Goal: Task Accomplishment & Management: Manage account settings

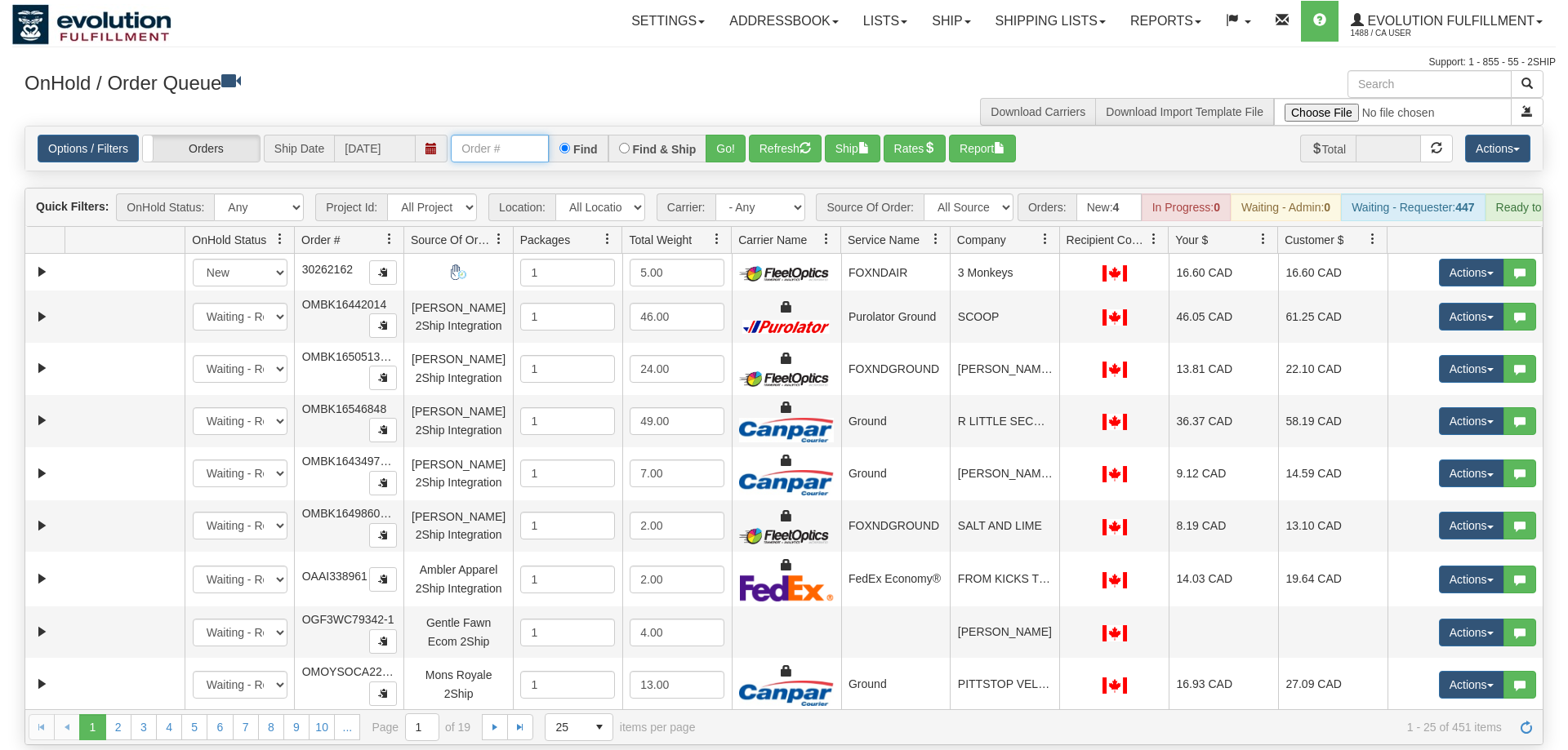
click at [483, 135] on input "text" at bounding box center [500, 148] width 98 height 28
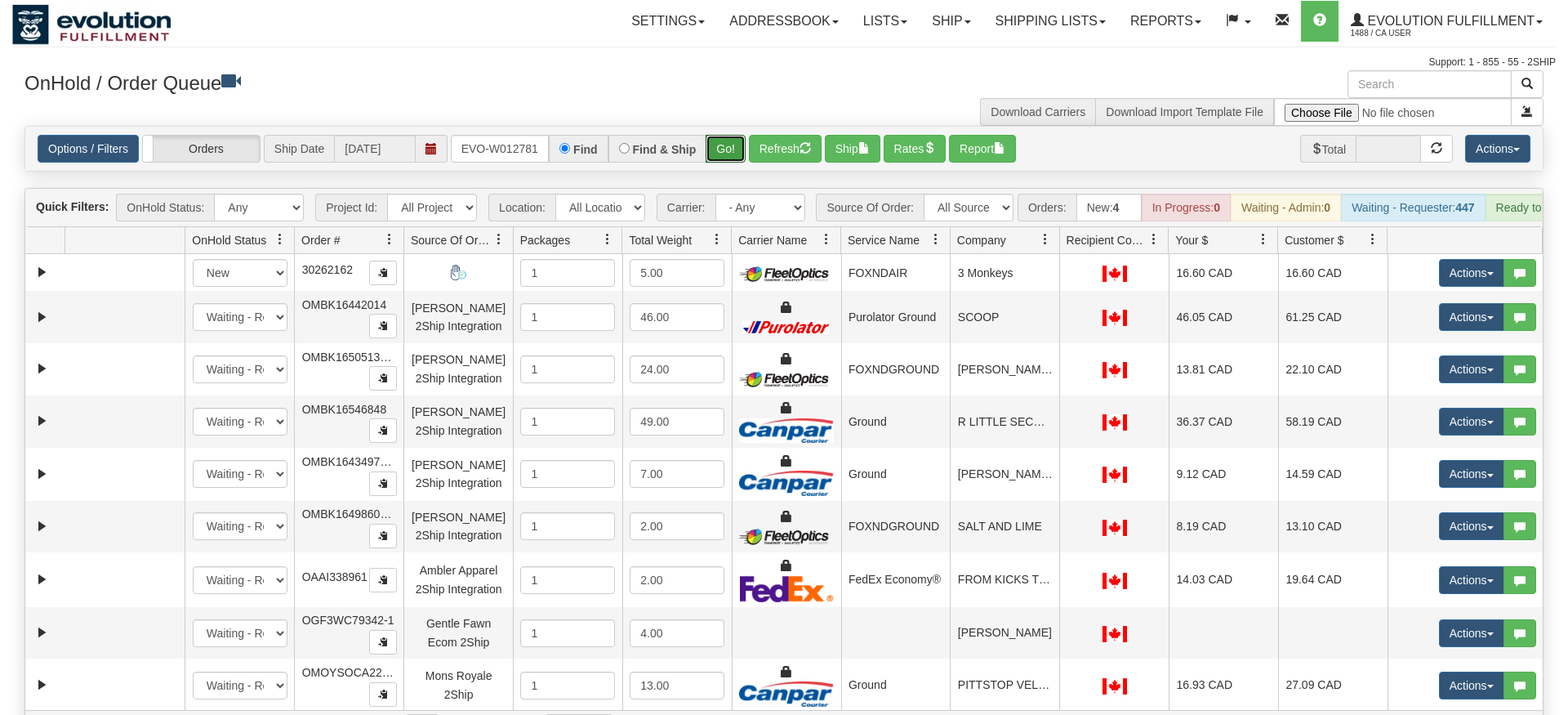
drag, startPoint x: 726, startPoint y: 125, endPoint x: 732, endPoint y: 140, distance: 16.2
click at [726, 157] on div "Is equal to Is not equal to Contains Does not contains CAD USD EUR ZAR [PERSON_…" at bounding box center [784, 436] width 1543 height 620
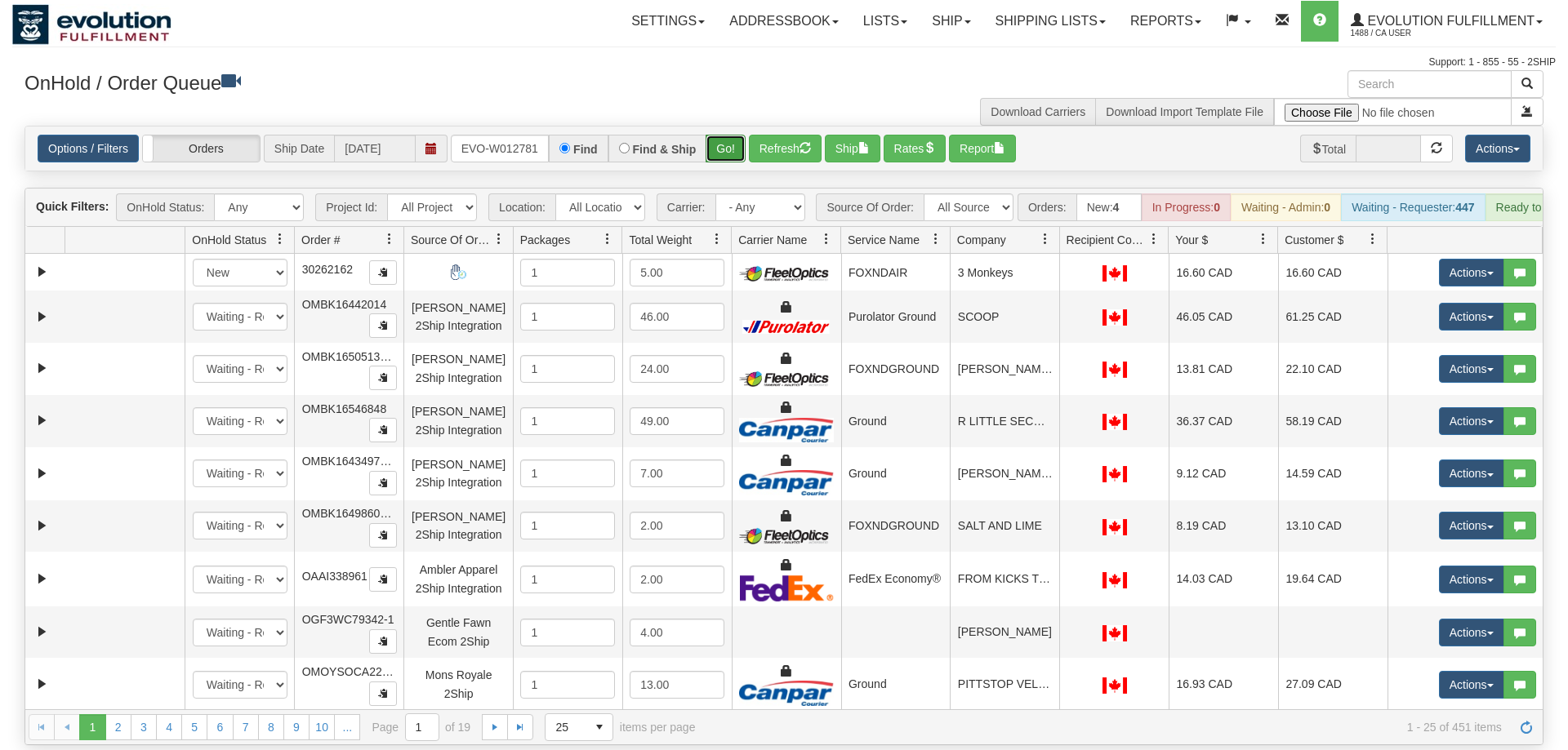
click at [736, 135] on button "Go!" at bounding box center [726, 148] width 40 height 28
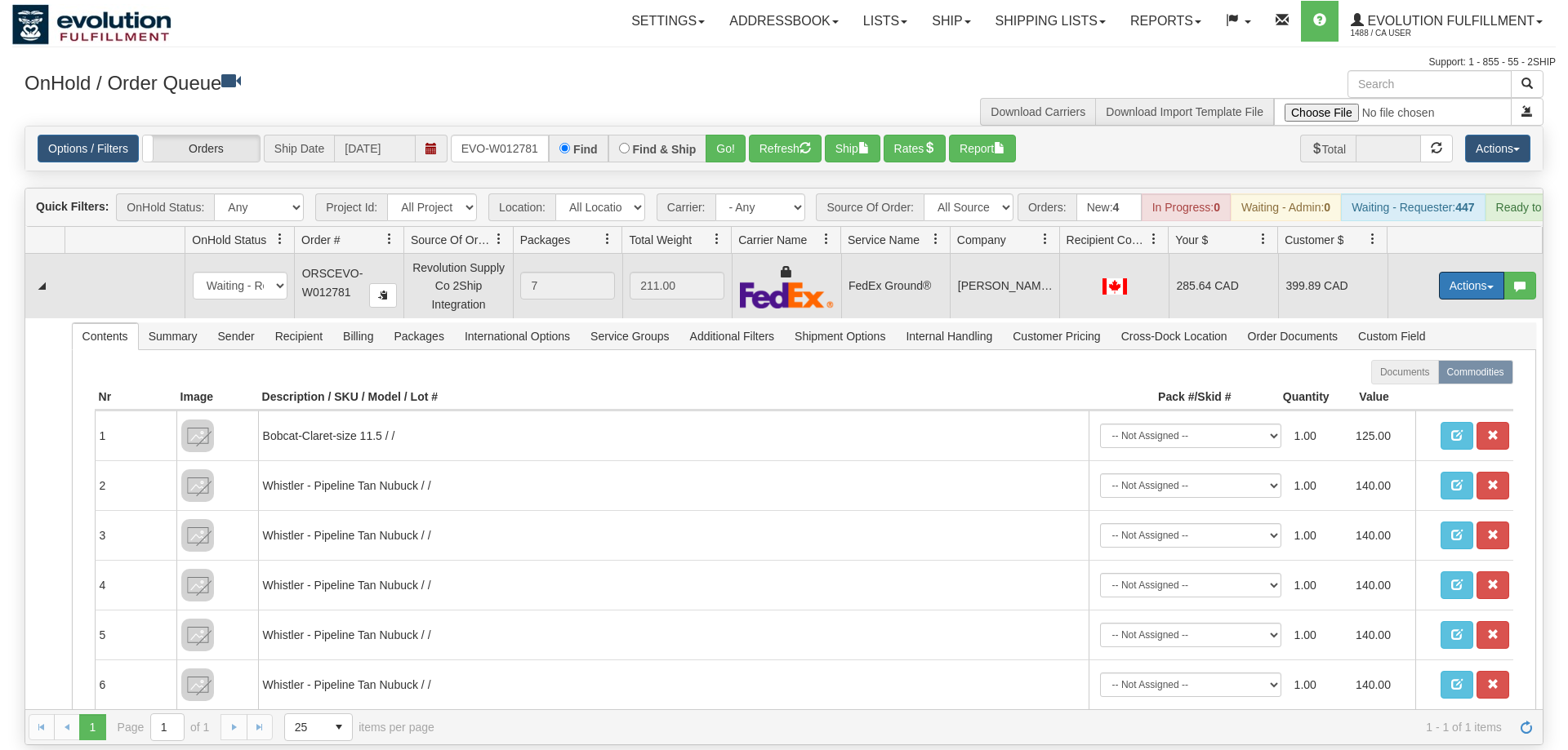
click at [1457, 272] on button "Actions" at bounding box center [1472, 286] width 66 height 28
click at [1451, 353] on span "Rate All Services" at bounding box center [1438, 359] width 98 height 13
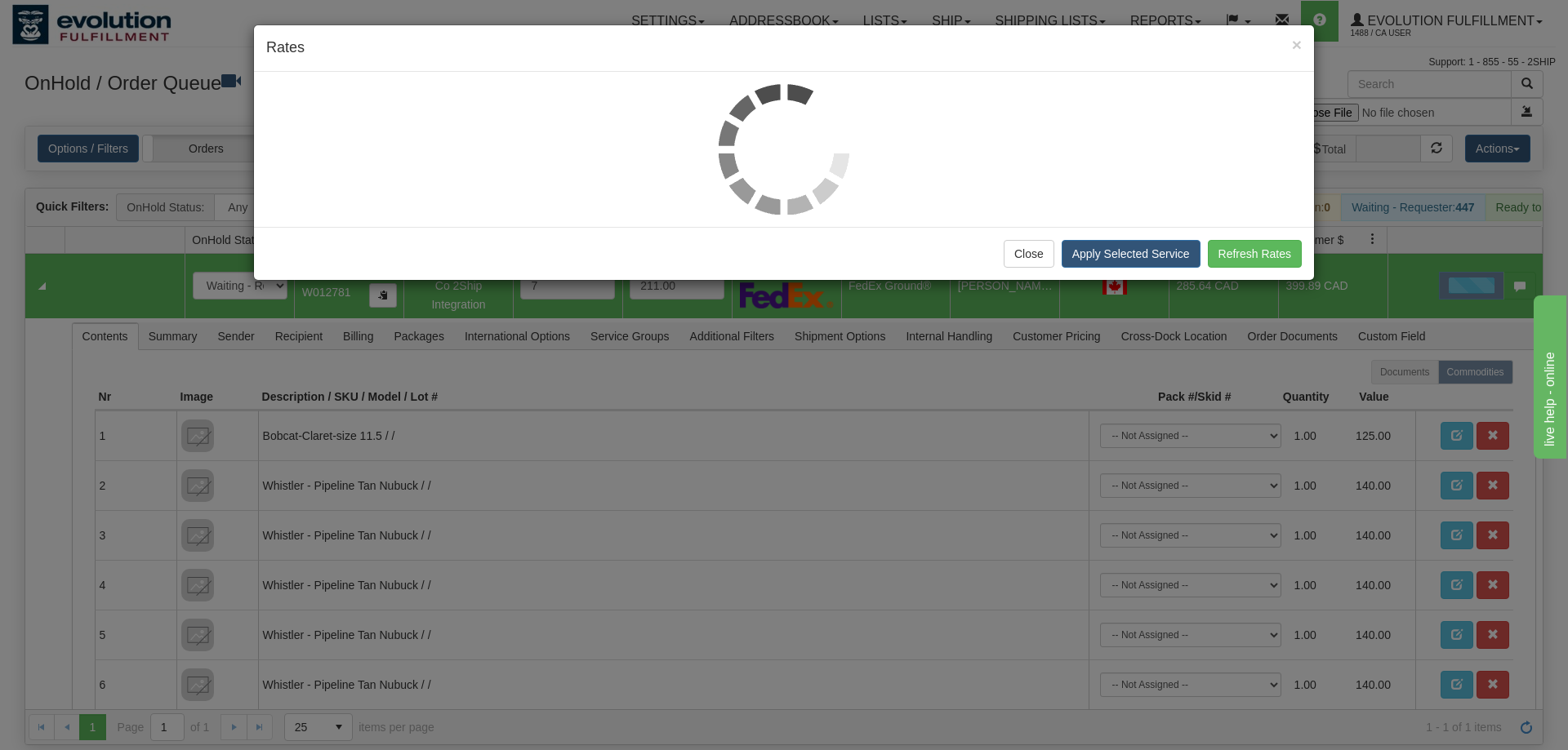
scroll to position [0, 0]
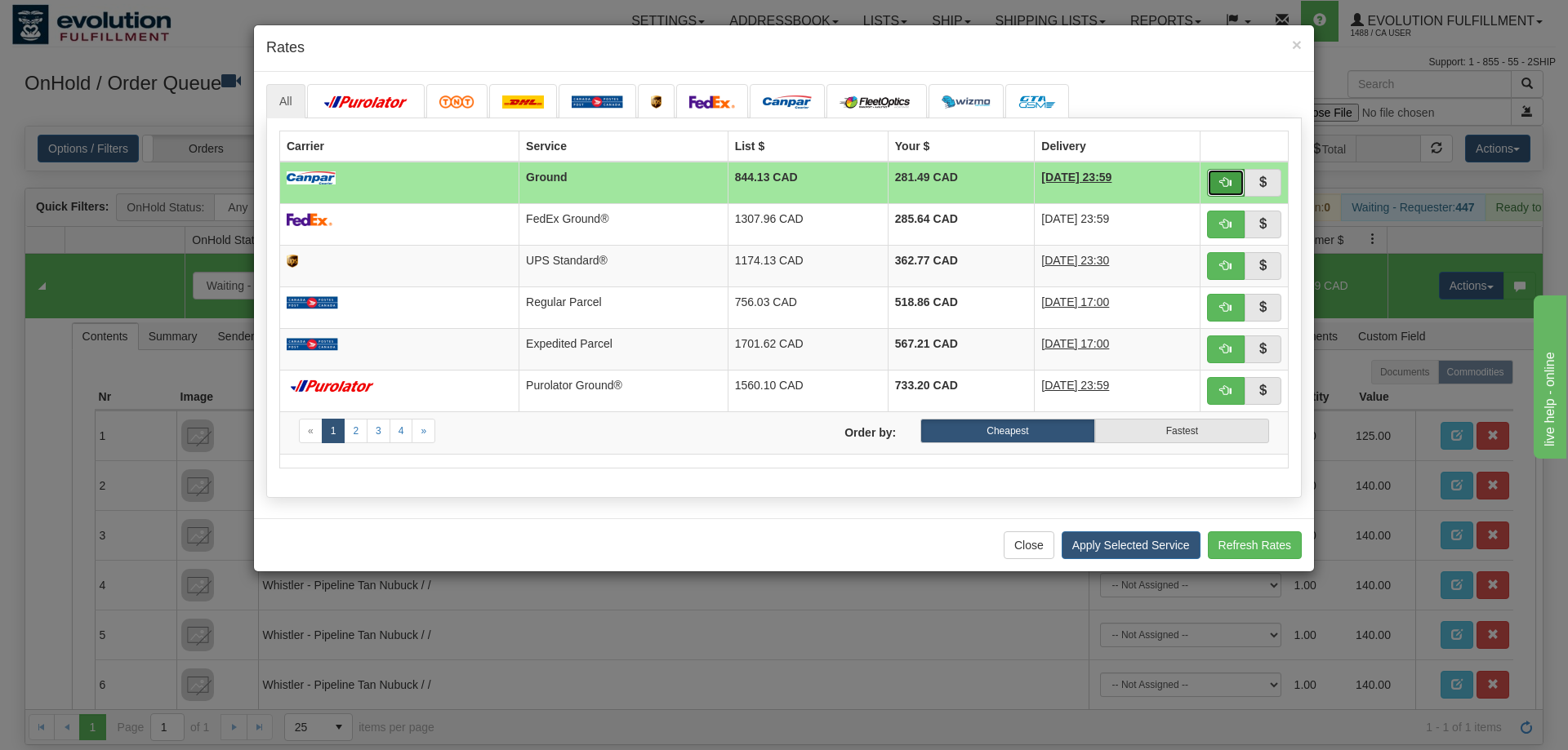
click at [1231, 178] on span "button" at bounding box center [1225, 182] width 11 height 11
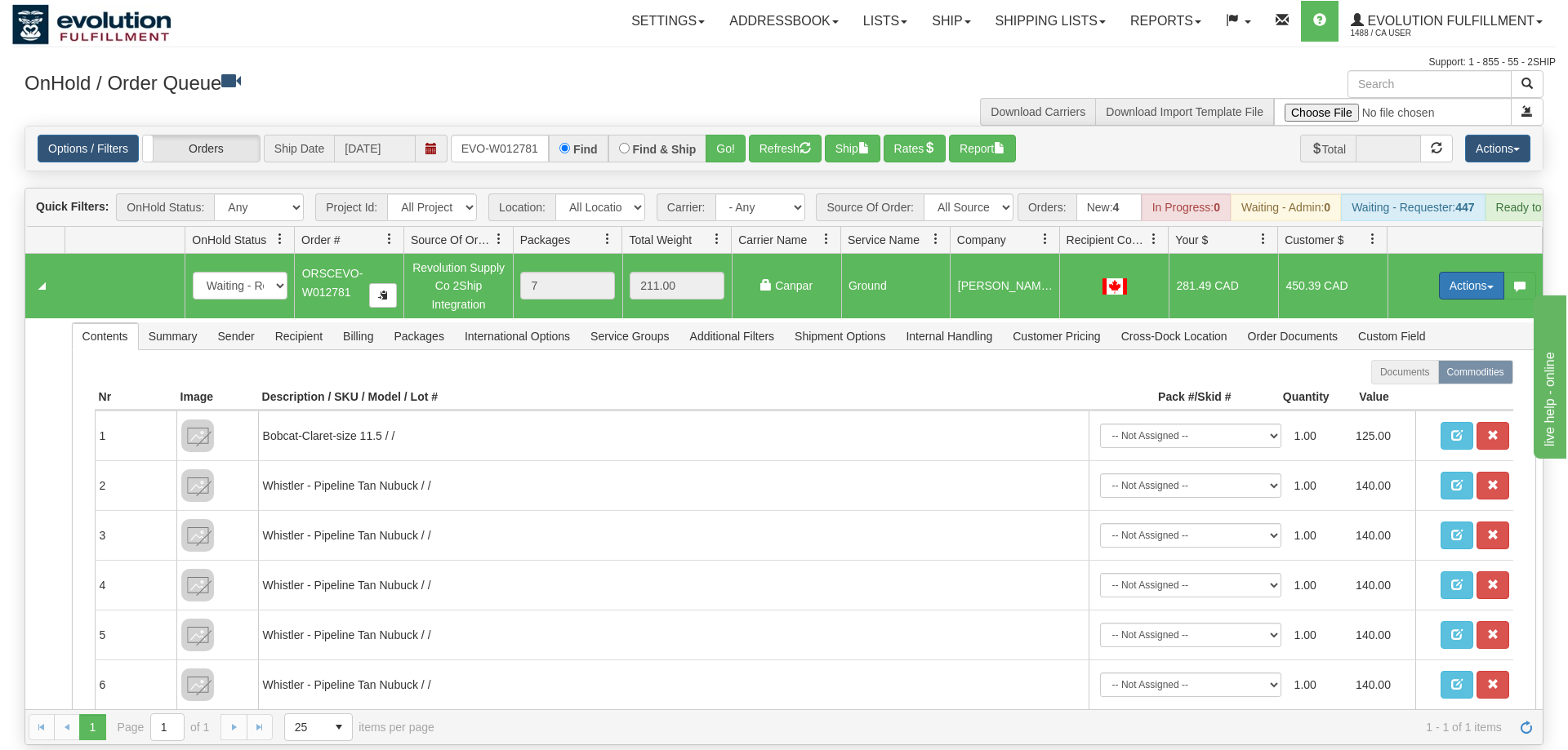
click at [1467, 272] on button "Actions" at bounding box center [1472, 286] width 66 height 28
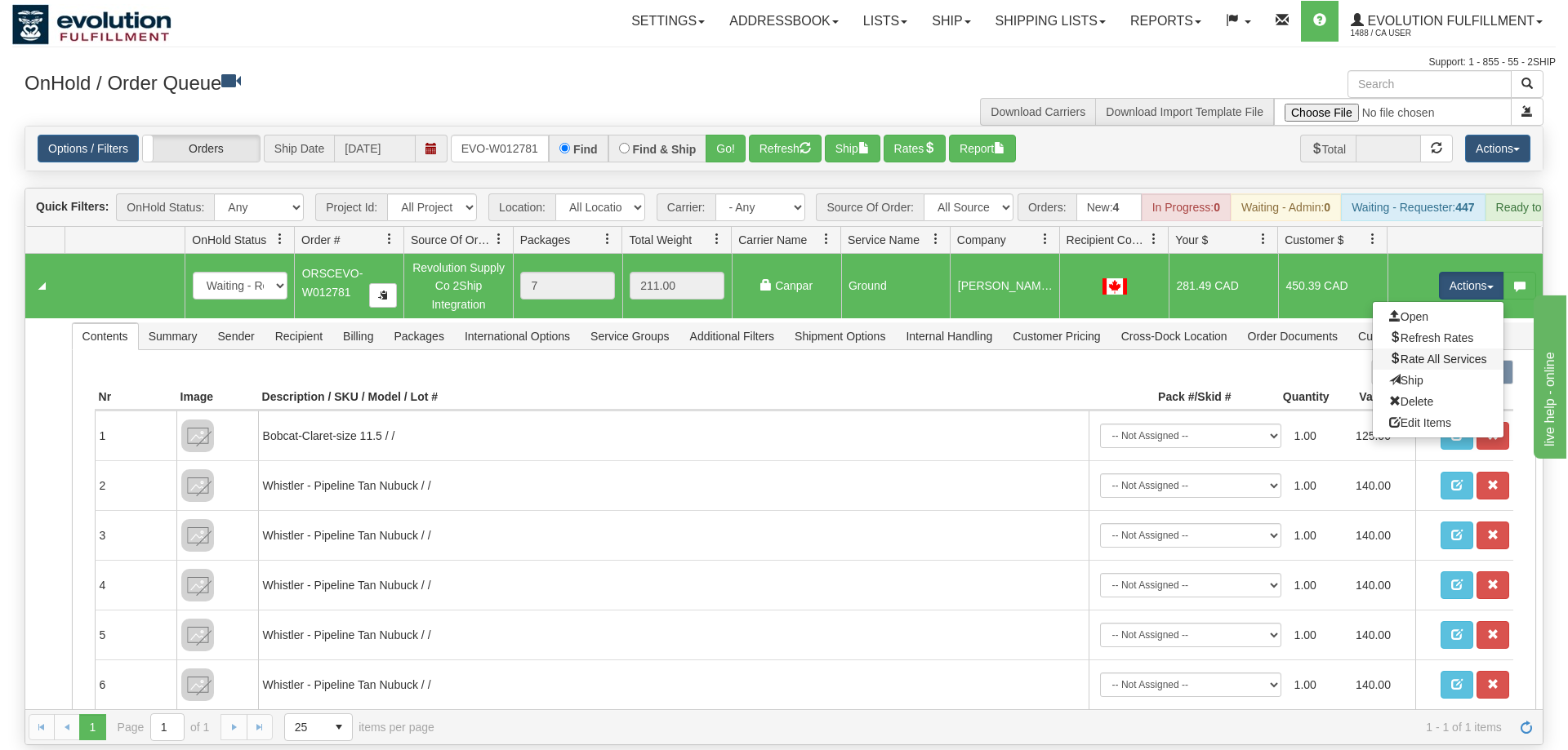
click at [1435, 349] on link "Rate All Services" at bounding box center [1438, 359] width 130 height 21
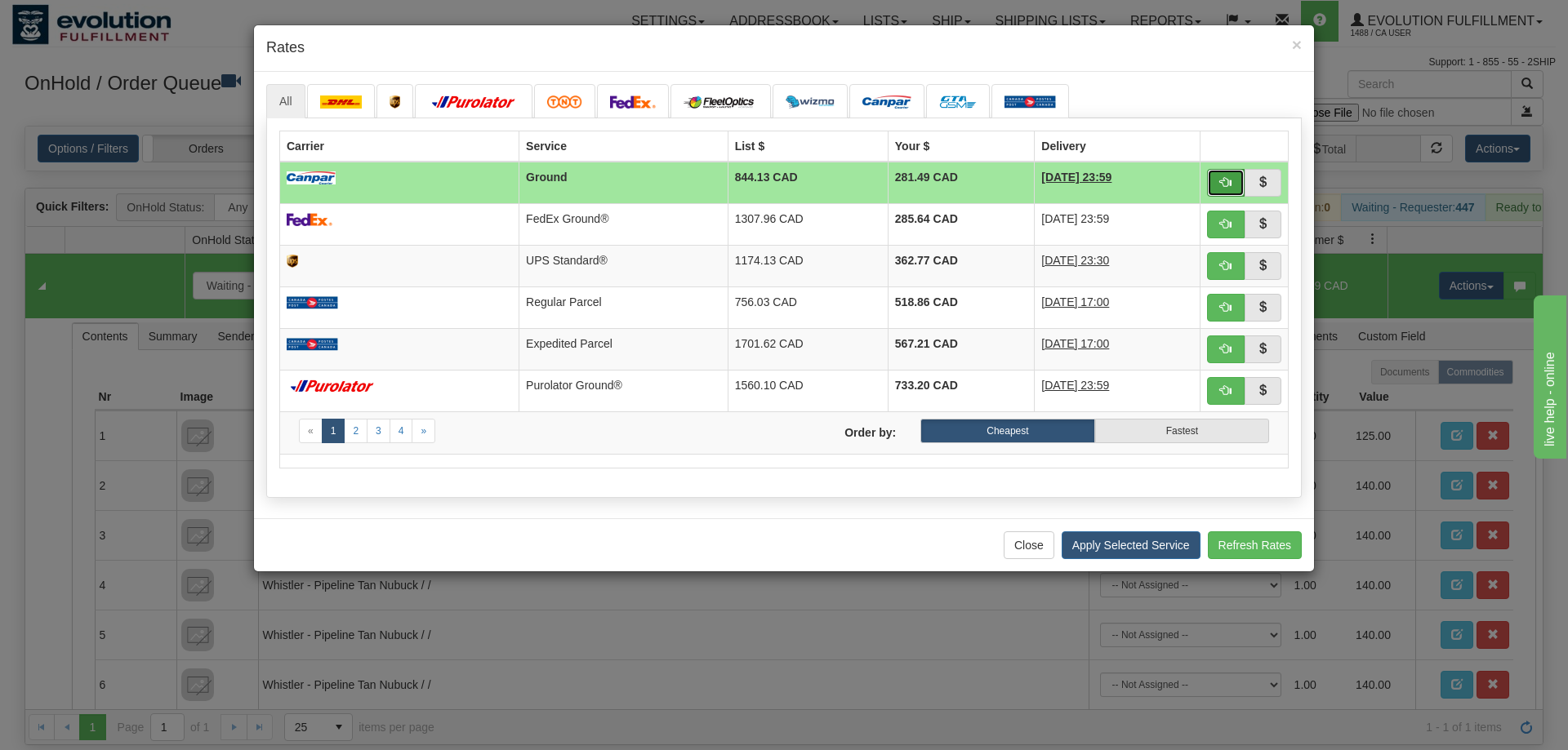
click at [1218, 172] on button "button" at bounding box center [1226, 182] width 38 height 28
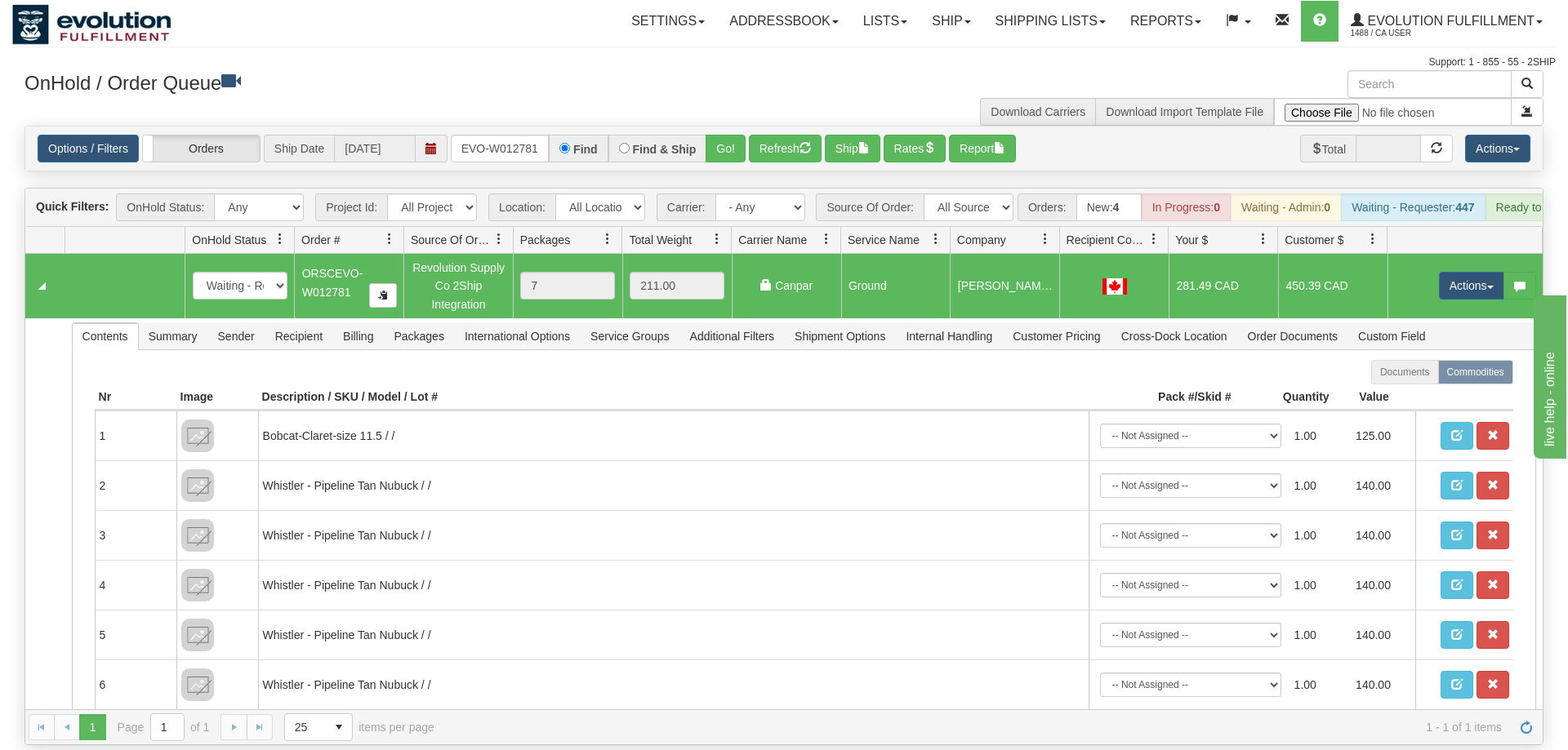
click at [1464, 254] on td "Actions Open Refresh Rates Rate All Services Ship Delete Edit Items" at bounding box center [1465, 286] width 155 height 64
click at [1457, 272] on button "Actions" at bounding box center [1472, 286] width 66 height 28
click at [1442, 370] on link "Ship" at bounding box center [1438, 380] width 130 height 21
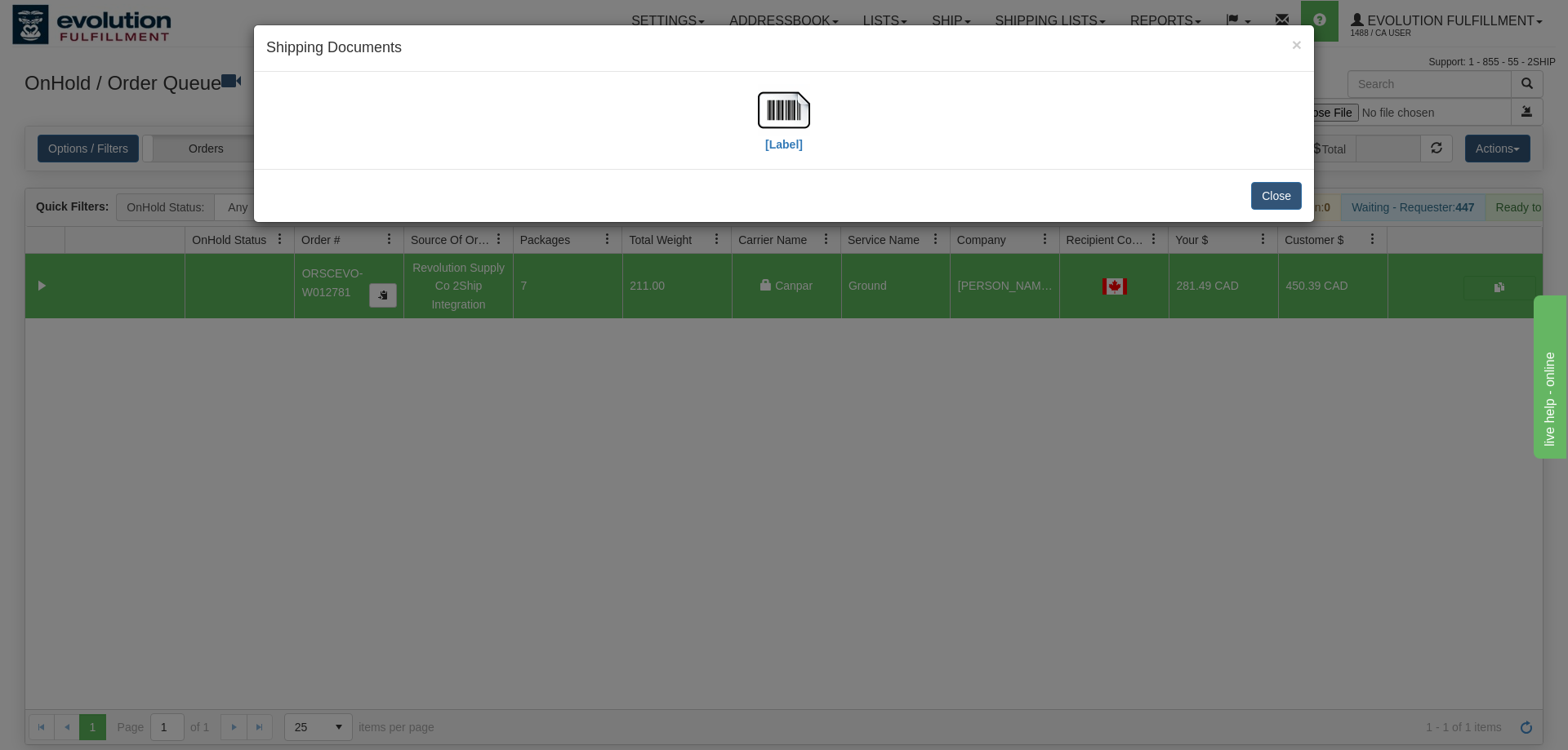
click at [806, 142] on div "[Label]" at bounding box center [784, 120] width 52 height 72
click at [774, 111] on img at bounding box center [784, 110] width 52 height 52
drag, startPoint x: 472, startPoint y: 379, endPoint x: 491, endPoint y: 101, distance: 278.6
click at [485, 351] on div "× Shipping Documents [Label] Close" at bounding box center [784, 375] width 1568 height 750
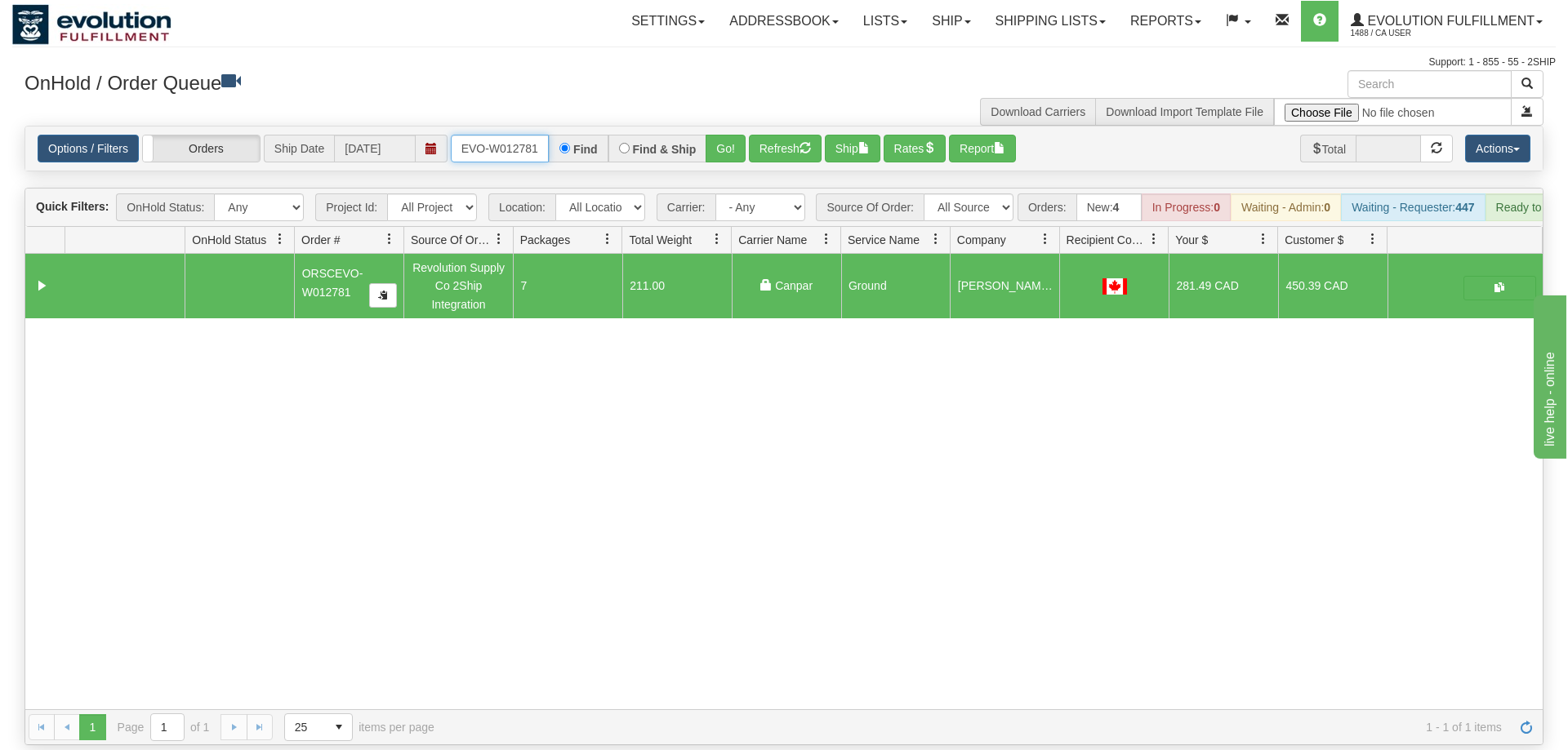
click at [495, 135] on input "ORSCEVO-W012781" at bounding box center [500, 148] width 98 height 28
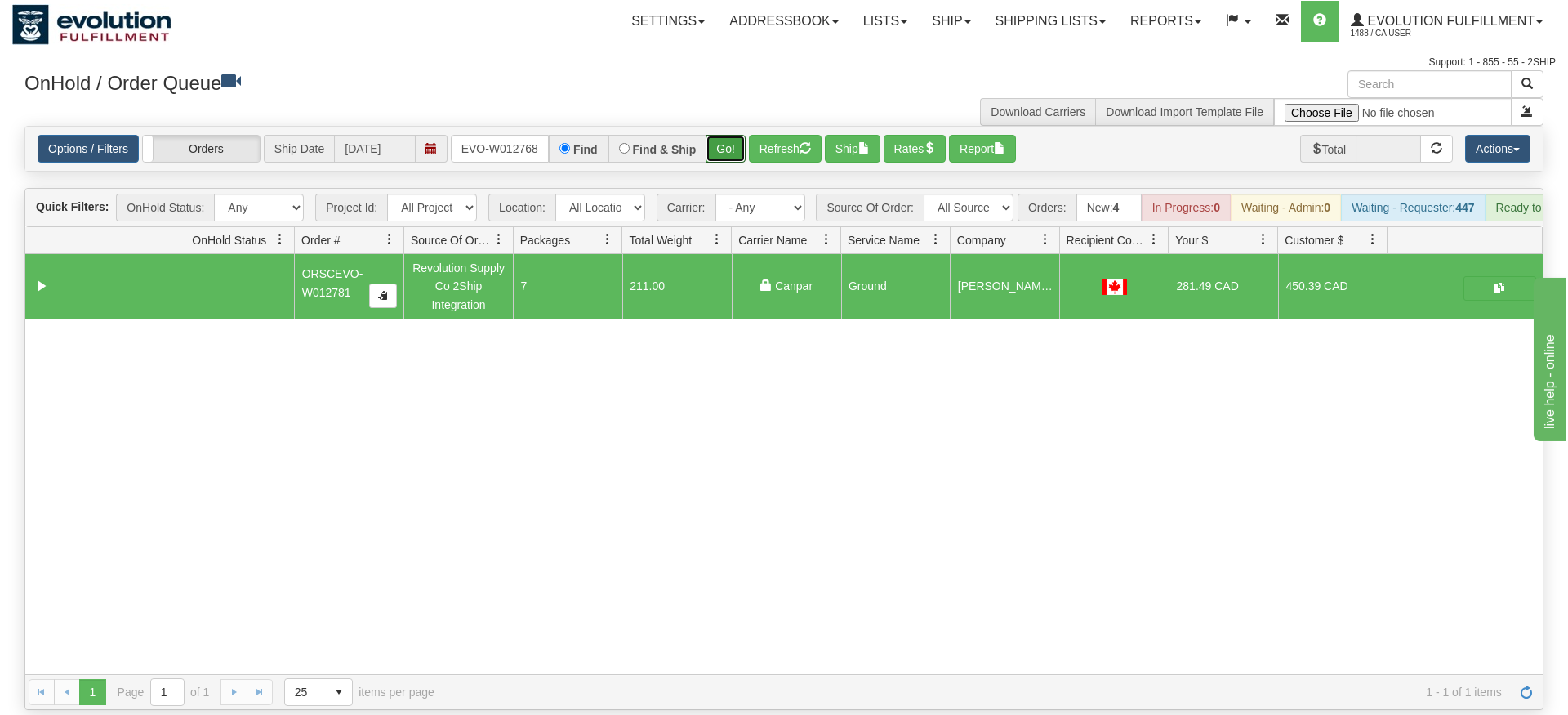
click at [737, 169] on div "Is equal to Is not equal to Contains Does not contains CAD USD EUR ZAR [PERSON_…" at bounding box center [784, 418] width 1543 height 584
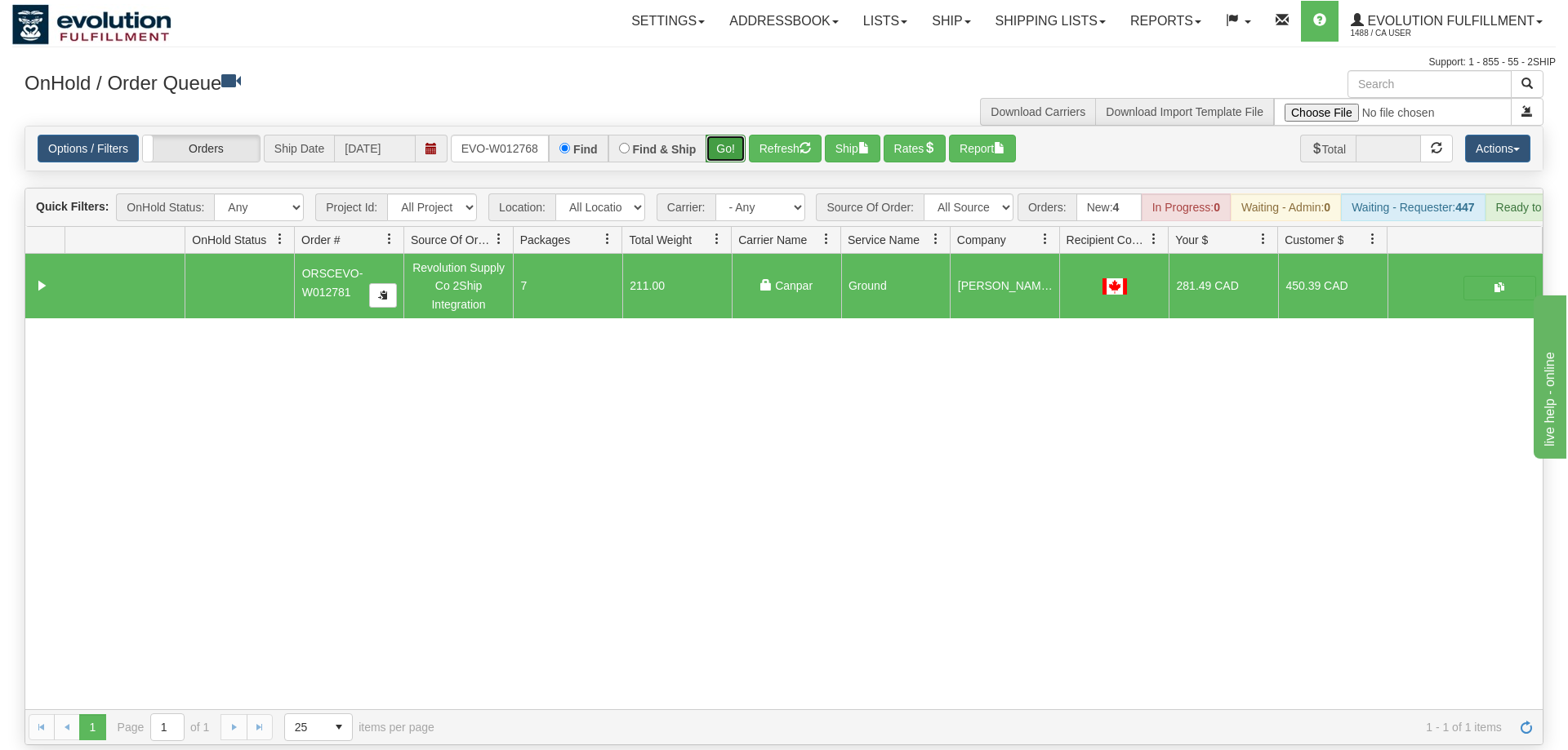
click at [739, 135] on button "Go!" at bounding box center [726, 148] width 40 height 28
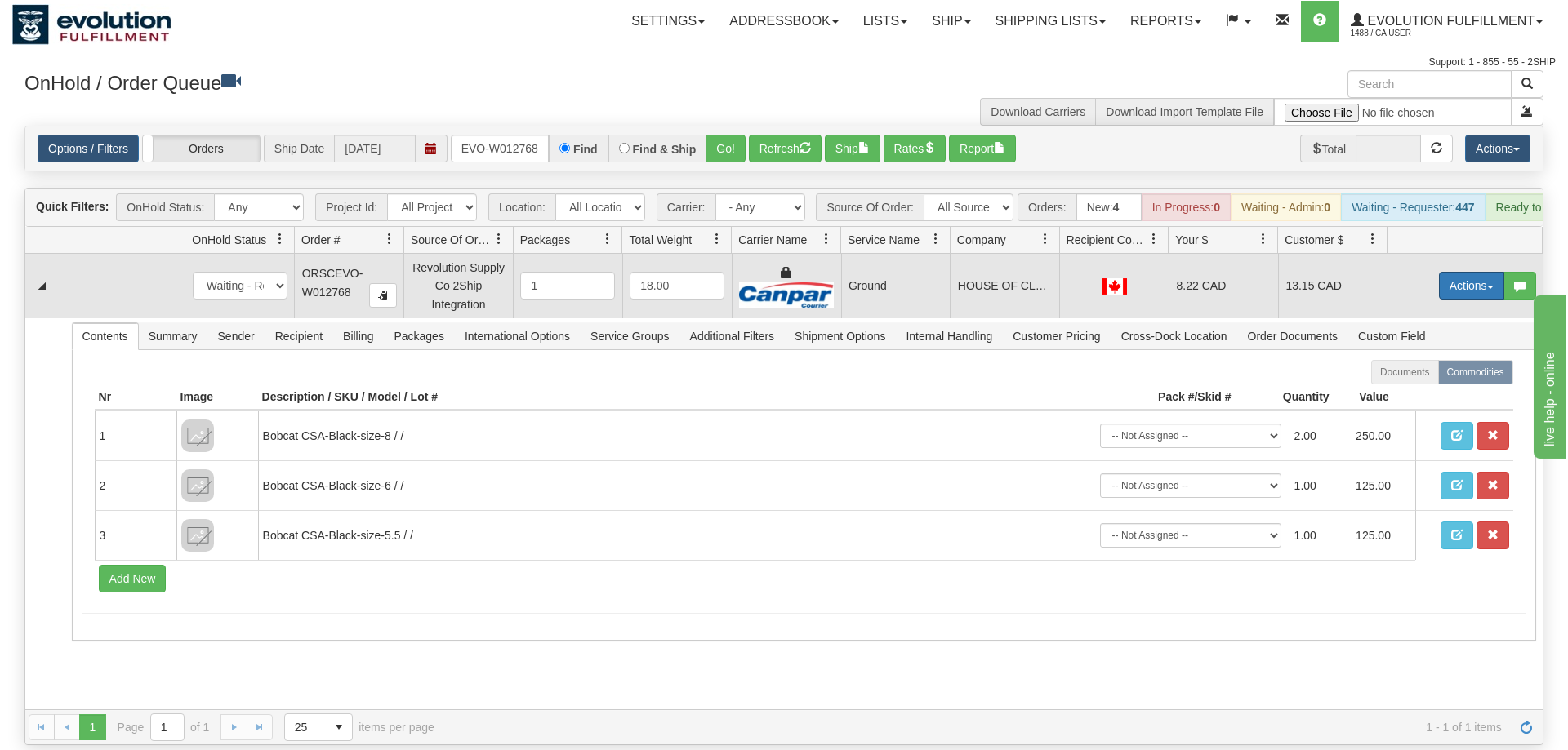
click at [1457, 272] on button "Actions" at bounding box center [1472, 286] width 66 height 28
click at [1428, 370] on link "Ship" at bounding box center [1438, 380] width 130 height 21
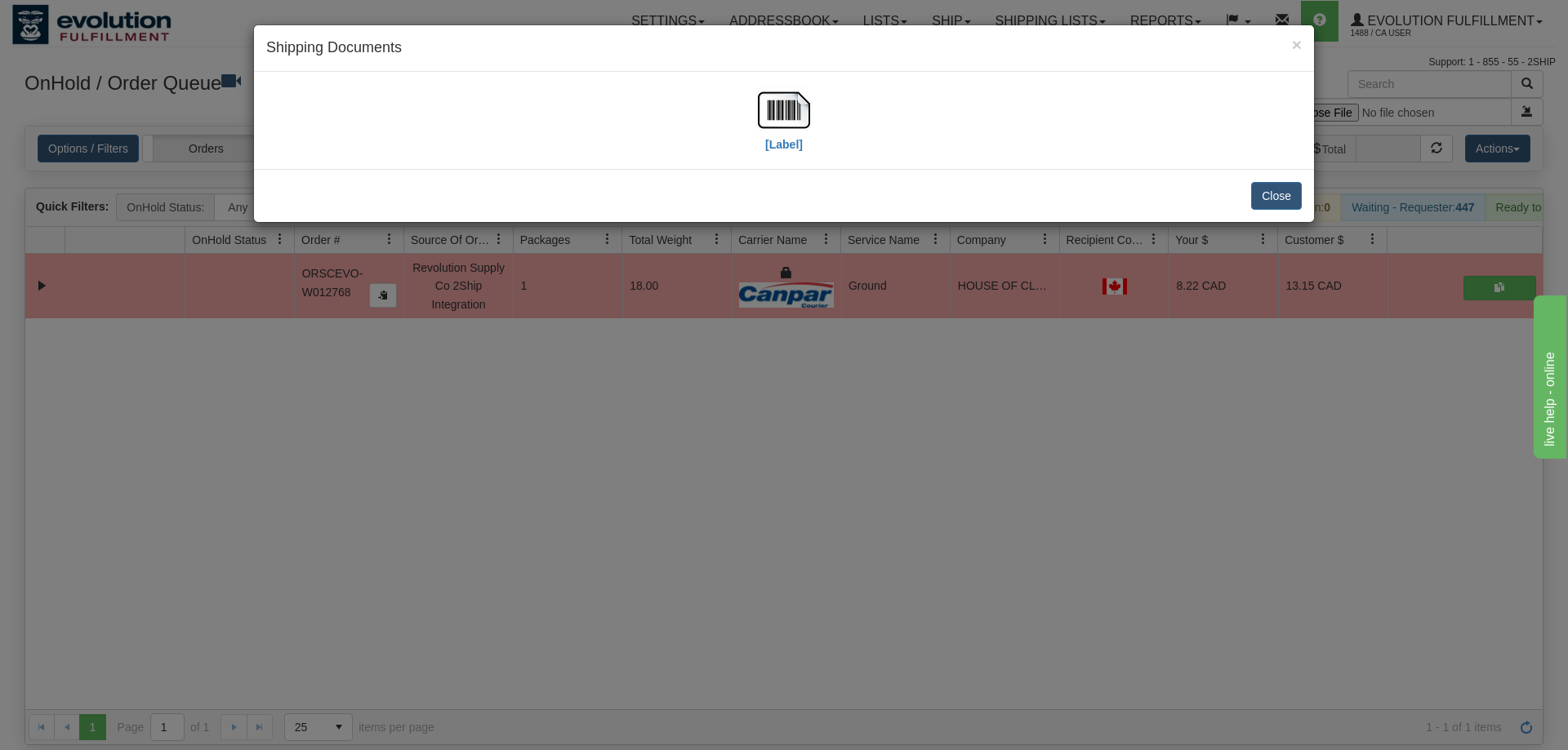
click at [815, 119] on div "[Label]" at bounding box center [784, 120] width 1036 height 72
click at [785, 136] on label "[Label]" at bounding box center [784, 144] width 38 height 16
drag, startPoint x: 830, startPoint y: 559, endPoint x: 792, endPoint y: 437, distance: 127.8
click at [831, 552] on div "× Shipping Documents [Label] Close" at bounding box center [784, 375] width 1568 height 750
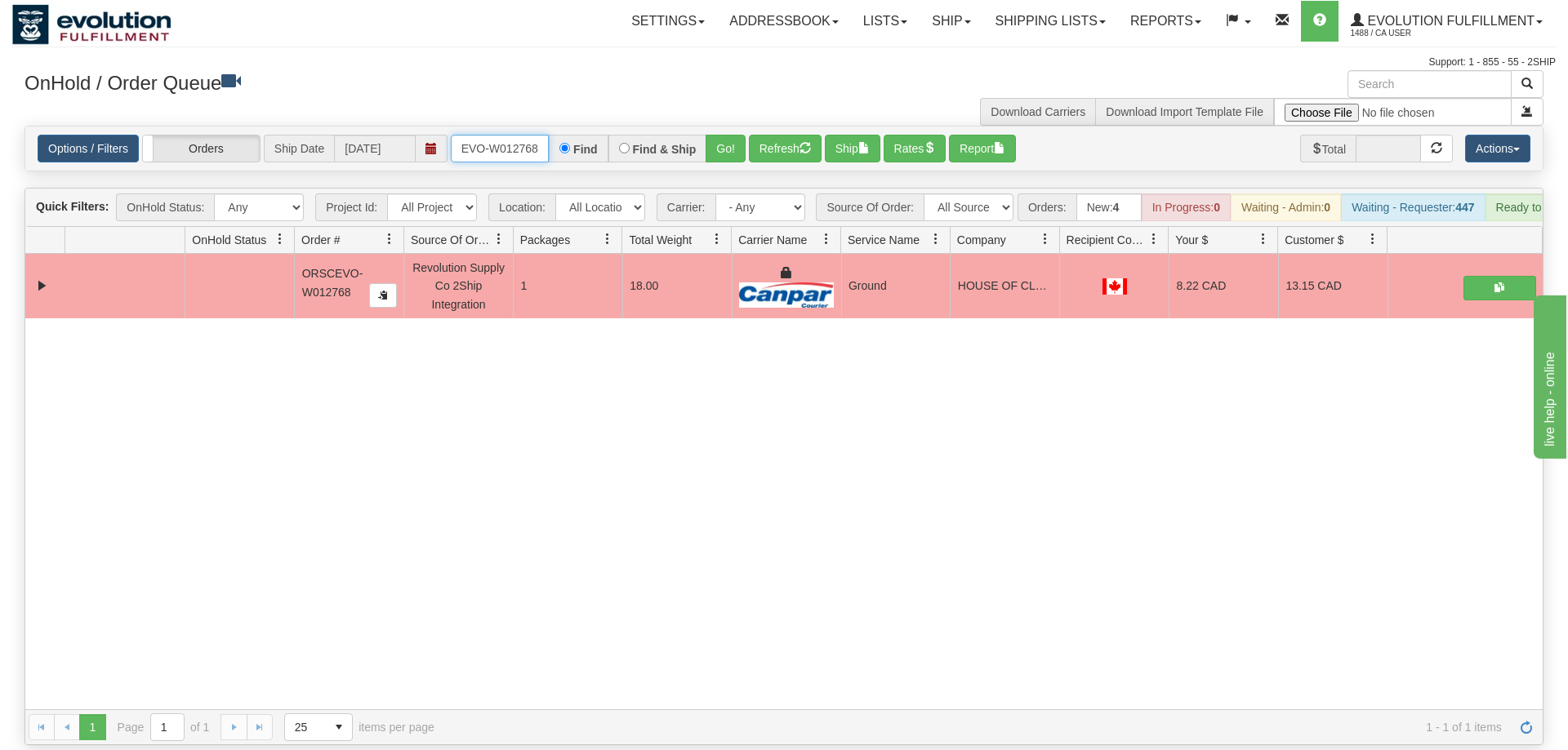
click at [514, 135] on input "ORSCEVO-W012768" at bounding box center [500, 148] width 98 height 28
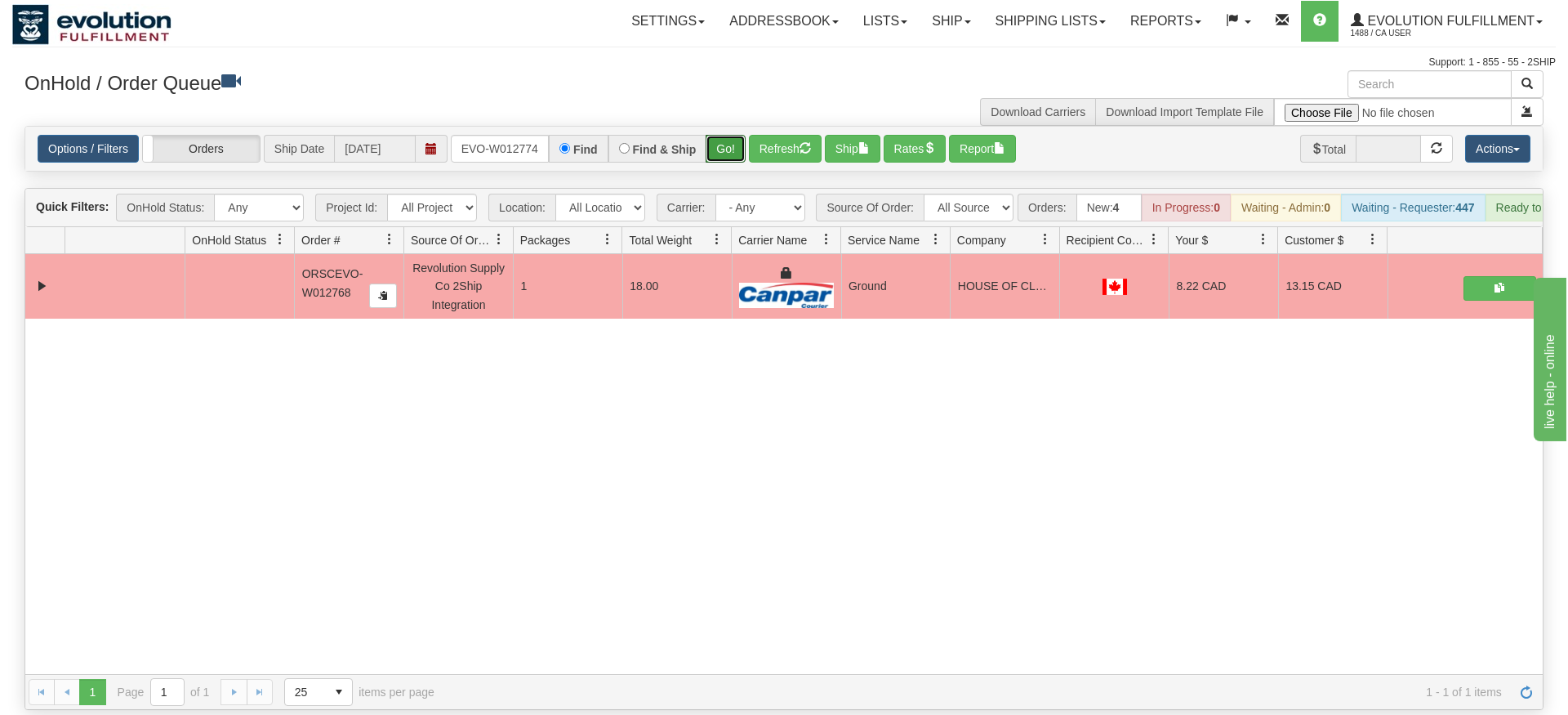
drag, startPoint x: 728, startPoint y: 126, endPoint x: 728, endPoint y: 160, distance: 34.0
click at [728, 160] on div "Is equal to Is not equal to Contains Does not contains CAD USD EUR ZAR [PERSON_…" at bounding box center [784, 418] width 1543 height 584
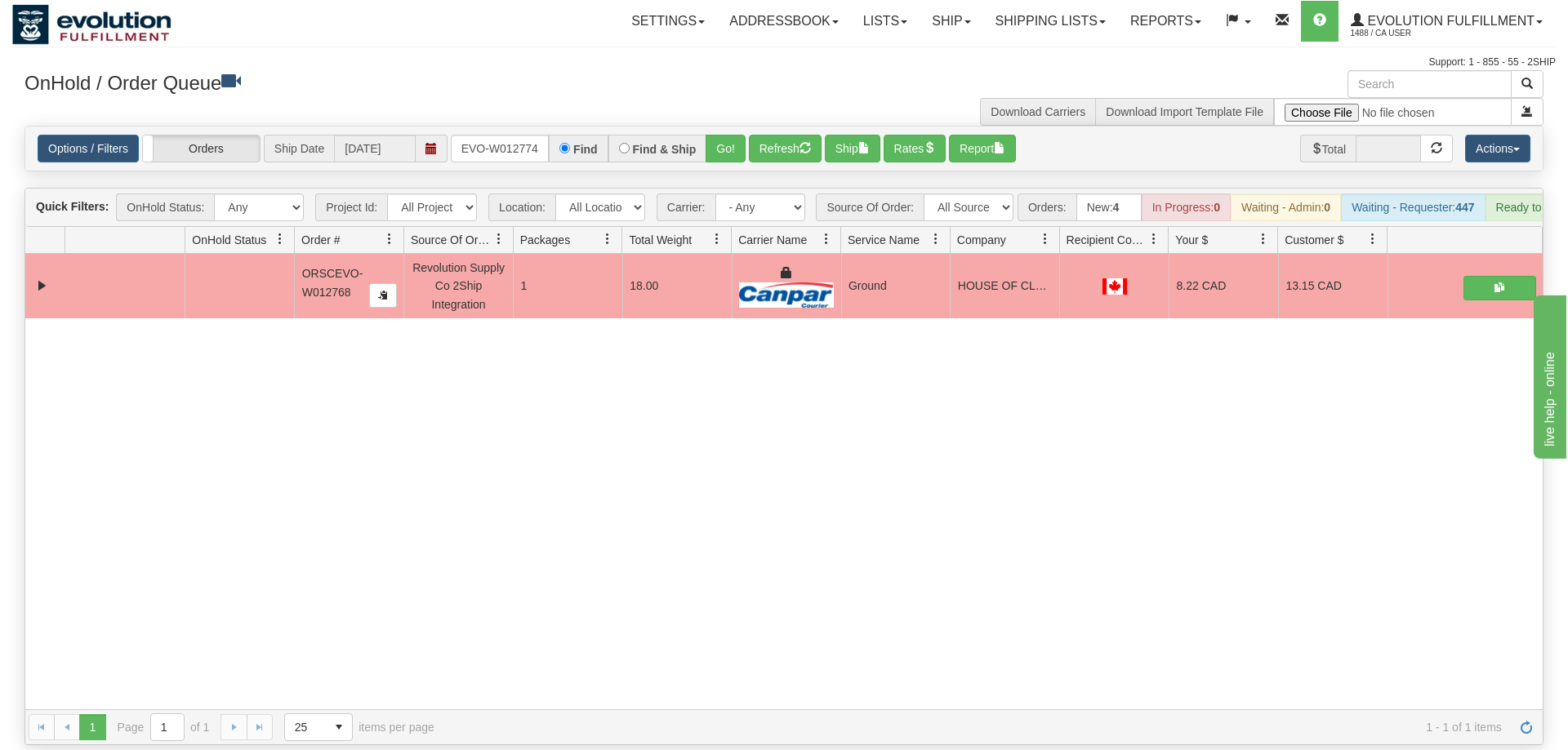
click at [734, 140] on div "Options / Filters Group Shipments Orders Ship Date [DATE] ORSCEVO-W012774 Find …" at bounding box center [784, 148] width 1518 height 44
click at [738, 135] on button "Go!" at bounding box center [726, 148] width 40 height 28
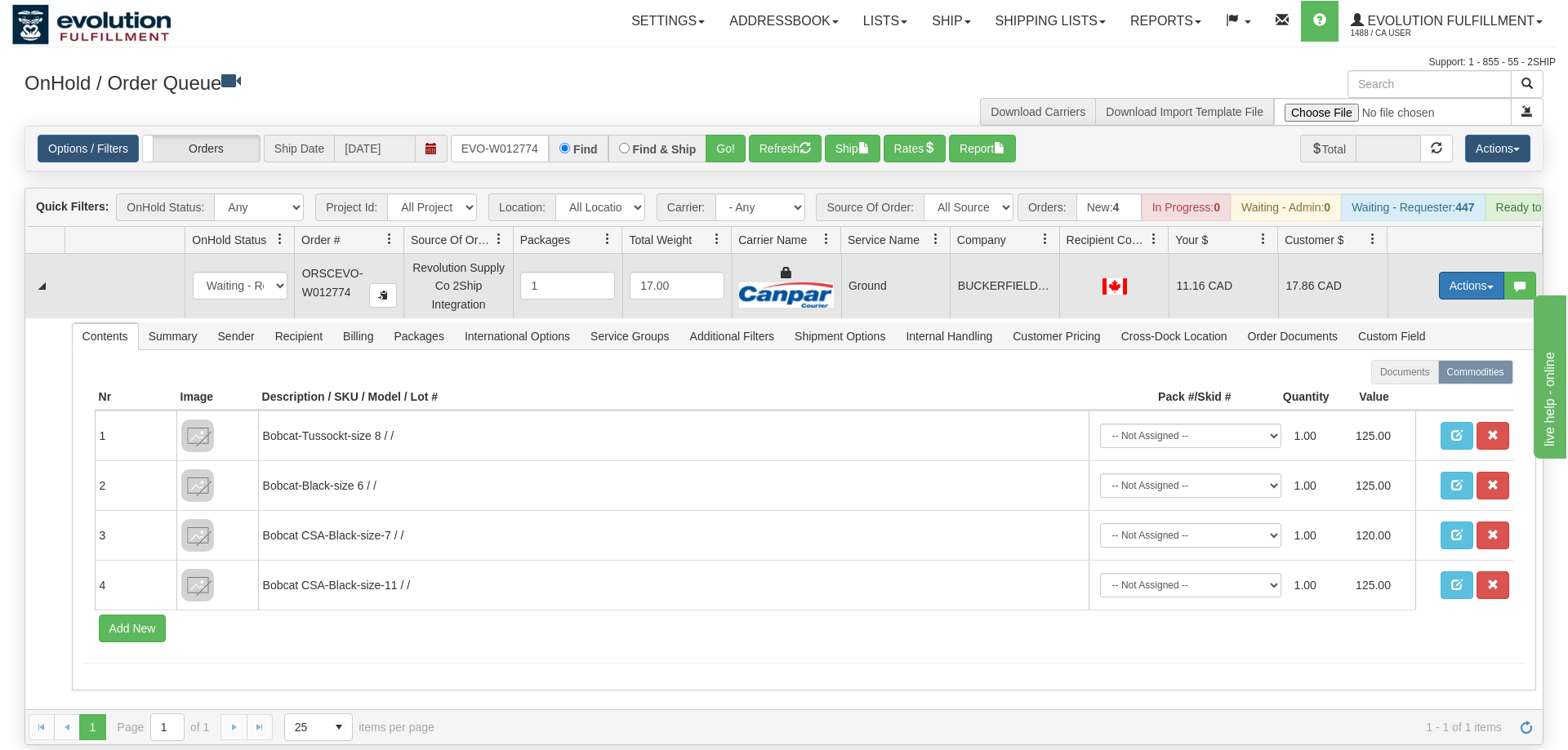
click at [1494, 272] on button "Actions" at bounding box center [1472, 286] width 66 height 28
click at [1443, 370] on link "Ship" at bounding box center [1438, 380] width 130 height 21
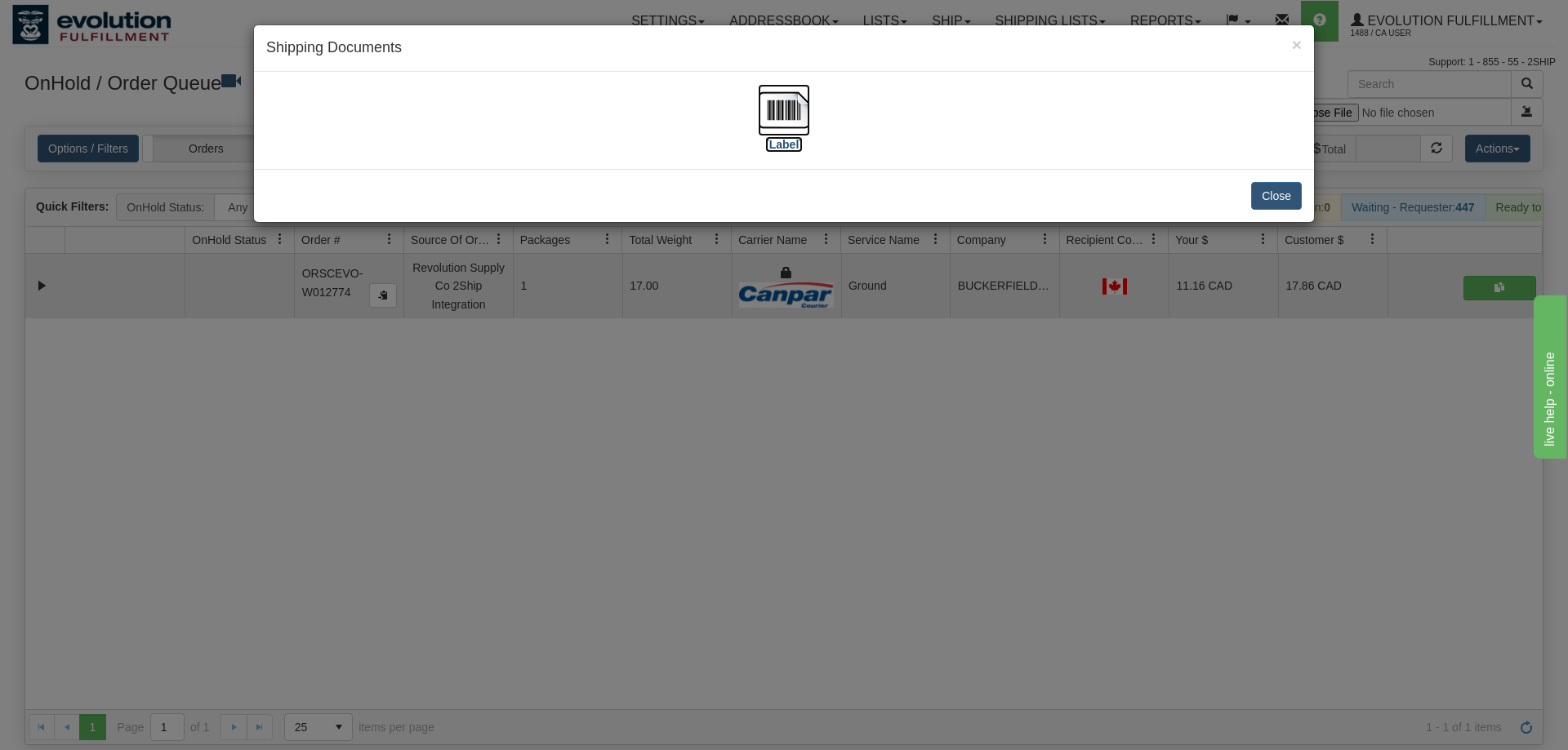
click at [782, 112] on img at bounding box center [784, 110] width 52 height 52
drag, startPoint x: 709, startPoint y: 388, endPoint x: 524, endPoint y: 119, distance: 326.5
click at [709, 387] on div "× Shipping Documents [Label] Close" at bounding box center [784, 375] width 1568 height 750
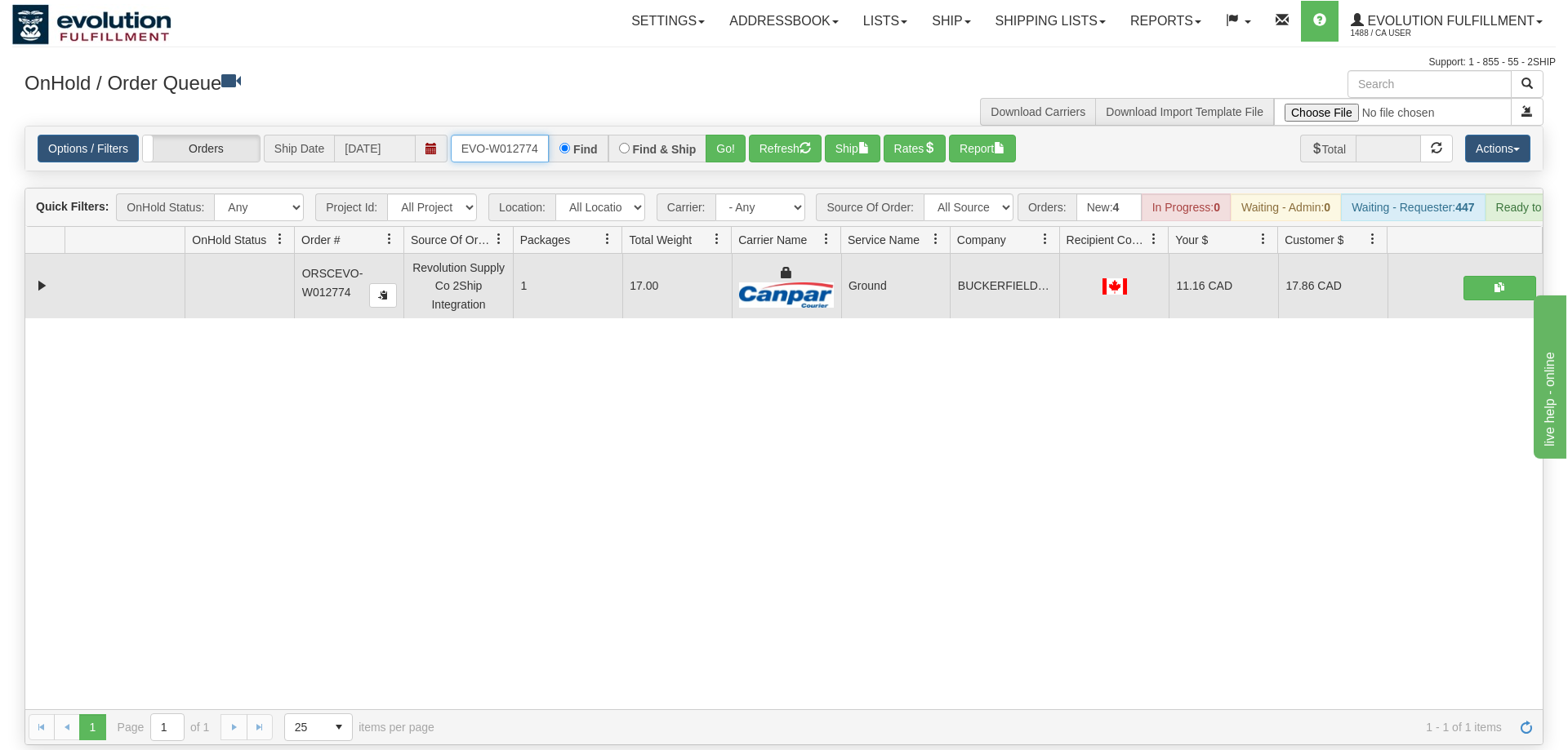
click at [503, 135] on input "ORSCEVO-W012774" at bounding box center [500, 148] width 98 height 28
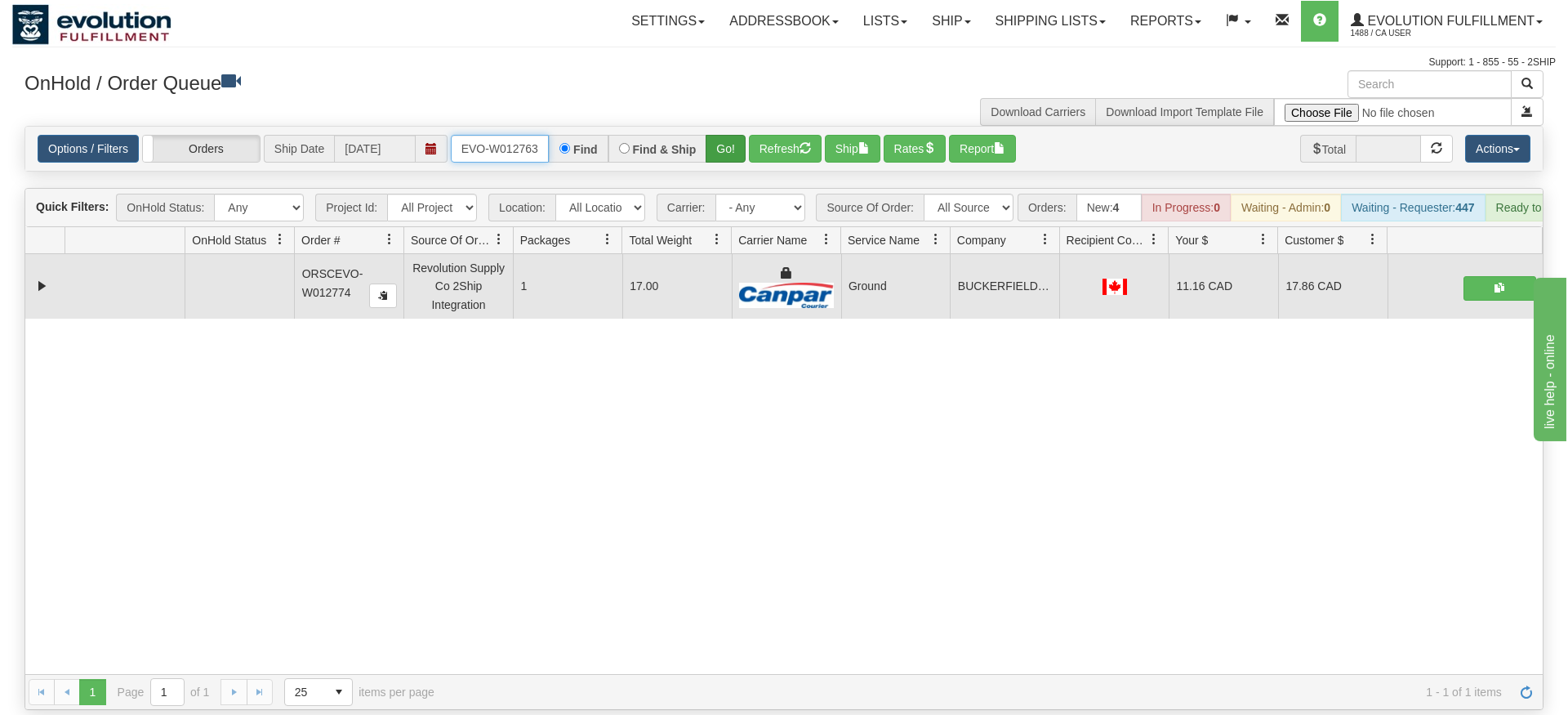
type input "ORSCEVO-W012763"
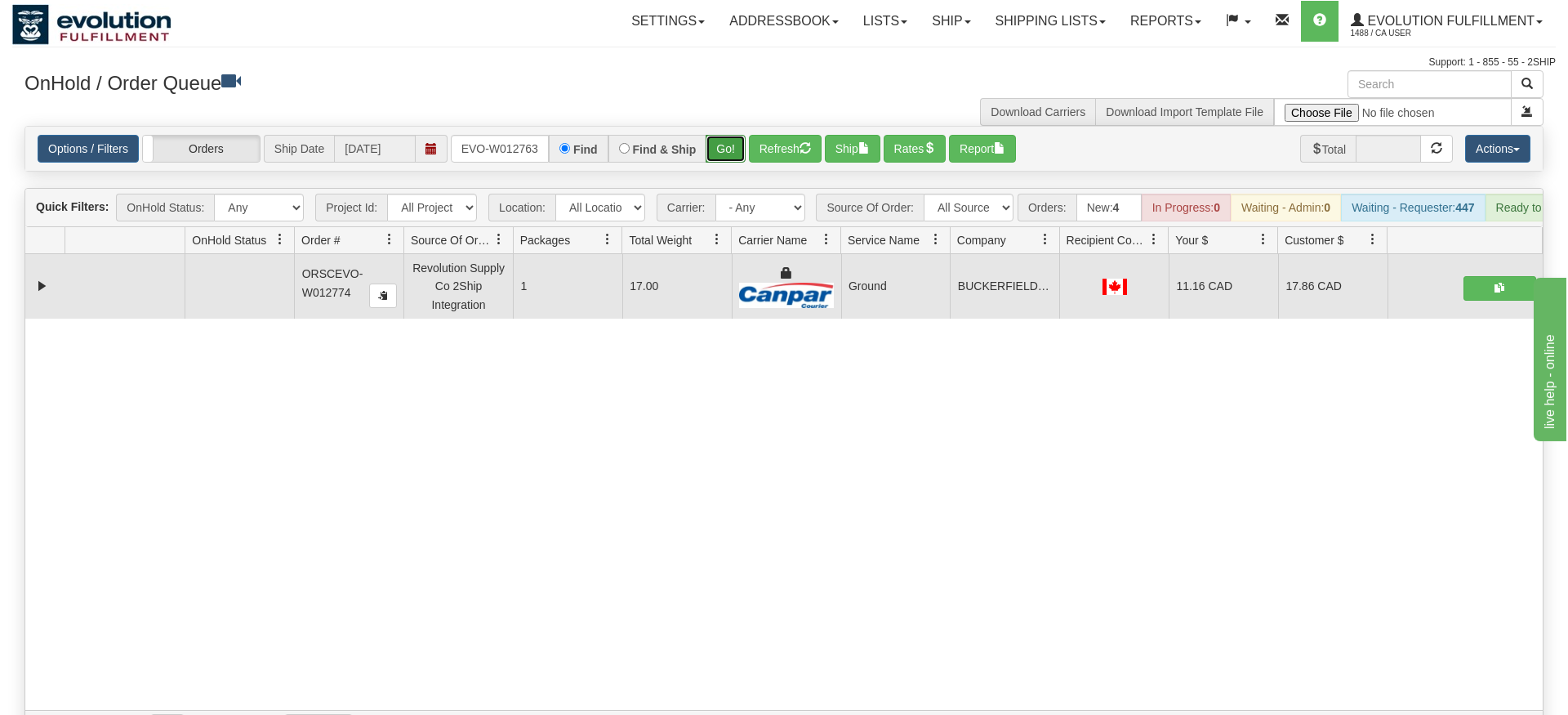
click at [730, 159] on div "Is equal to Is not equal to Contains Does not contains CAD USD EUR ZAR [PERSON_…" at bounding box center [784, 436] width 1543 height 620
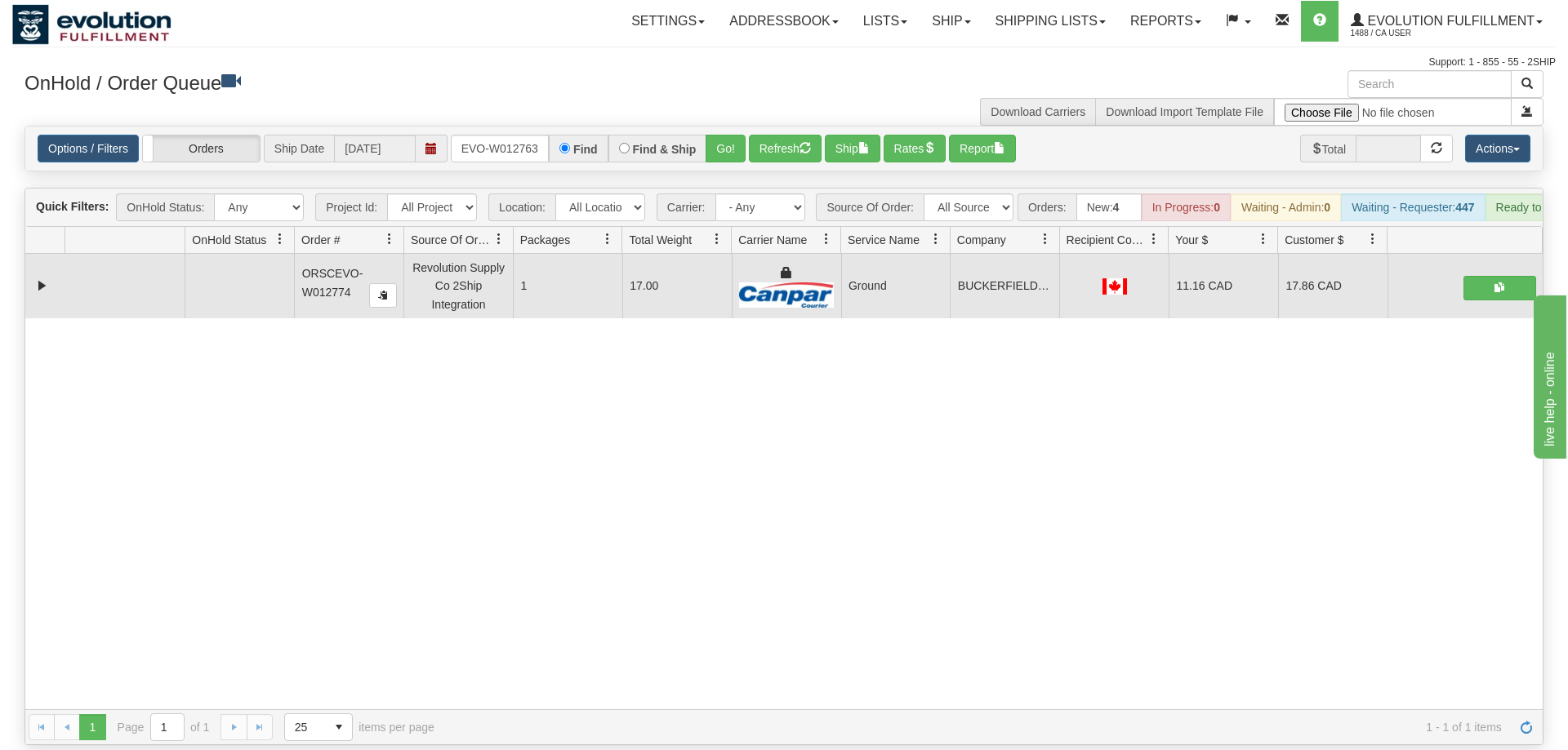
click at [725, 101] on div "OnHold / Order Queue" at bounding box center [397, 85] width 772 height 32
click at [726, 135] on button "Go!" at bounding box center [726, 148] width 40 height 28
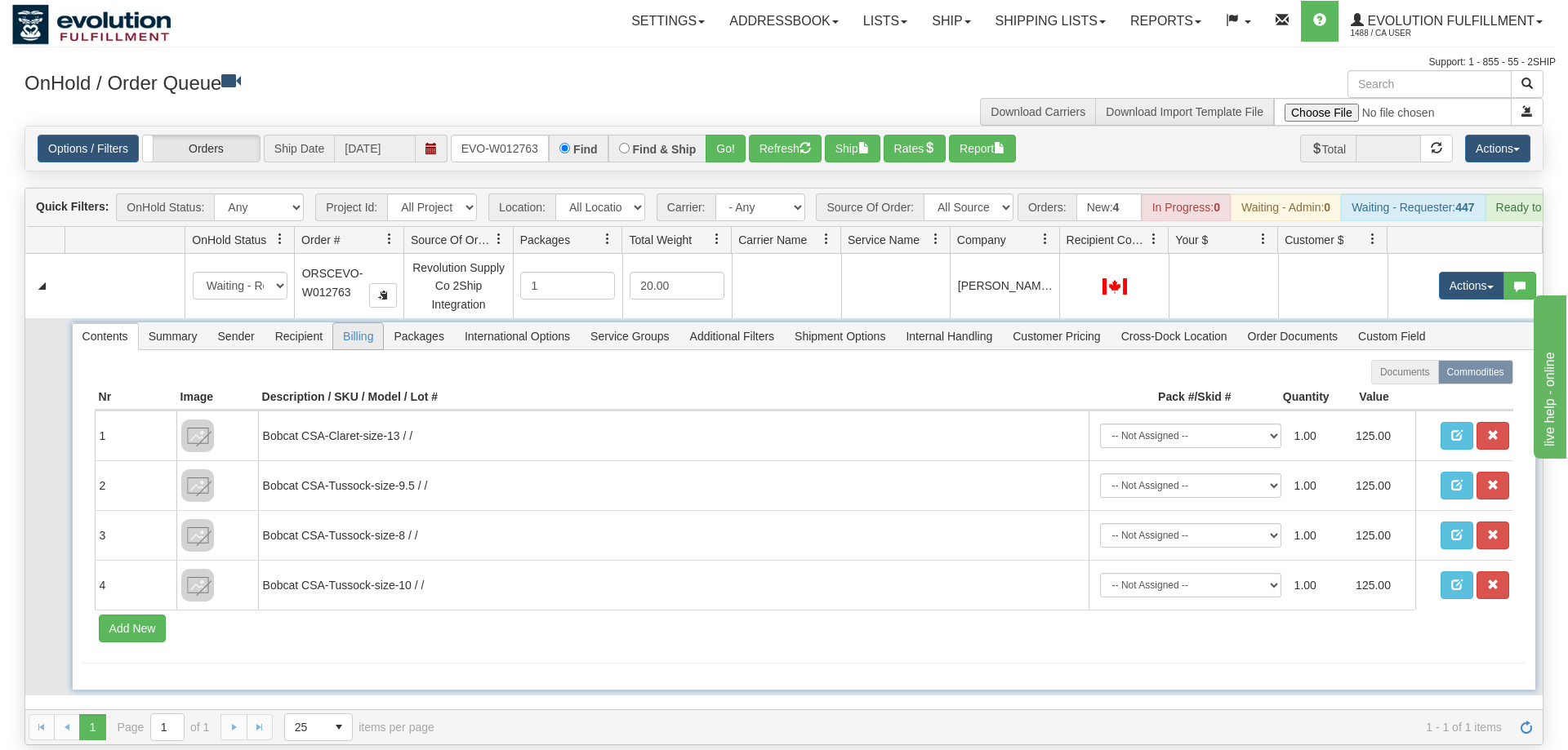
click at [359, 323] on span "Billing" at bounding box center [358, 336] width 49 height 26
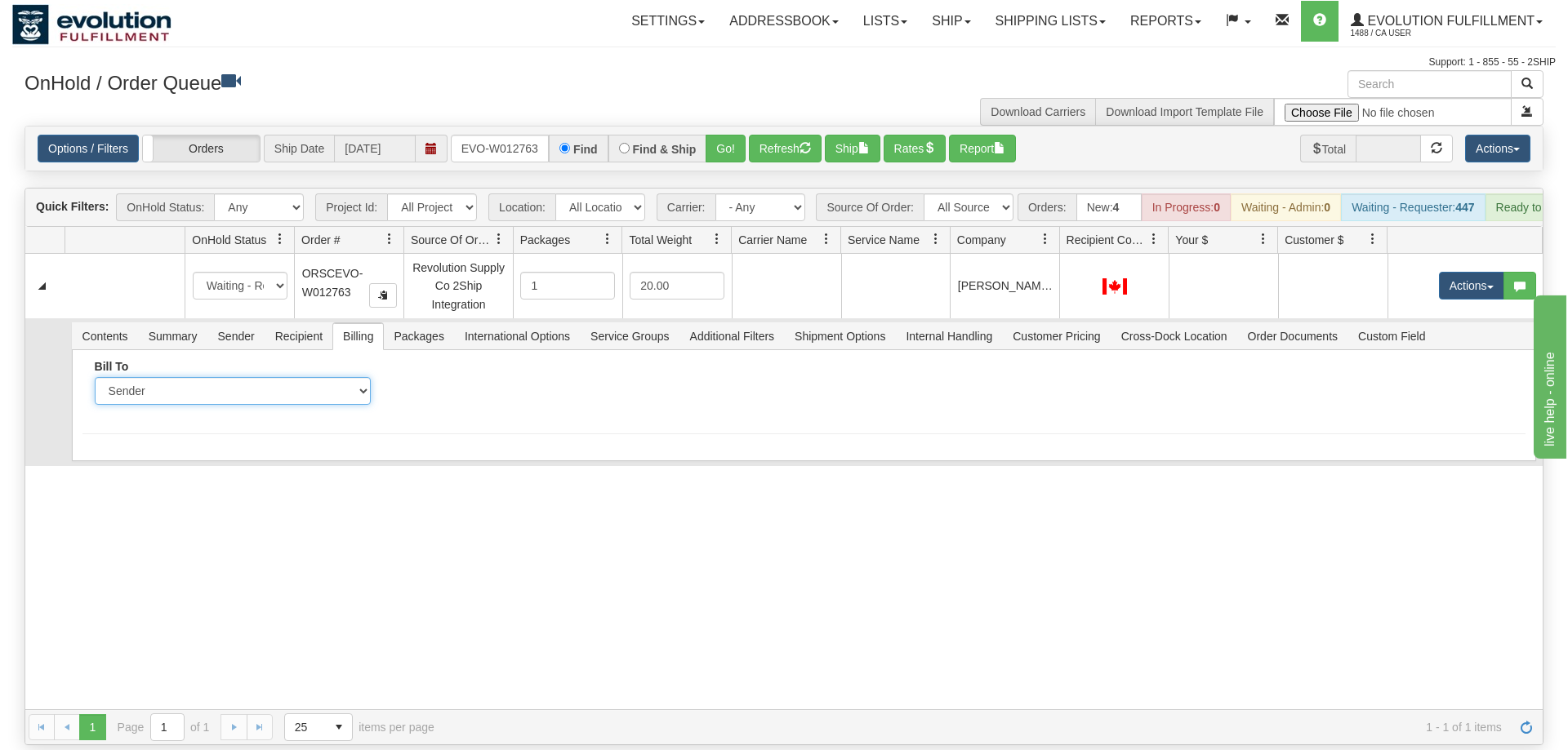
click at [254, 378] on select "Sender Recipient Third Party Collect" at bounding box center [233, 391] width 276 height 28
click at [95, 378] on select "Sender Recipient Third Party Collect" at bounding box center [233, 391] width 276 height 28
select select "2"
click option "Recipient" at bounding box center [0, 0] width 0 height 0
click at [473, 378] on input "Account" at bounding box center [534, 391] width 276 height 28
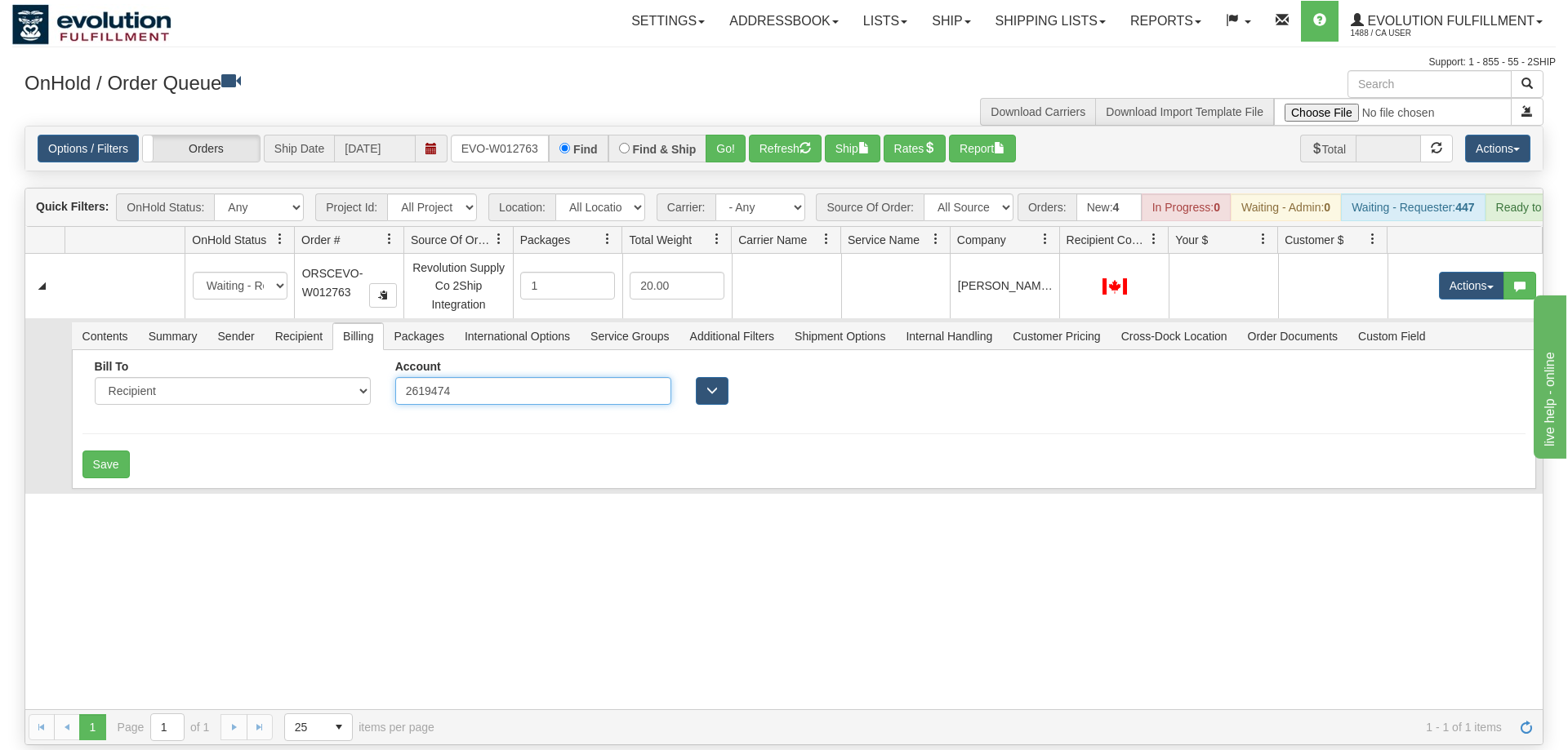
type input "2619474"
click at [221, 451] on div "Save" at bounding box center [804, 464] width 1444 height 28
click at [95, 451] on button "Save" at bounding box center [107, 464] width 48 height 28
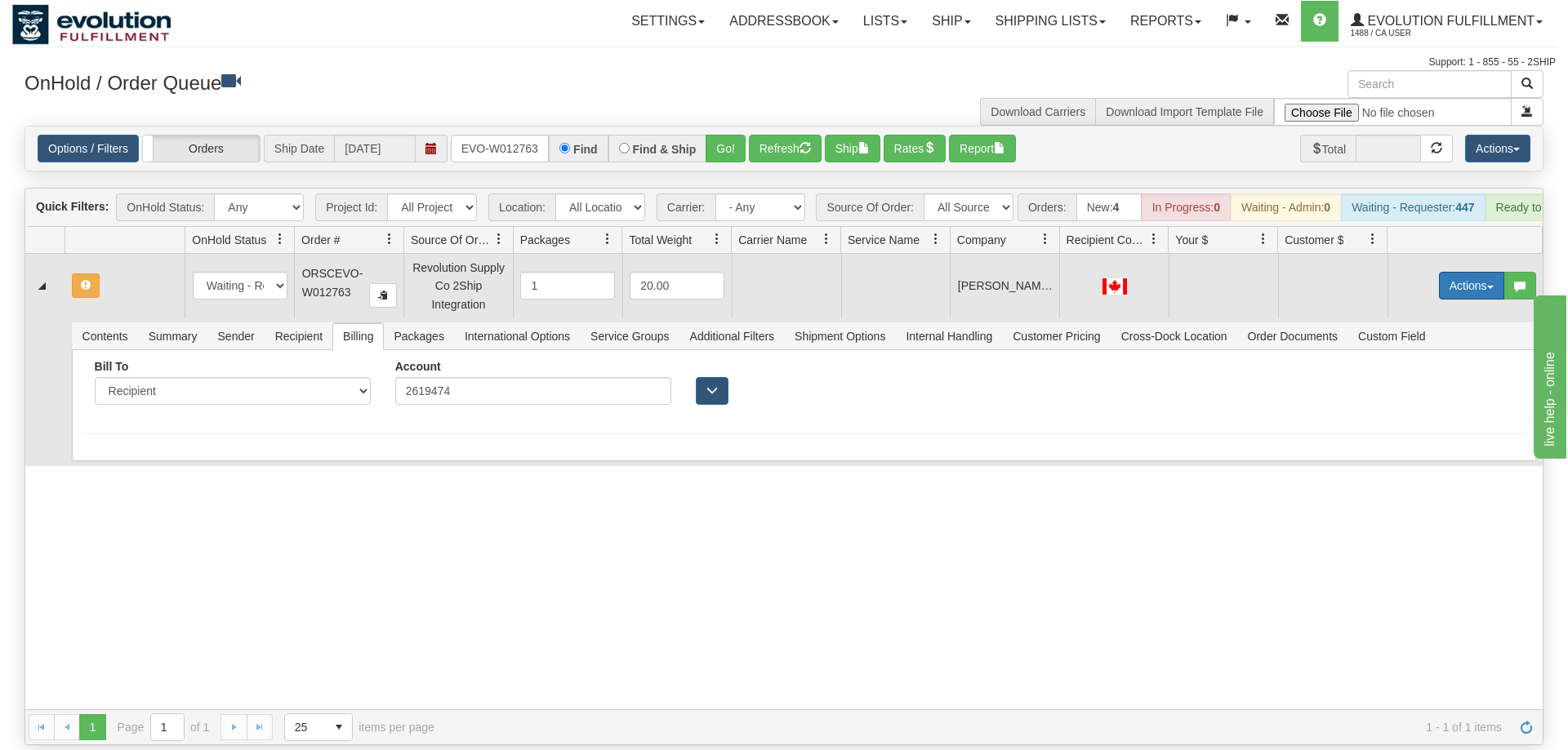
click at [1464, 272] on button "Actions" at bounding box center [1472, 286] width 66 height 28
click at [1426, 353] on span "Rate All Services" at bounding box center [1438, 359] width 98 height 13
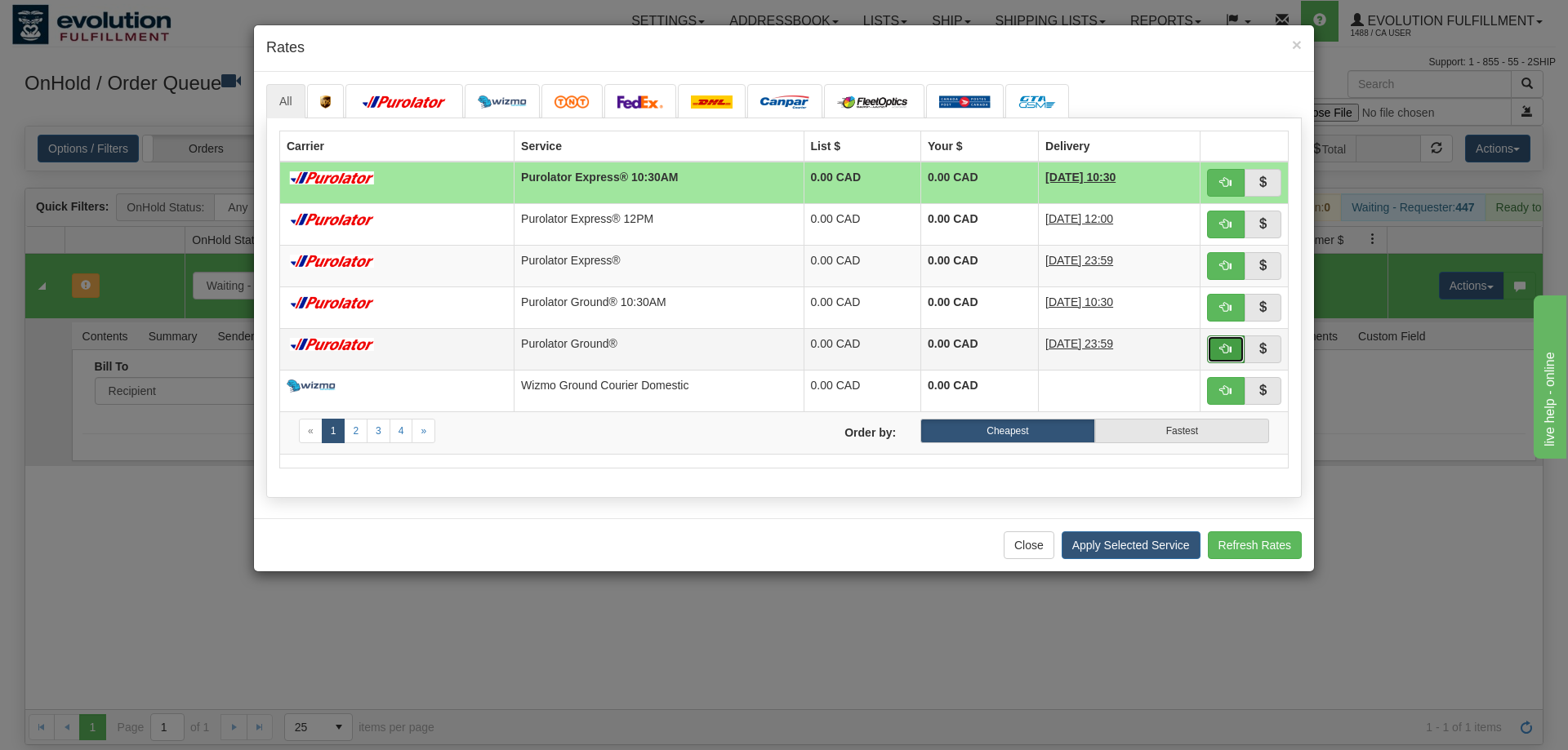
click at [1228, 353] on span "button" at bounding box center [1225, 348] width 11 height 11
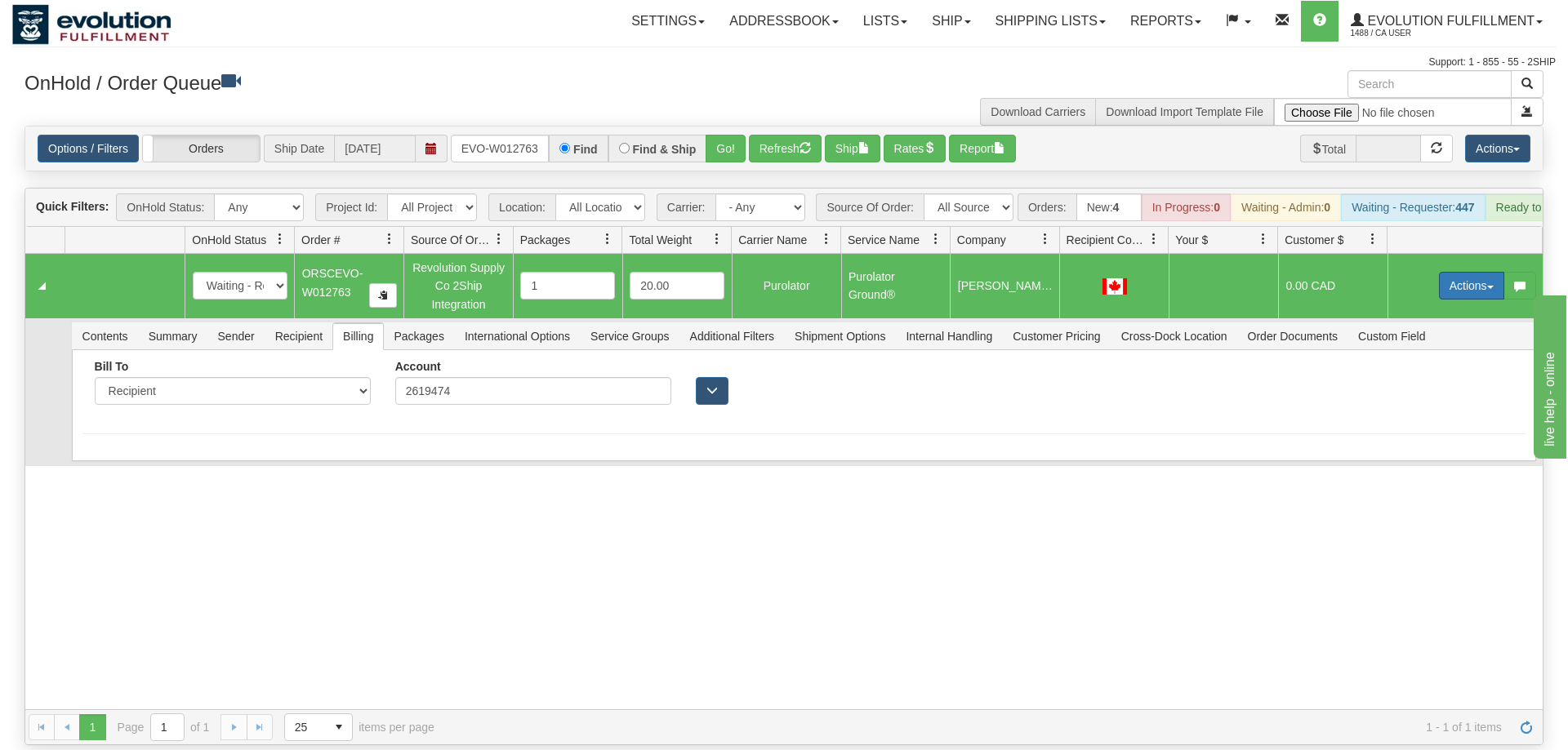
click at [1475, 272] on button "Actions" at bounding box center [1472, 286] width 66 height 28
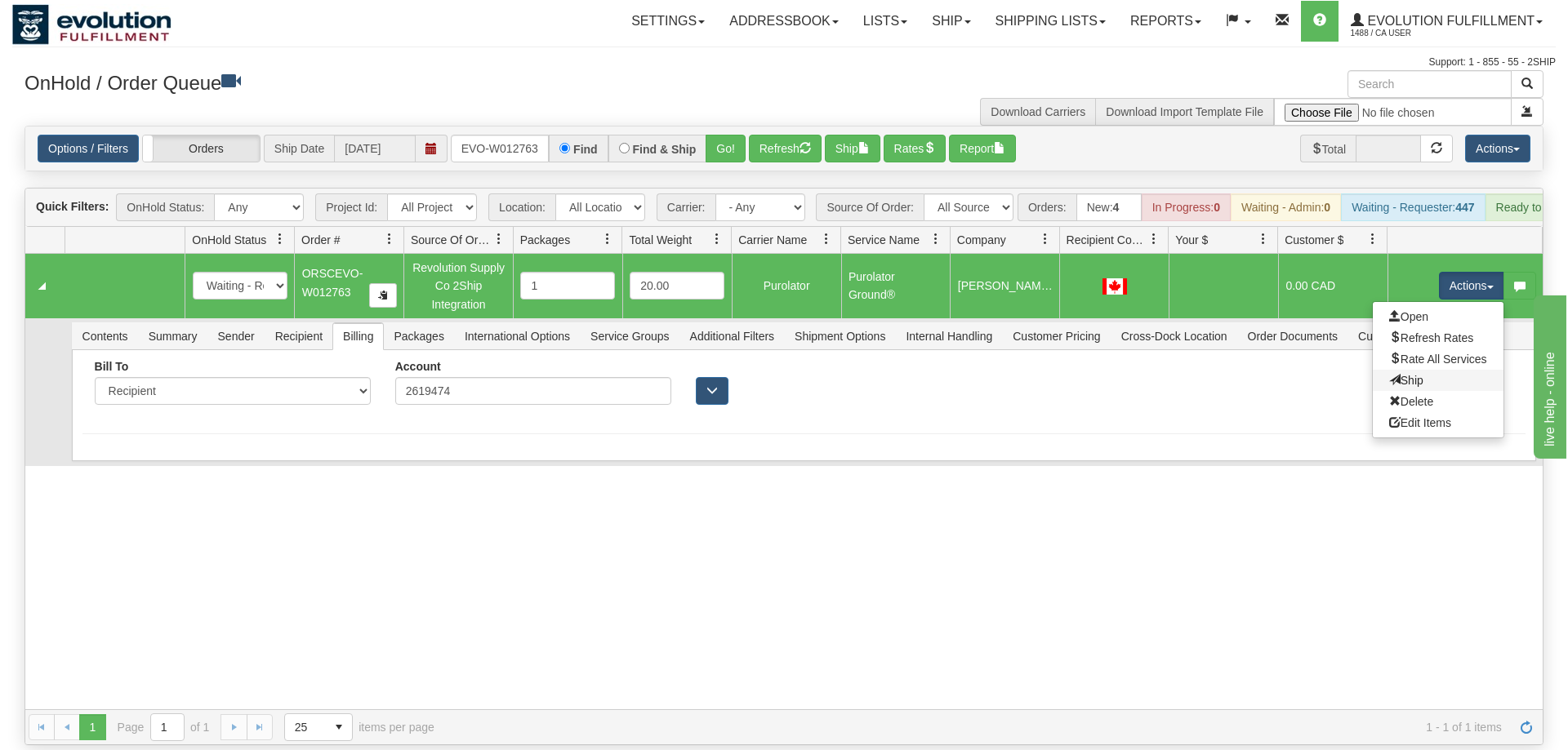
click at [1430, 370] on link "Ship" at bounding box center [1438, 380] width 130 height 21
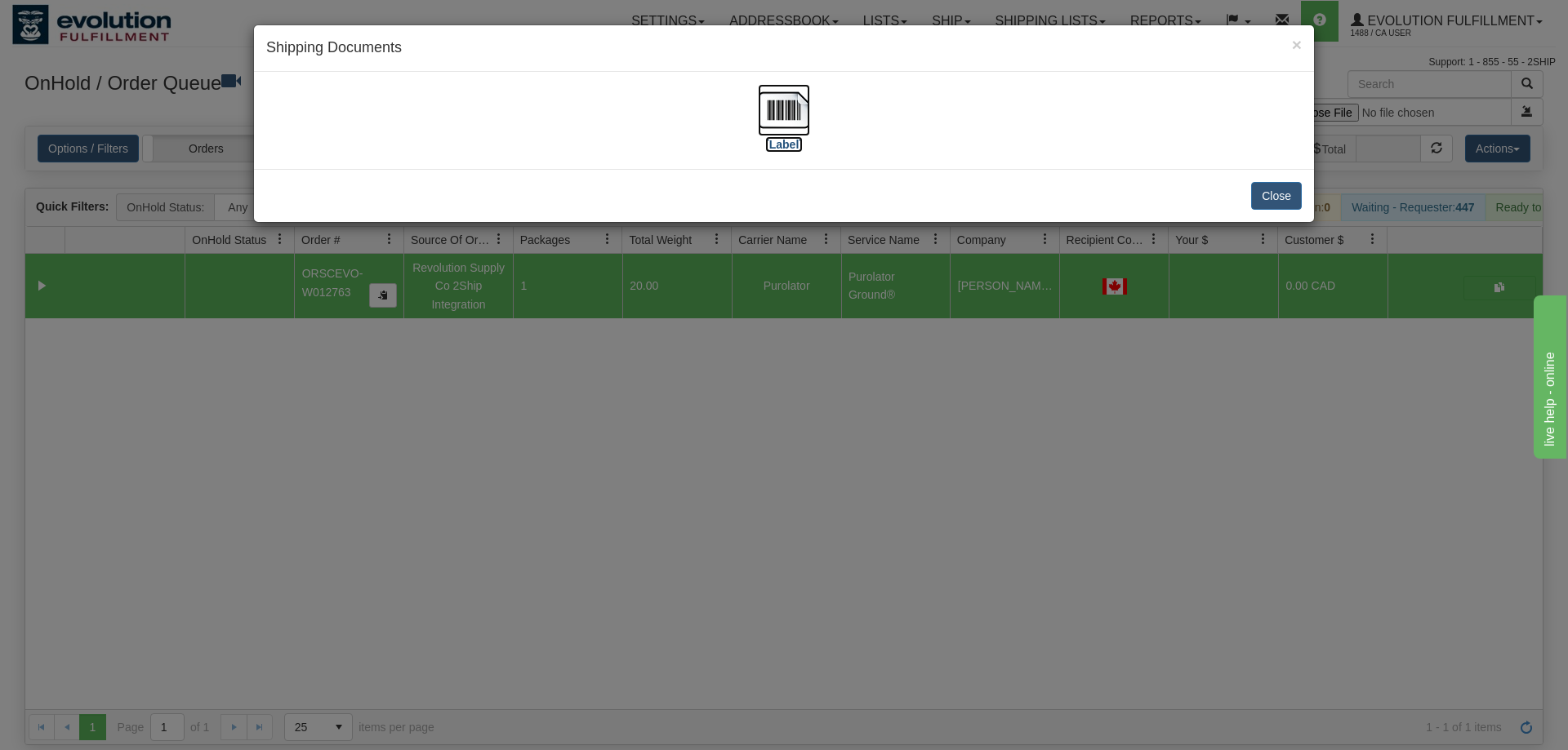
click at [789, 95] on img at bounding box center [784, 110] width 52 height 52
click at [331, 318] on div "× Shipping Documents [Label] Close" at bounding box center [784, 375] width 1568 height 750
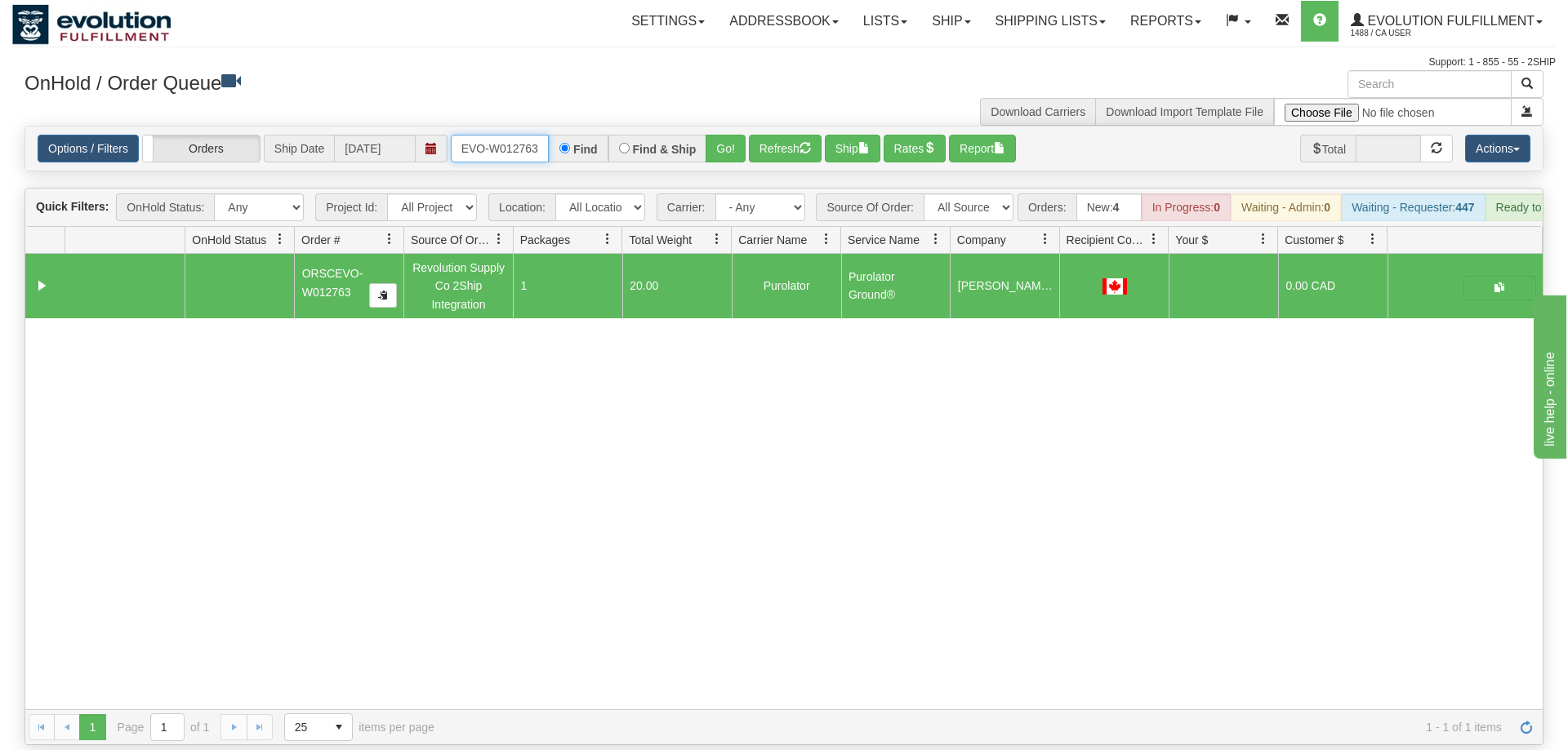
click at [482, 135] on input "ORSCEVO-W012763" at bounding box center [500, 148] width 98 height 28
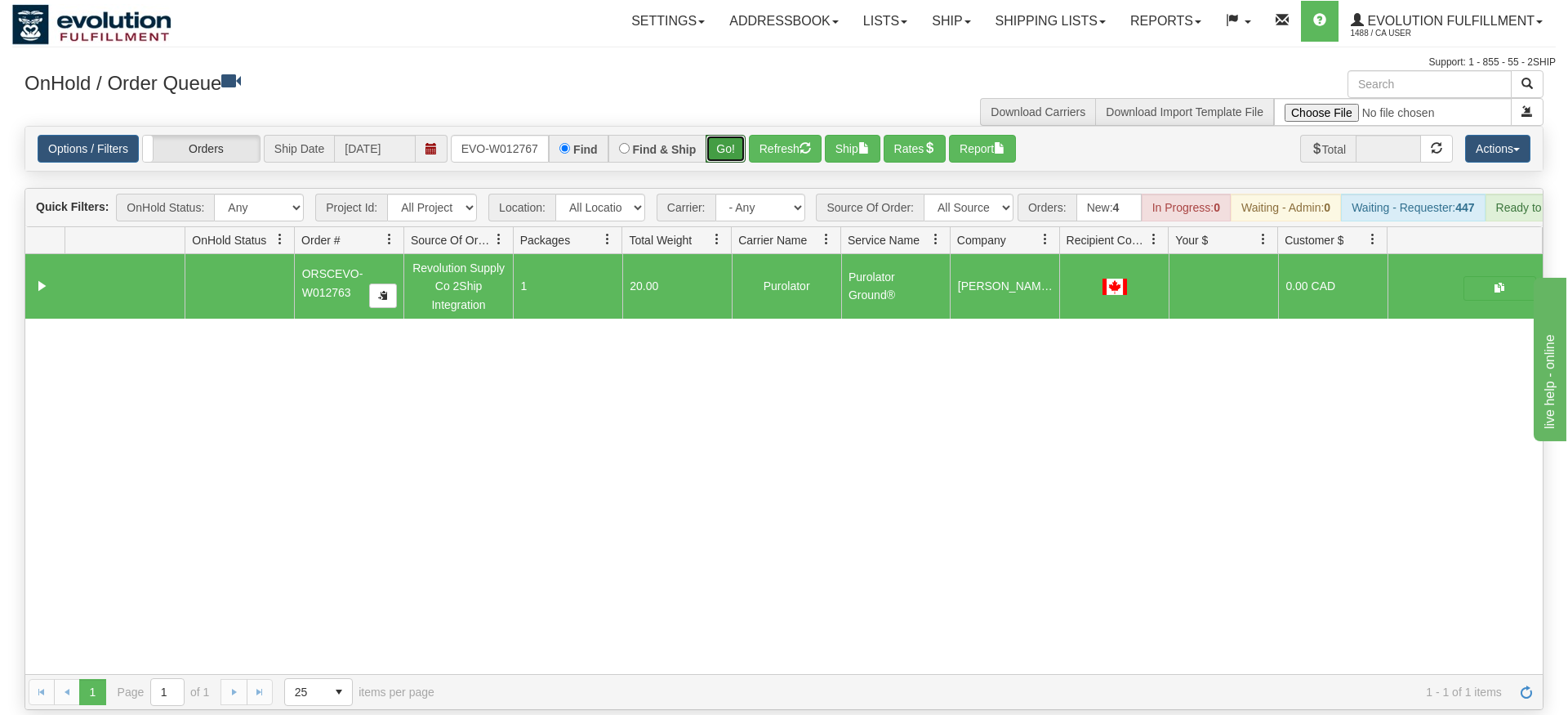
click at [730, 150] on div "Is equal to Is not equal to Contains Does not contains CAD USD EUR ZAR [PERSON_…" at bounding box center [784, 418] width 1543 height 584
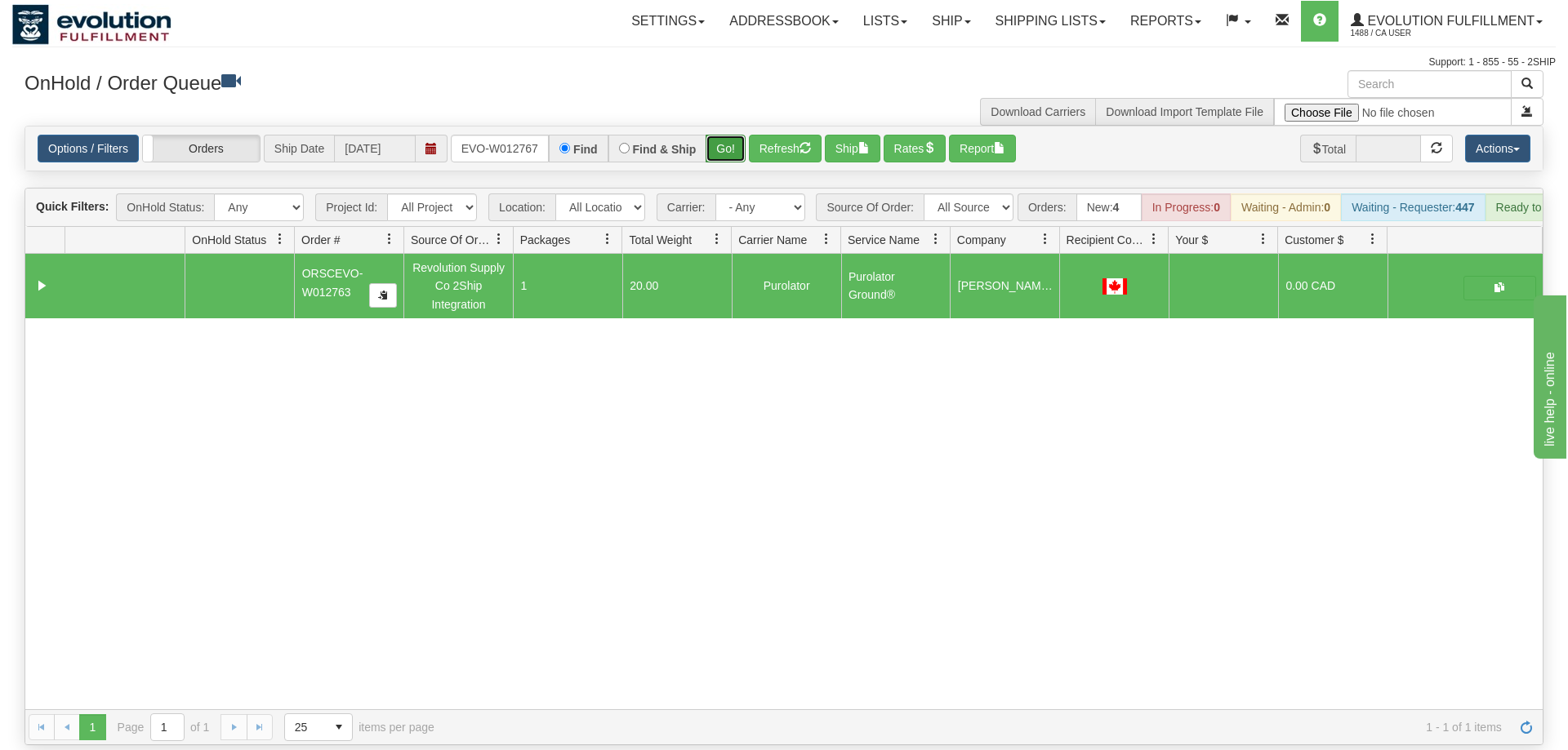
click at [729, 135] on button "Go!" at bounding box center [726, 148] width 40 height 28
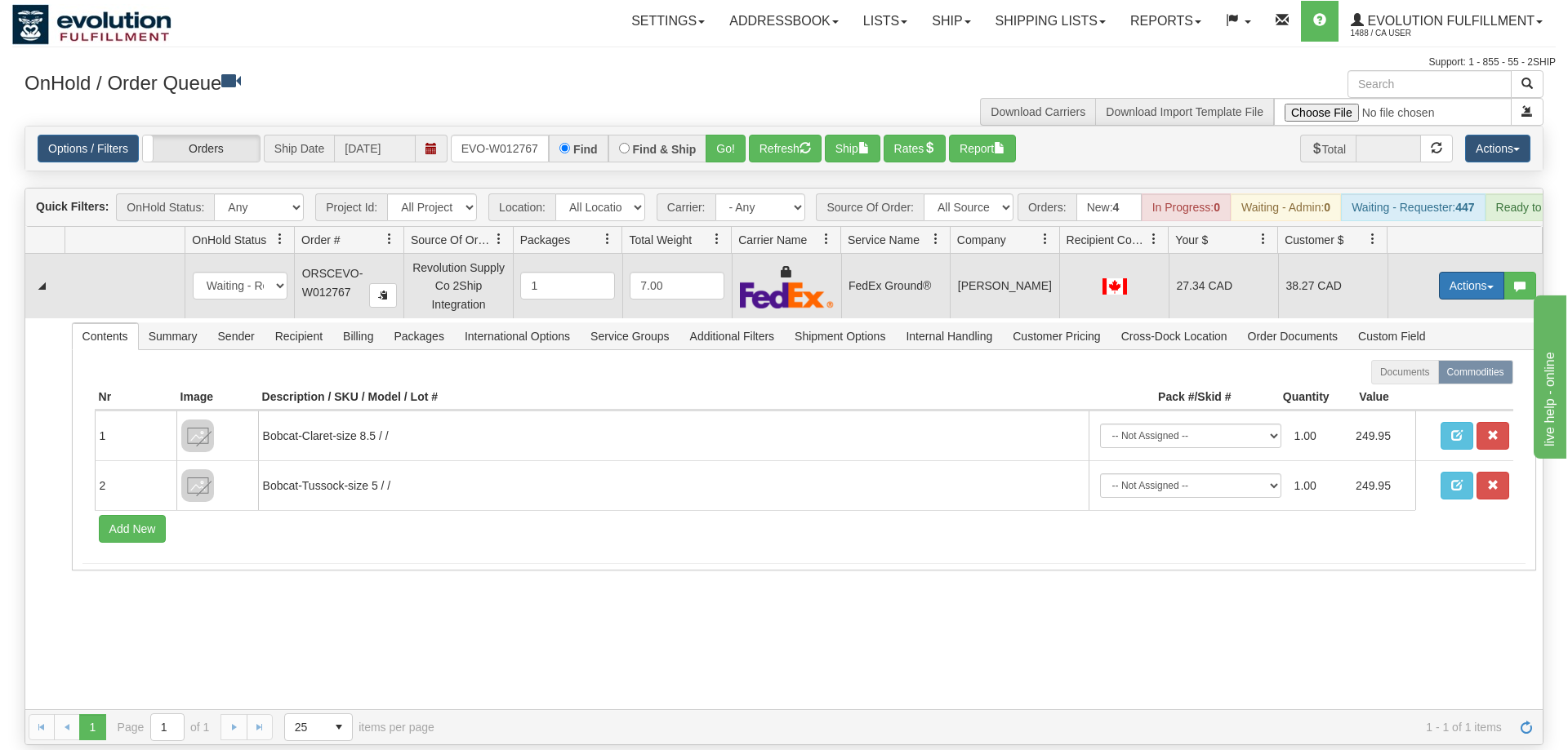
click at [1474, 272] on button "Actions" at bounding box center [1472, 286] width 66 height 28
click at [1391, 374] on span "Ship" at bounding box center [1406, 380] width 34 height 13
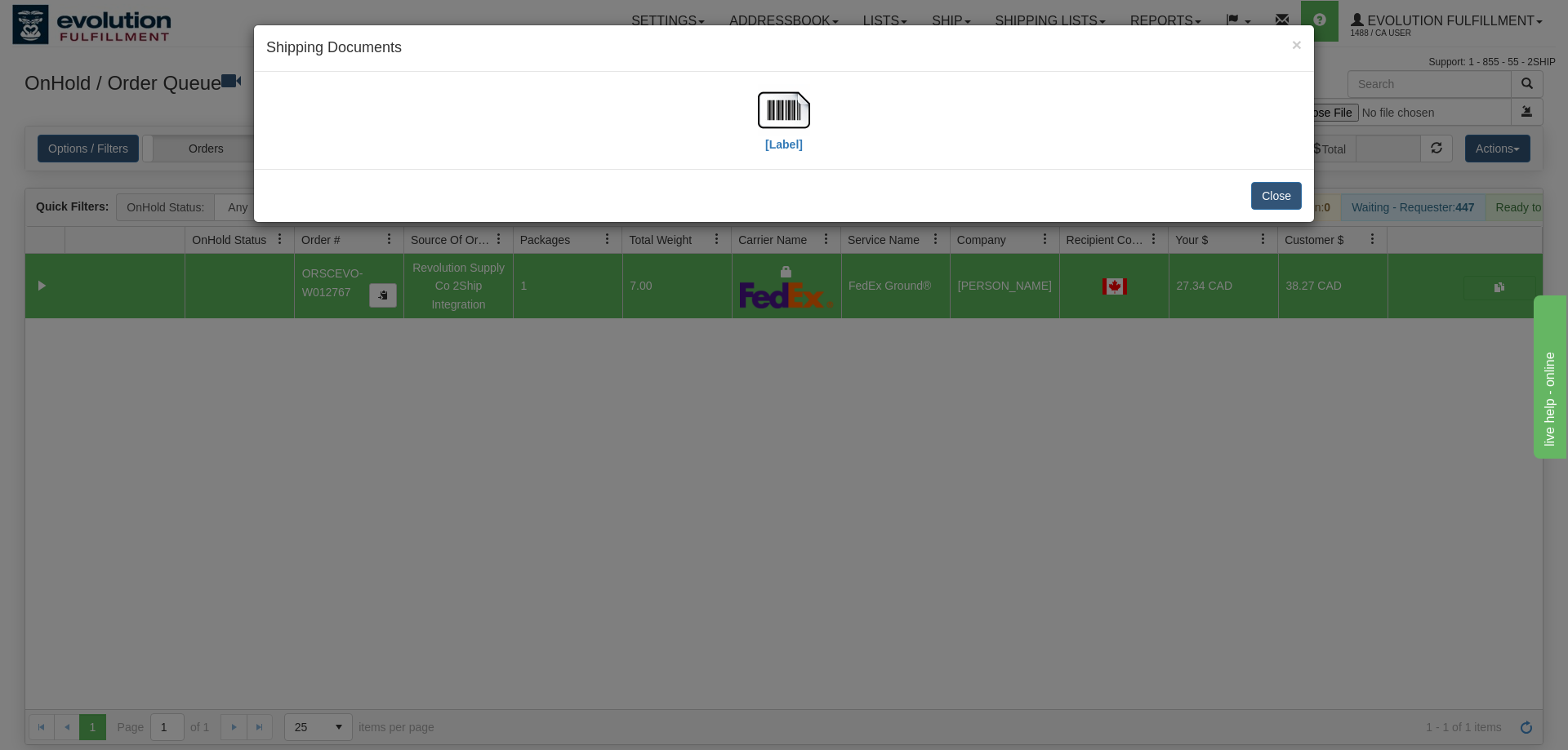
click at [784, 78] on div "[Label]" at bounding box center [784, 120] width 1060 height 97
click at [768, 102] on img at bounding box center [784, 110] width 52 height 52
drag, startPoint x: 668, startPoint y: 418, endPoint x: 645, endPoint y: 297, distance: 123.2
click at [666, 409] on div "× Shipping Documents [Label] Close" at bounding box center [784, 375] width 1568 height 750
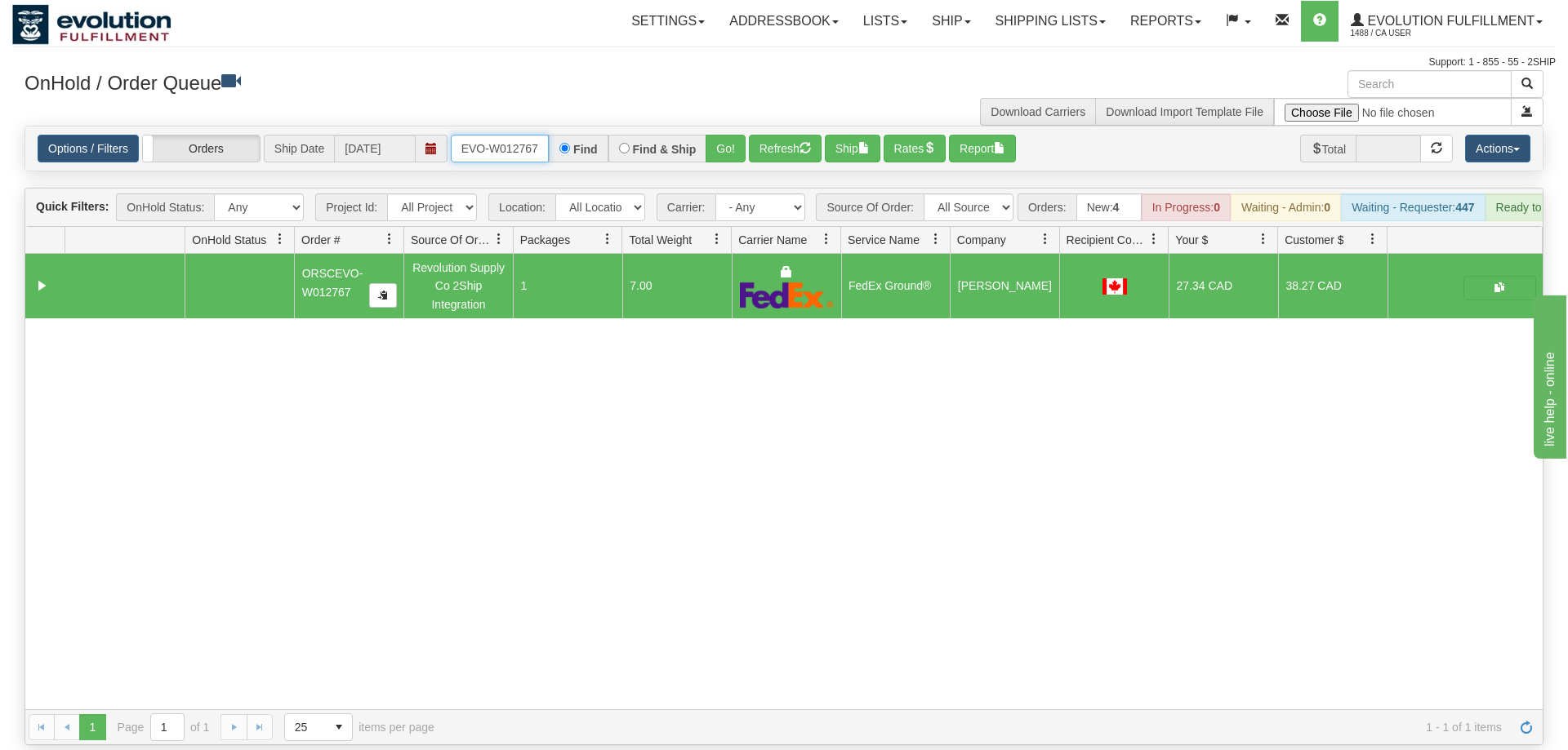
click at [500, 135] on input "ORSCEVO-W012767" at bounding box center [500, 148] width 98 height 28
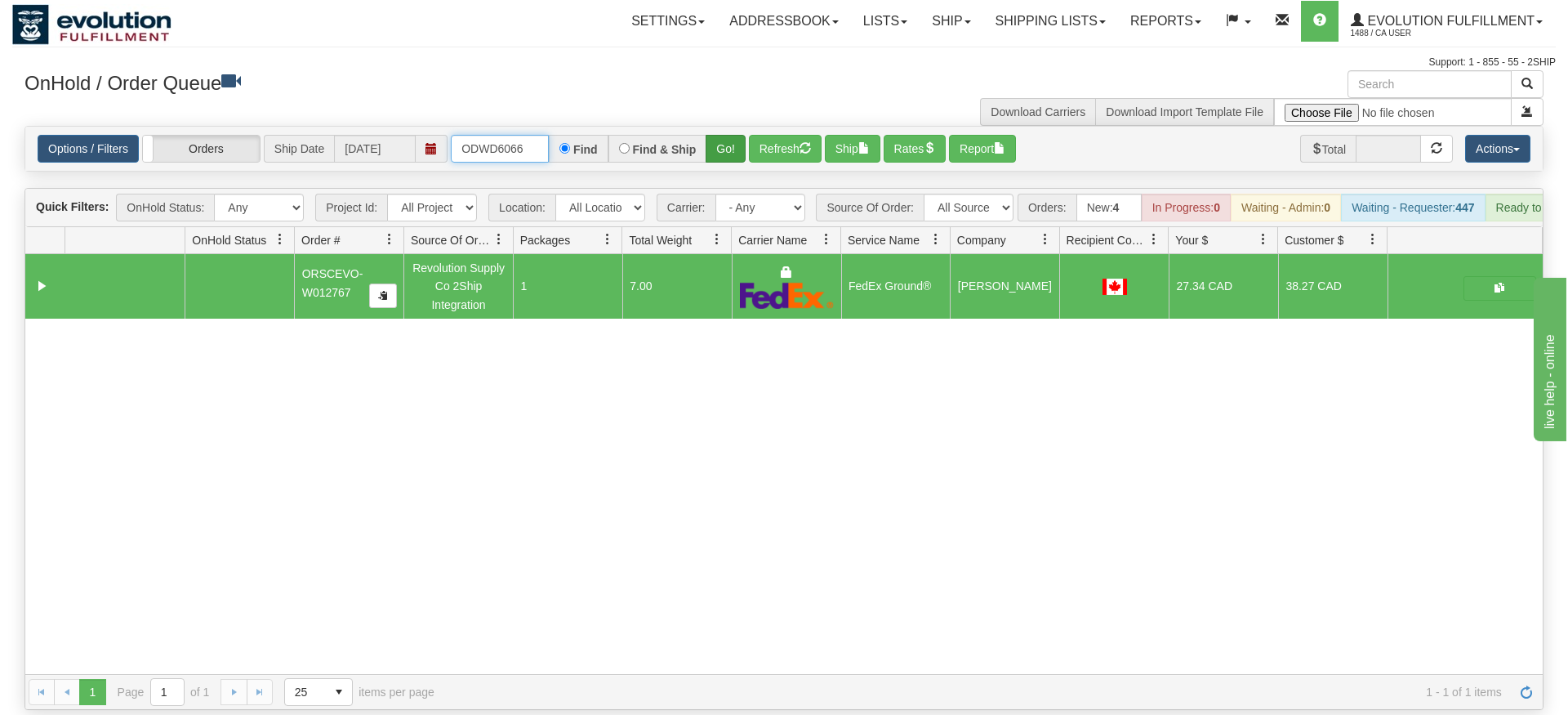
type input "ODWD6066"
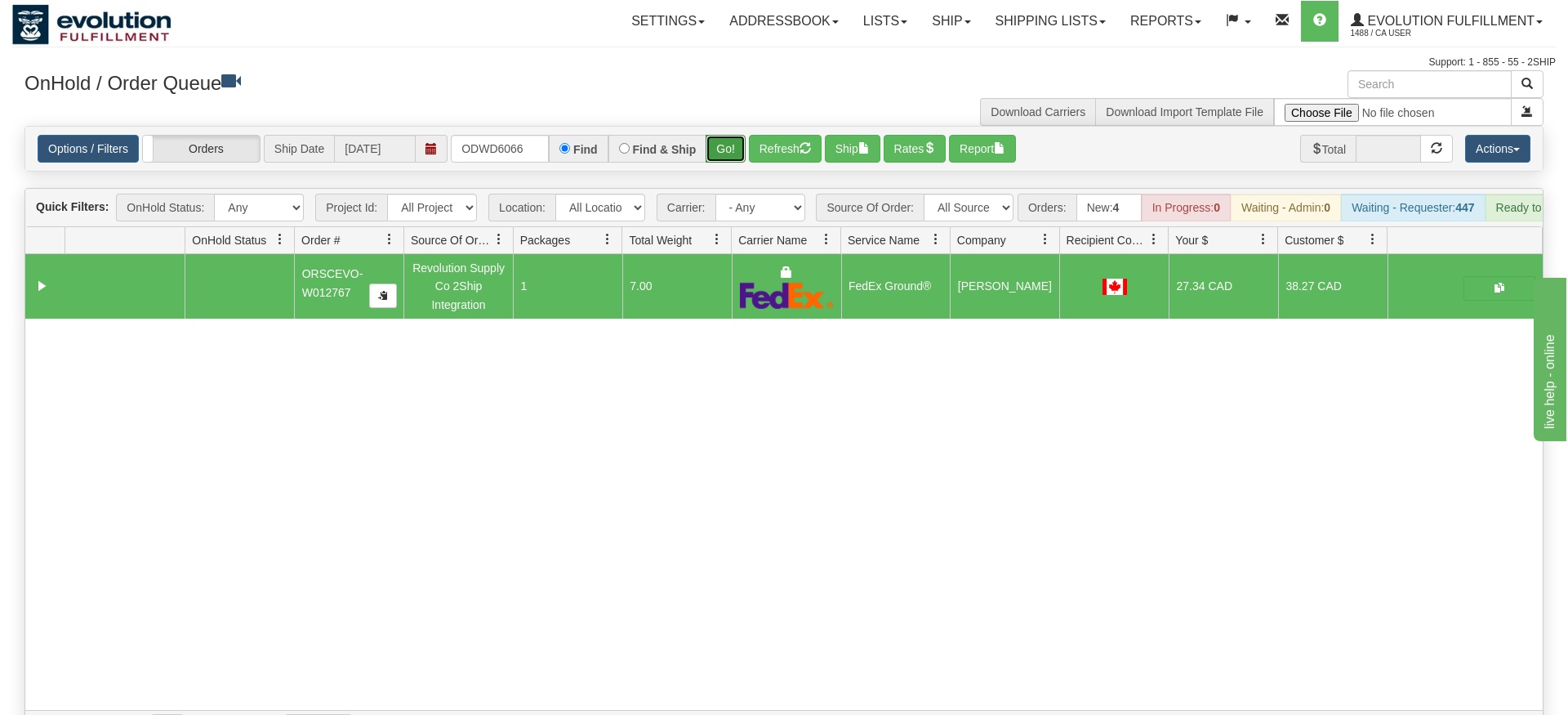
click at [726, 153] on div "Is equal to Is not equal to Contains Does not contains CAD USD EUR ZAR [PERSON_…" at bounding box center [784, 436] width 1543 height 620
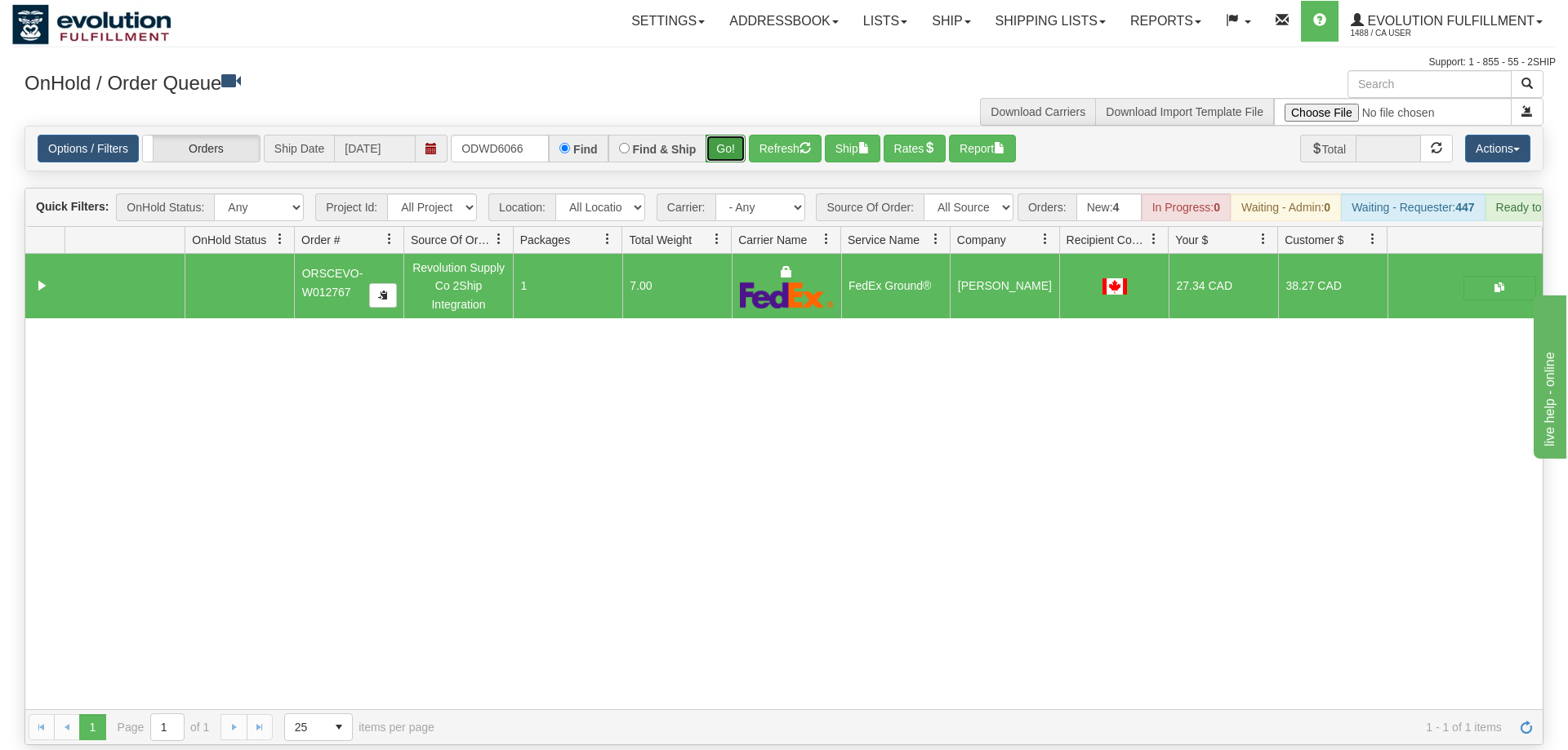
click at [721, 135] on button "Go!" at bounding box center [726, 148] width 40 height 28
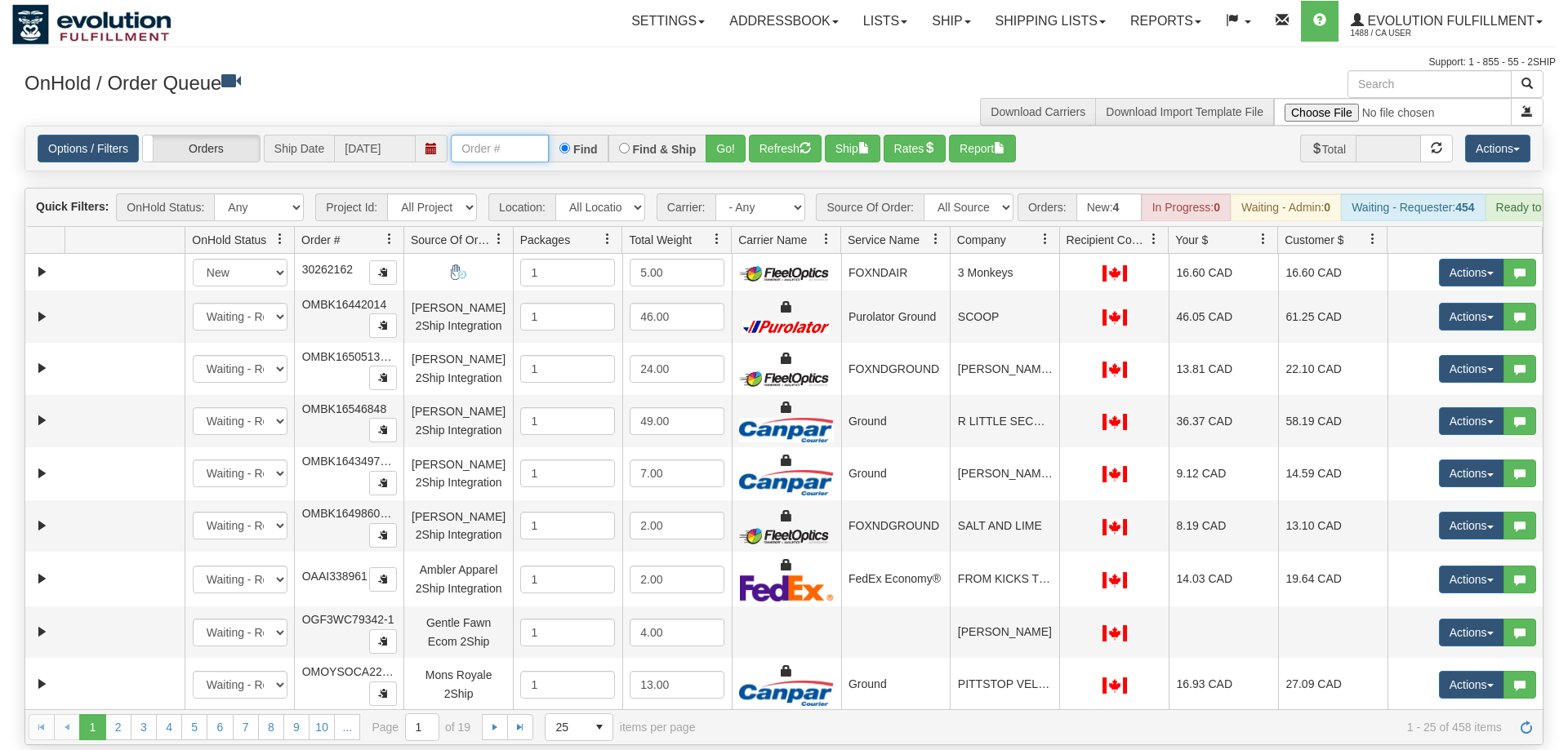
click at [529, 135] on input "text" at bounding box center [500, 148] width 98 height 28
click at [727, 159] on div "Is equal to Is not equal to Contains Does not contains CAD USD EUR ZAR [PERSON_…" at bounding box center [784, 436] width 1543 height 620
click at [734, 135] on button "Go!" at bounding box center [726, 148] width 40 height 28
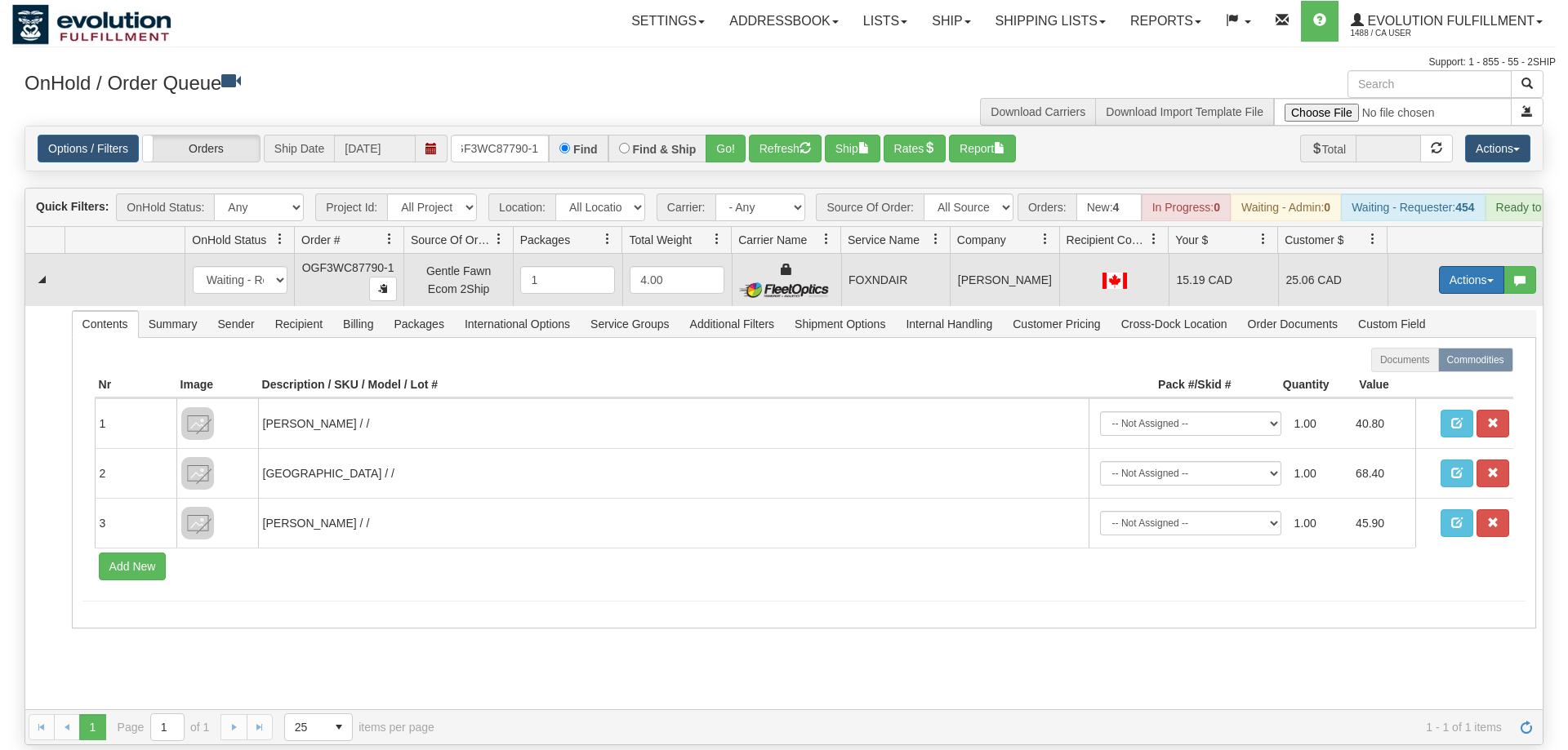
click at [1452, 266] on button "Actions" at bounding box center [1472, 280] width 66 height 28
click at [1415, 368] on span "Ship" at bounding box center [1406, 374] width 34 height 13
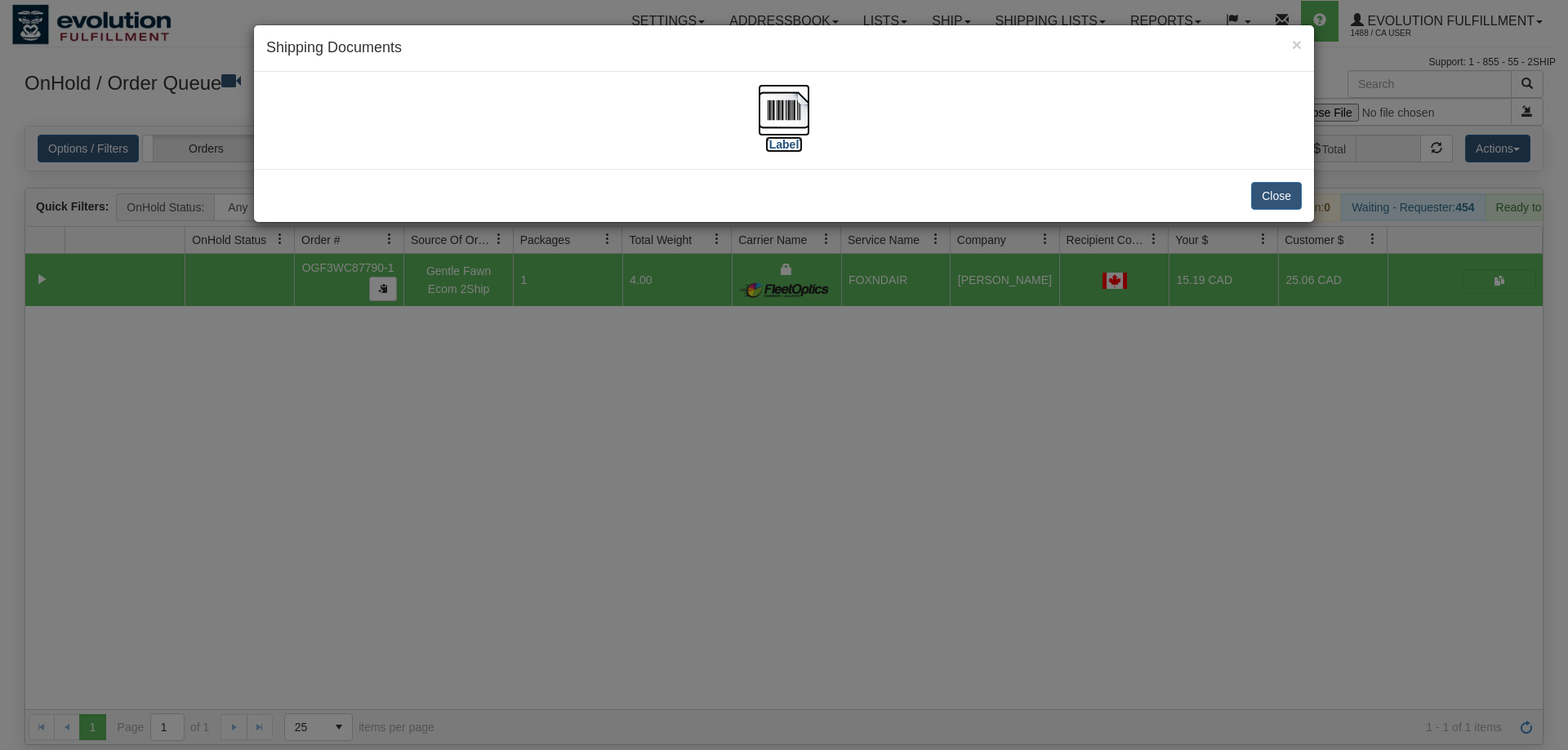
click at [790, 100] on img at bounding box center [784, 110] width 52 height 52
drag, startPoint x: 761, startPoint y: 431, endPoint x: 755, endPoint y: 423, distance: 10.0
click at [760, 428] on div "× Shipping Documents [Label] Close" at bounding box center [784, 375] width 1568 height 750
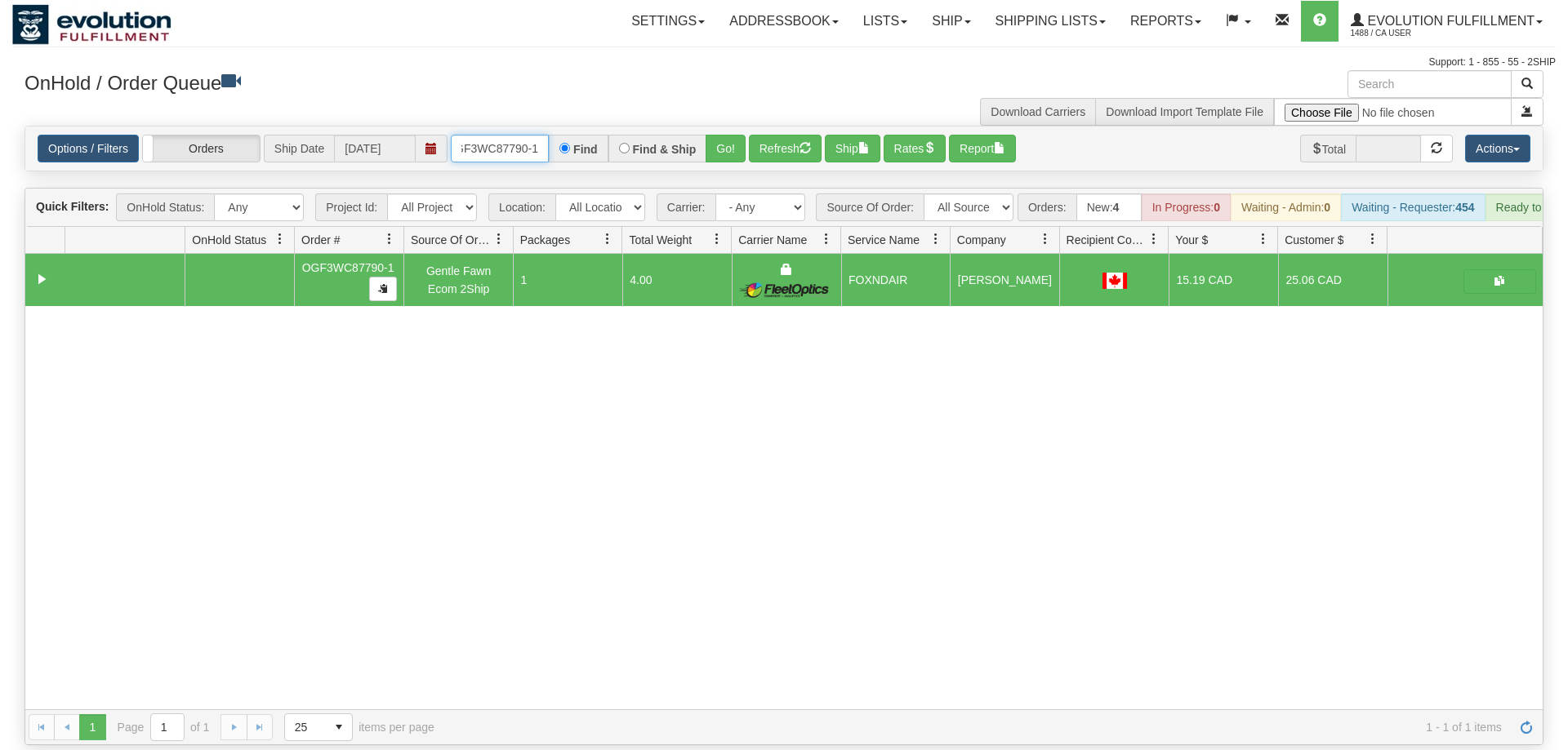
click at [506, 136] on input "OGF3WC87790-1" at bounding box center [500, 148] width 98 height 28
click at [731, 160] on div "Is equal to Is not equal to Contains Does not contains CAD USD EUR ZAR [PERSON_…" at bounding box center [784, 436] width 1543 height 620
click at [743, 99] on div "OnHold / Order Queue" at bounding box center [397, 85] width 772 height 32
drag, startPoint x: 740, startPoint y: 102, endPoint x: 736, endPoint y: 110, distance: 8.9
click at [740, 126] on div "Options / Filters Group Shipments Orders Ship Date 10/01/2025 OGF3WC87797-1 Fin…" at bounding box center [784, 149] width 1519 height 46
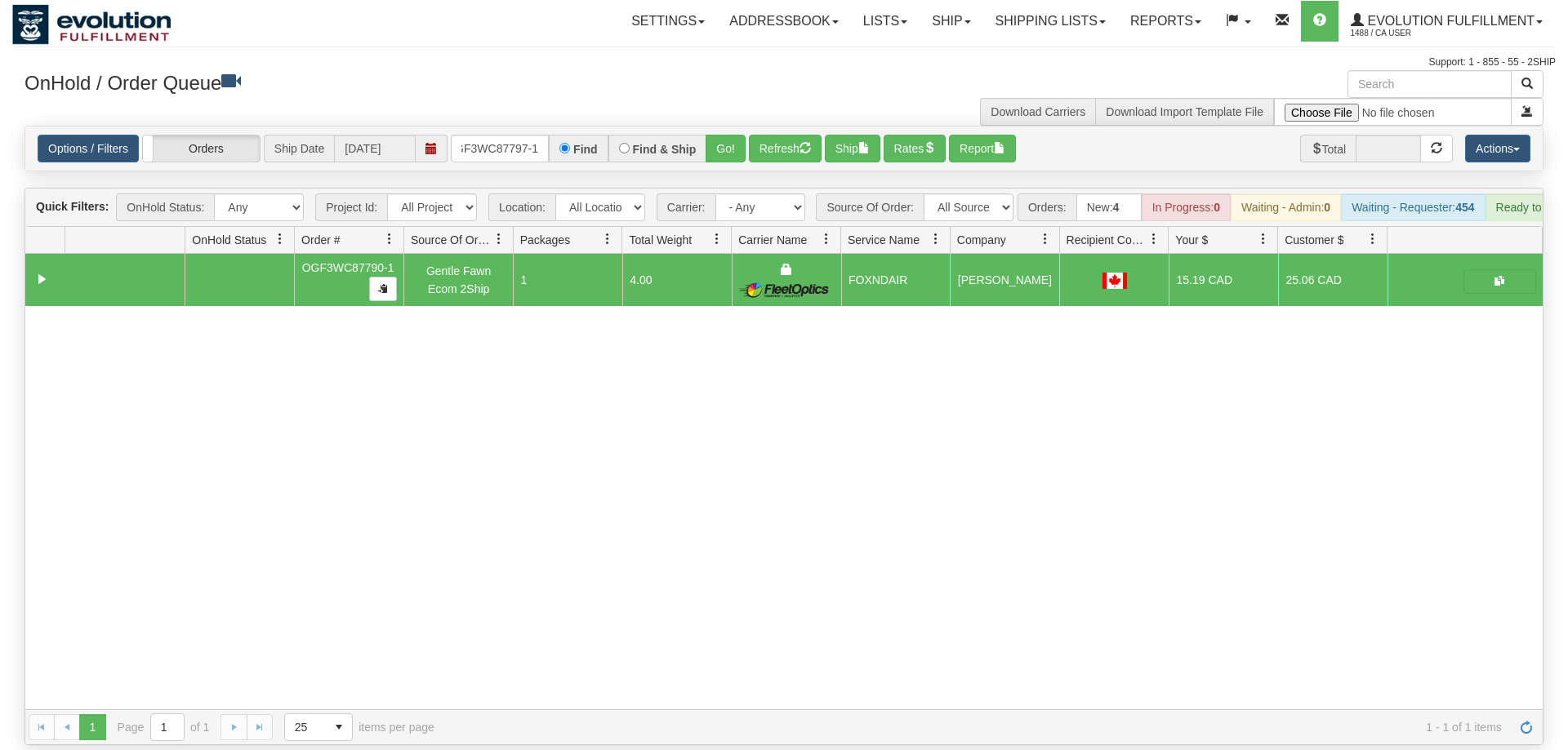
click at [736, 126] on div "Options / Filters Group Shipments Orders Ship Date 10/01/2025 OGF3WC87797-1 Fin…" at bounding box center [784, 148] width 1518 height 44
click at [727, 135] on button "Go!" at bounding box center [726, 148] width 40 height 28
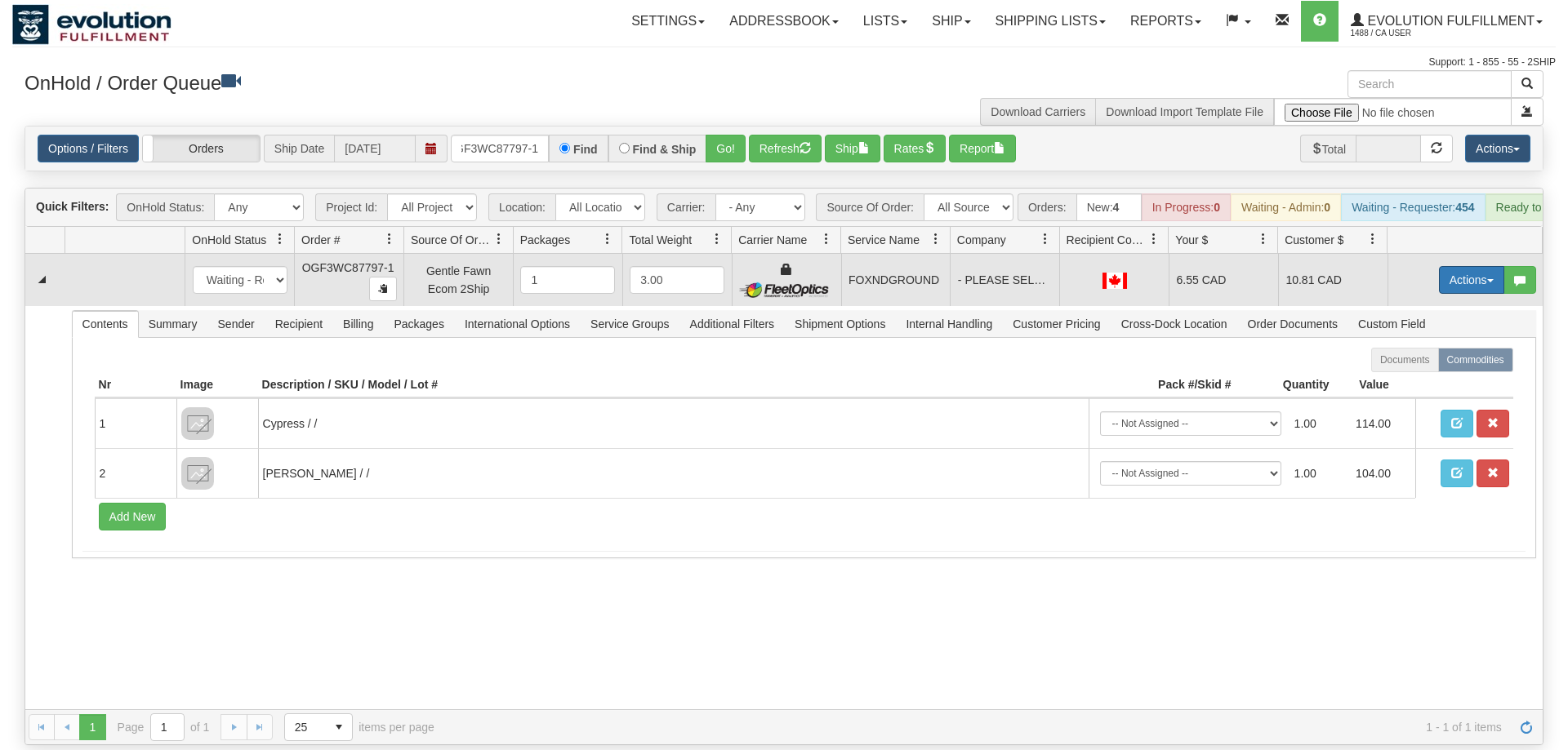
click at [1457, 266] on button "Actions" at bounding box center [1472, 280] width 66 height 28
click at [1416, 368] on span "Ship" at bounding box center [1406, 374] width 34 height 13
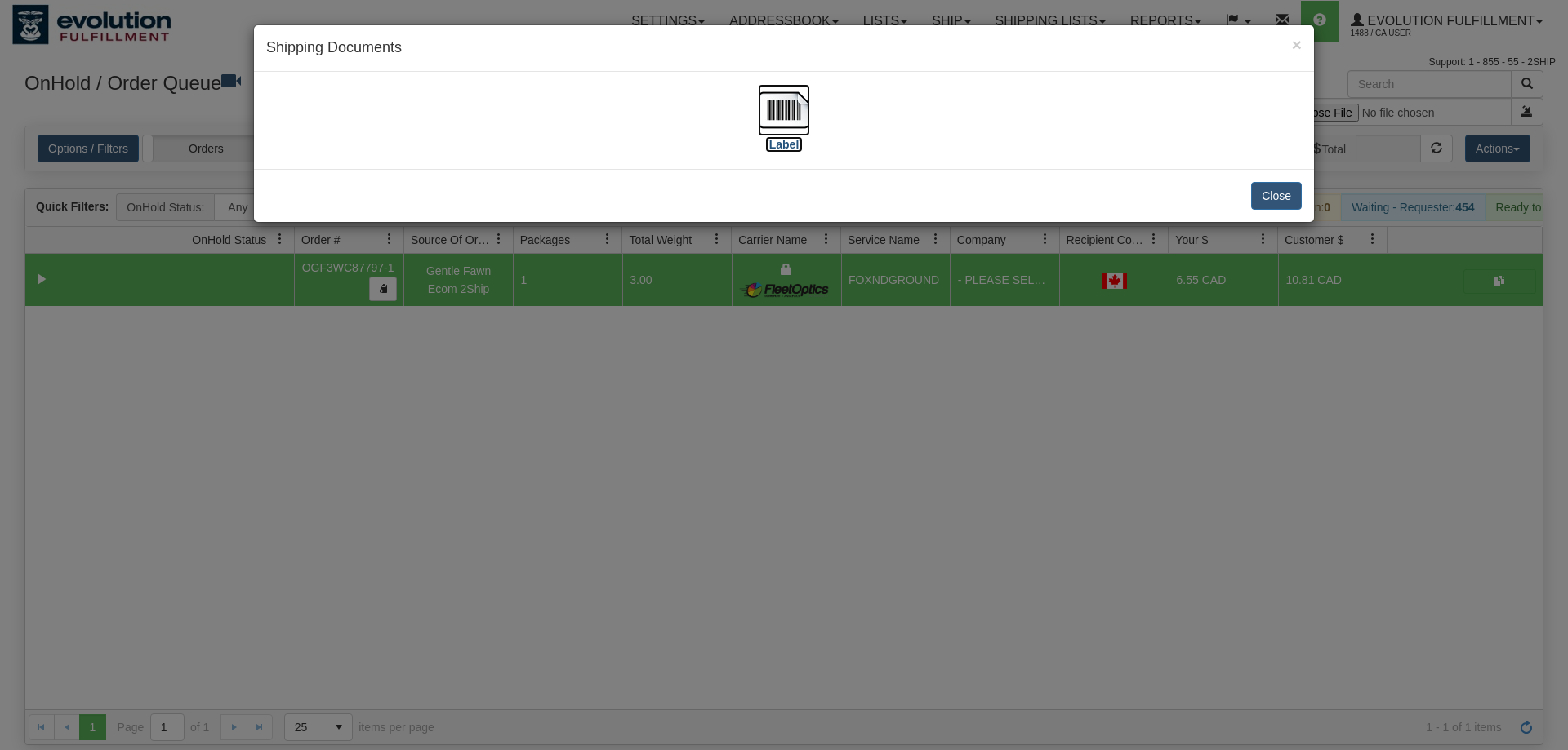
click at [788, 143] on label "[Label]" at bounding box center [784, 144] width 38 height 16
drag, startPoint x: 751, startPoint y: 407, endPoint x: 581, endPoint y: 106, distance: 345.7
click at [747, 394] on div "× Shipping Documents [Label] Close" at bounding box center [784, 375] width 1568 height 750
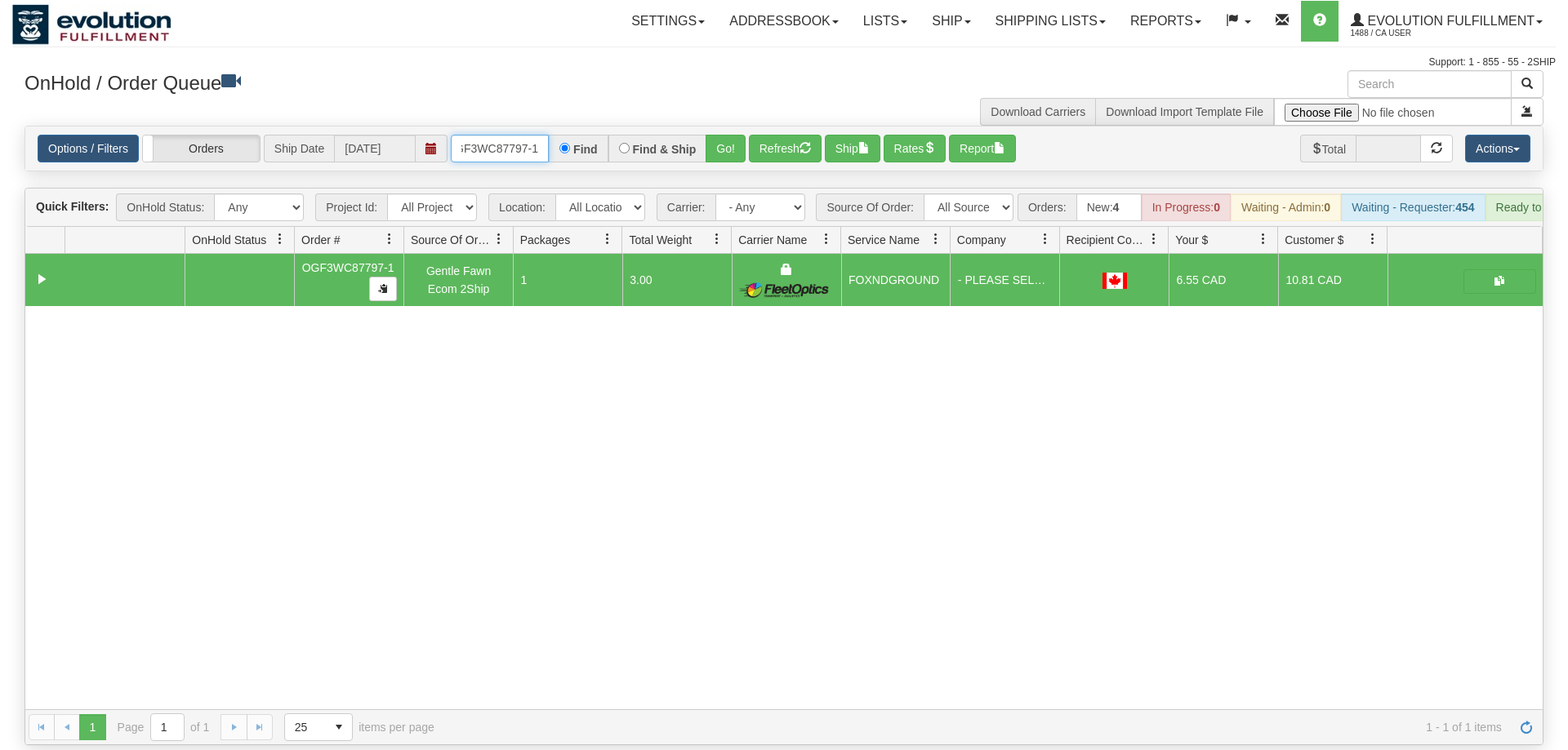
click at [488, 135] on input "OGF3WC87797-1" at bounding box center [500, 148] width 98 height 28
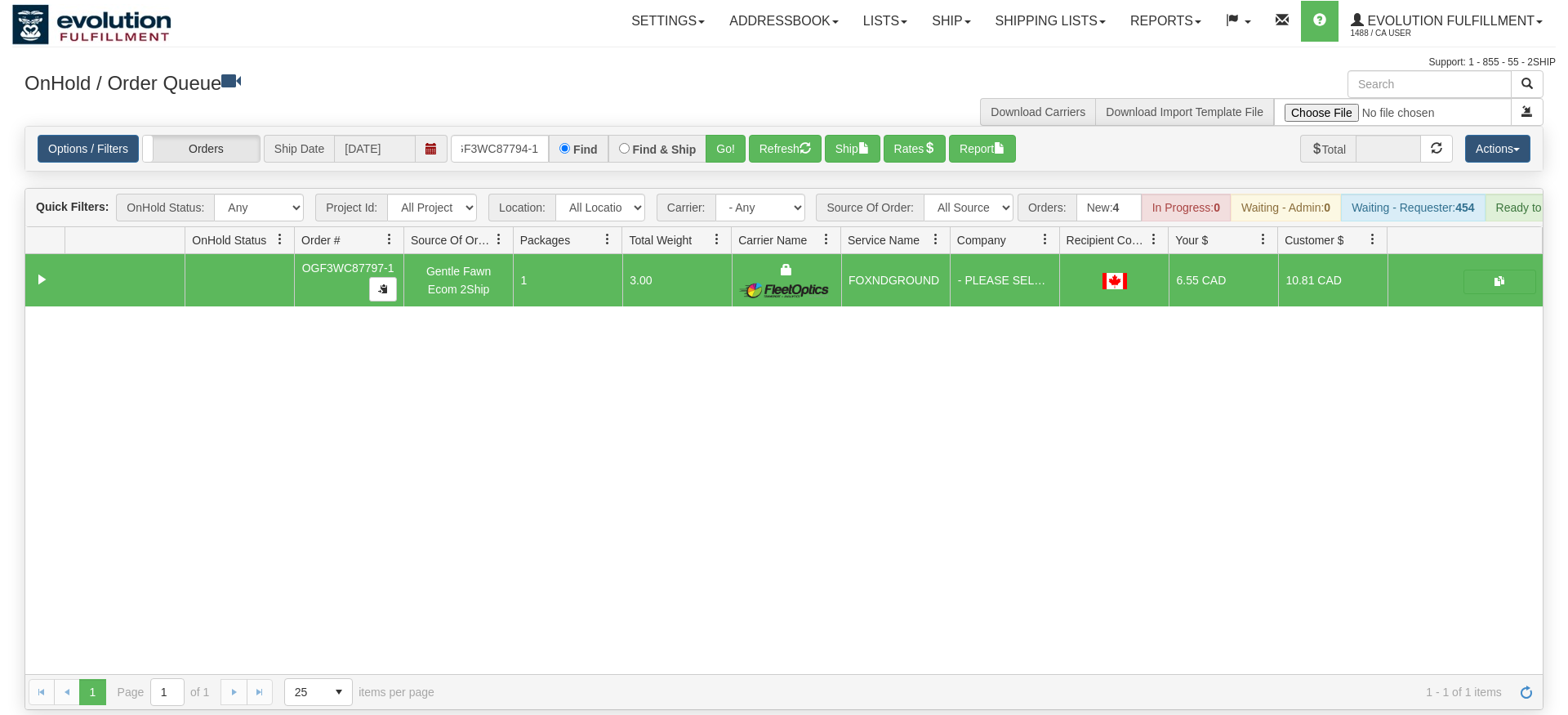
click at [736, 150] on div "Is equal to Is not equal to Contains Does not contains CAD USD EUR ZAR [PERSON_…" at bounding box center [784, 418] width 1543 height 584
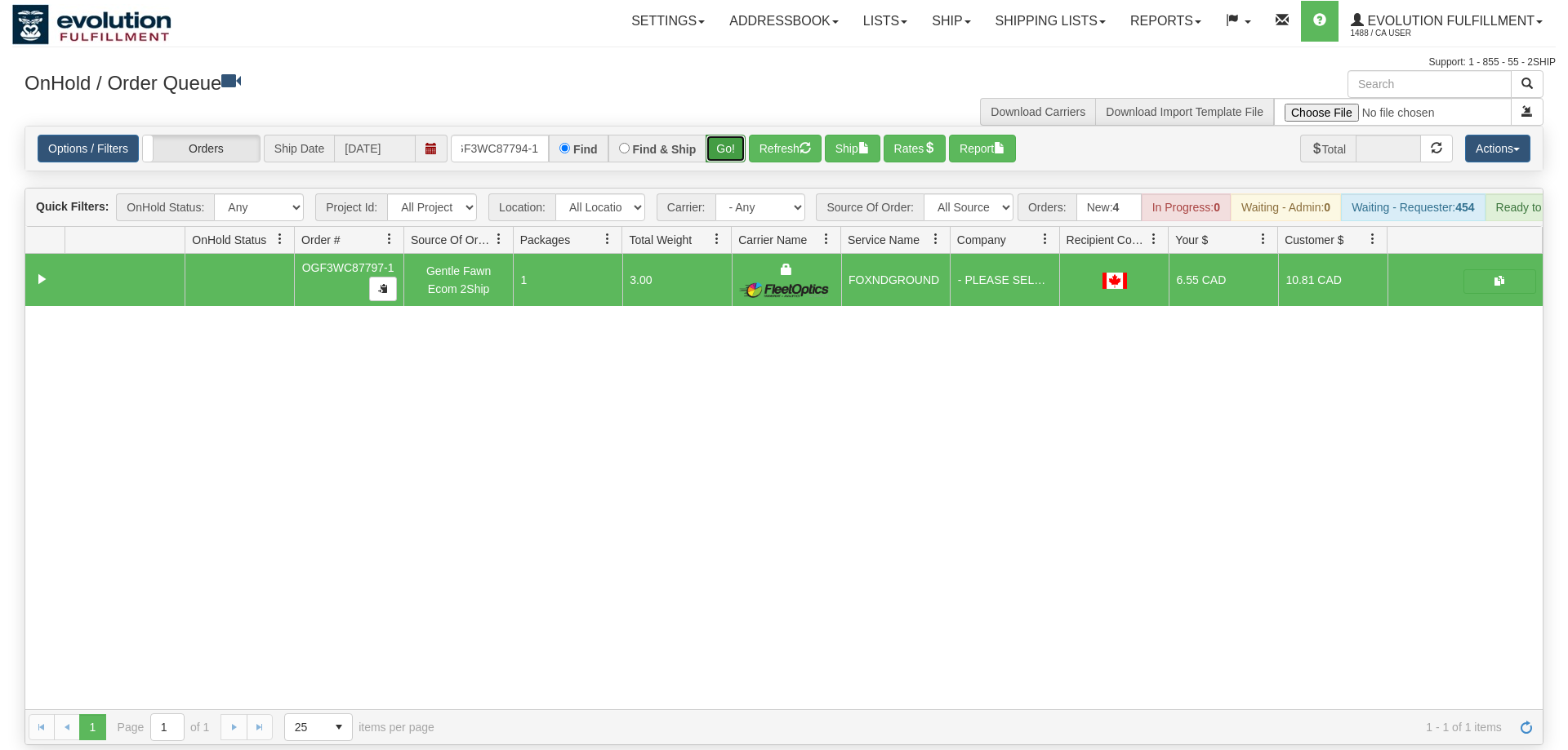
click at [733, 135] on button "Go!" at bounding box center [726, 148] width 40 height 28
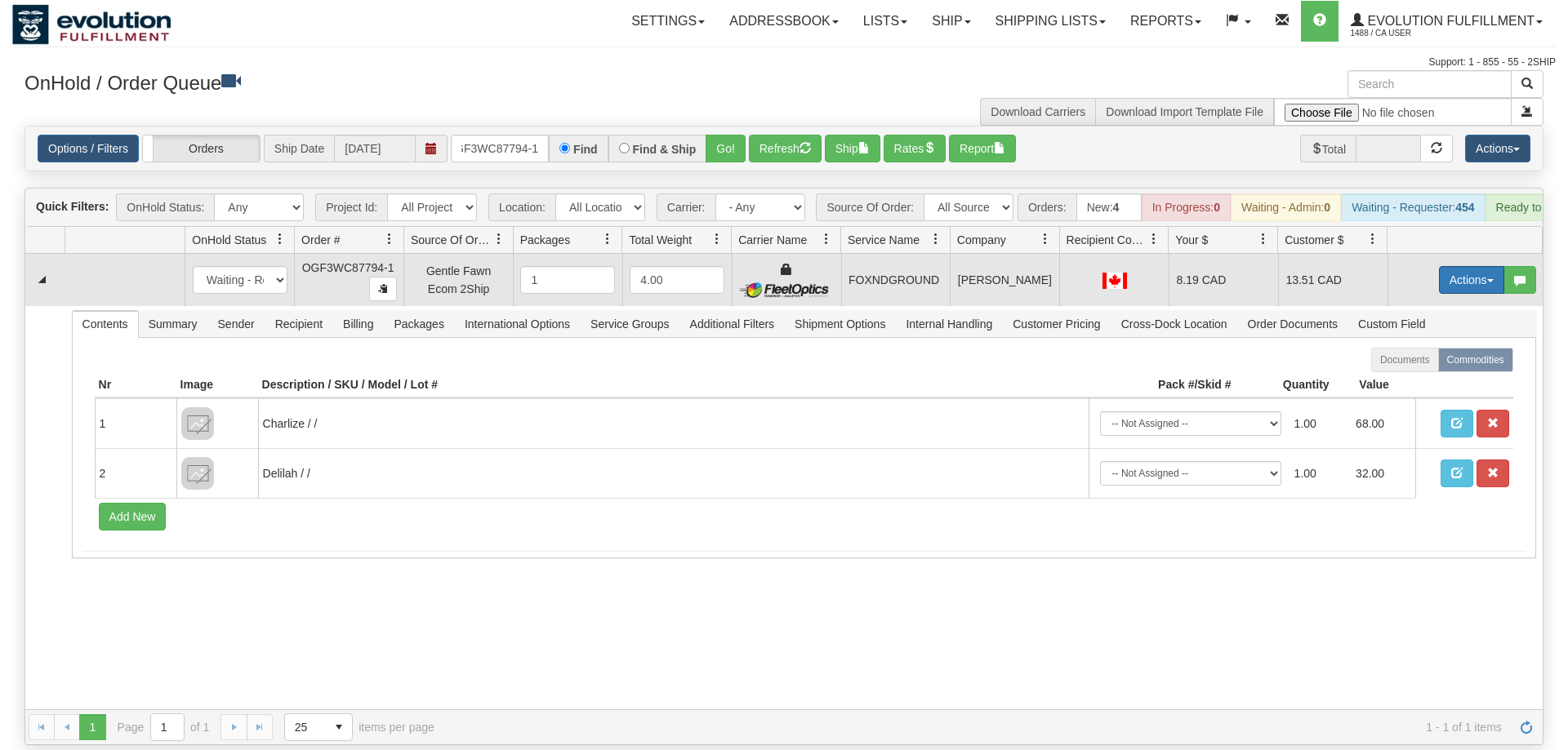
drag, startPoint x: 1461, startPoint y: 274, endPoint x: 1459, endPoint y: 262, distance: 12.2
click at [1461, 274] on td "Actions Open Refresh Rates Rate All Services Ship Delete Edit Items" at bounding box center [1465, 280] width 155 height 52
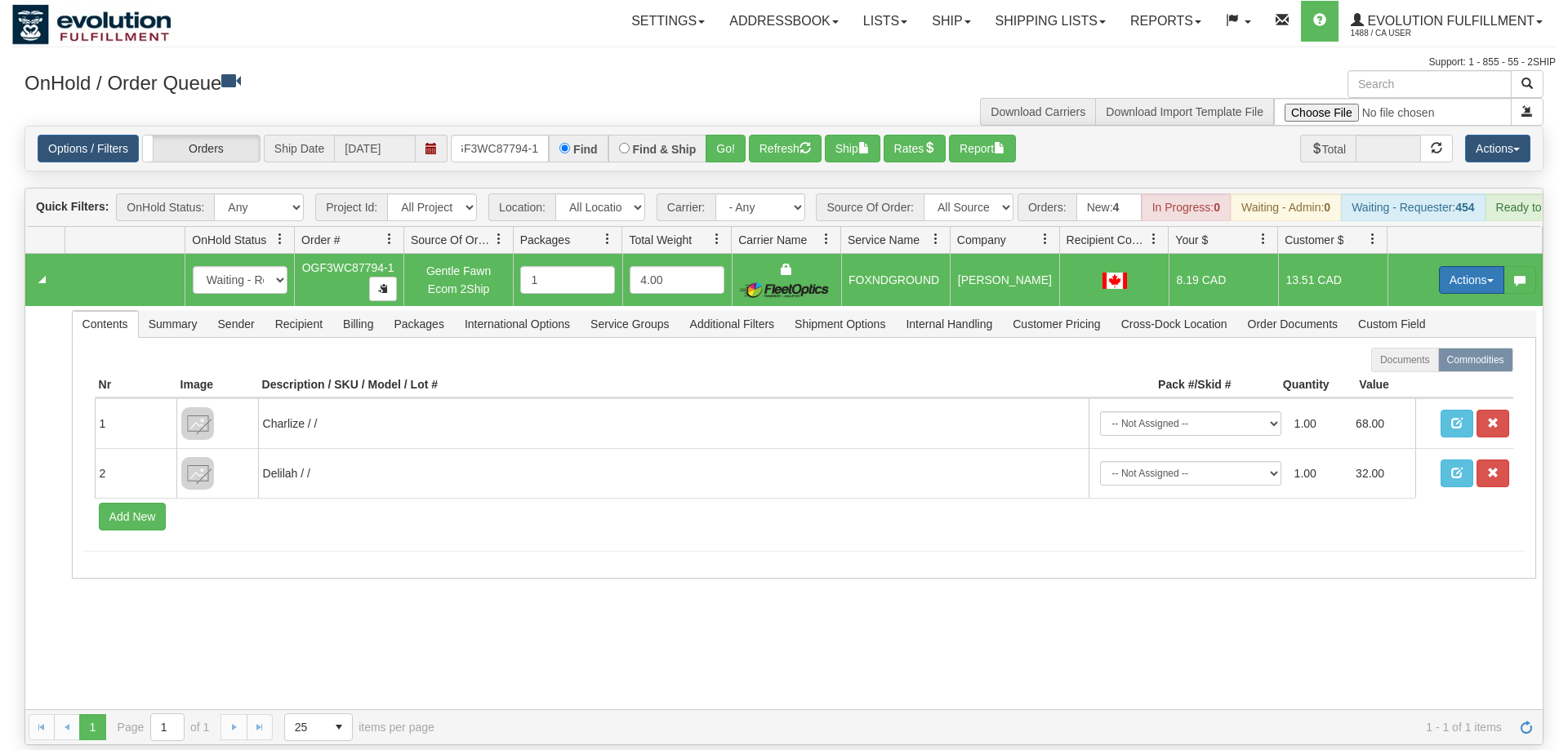
click at [1459, 266] on button "Actions" at bounding box center [1472, 280] width 66 height 28
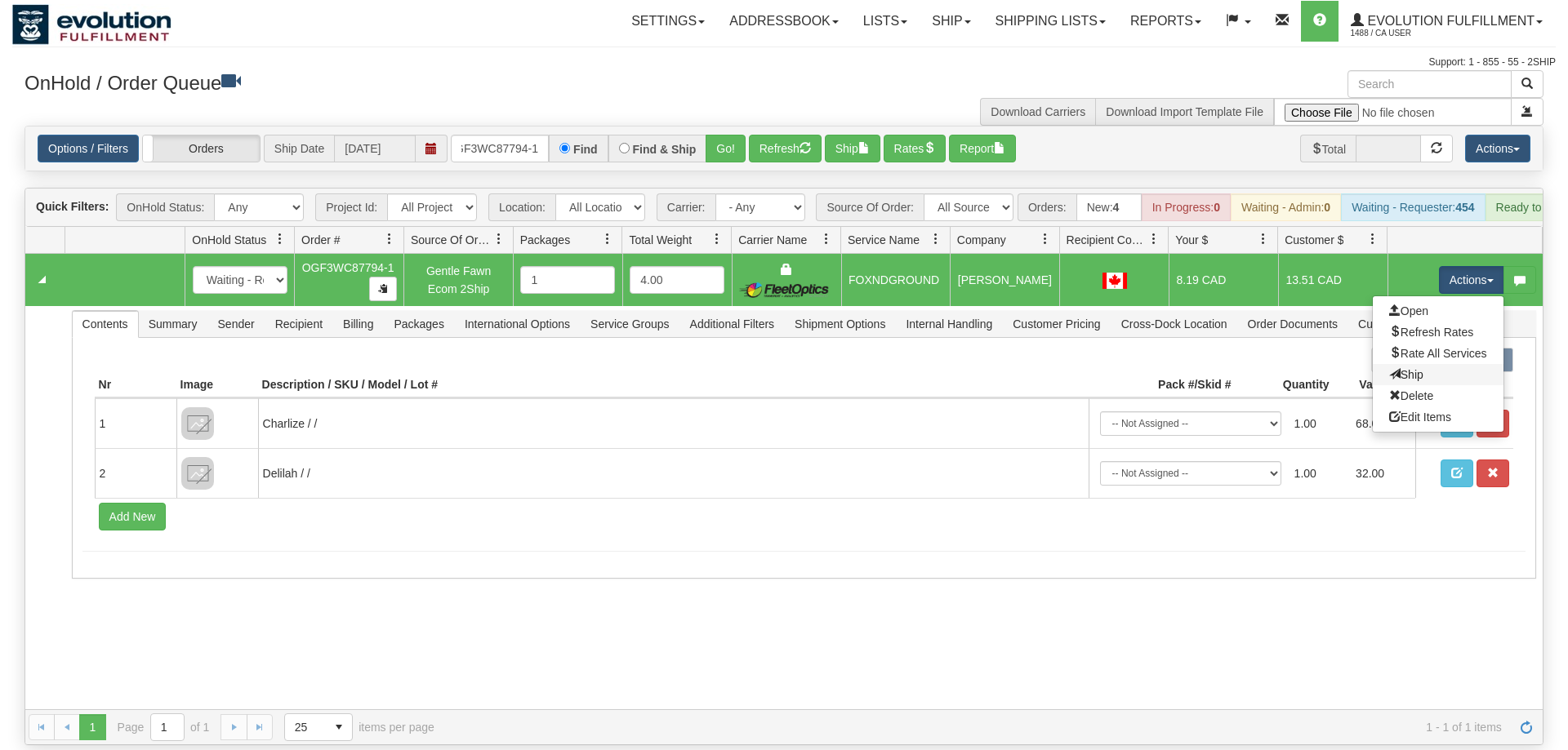
click at [1432, 364] on link "Ship" at bounding box center [1438, 374] width 130 height 21
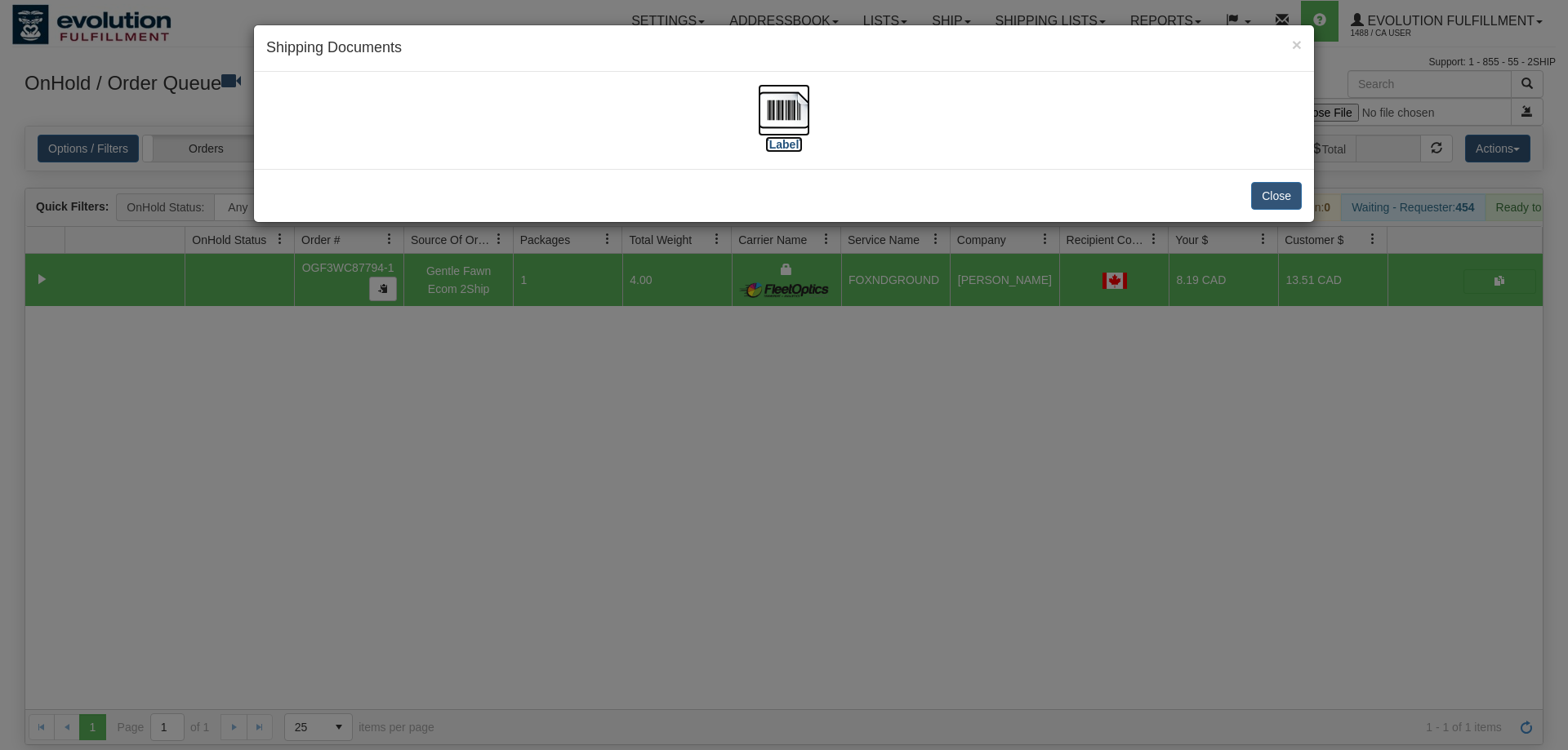
click at [779, 121] on img at bounding box center [784, 110] width 52 height 52
click at [536, 646] on div "× Shipping Documents [Label] Close" at bounding box center [784, 375] width 1568 height 750
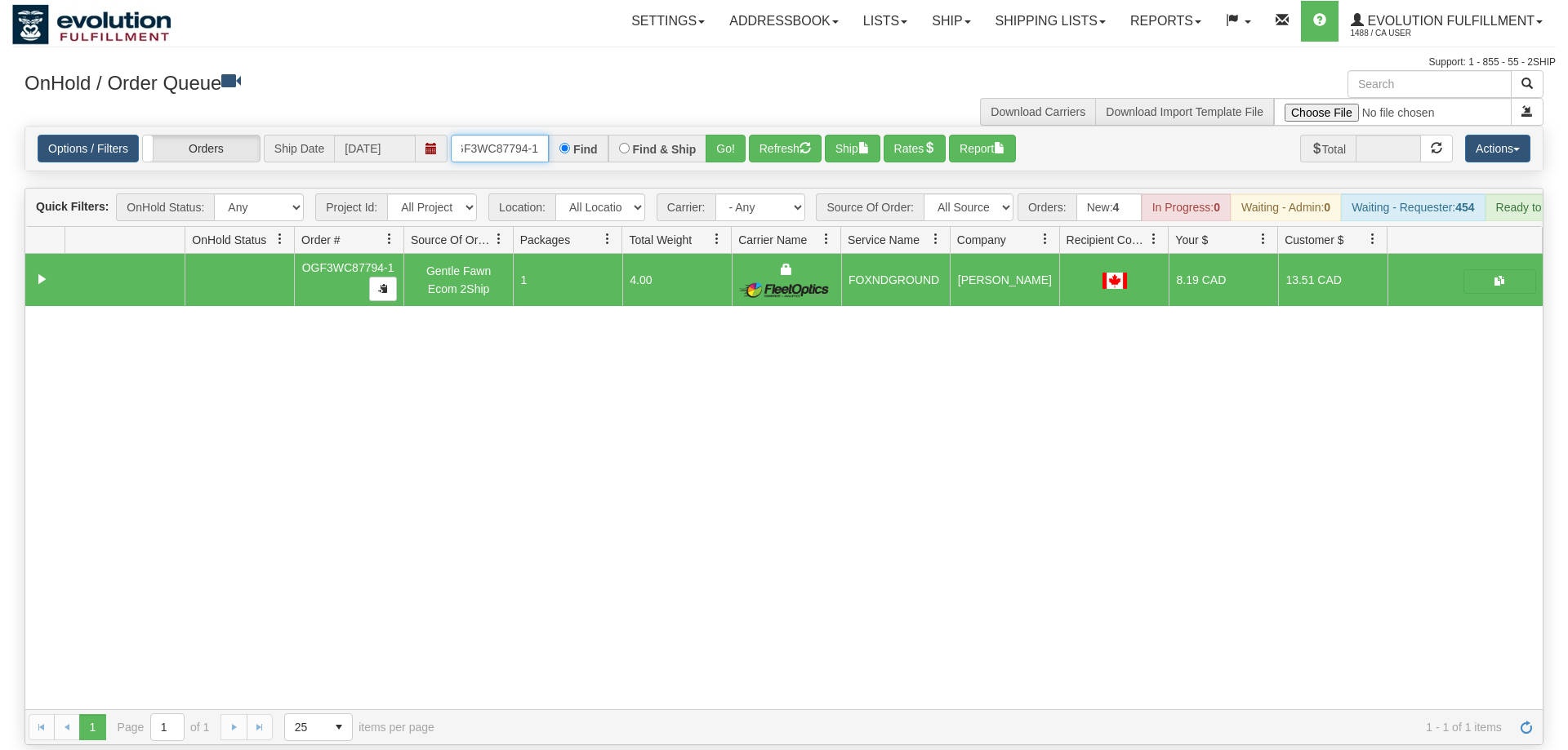
click at [490, 135] on input "OGF3WC87794-1" at bounding box center [500, 148] width 98 height 28
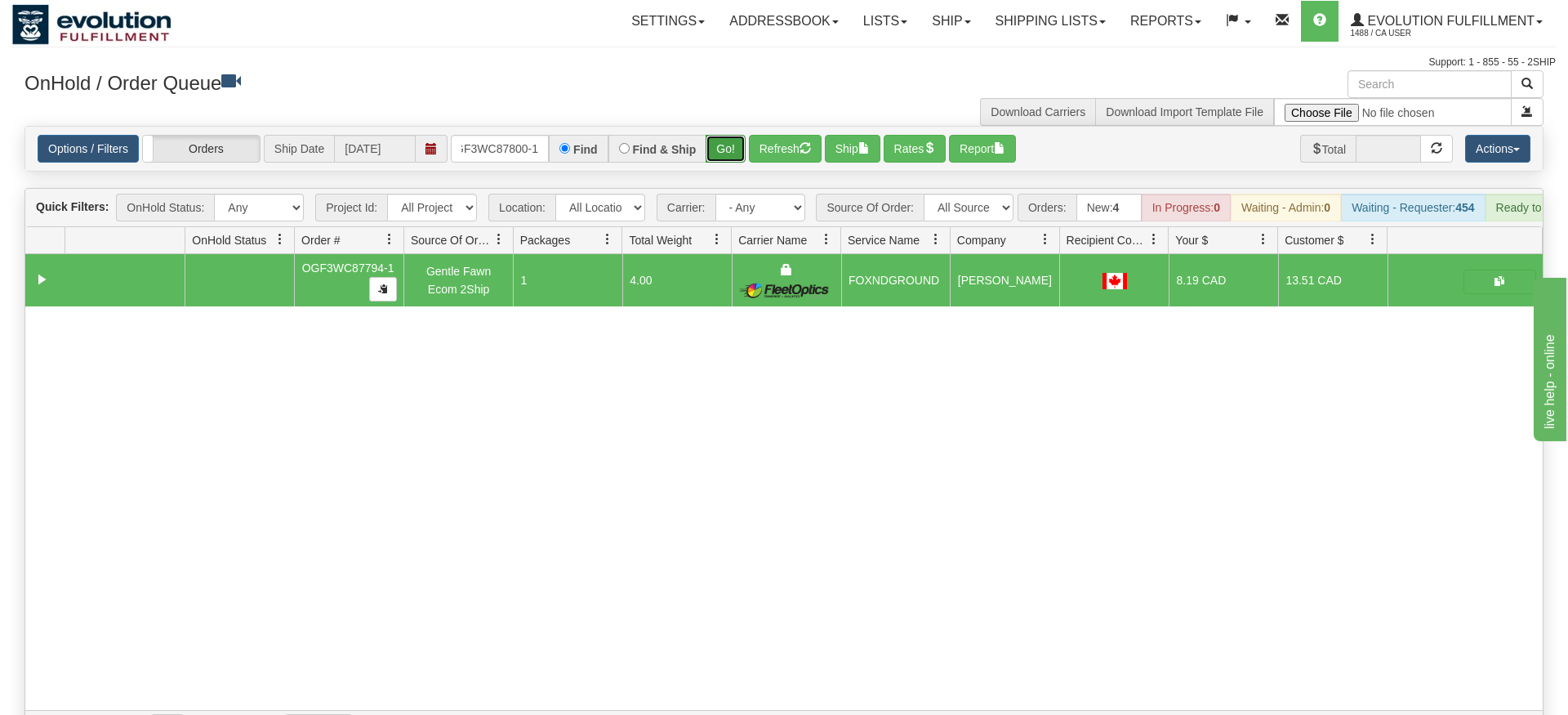
click at [722, 148] on div "Is equal to Is not equal to Contains Does not contains CAD USD EUR ZAR [PERSON_…" at bounding box center [784, 436] width 1543 height 620
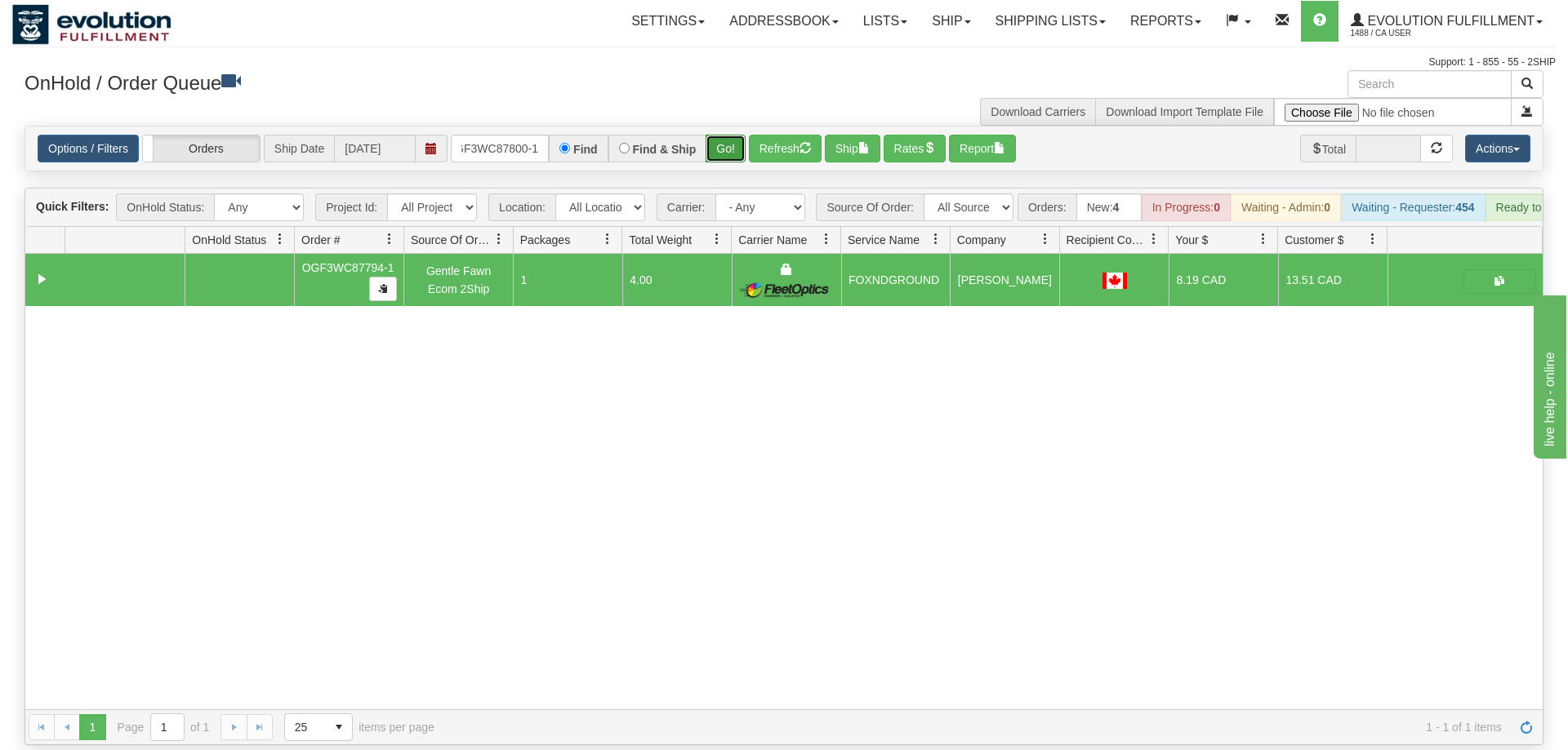
click at [728, 135] on button "Go!" at bounding box center [726, 148] width 40 height 28
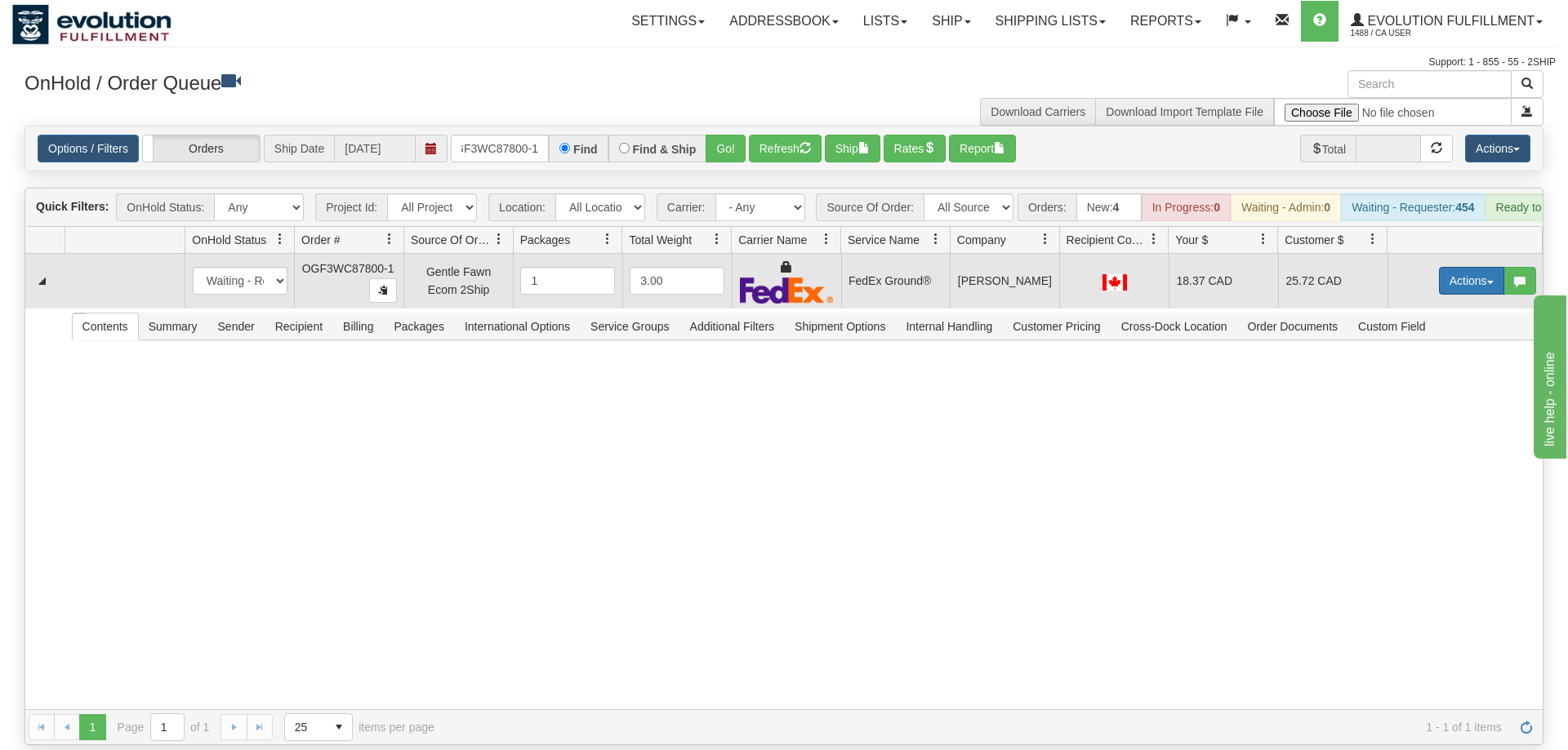
click at [1483, 267] on button "Actions" at bounding box center [1472, 280] width 66 height 28
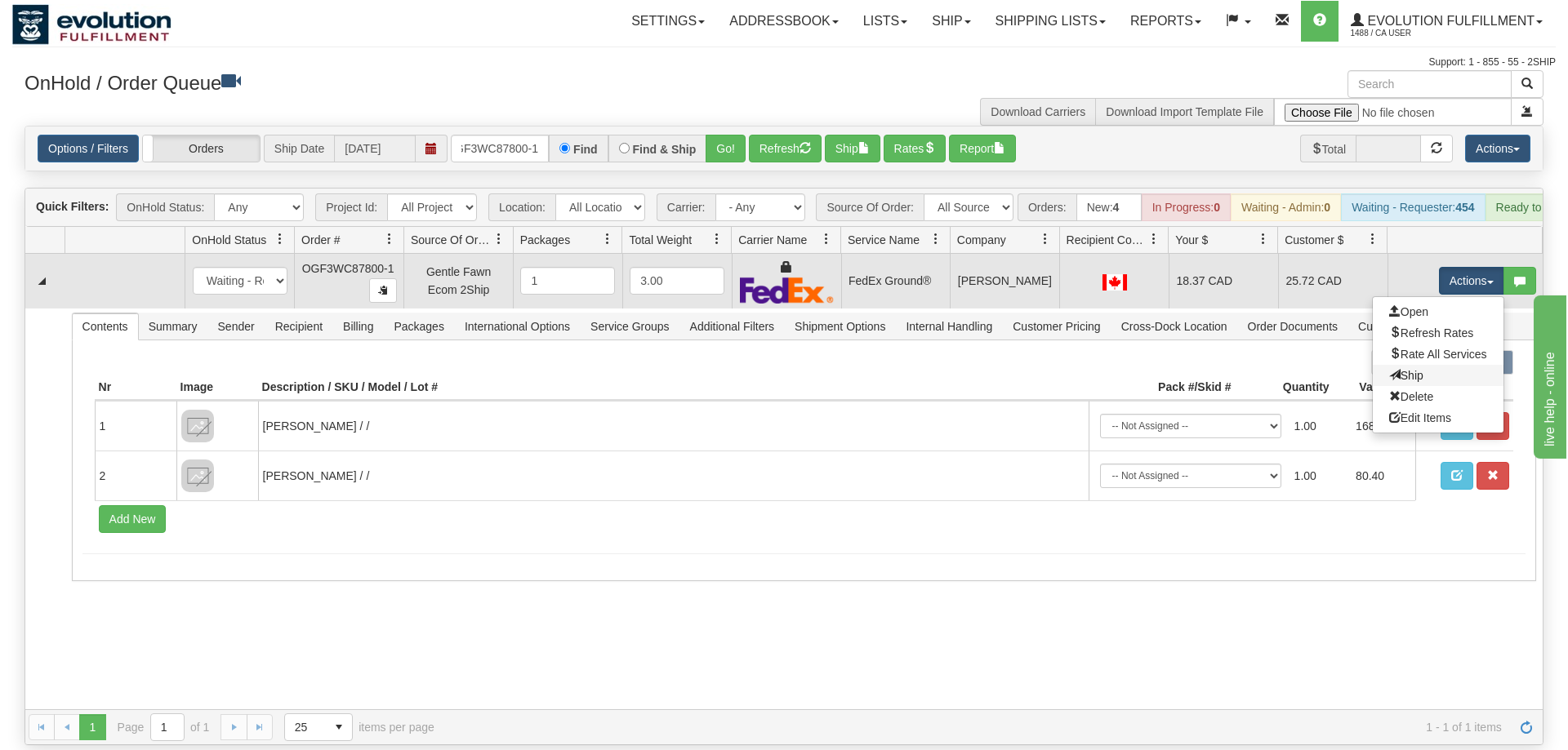
click at [1463, 365] on link "Ship" at bounding box center [1438, 375] width 130 height 21
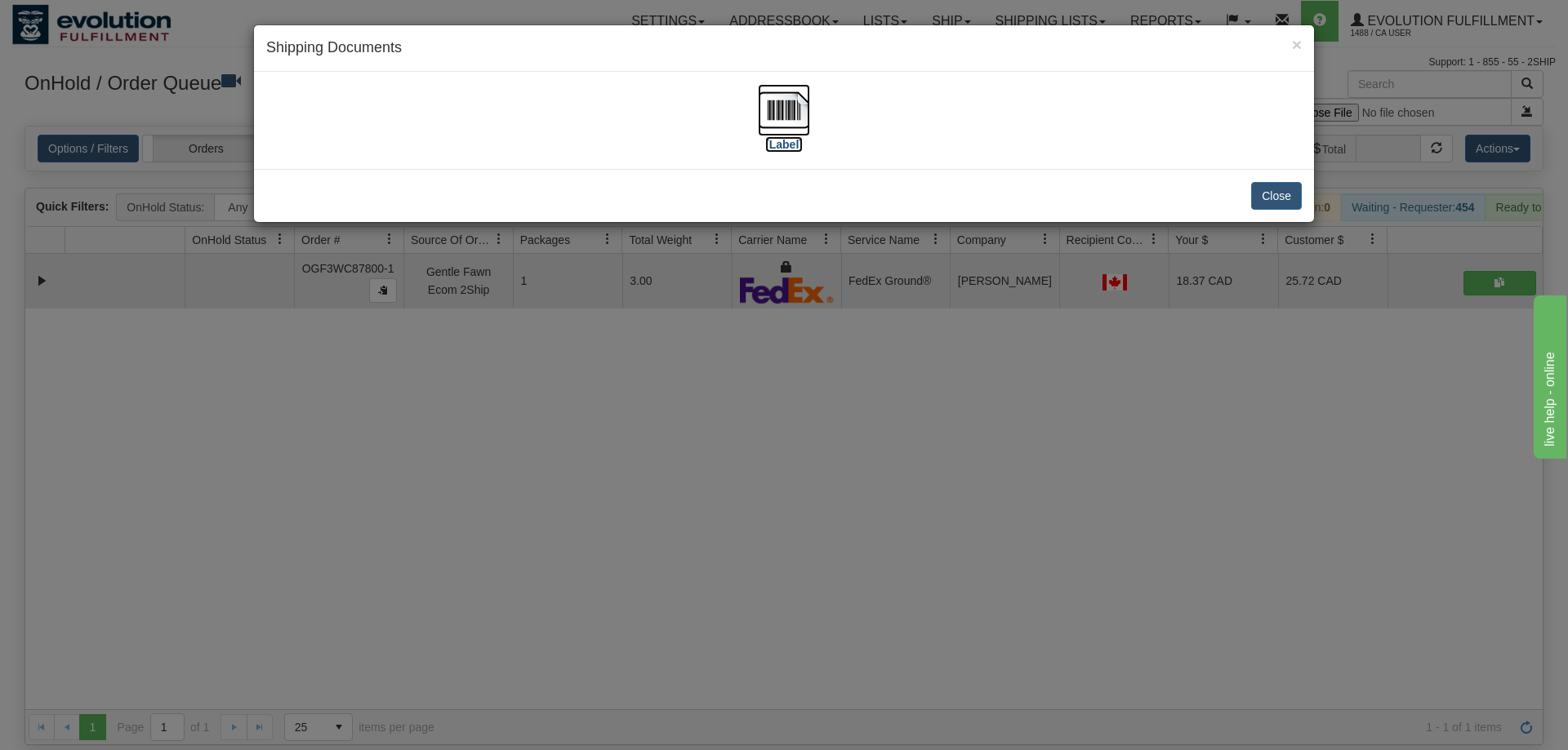
click at [784, 113] on img at bounding box center [784, 110] width 52 height 52
click at [784, 274] on div "× Shipping Documents [Label] Close" at bounding box center [784, 375] width 1568 height 750
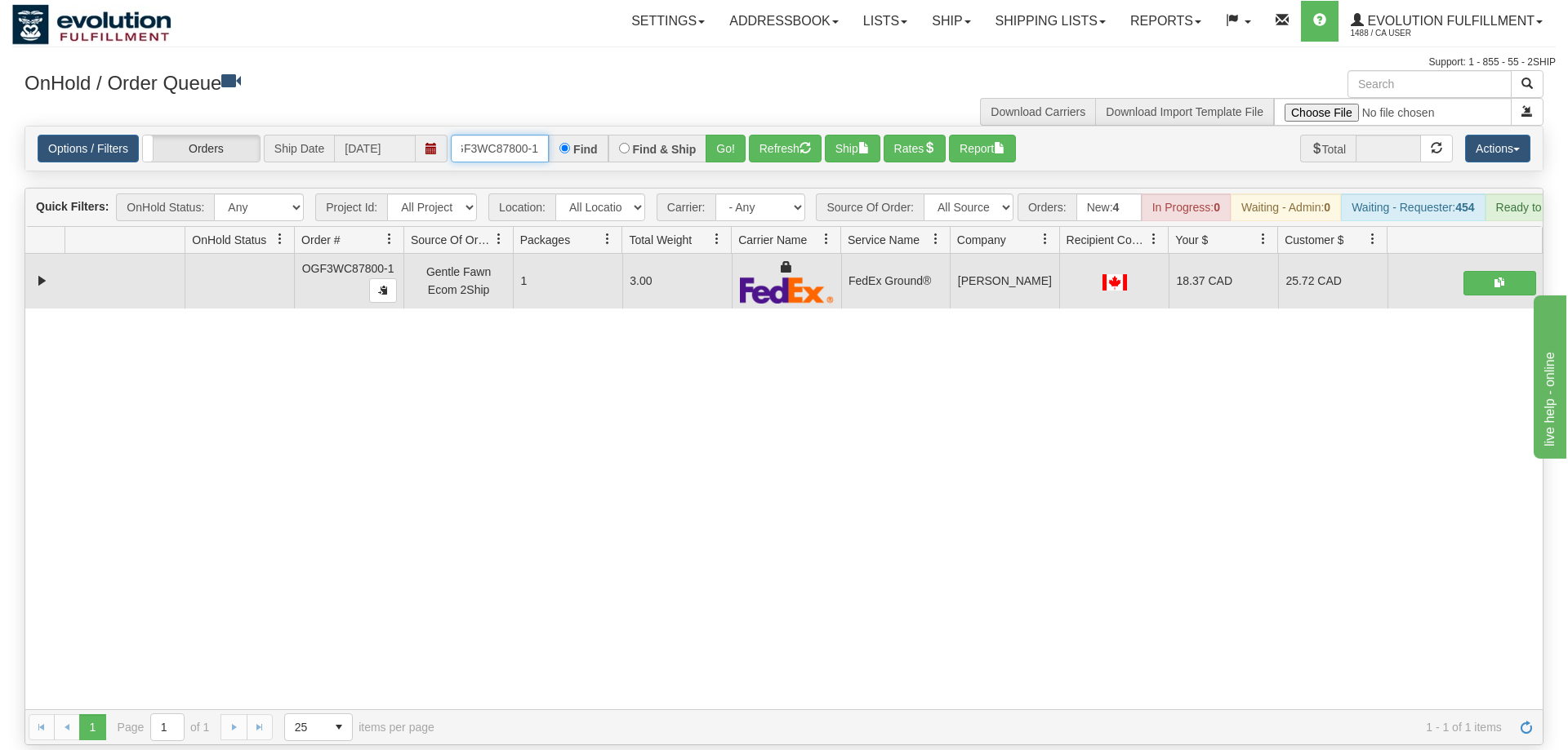
click at [504, 137] on input "OGF3WC87800-1" at bounding box center [500, 148] width 98 height 28
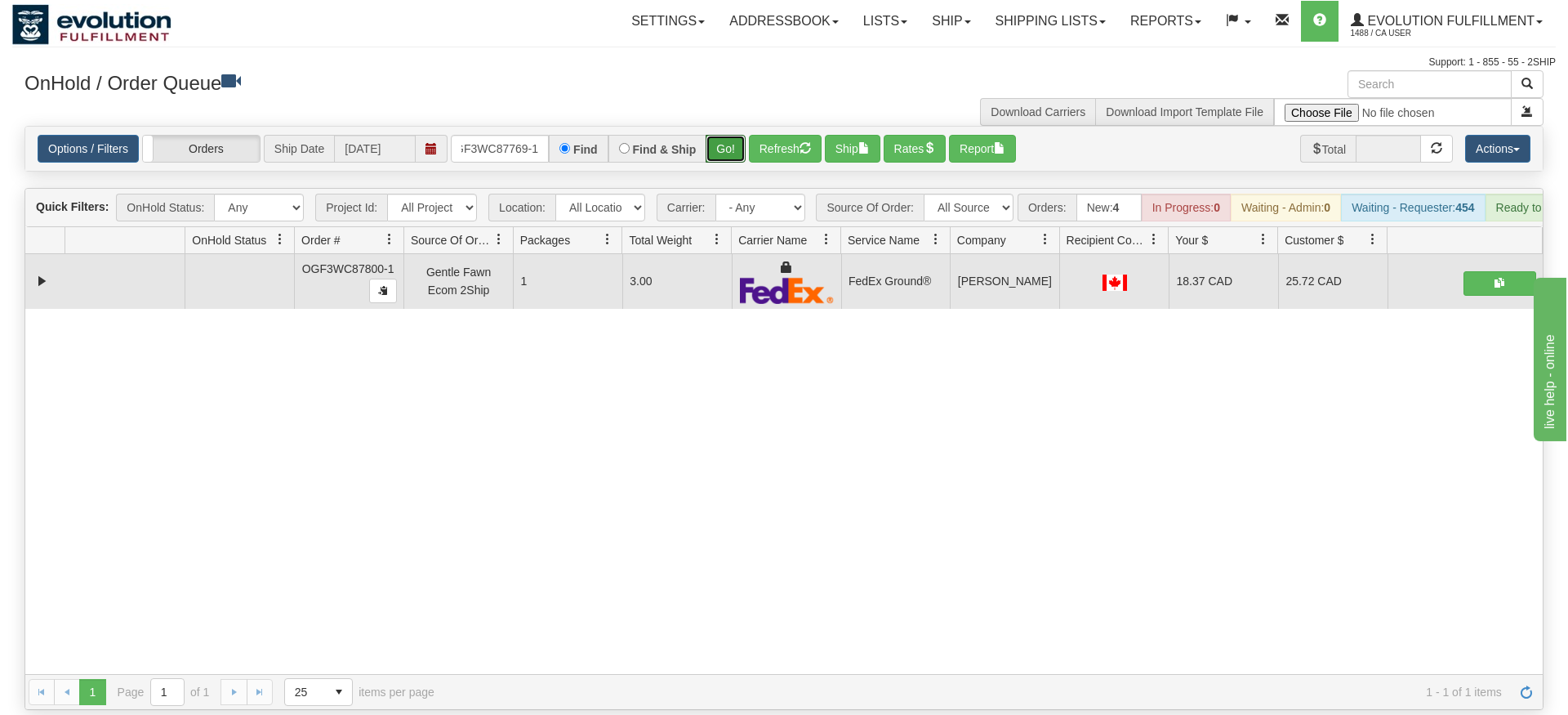
drag, startPoint x: 718, startPoint y: 134, endPoint x: 720, endPoint y: 164, distance: 30.1
click at [719, 168] on div "Is equal to Is not equal to Contains Does not contains CAD USD EUR ZAR [PERSON_…" at bounding box center [784, 418] width 1543 height 584
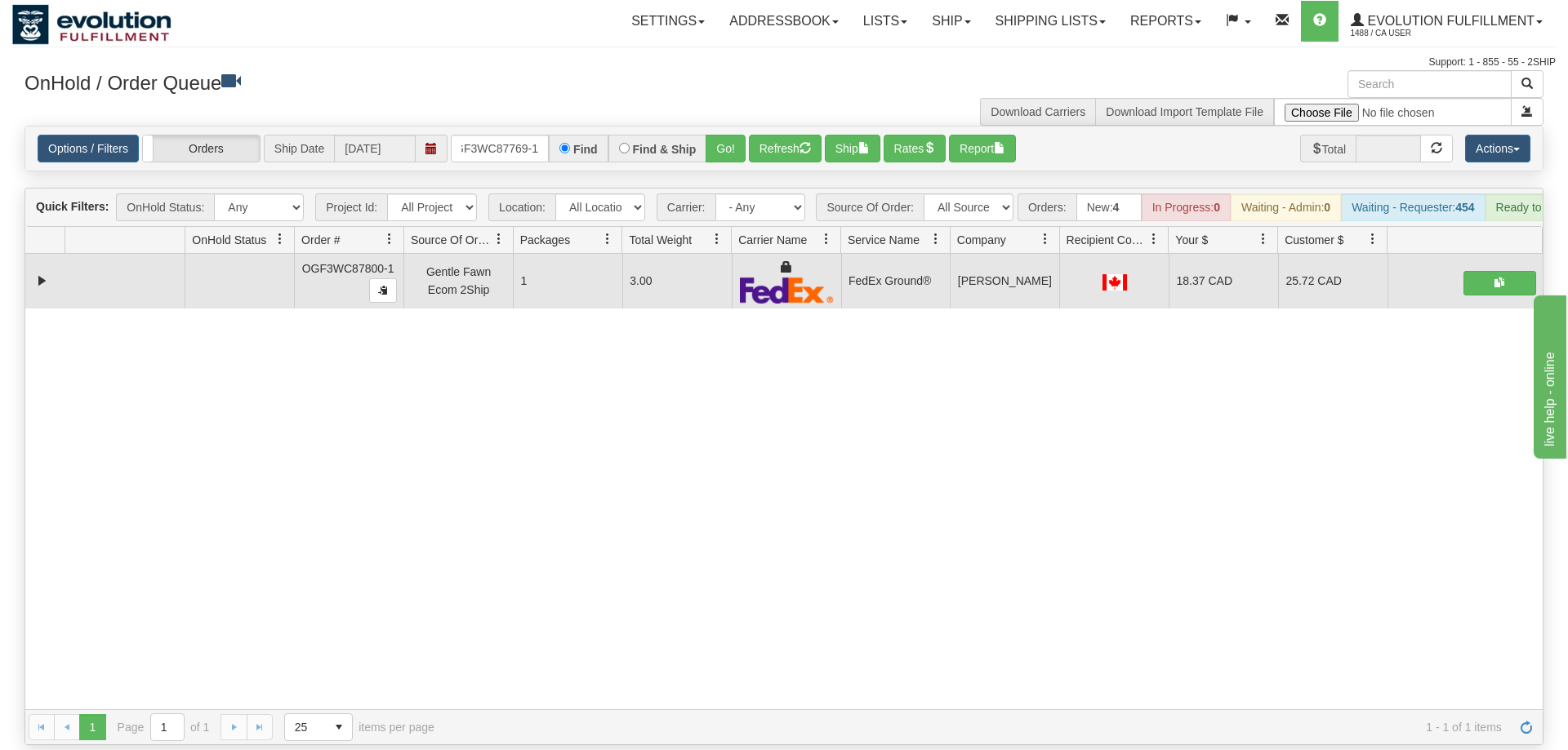
click at [719, 150] on div "Is equal to Is not equal to Contains Does not contains CAD USD EUR ZAR [PERSON_…" at bounding box center [784, 436] width 1543 height 620
click at [726, 144] on div "Options / Filters Group Shipments Orders Ship Date 10/01/2025 OGF3WC87769-1 Fin…" at bounding box center [784, 148] width 1518 height 44
click at [728, 135] on button "Go!" at bounding box center [726, 148] width 40 height 28
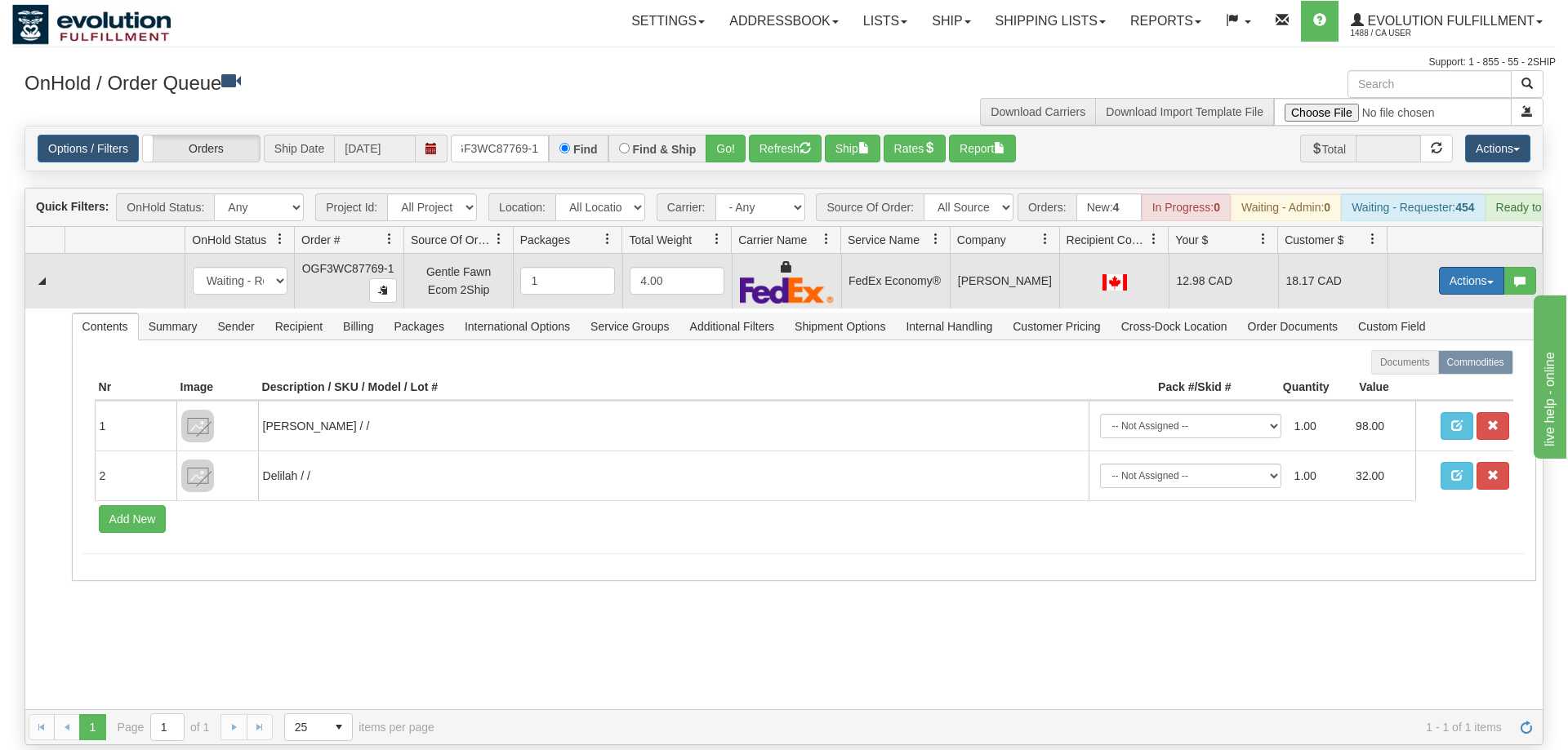
click at [1461, 267] on button "Actions" at bounding box center [1472, 280] width 66 height 28
click at [1421, 365] on link "Ship" at bounding box center [1438, 375] width 130 height 21
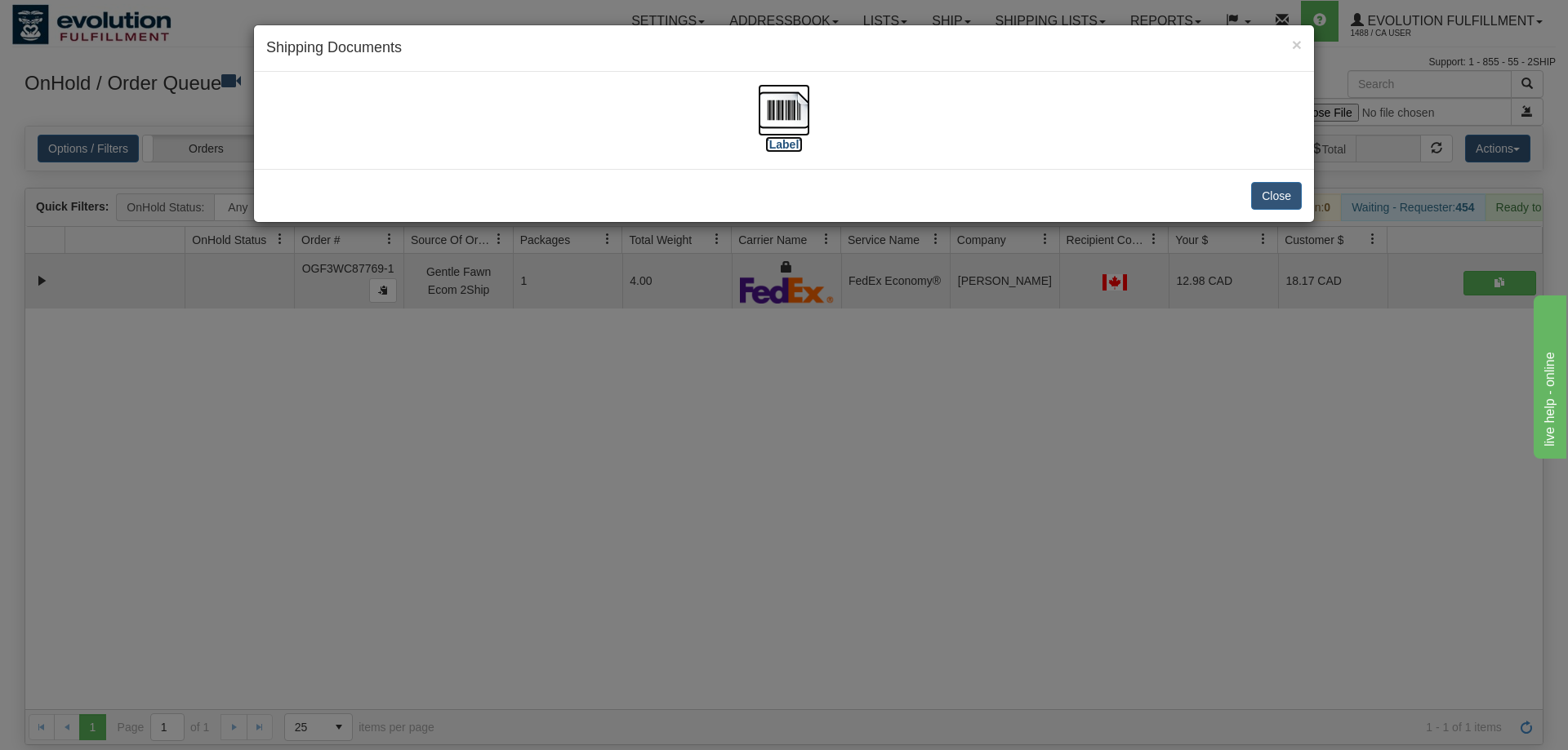
click at [799, 107] on img at bounding box center [784, 110] width 52 height 52
drag, startPoint x: 796, startPoint y: 413, endPoint x: 746, endPoint y: 374, distance: 63.4
click at [796, 415] on div "× Shipping Documents [Label] Close" at bounding box center [784, 375] width 1568 height 750
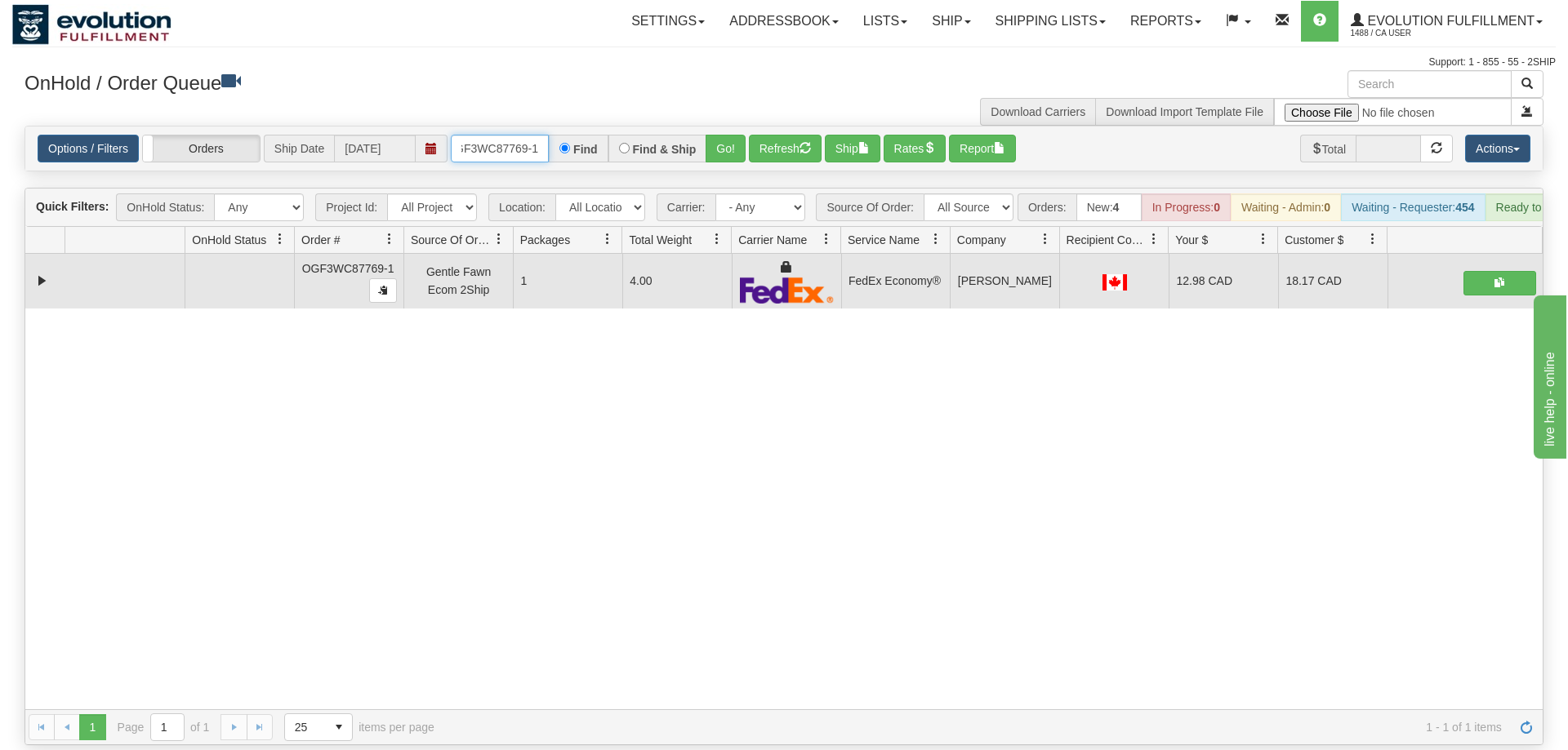
click at [488, 135] on input "OGF3WC87769-1" at bounding box center [500, 148] width 98 height 28
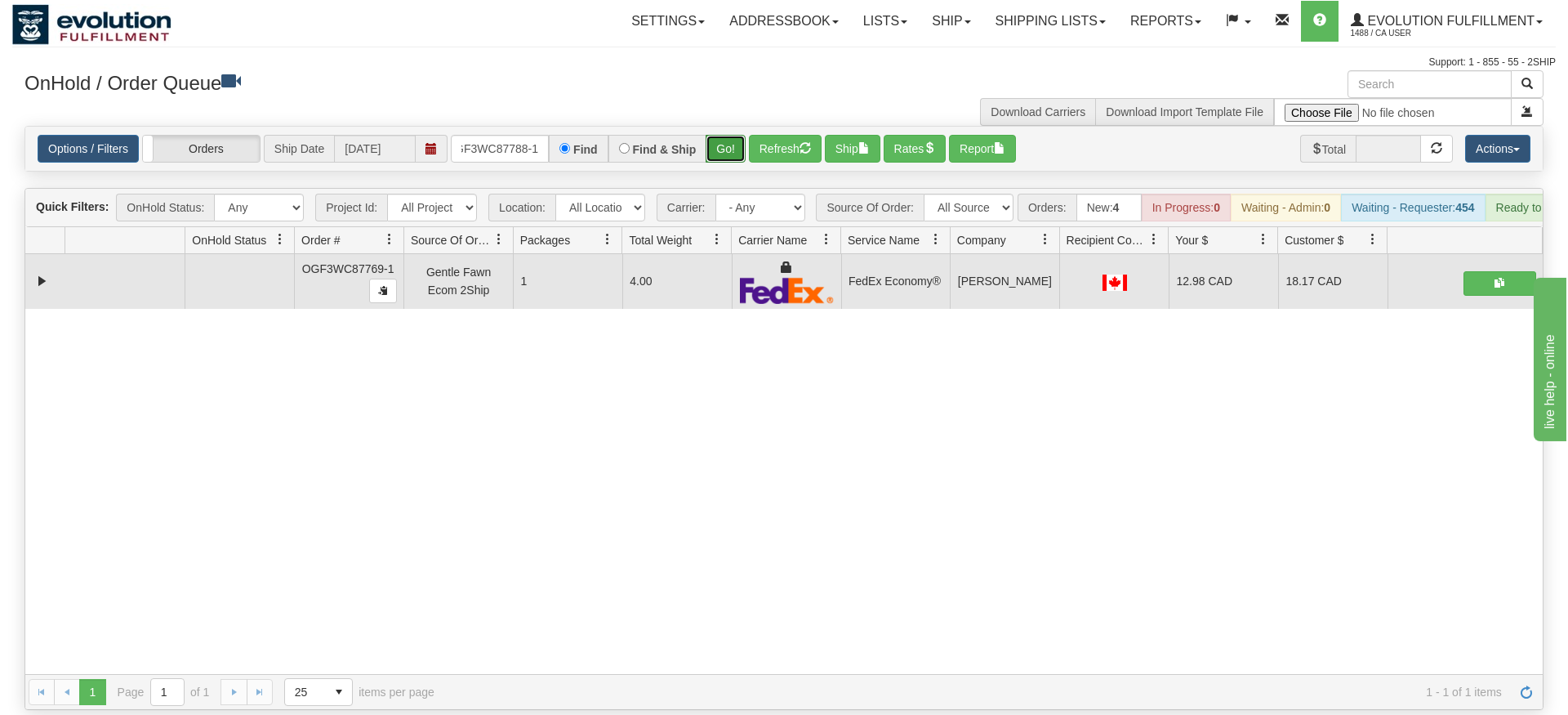
click at [741, 172] on div "Is equal to Is not equal to Contains Does not contains CAD USD EUR ZAR [PERSON_…" at bounding box center [784, 418] width 1543 height 584
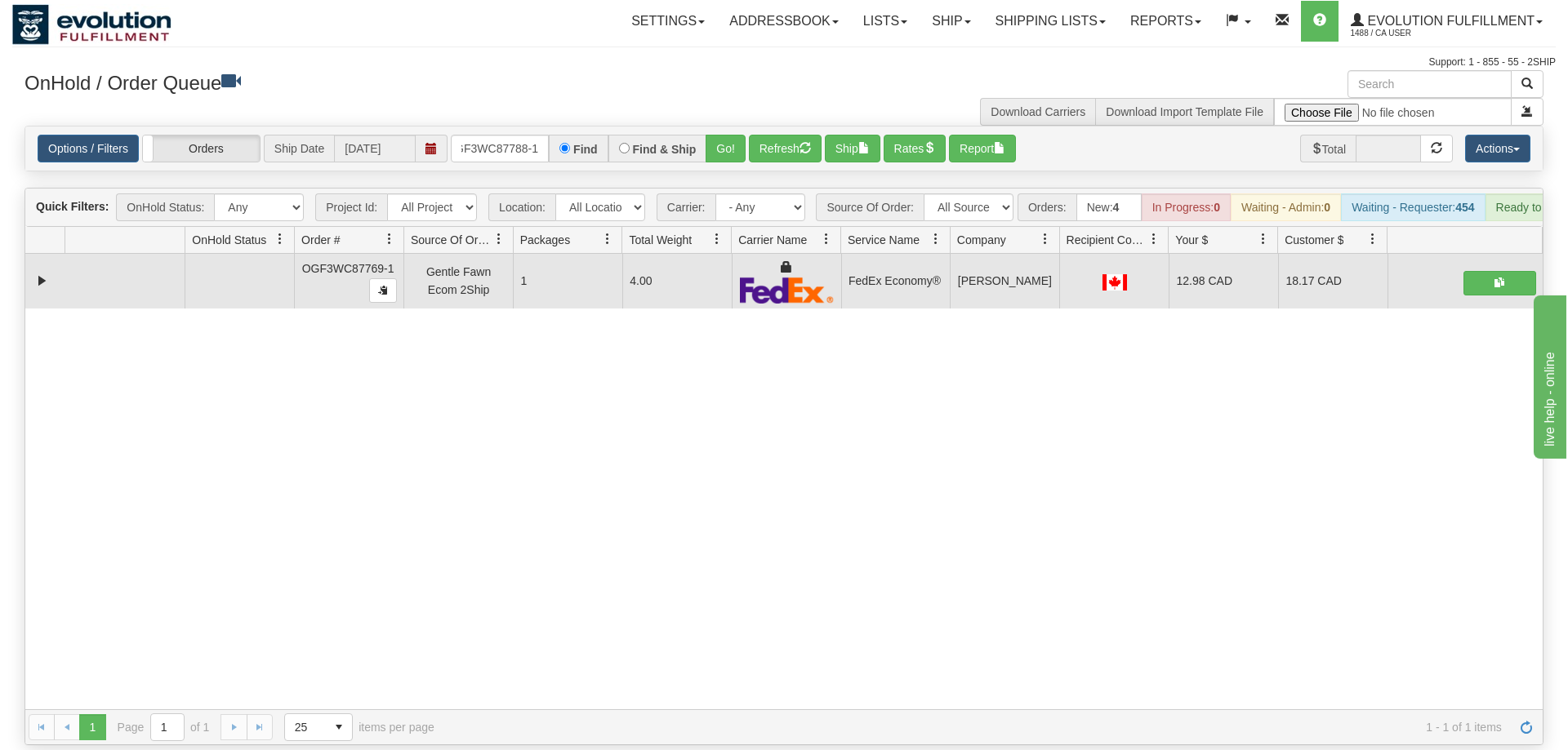
click at [737, 147] on div "Is equal to Is not equal to Contains Does not contains CAD USD EUR ZAR [PERSON_…" at bounding box center [784, 436] width 1543 height 620
drag, startPoint x: 732, startPoint y: 141, endPoint x: 716, endPoint y: 132, distance: 18.4
click at [728, 137] on div "Options / Filters Group Shipments Orders Ship Date 10/01/2025 OGF3WC87788-1 Fin…" at bounding box center [784, 148] width 1518 height 44
click at [716, 135] on button "Go!" at bounding box center [726, 148] width 40 height 28
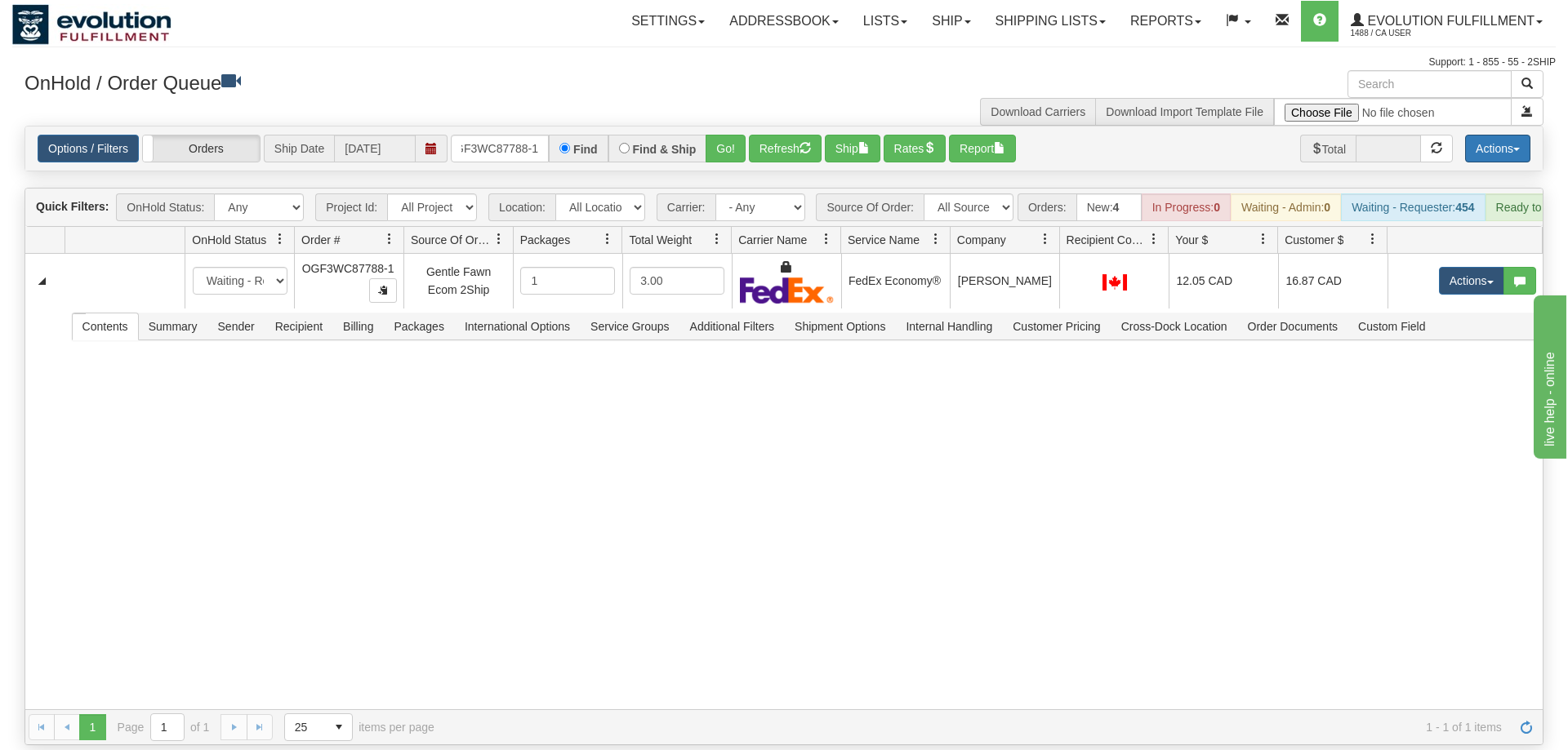
click at [1509, 135] on button "Actions" at bounding box center [1497, 148] width 66 height 28
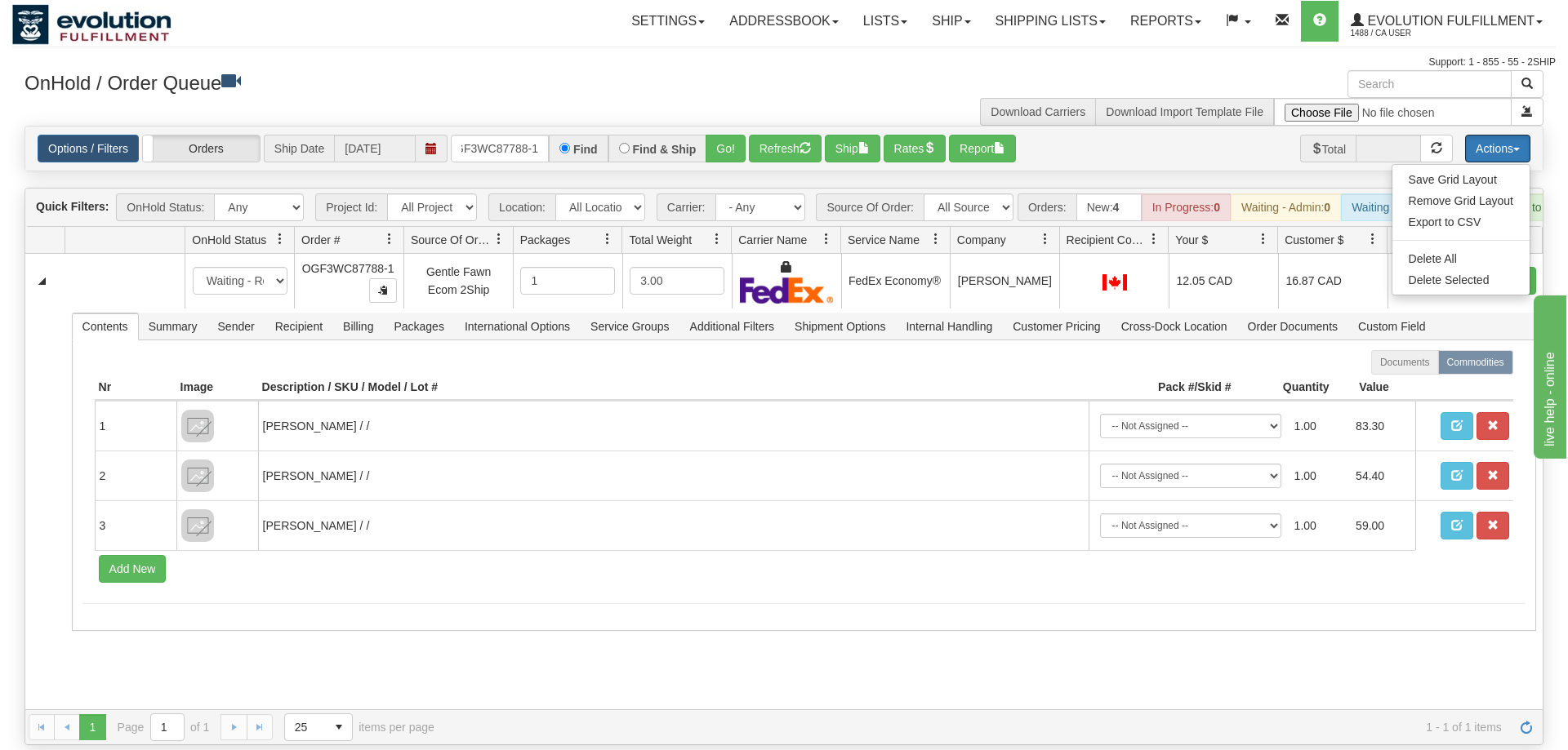
click at [1509, 135] on button "Actions" at bounding box center [1497, 148] width 66 height 28
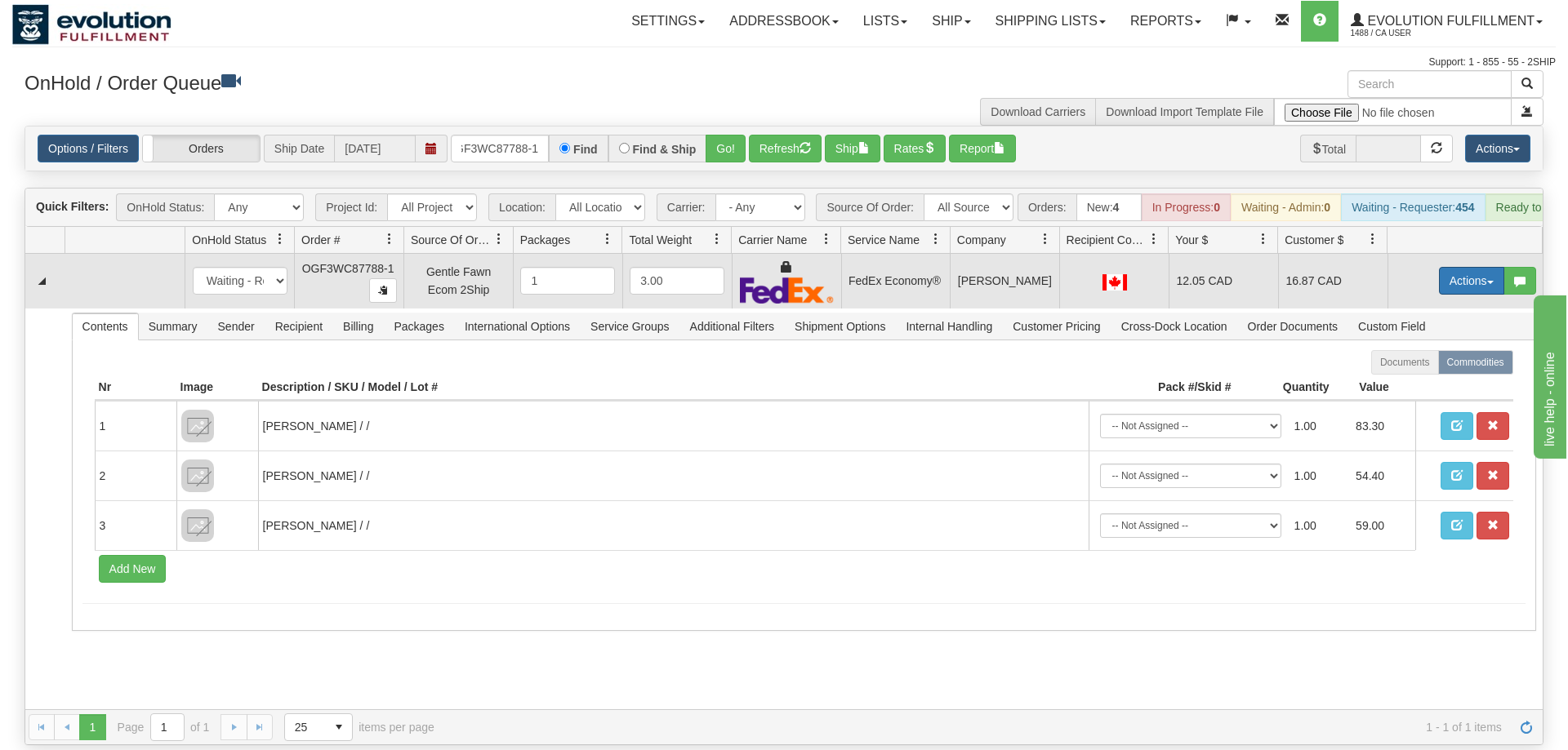
click at [1479, 267] on button "Actions" at bounding box center [1472, 280] width 66 height 28
click at [1473, 267] on button "Actions" at bounding box center [1472, 280] width 66 height 28
click at [1470, 267] on button "Actions" at bounding box center [1472, 280] width 66 height 28
click at [1423, 365] on link "Ship" at bounding box center [1438, 375] width 130 height 21
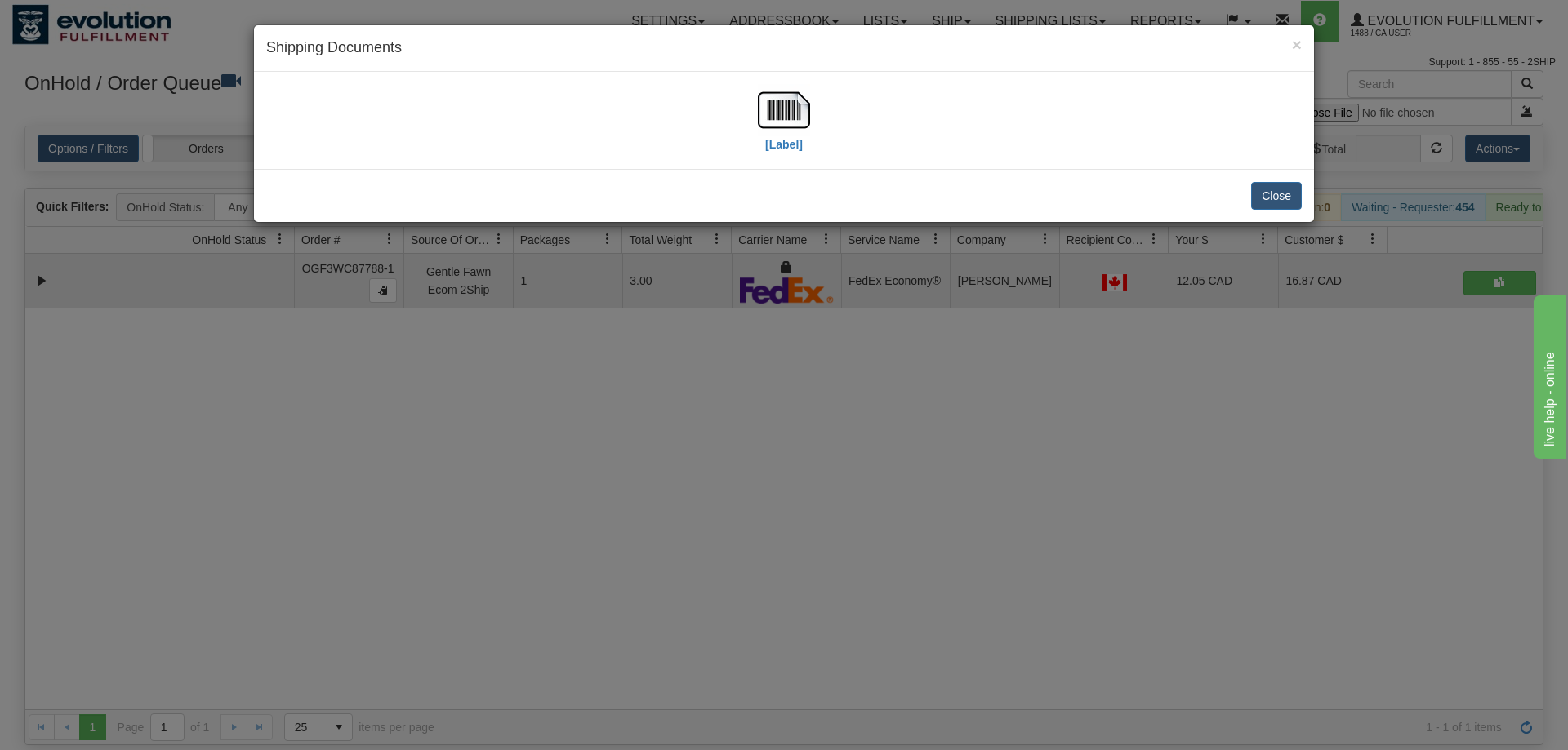
click at [630, 66] on div "× Shipping Documents" at bounding box center [784, 49] width 1060 height 47
click at [773, 126] on img at bounding box center [784, 110] width 52 height 52
click at [610, 395] on div "× Shipping Documents [Label] Close" at bounding box center [784, 375] width 1568 height 750
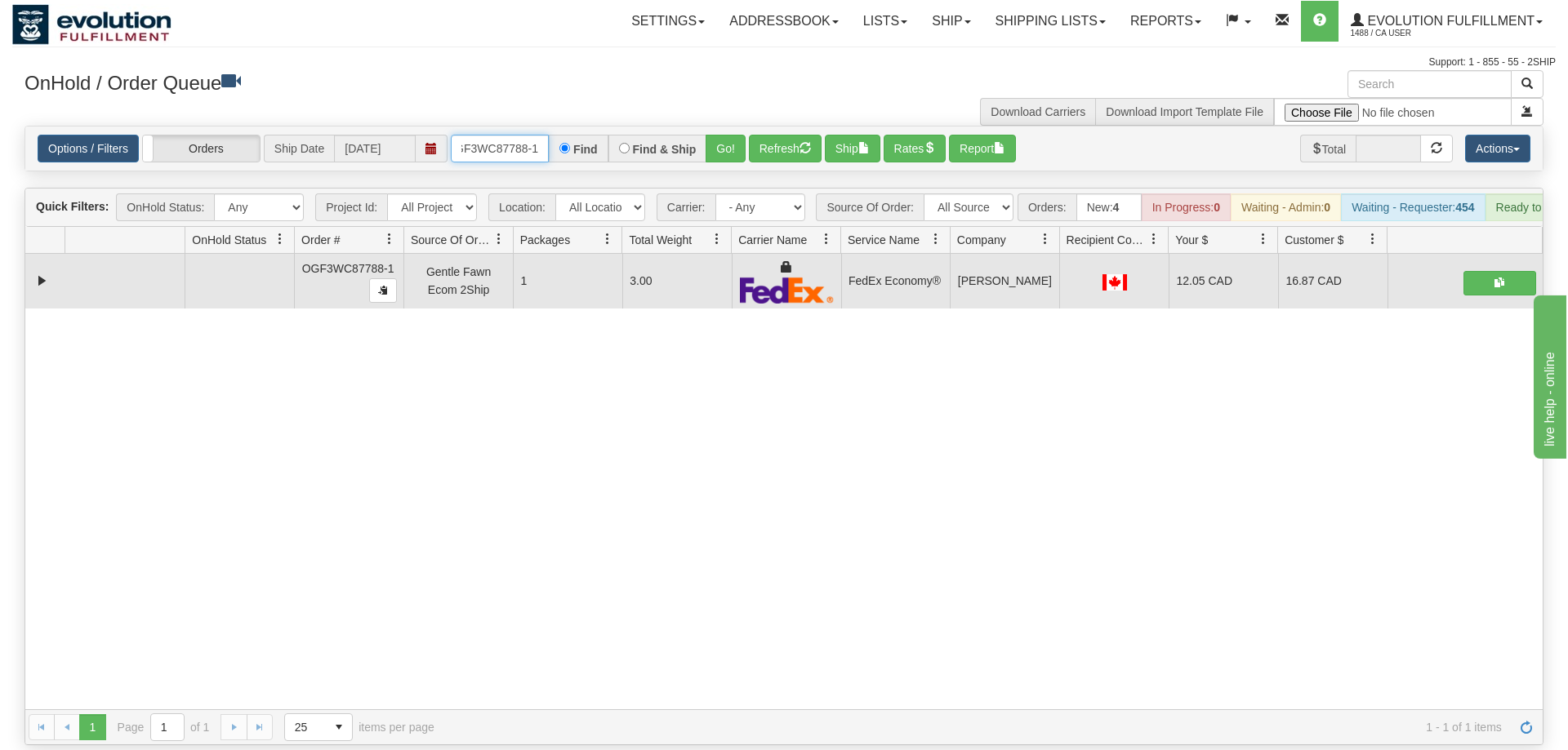
click at [491, 135] on input "OGF3WC87788-1" at bounding box center [500, 148] width 98 height 28
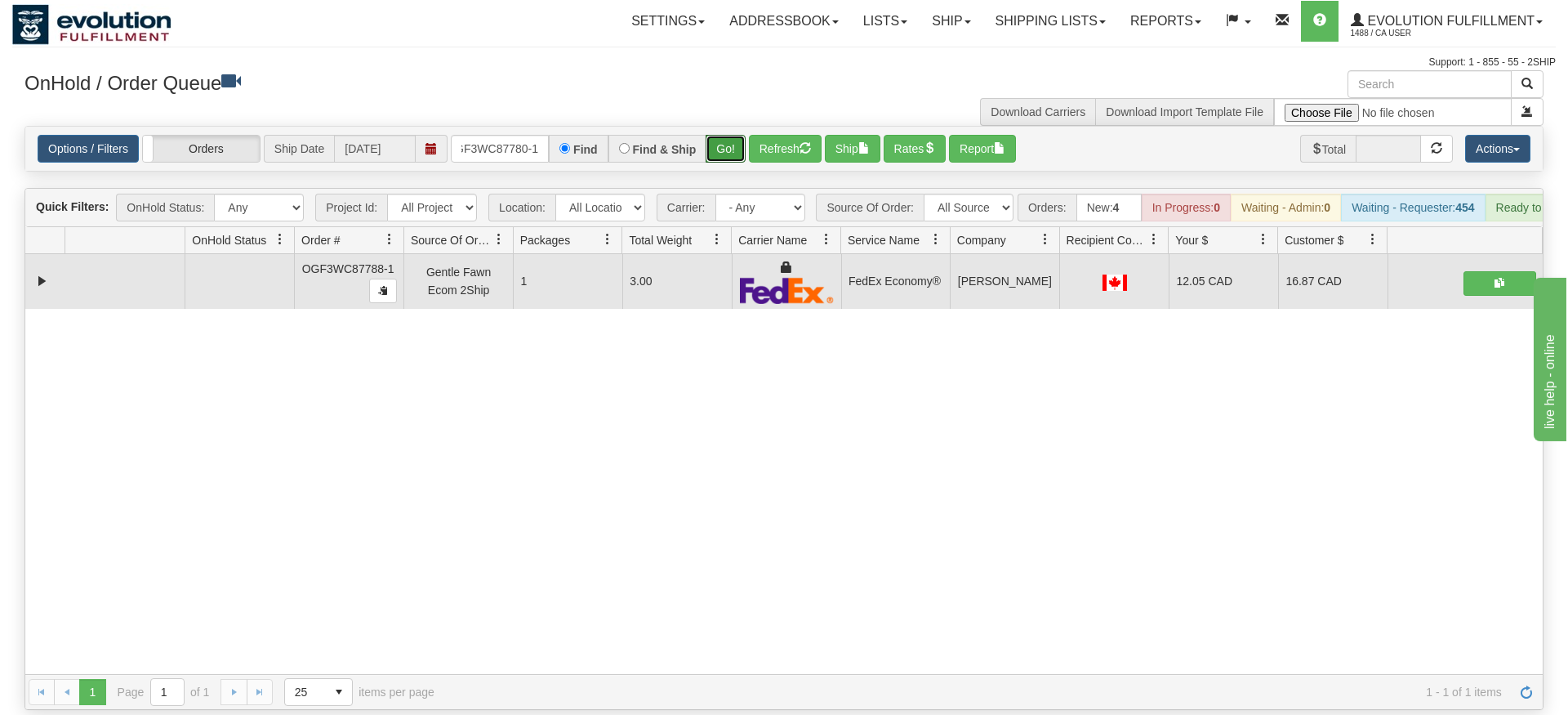
drag, startPoint x: 726, startPoint y: 120, endPoint x: 726, endPoint y: 151, distance: 31.0
click at [727, 158] on div "Is equal to Is not equal to Contains Does not contains CAD USD EUR ZAR [PERSON_…" at bounding box center [784, 418] width 1543 height 584
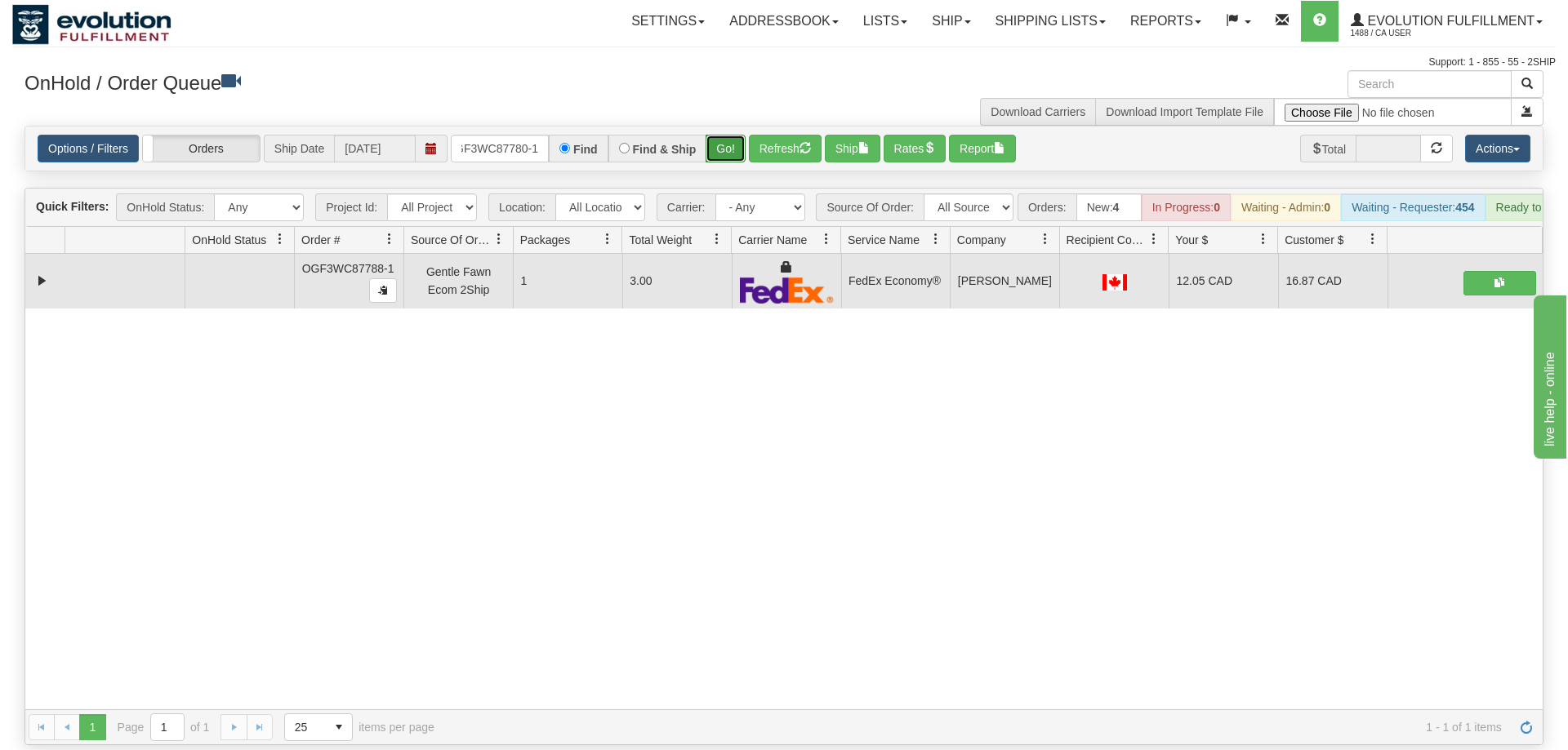
click at [724, 135] on button "Go!" at bounding box center [726, 148] width 40 height 28
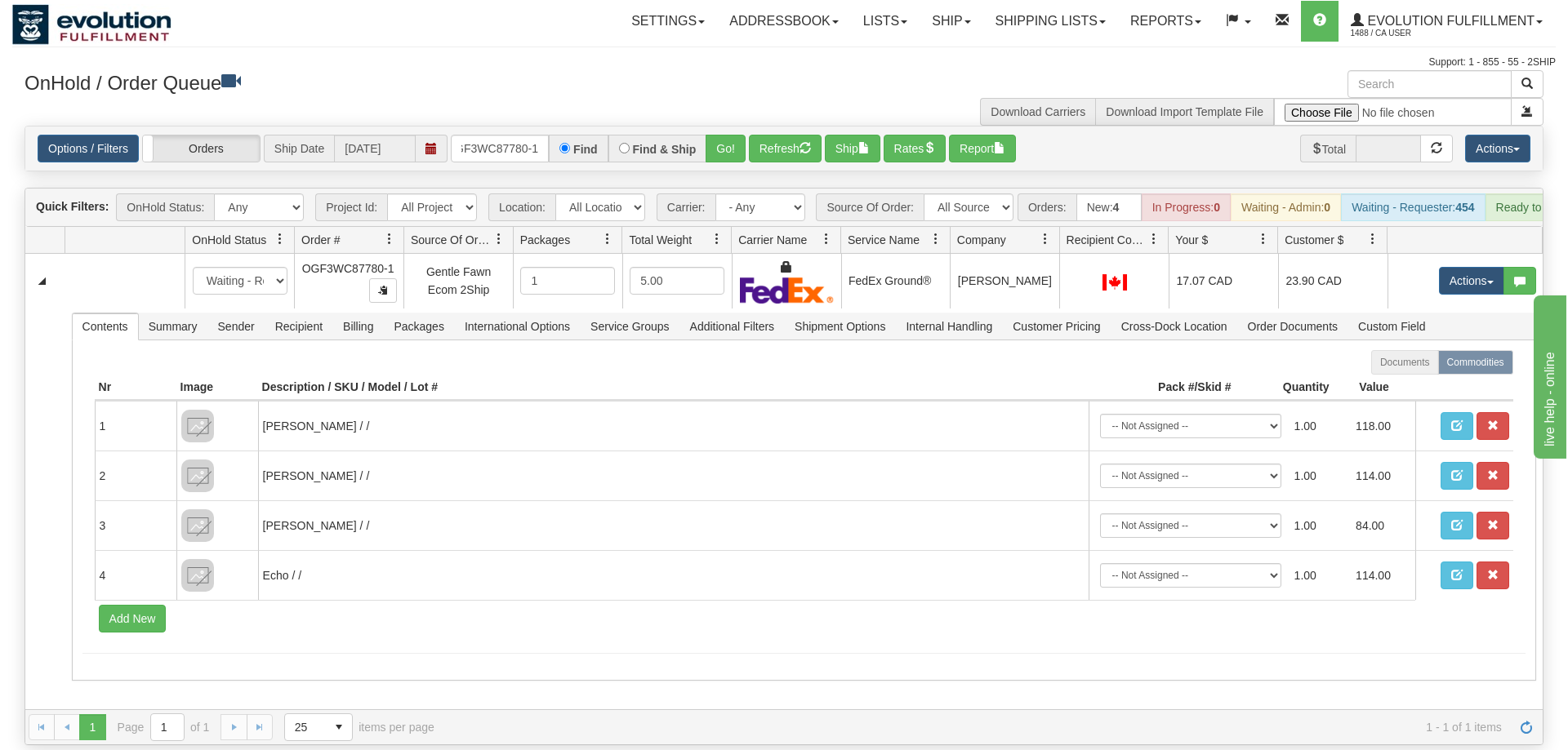
click at [14, 470] on div "Is equal to Is not equal to Contains Does not contains CAD USD EUR ZAR [PERSON_…" at bounding box center [784, 436] width 1543 height 620
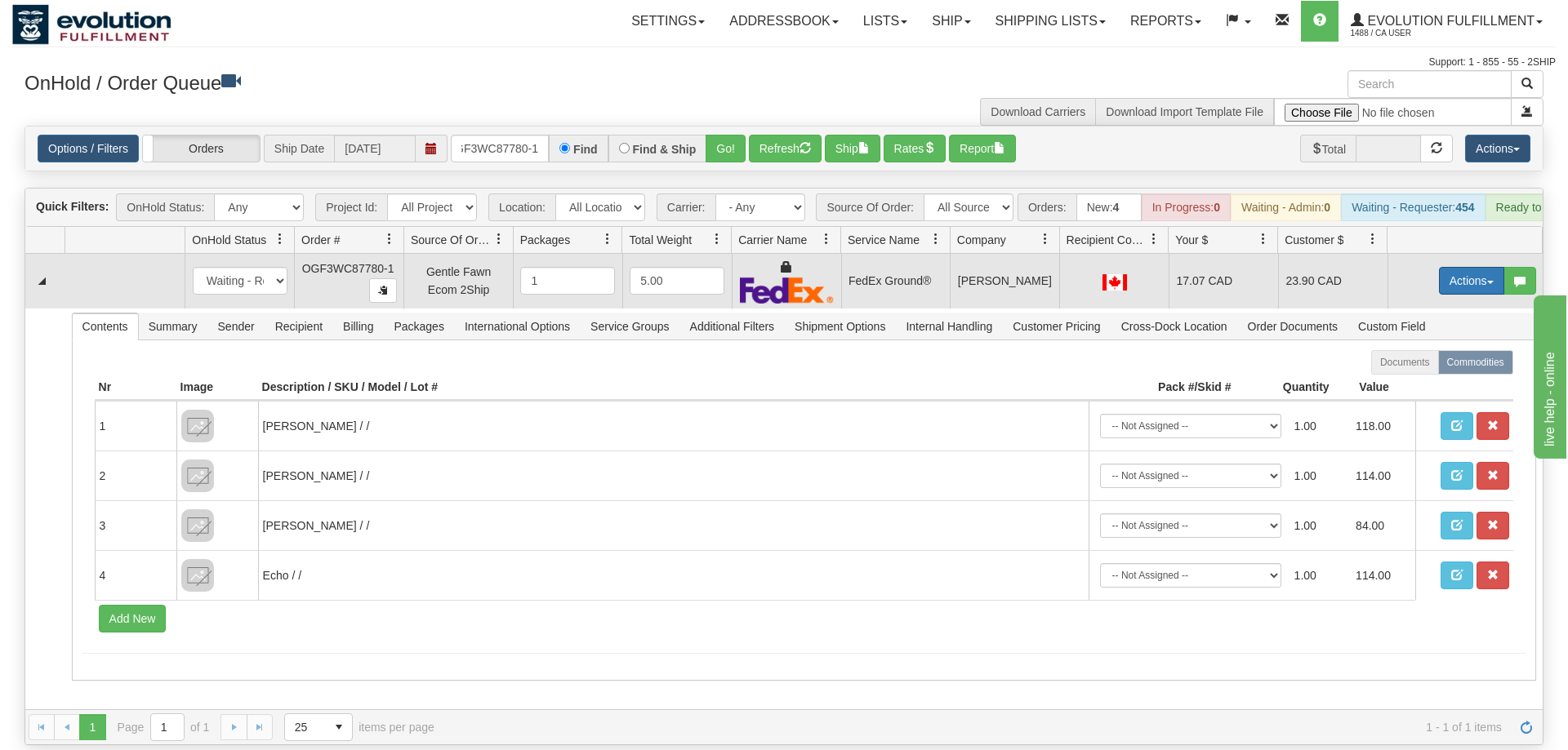
click at [1473, 267] on button "Actions" at bounding box center [1472, 280] width 66 height 28
click at [1416, 369] on span "Ship" at bounding box center [1406, 375] width 34 height 13
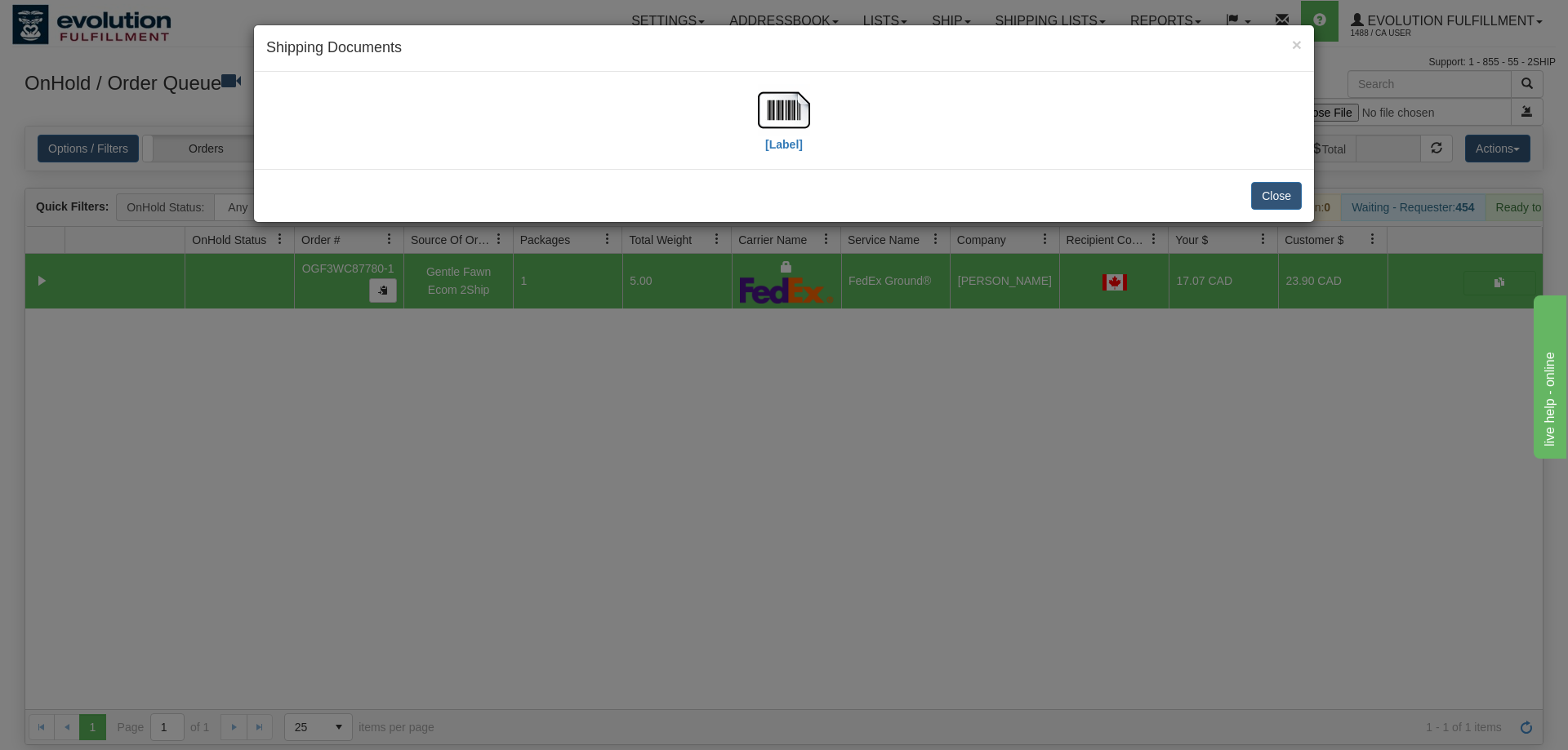
click at [787, 154] on div "[Label]" at bounding box center [784, 120] width 52 height 72
click at [792, 135] on img at bounding box center [784, 110] width 52 height 52
click at [712, 361] on div "× Shipping Documents [Label] Close" at bounding box center [784, 375] width 1568 height 750
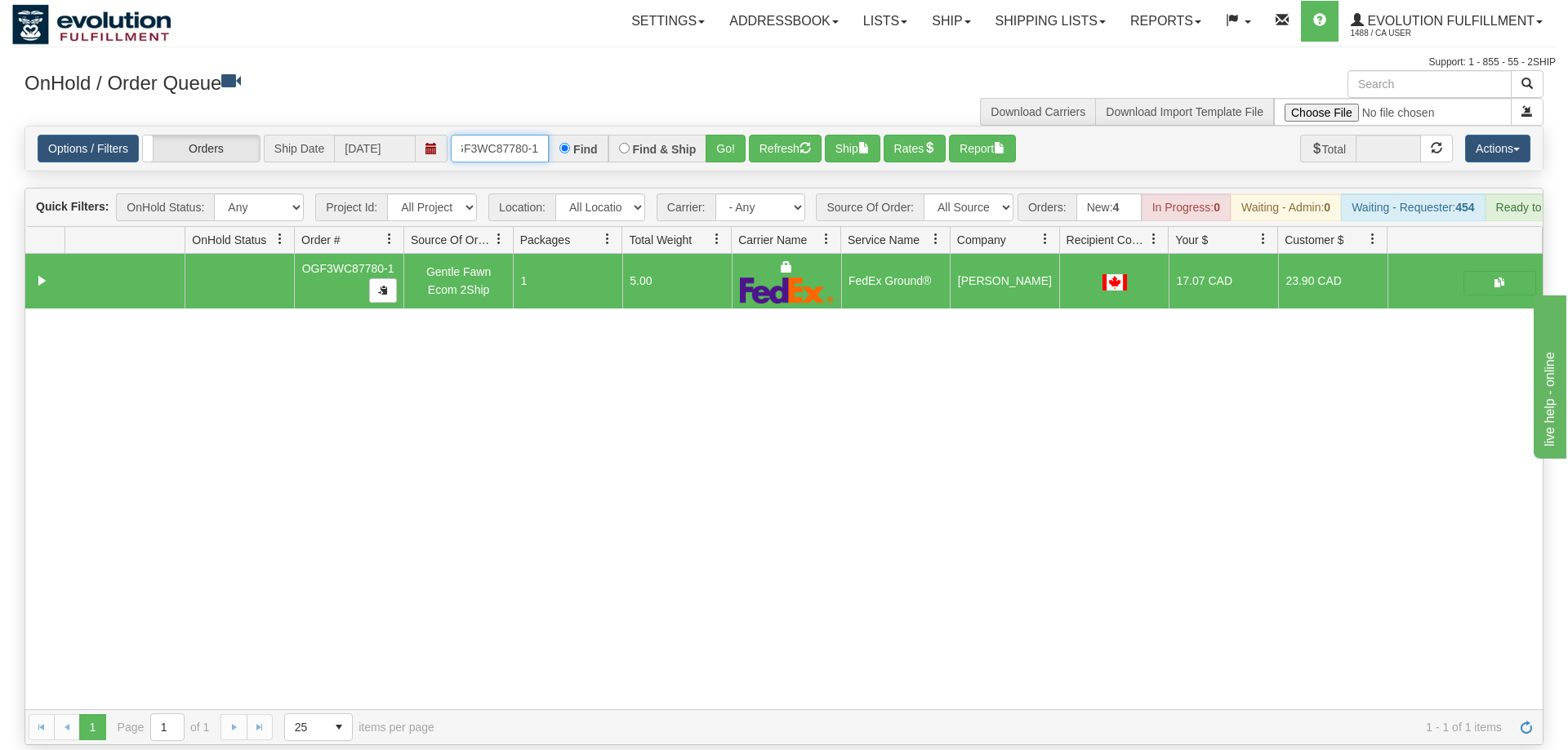
click at [516, 135] on input "OGF3WC87780-1" at bounding box center [500, 148] width 98 height 28
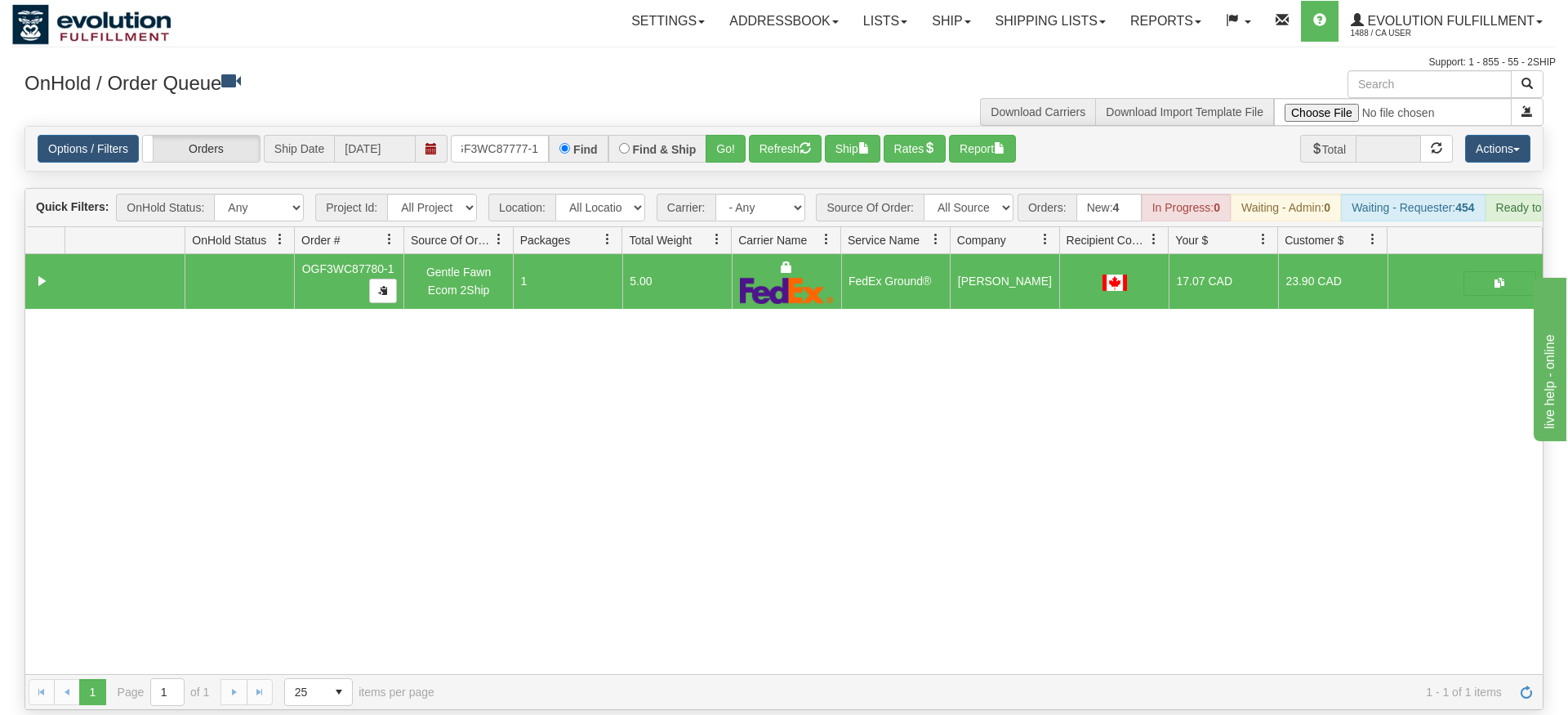
click at [708, 161] on div "Is equal to Is not equal to Contains Does not contains CAD USD EUR ZAR [PERSON_…" at bounding box center [784, 418] width 1543 height 584
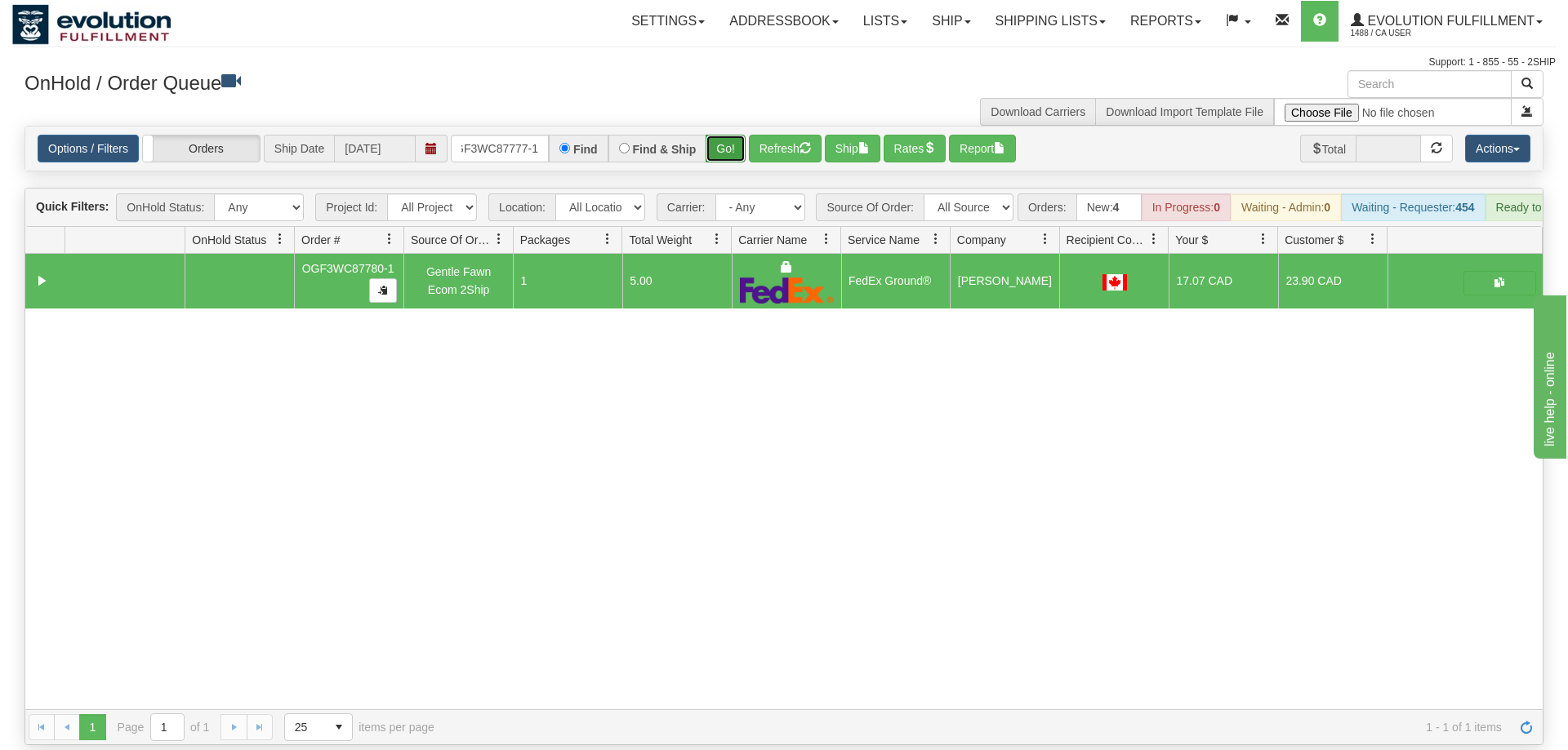
click at [732, 135] on button "Go!" at bounding box center [726, 148] width 40 height 28
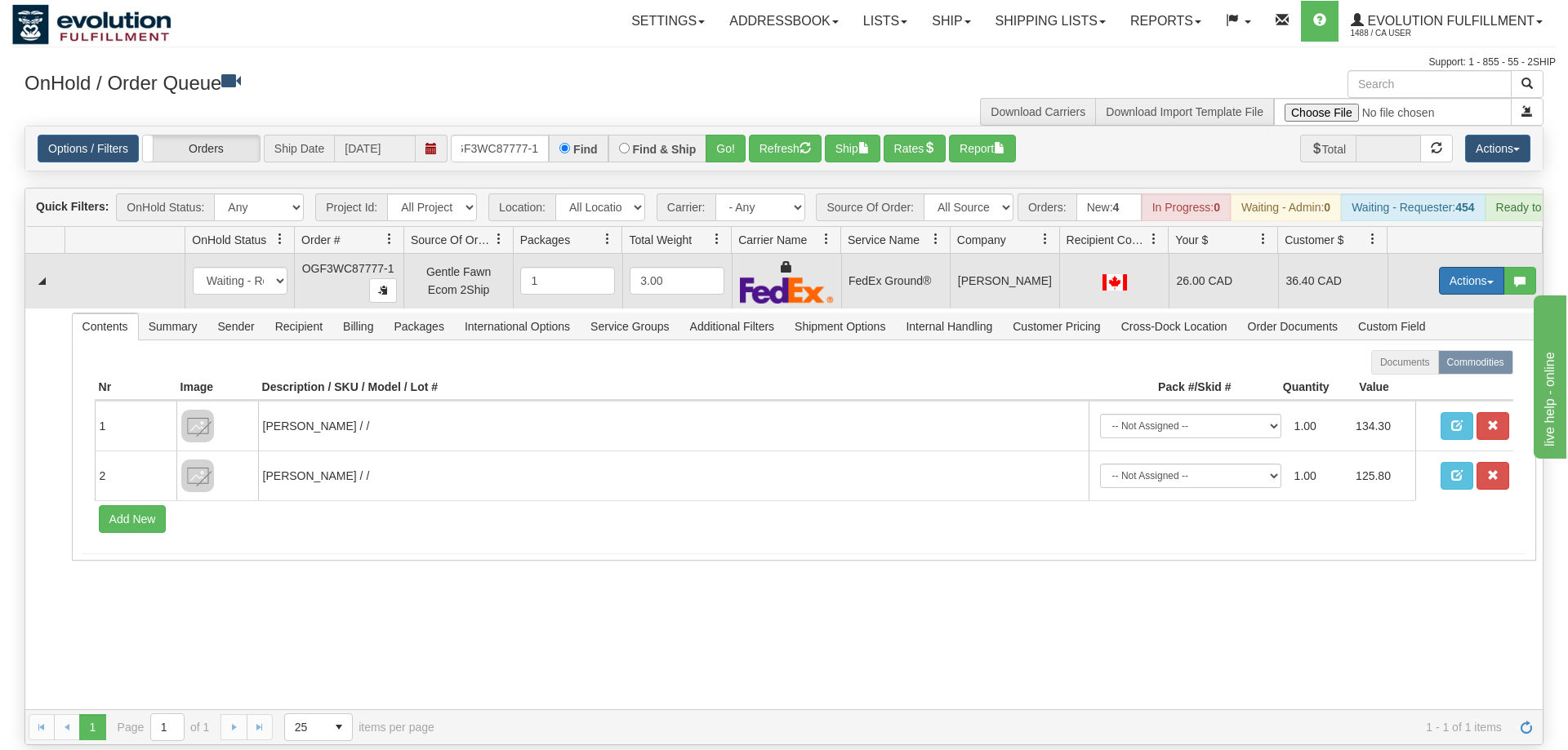
click at [1449, 267] on button "Actions" at bounding box center [1472, 280] width 66 height 28
click at [1433, 365] on link "Ship" at bounding box center [1438, 375] width 130 height 21
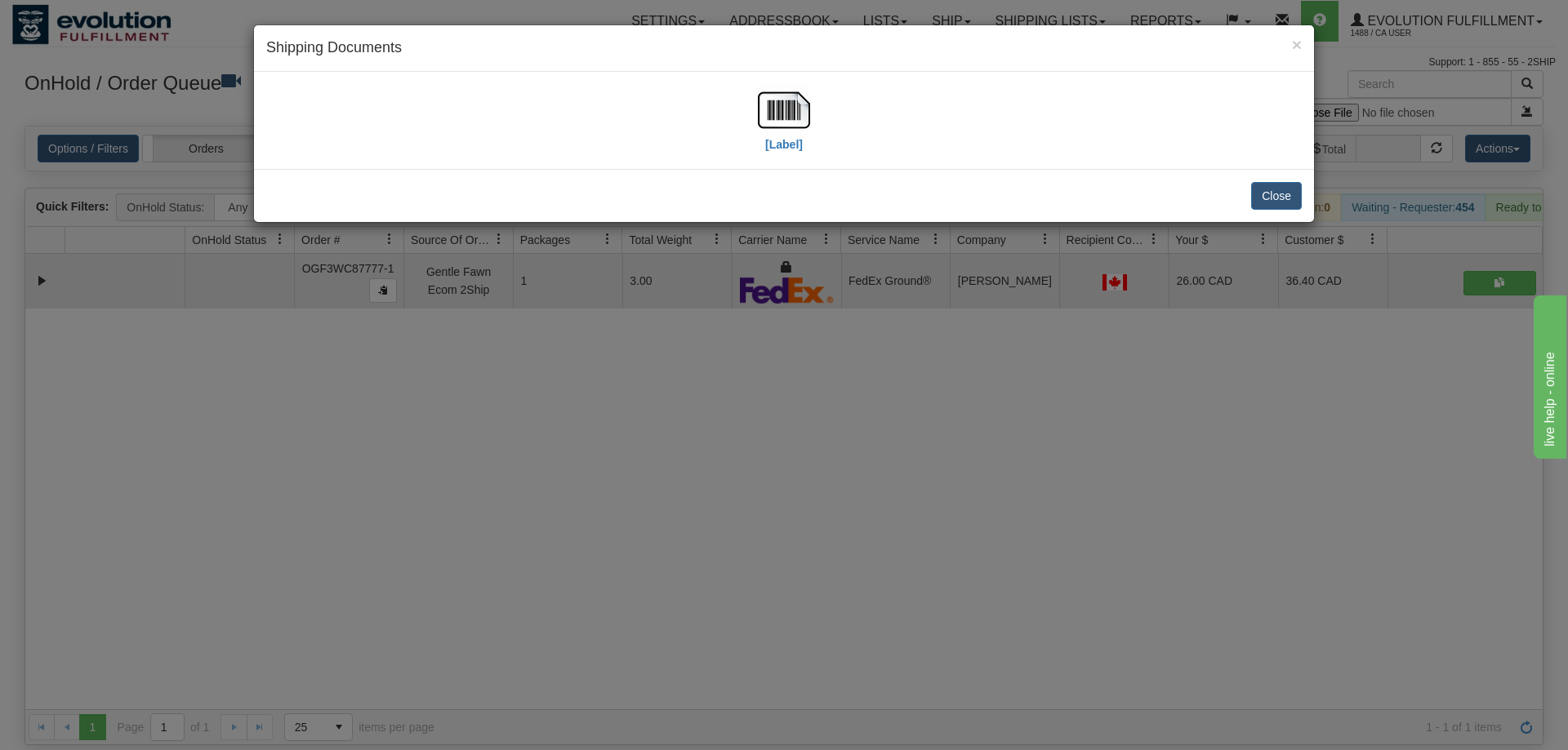
click at [1310, 128] on div "[Label]" at bounding box center [784, 120] width 1060 height 97
click at [779, 129] on img at bounding box center [784, 110] width 52 height 52
click at [793, 110] on img at bounding box center [784, 110] width 52 height 52
drag, startPoint x: 629, startPoint y: 551, endPoint x: 592, endPoint y: 127, distance: 425.6
click at [630, 549] on div "× Shipping Documents [Label] Close" at bounding box center [784, 375] width 1568 height 750
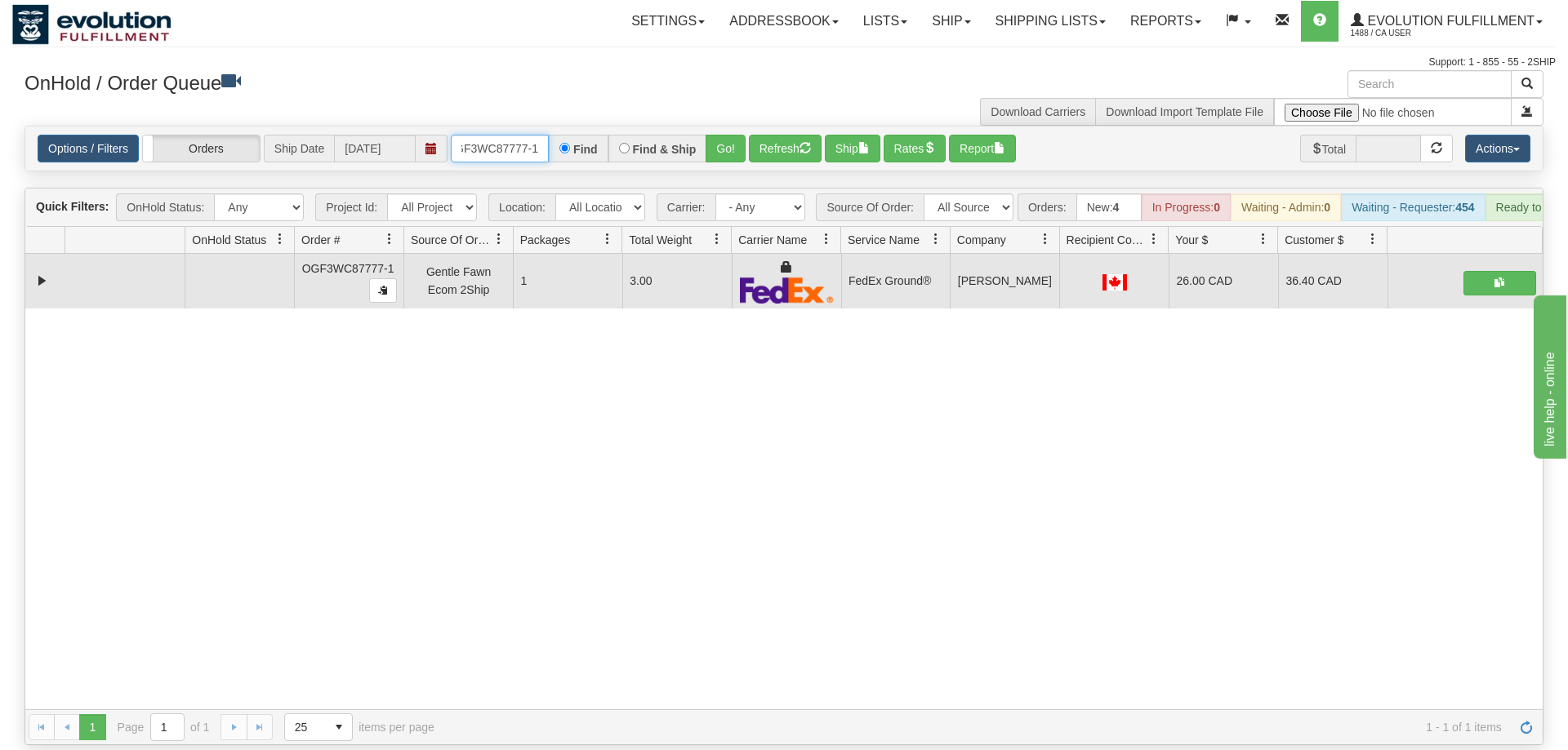
click at [514, 135] on input "OGF3WC87777-1" at bounding box center [500, 148] width 98 height 28
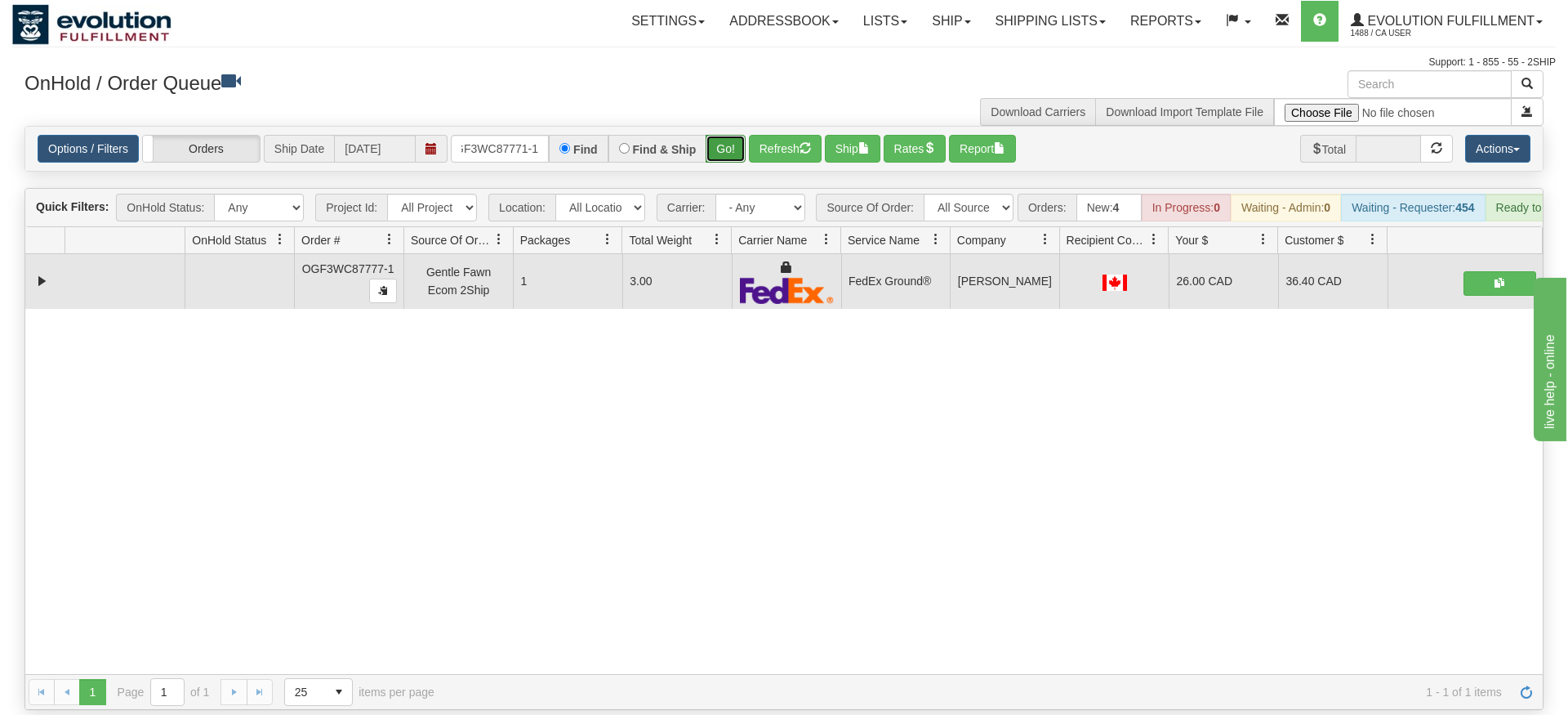
click at [716, 153] on div "Is equal to Is not equal to Contains Does not contains CAD USD EUR ZAR [PERSON_…" at bounding box center [784, 418] width 1543 height 584
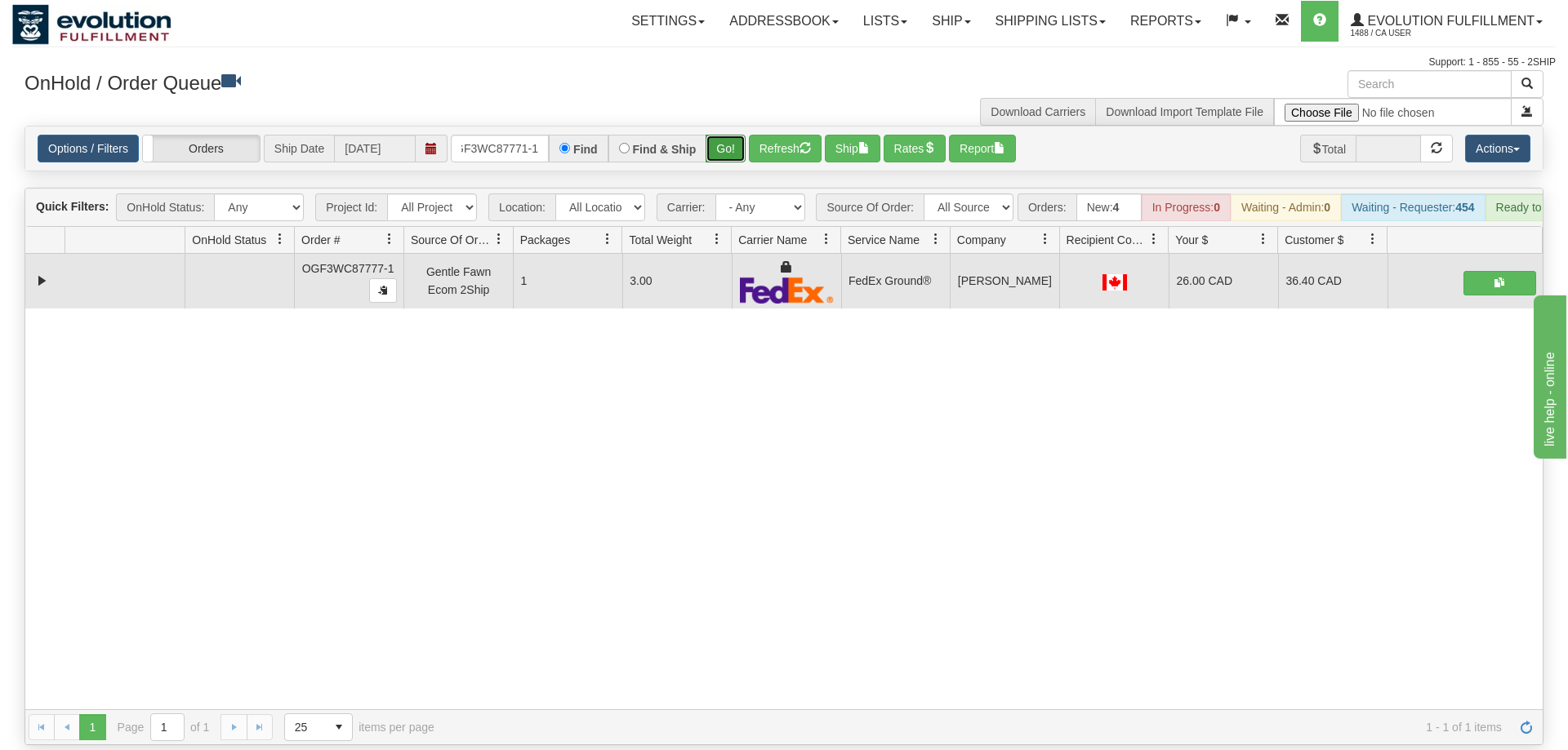
click at [719, 135] on button "Go!" at bounding box center [726, 148] width 40 height 28
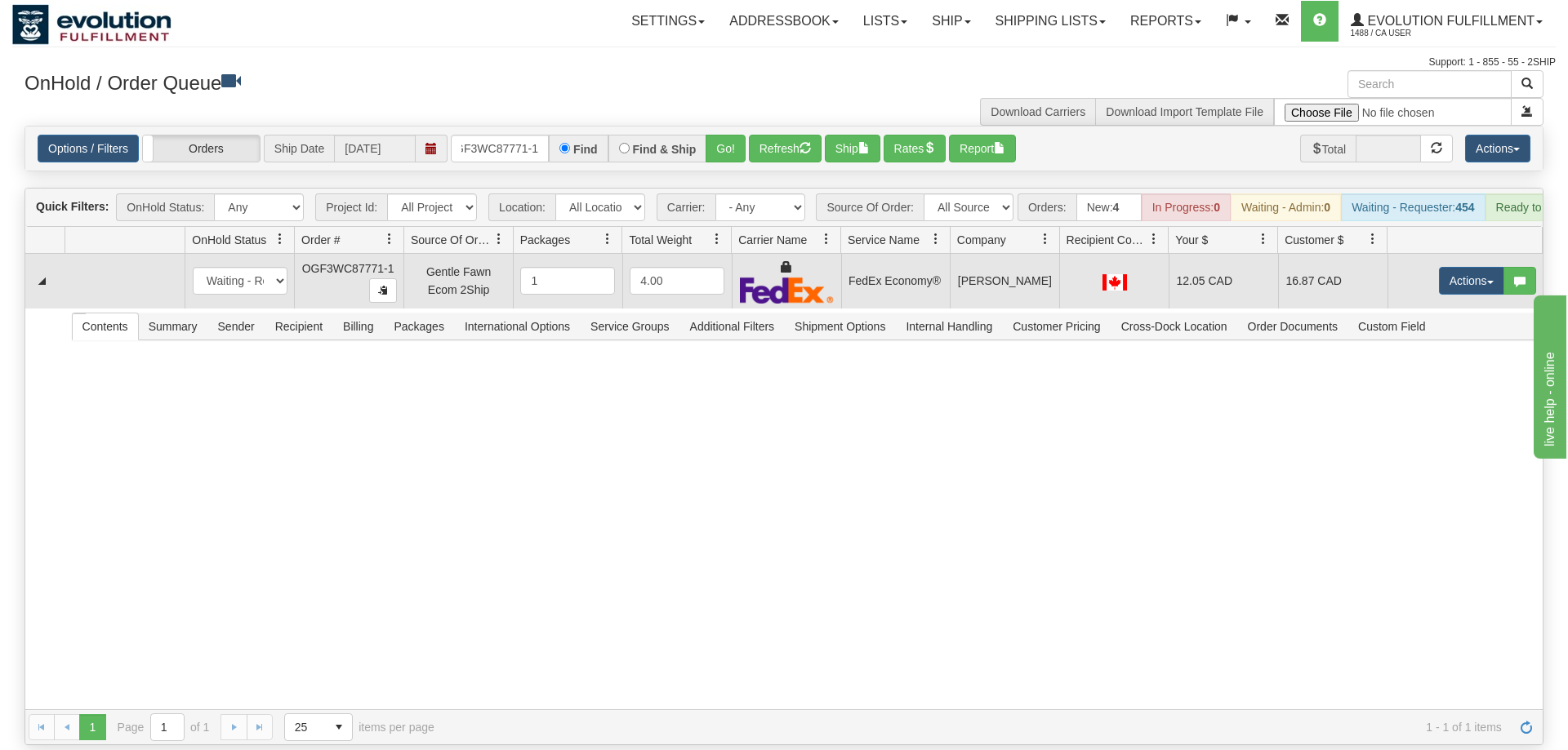
click at [1459, 254] on td "Actions Open Refresh Rates Rate All Services Ship Delete Edit Items" at bounding box center [1465, 281] width 155 height 55
click at [1459, 267] on button "Actions" at bounding box center [1472, 280] width 66 height 28
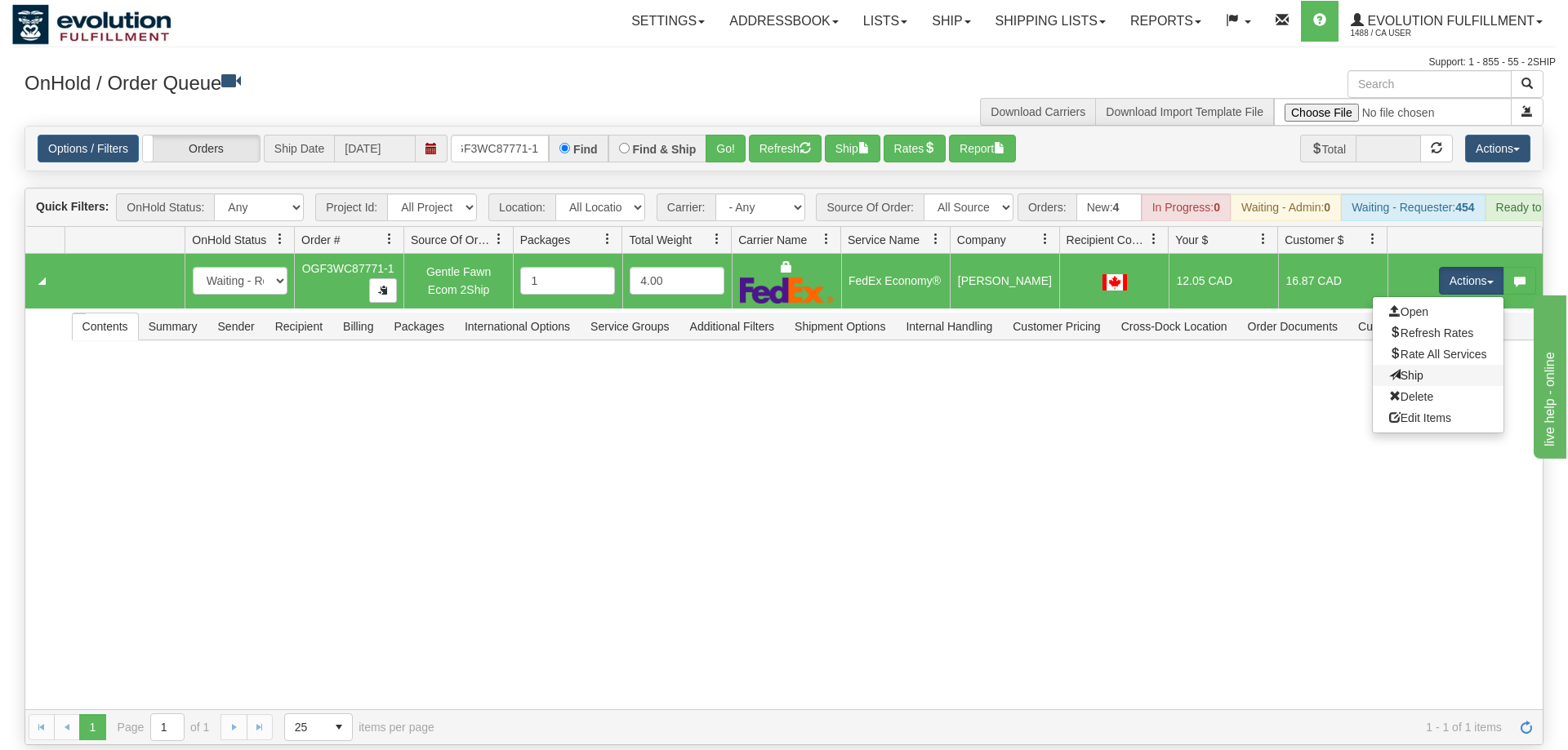
click at [1427, 365] on link "Ship" at bounding box center [1438, 375] width 130 height 21
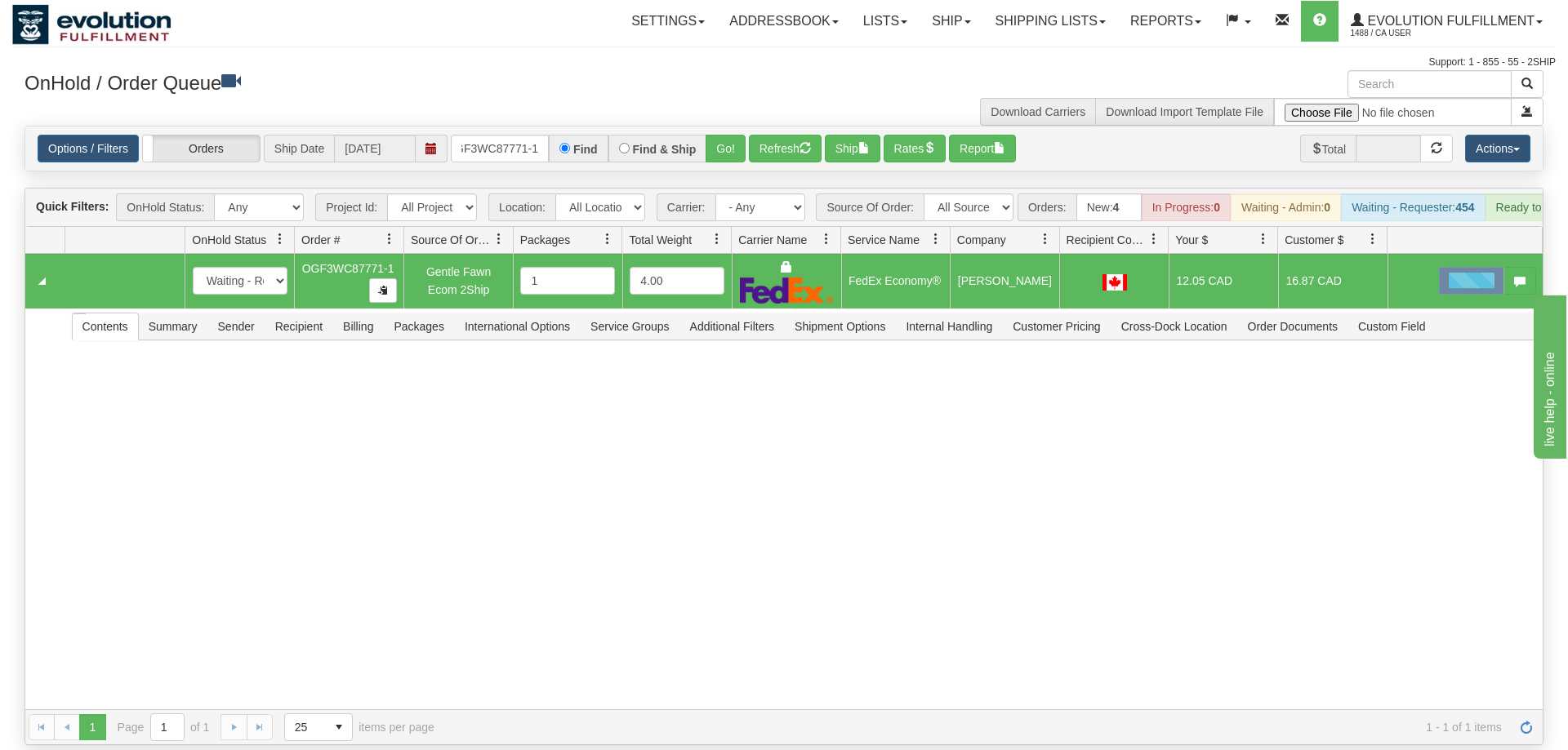
click at [1305, 476] on div "31691127 EVOLUTION V3 91288751 91288752 New In Progress Waiting - Admin Waiting…" at bounding box center [784, 482] width 1518 height 456
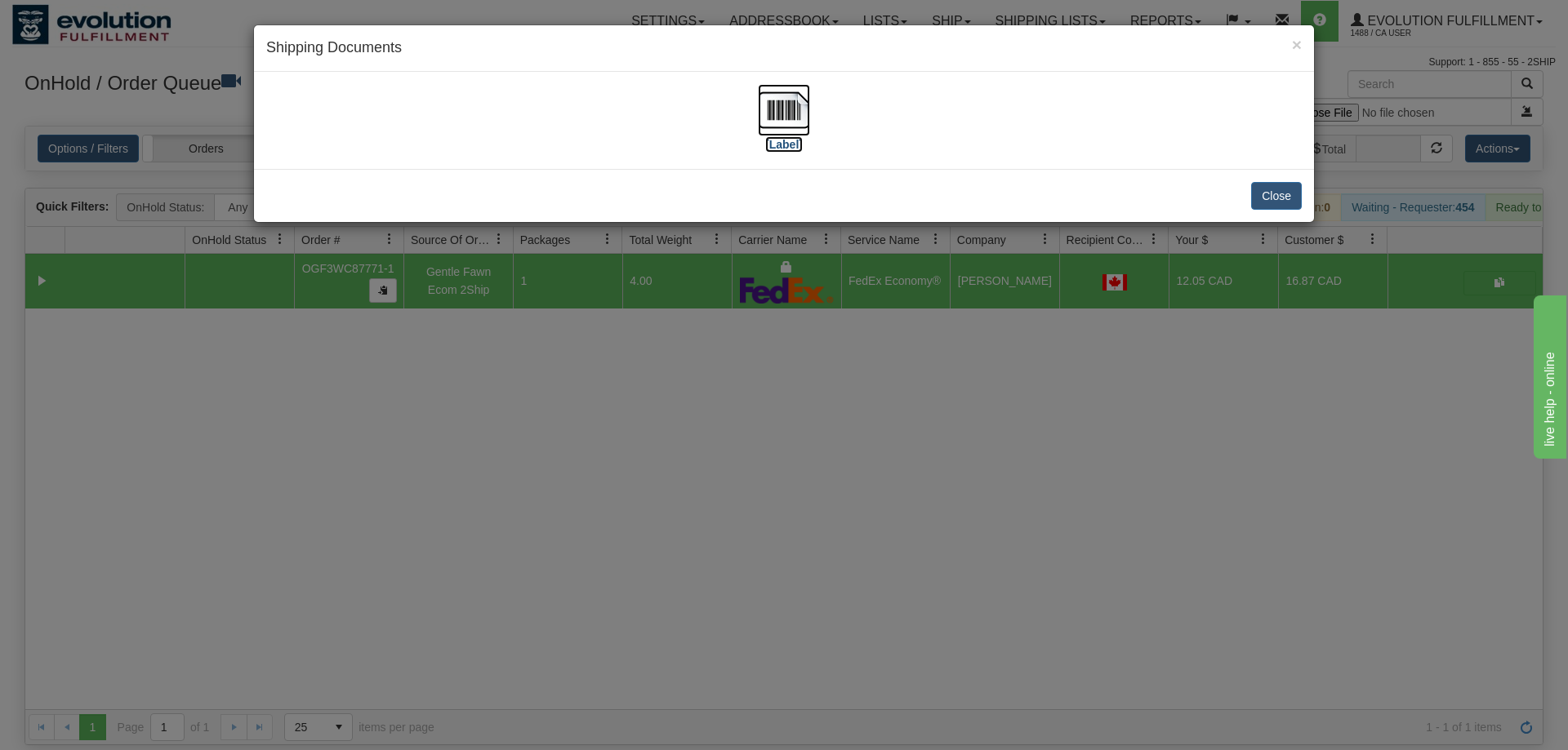
click at [786, 112] on img at bounding box center [784, 110] width 52 height 52
drag, startPoint x: 595, startPoint y: 537, endPoint x: 536, endPoint y: 172, distance: 369.7
click at [592, 520] on div "× Shipping Documents [Label] Close" at bounding box center [784, 375] width 1568 height 750
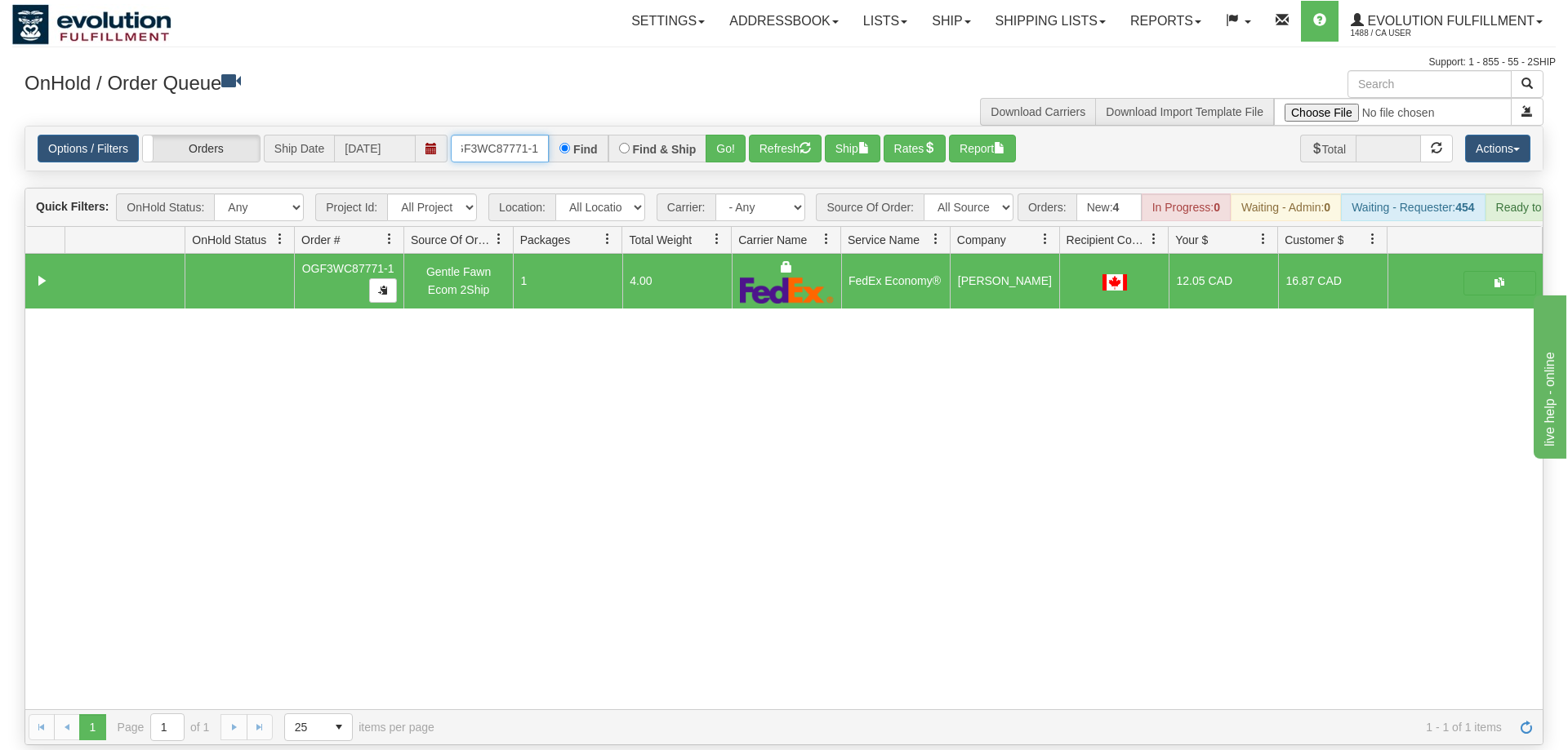
click at [479, 135] on input "OGF3WC87771-1" at bounding box center [500, 148] width 98 height 28
click at [538, 135] on input "OGF3WC87771-1" at bounding box center [500, 148] width 98 height 28
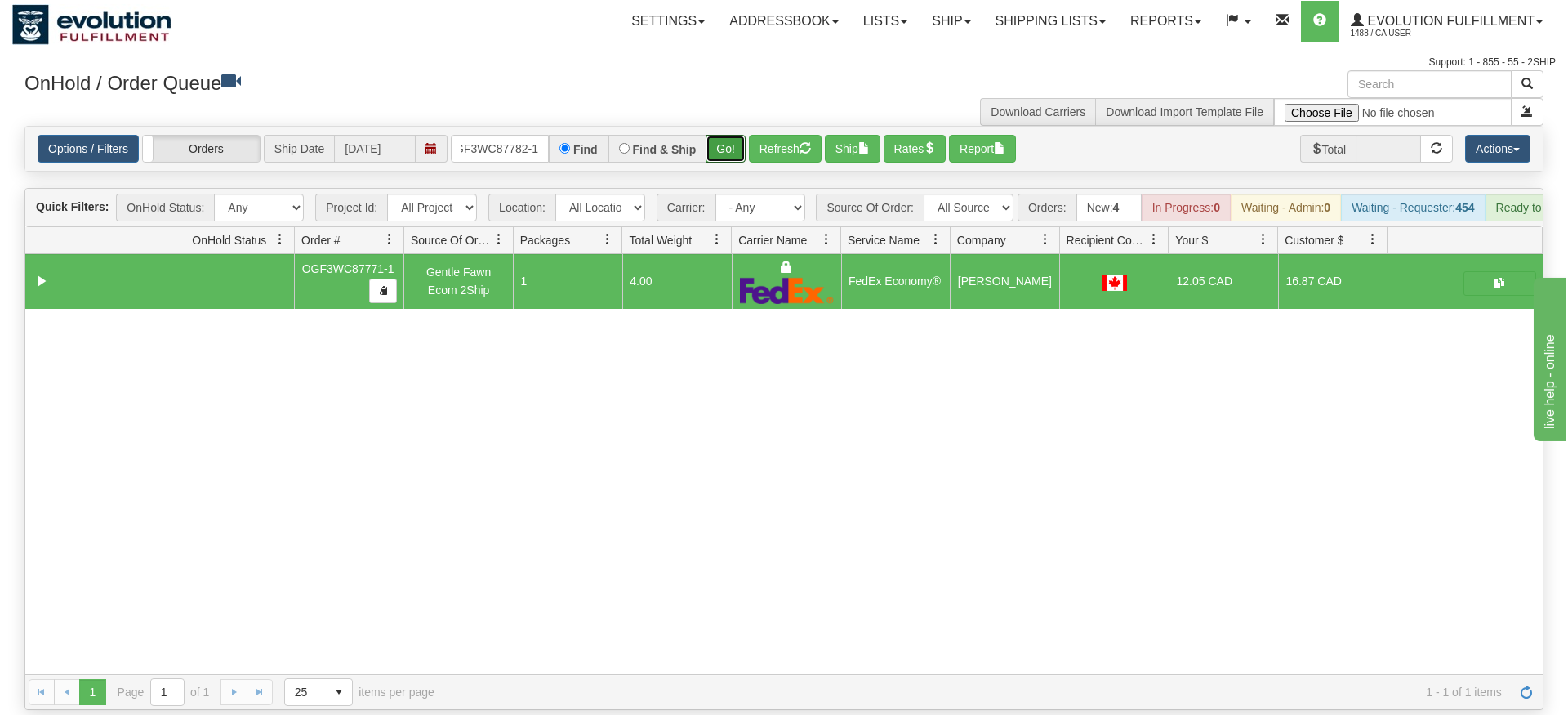
click at [719, 167] on div "Is equal to Is not equal to Contains Does not contains CAD USD EUR ZAR [PERSON_…" at bounding box center [784, 418] width 1543 height 584
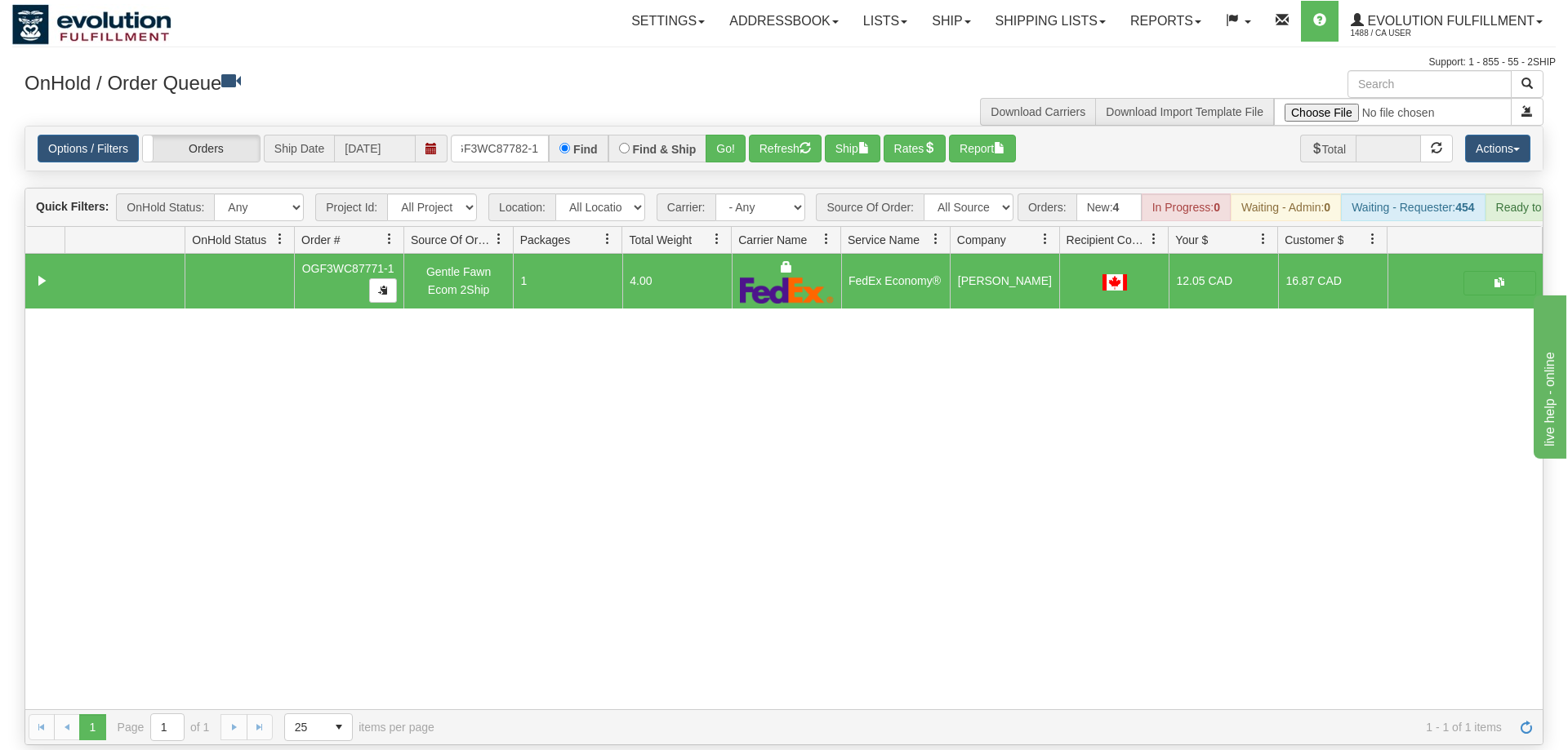
click at [720, 143] on div "Options / Filters Group Shipments Orders Ship Date 10/01/2025 OGF3WC87782-1 Fin…" at bounding box center [784, 148] width 1518 height 44
click at [721, 135] on button "Go!" at bounding box center [726, 148] width 40 height 28
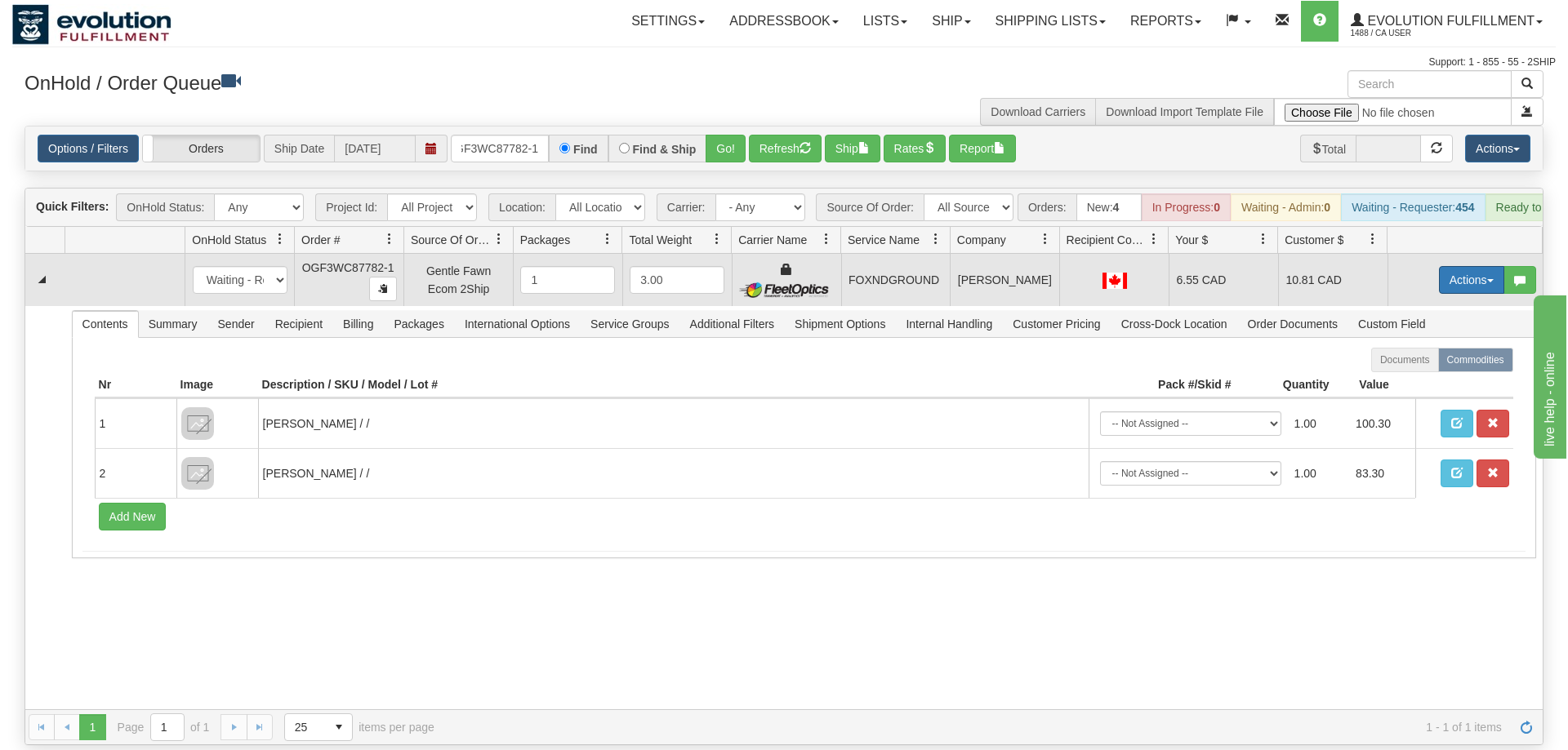
click at [1474, 266] on button "Actions" at bounding box center [1472, 280] width 66 height 28
click at [1416, 364] on link "Ship" at bounding box center [1438, 374] width 130 height 21
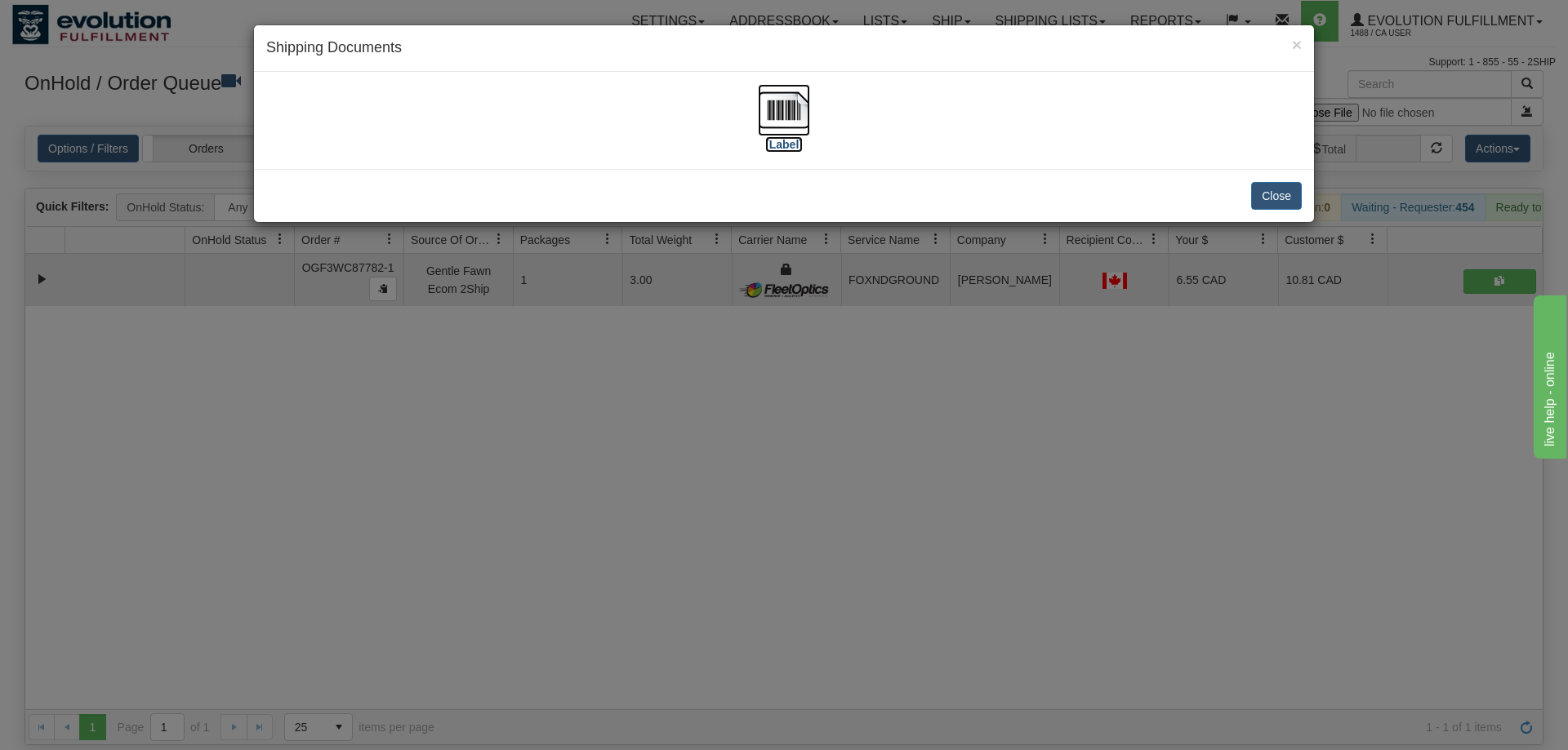
click at [808, 108] on img at bounding box center [784, 110] width 52 height 52
click at [563, 314] on div "× Shipping Documents [Label] Close" at bounding box center [784, 375] width 1568 height 750
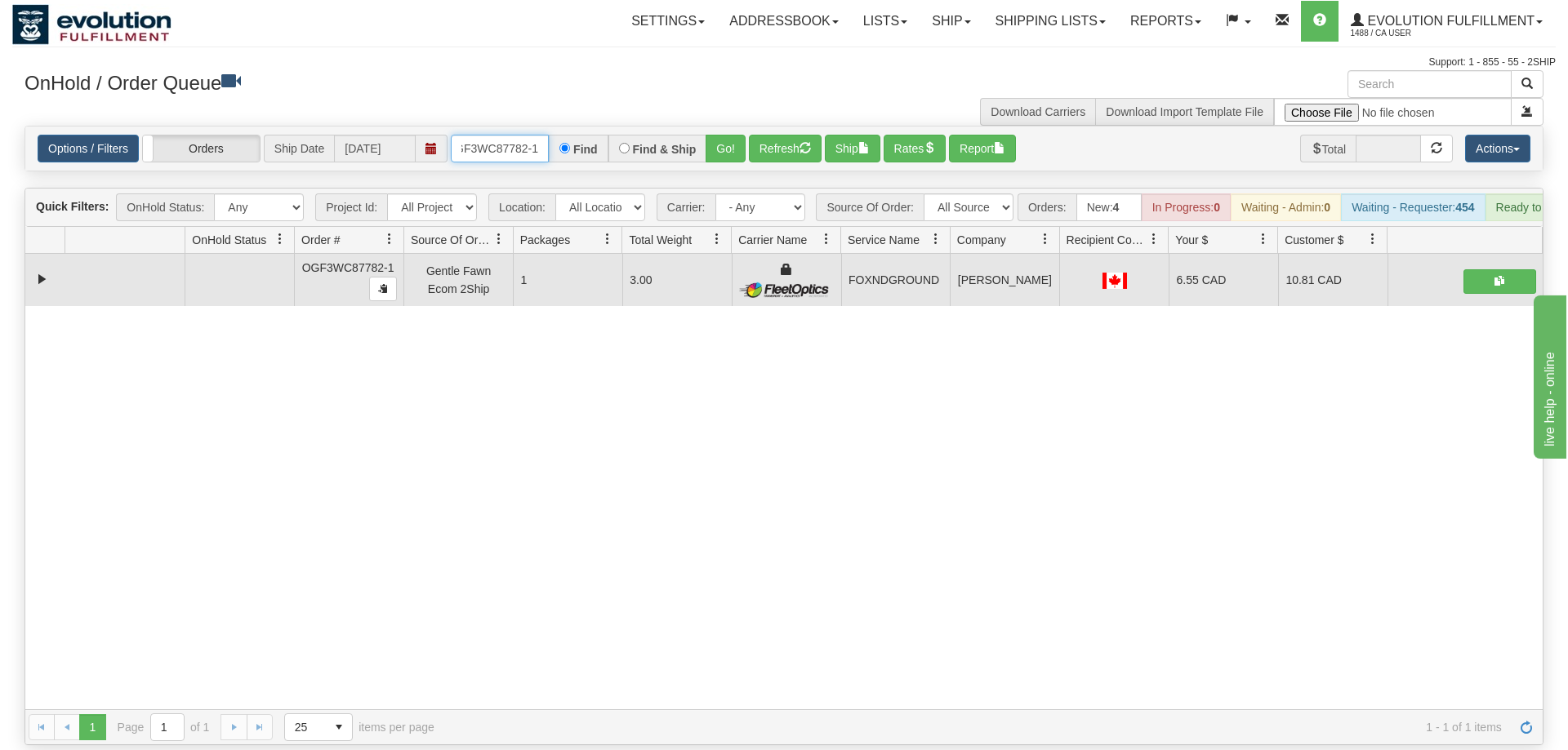
click at [486, 135] on input "OGF3WC87782-1" at bounding box center [500, 148] width 98 height 28
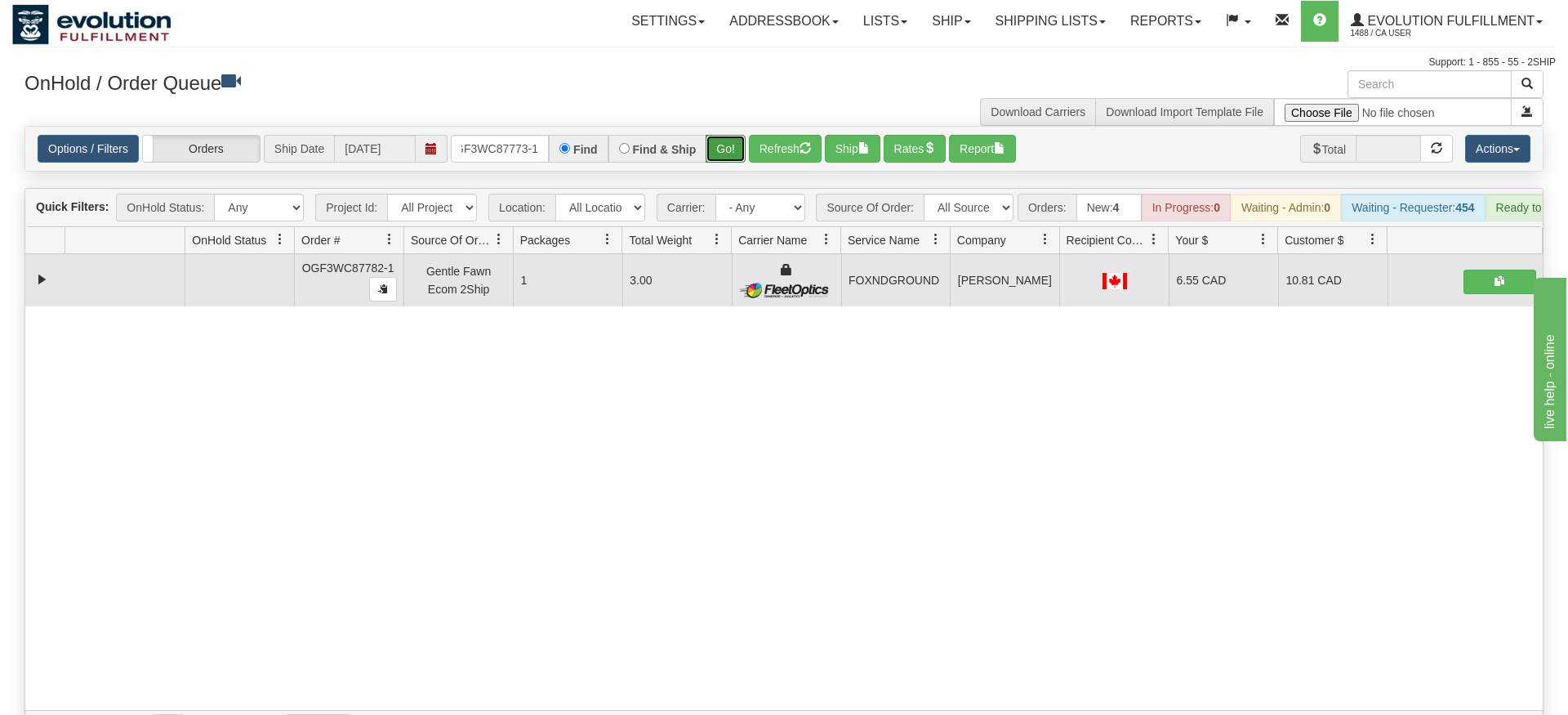
click at [723, 158] on div "Is equal to Is not equal to Contains Does not contains CAD USD EUR ZAR [PERSON_…" at bounding box center [784, 436] width 1543 height 620
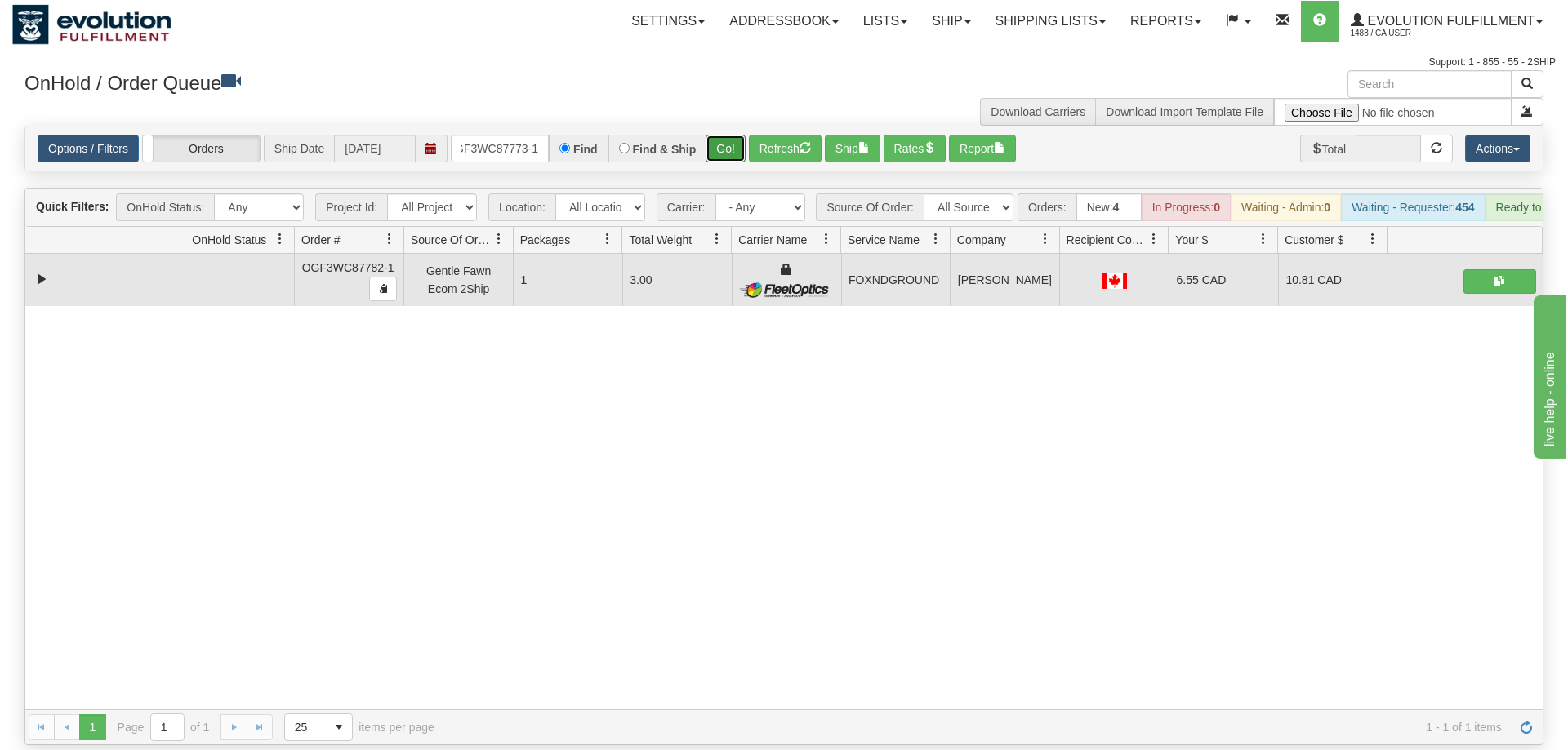
click at [726, 135] on button "Go!" at bounding box center [726, 148] width 40 height 28
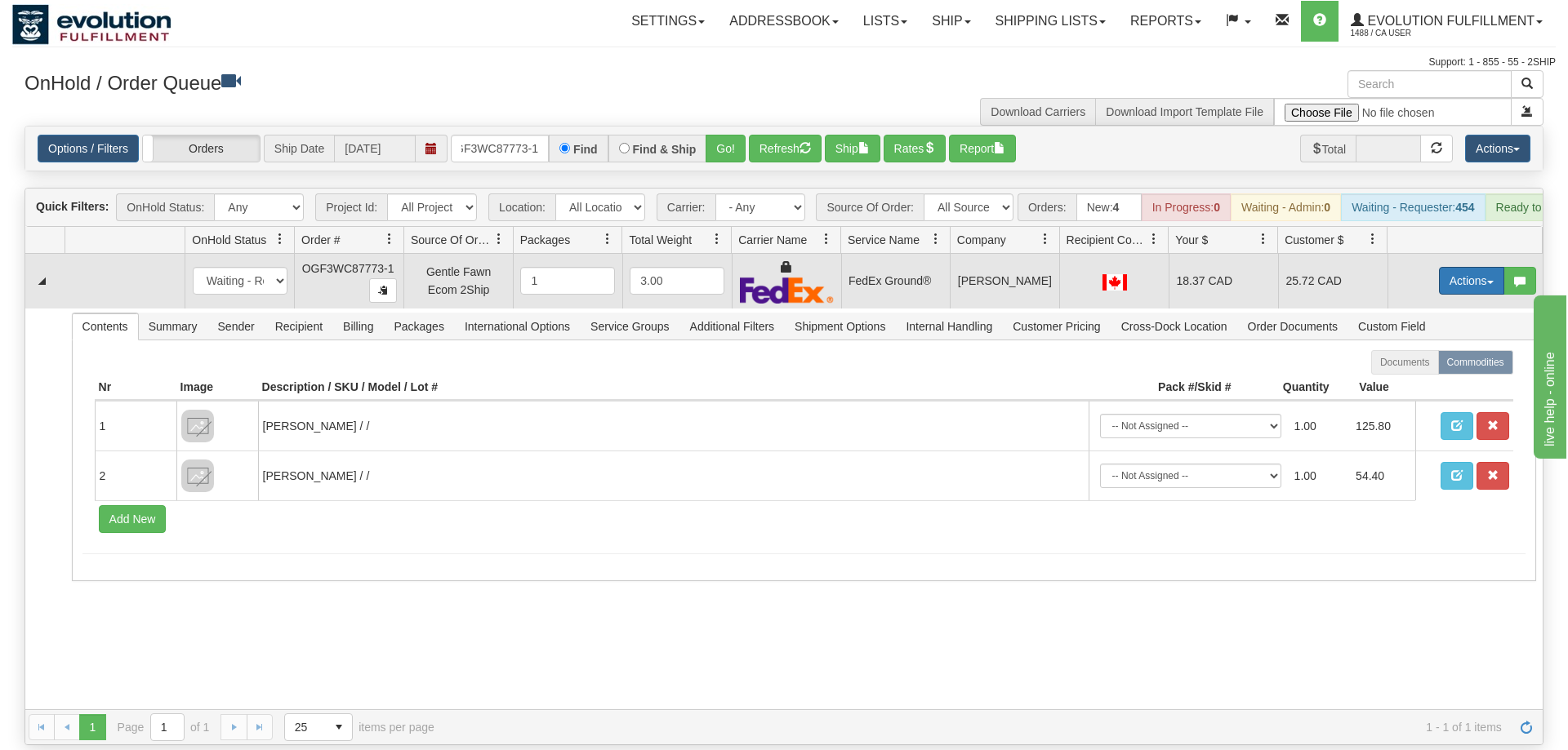
click at [1462, 267] on button "Actions" at bounding box center [1472, 280] width 66 height 28
click at [1429, 365] on link "Ship" at bounding box center [1438, 375] width 130 height 21
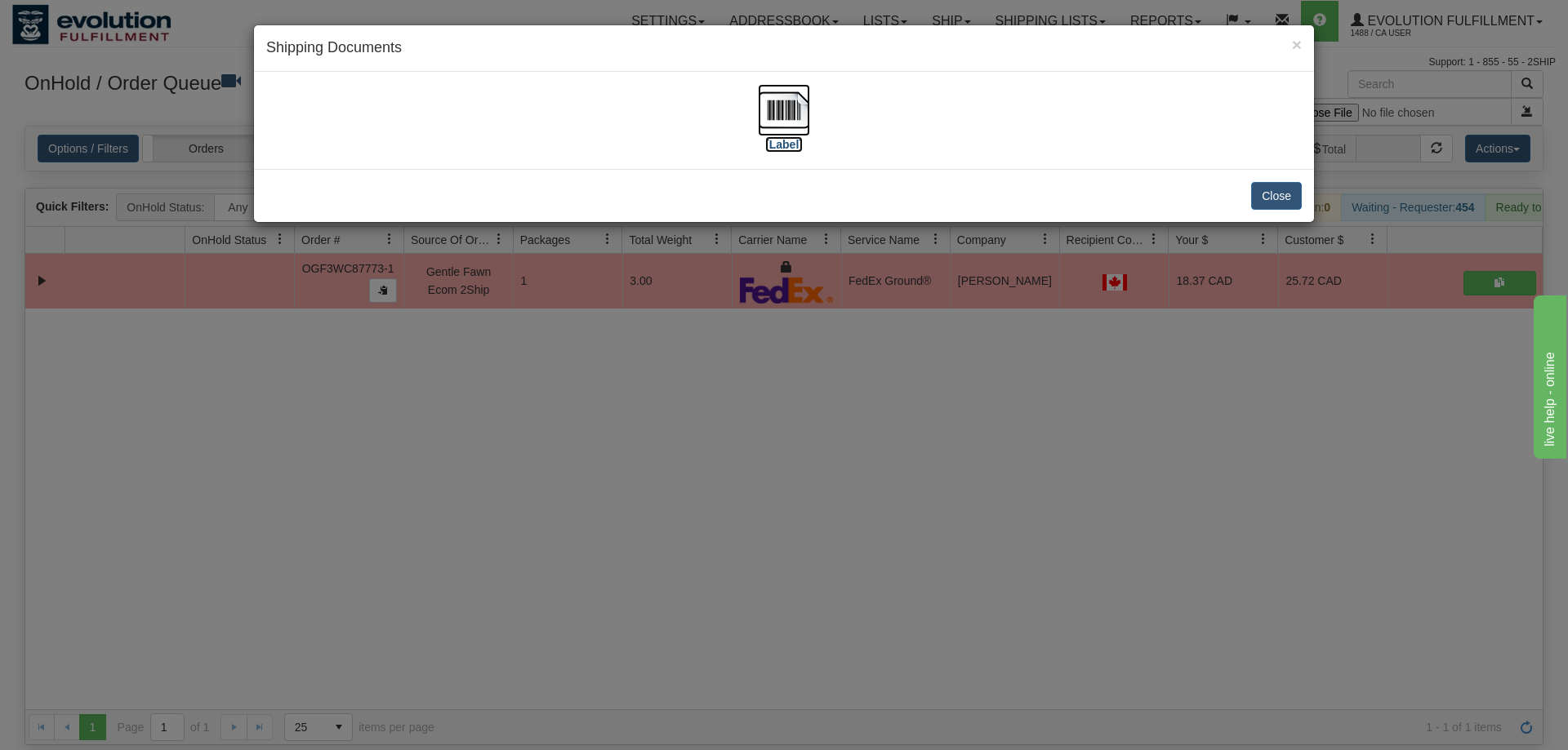
click at [767, 114] on img at bounding box center [784, 110] width 52 height 52
drag, startPoint x: 602, startPoint y: 324, endPoint x: 442, endPoint y: 34, distance: 331.2
click at [603, 312] on div "× Shipping Documents [Label] Close" at bounding box center [784, 375] width 1568 height 750
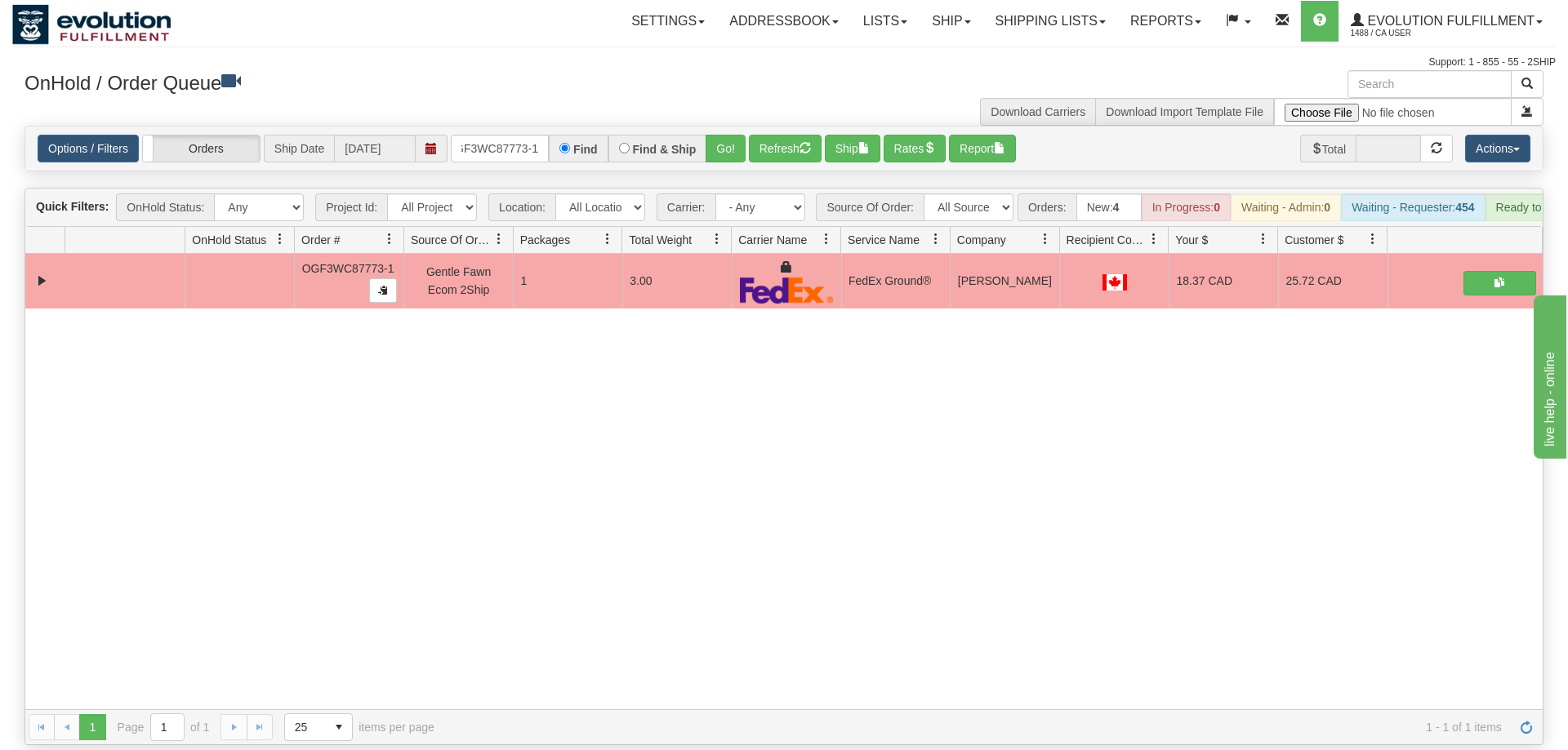
drag, startPoint x: 509, startPoint y: 101, endPoint x: 495, endPoint y: 123, distance: 26.1
click at [503, 111] on div "× Get OnHold Shipments fields - load dt: 363 Get OnHold Shipments fields - tran…" at bounding box center [784, 407] width 1543 height 675
click at [498, 135] on input "OGF3WC87773-1" at bounding box center [500, 148] width 98 height 28
click at [722, 159] on div "Is equal to Is not equal to Contains Does not contains CAD USD EUR ZAR [PERSON_…" at bounding box center [784, 436] width 1543 height 620
click at [715, 138] on button "Go!" at bounding box center [726, 148] width 40 height 28
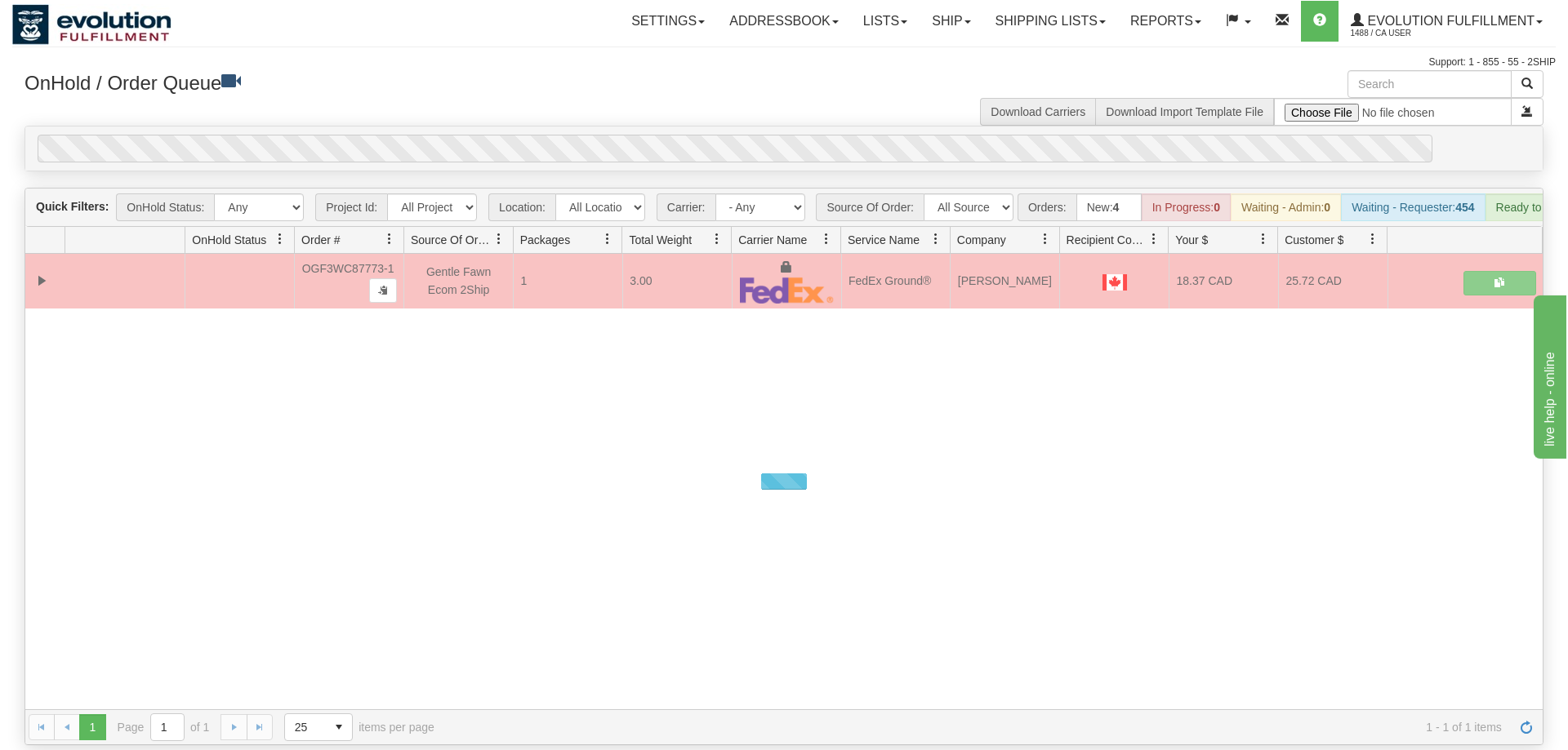
click at [720, 135] on div "0" at bounding box center [735, 148] width 1395 height 28
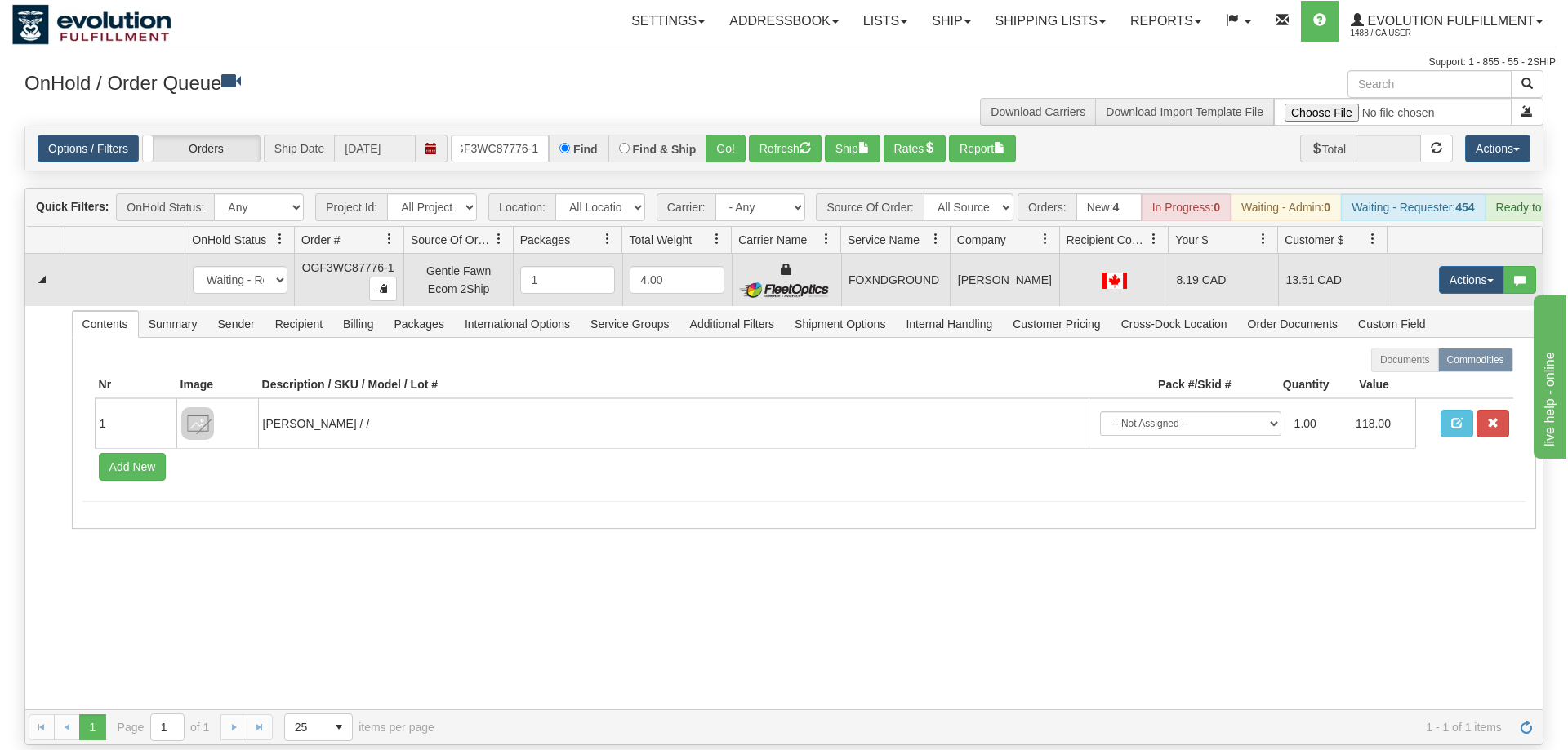
click at [1465, 254] on td "Actions Open Refresh Rates Rate All Services Ship Delete Edit Items" at bounding box center [1465, 280] width 155 height 52
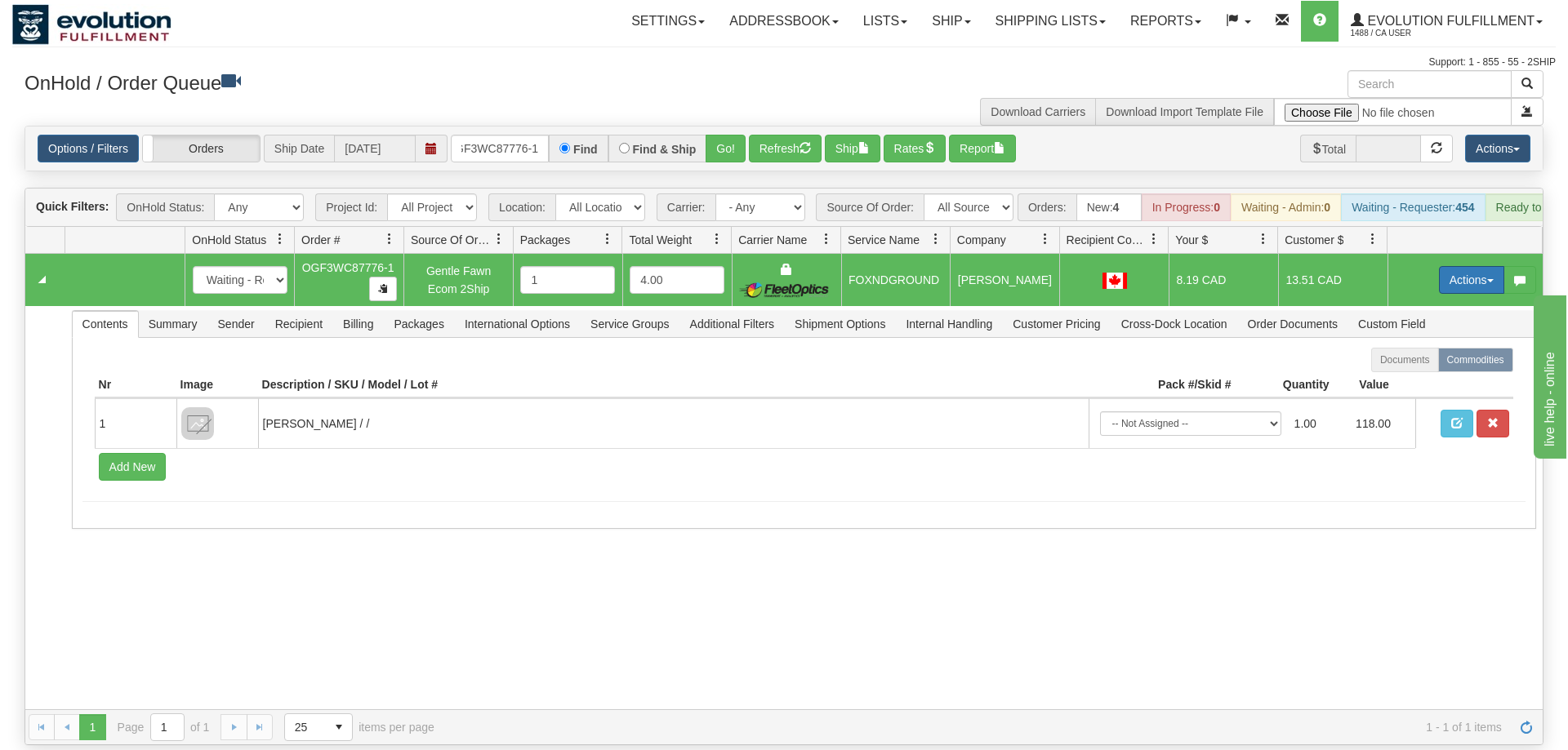
click at [1457, 266] on button "Actions" at bounding box center [1472, 280] width 66 height 28
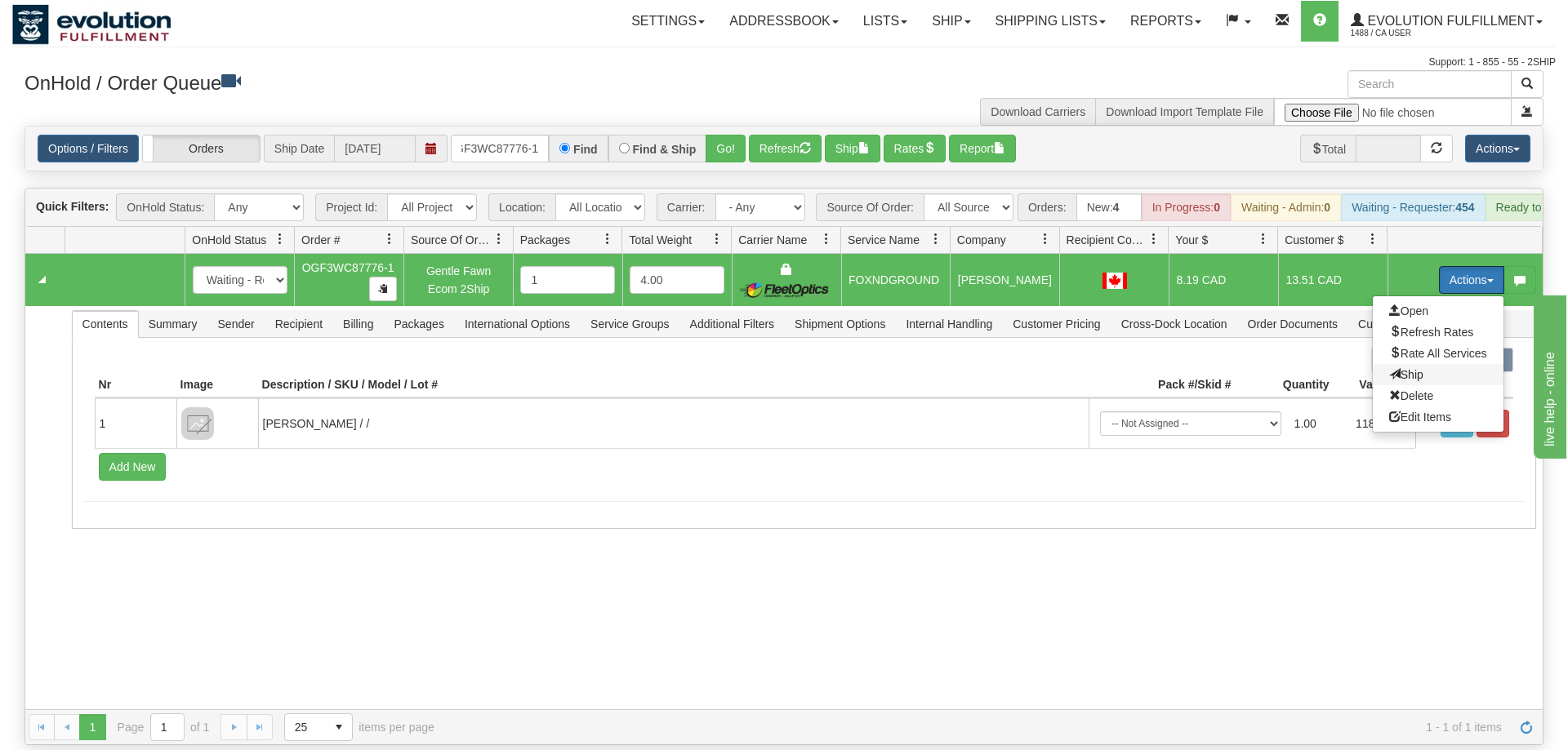
click at [1405, 368] on span "Ship" at bounding box center [1406, 374] width 34 height 13
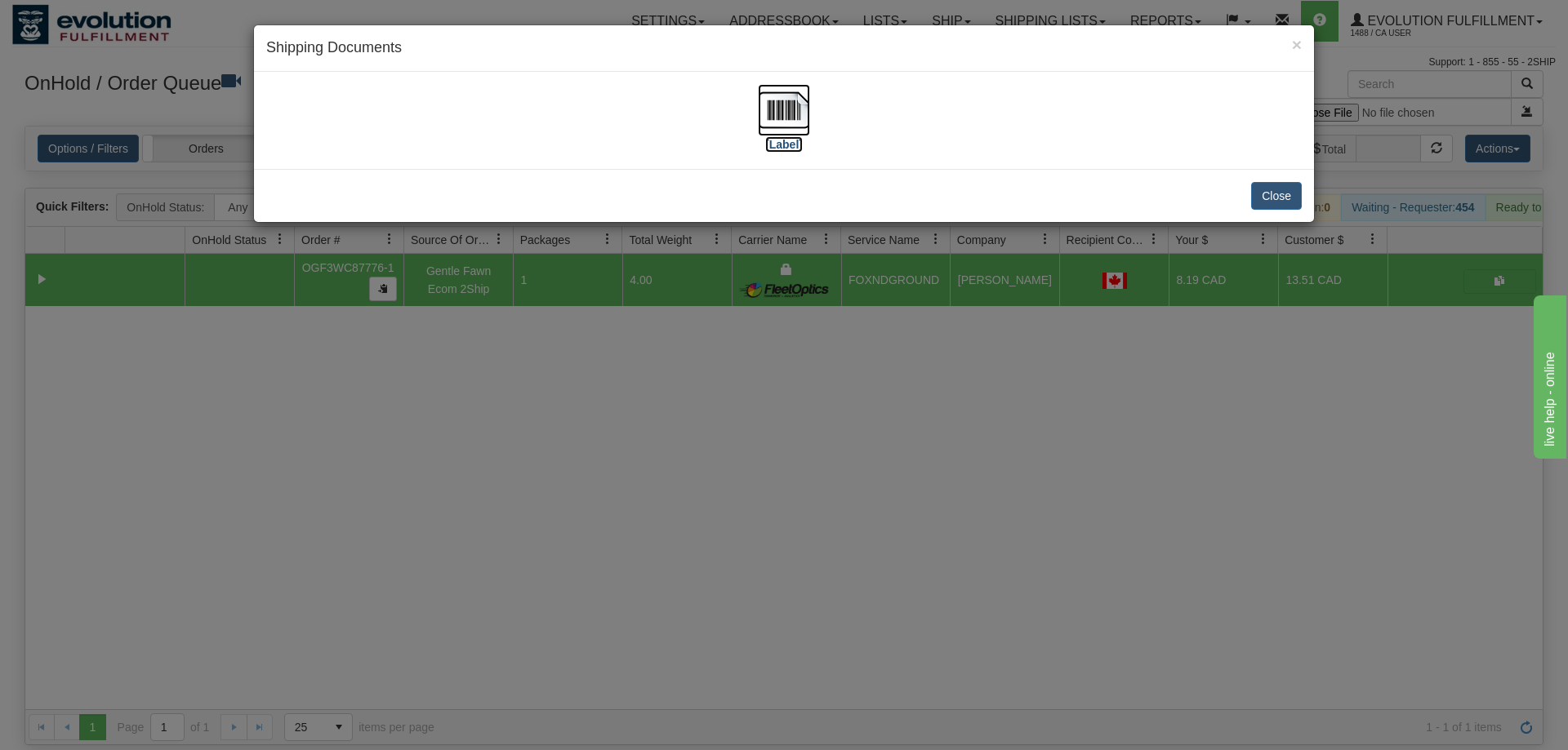
click at [777, 101] on img at bounding box center [784, 110] width 52 height 52
drag, startPoint x: 669, startPoint y: 502, endPoint x: 660, endPoint y: 490, distance: 15.0
click at [660, 490] on div "× Shipping Documents [Label] Close" at bounding box center [784, 375] width 1568 height 750
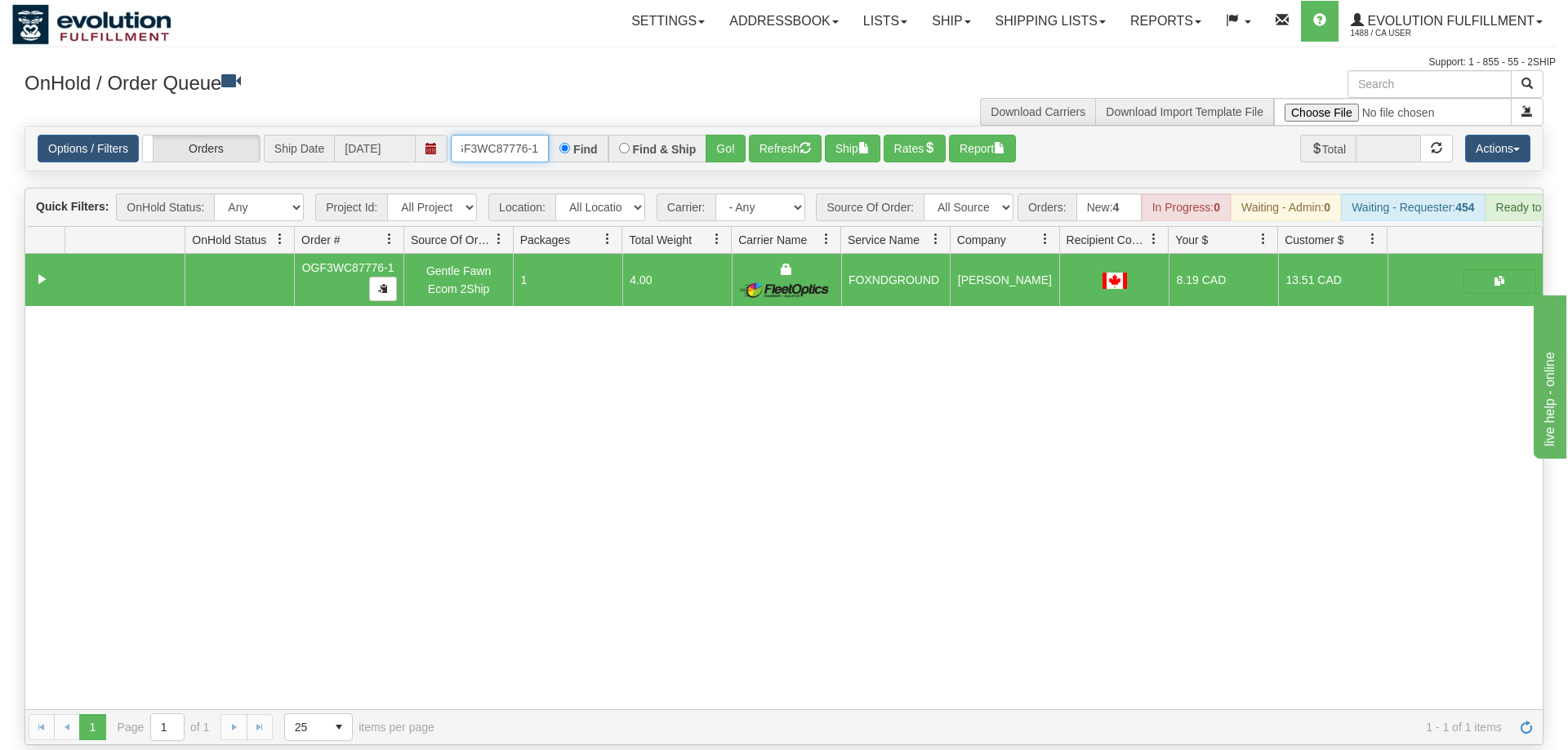
click at [529, 135] on input "OGF3WC87776-1" at bounding box center [500, 148] width 98 height 28
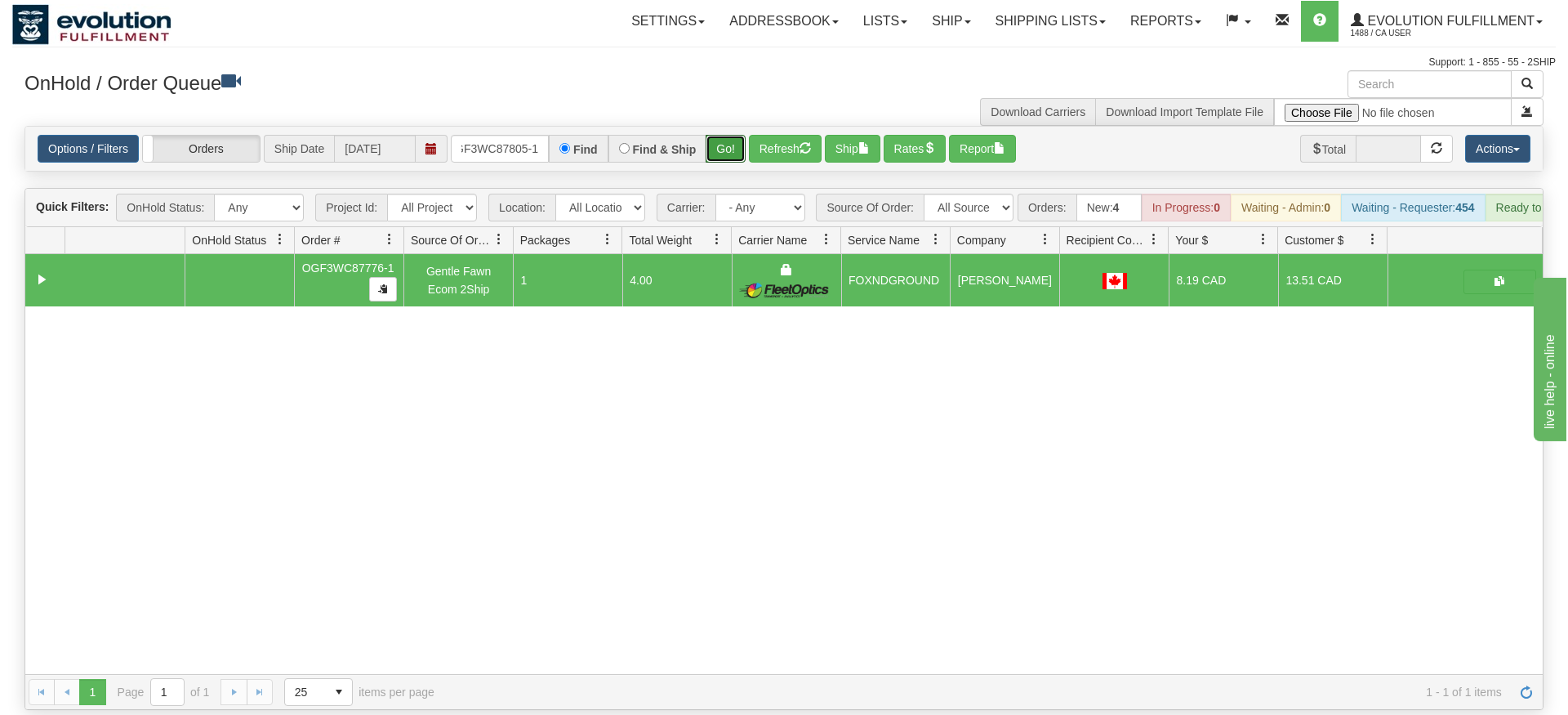
drag, startPoint x: 728, startPoint y: 119, endPoint x: 728, endPoint y: 149, distance: 30.0
click at [728, 152] on div "Is equal to Is not equal to Contains Does not contains CAD USD EUR ZAR [PERSON_…" at bounding box center [784, 418] width 1543 height 584
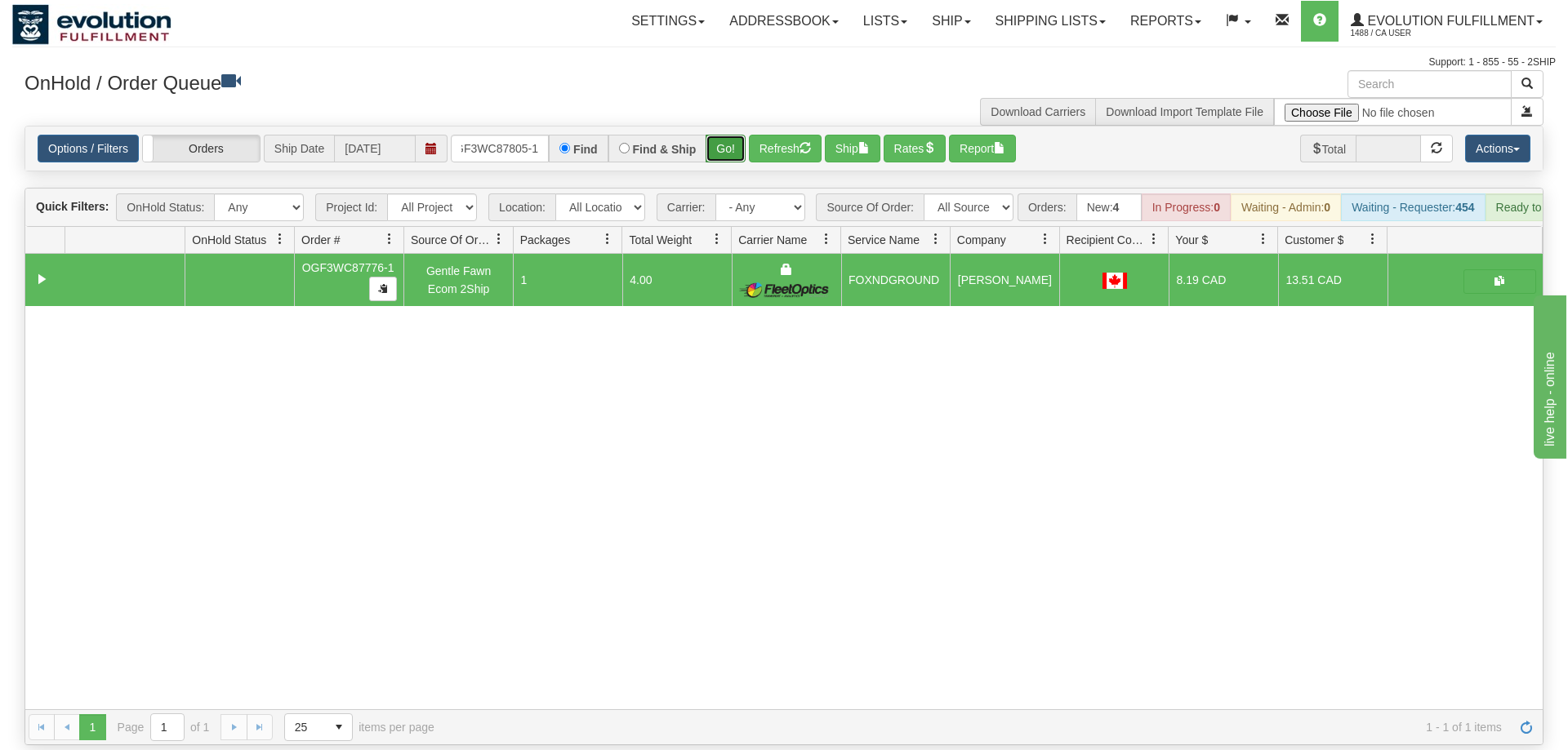
click at [728, 135] on button "Go!" at bounding box center [726, 148] width 40 height 28
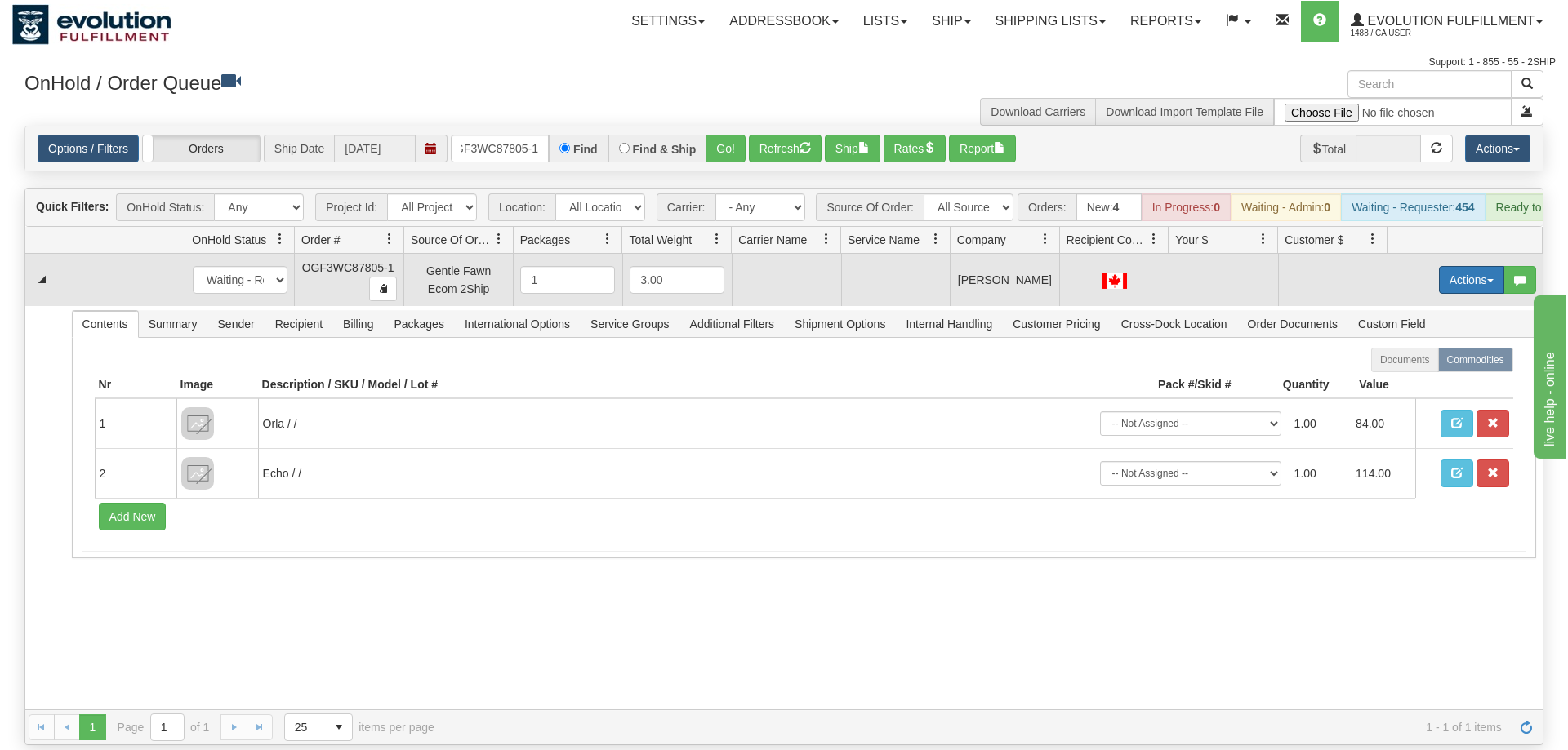
drag, startPoint x: 1485, startPoint y: 260, endPoint x: 1470, endPoint y: 268, distance: 17.0
click at [1484, 266] on button "Actions" at bounding box center [1472, 280] width 66 height 28
click at [1427, 347] on span "Rate All Services" at bounding box center [1438, 353] width 98 height 13
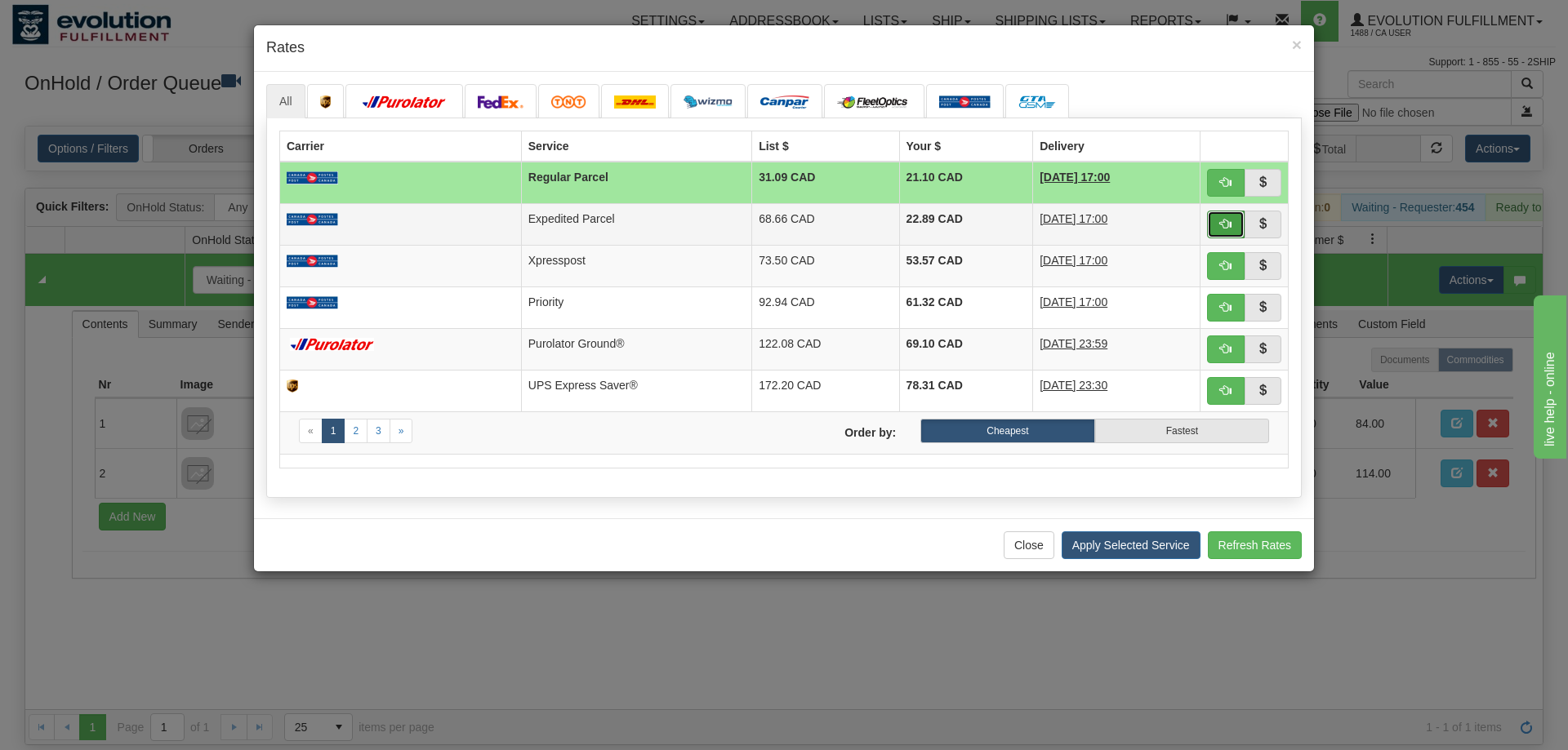
click at [1231, 223] on span "button" at bounding box center [1225, 223] width 11 height 11
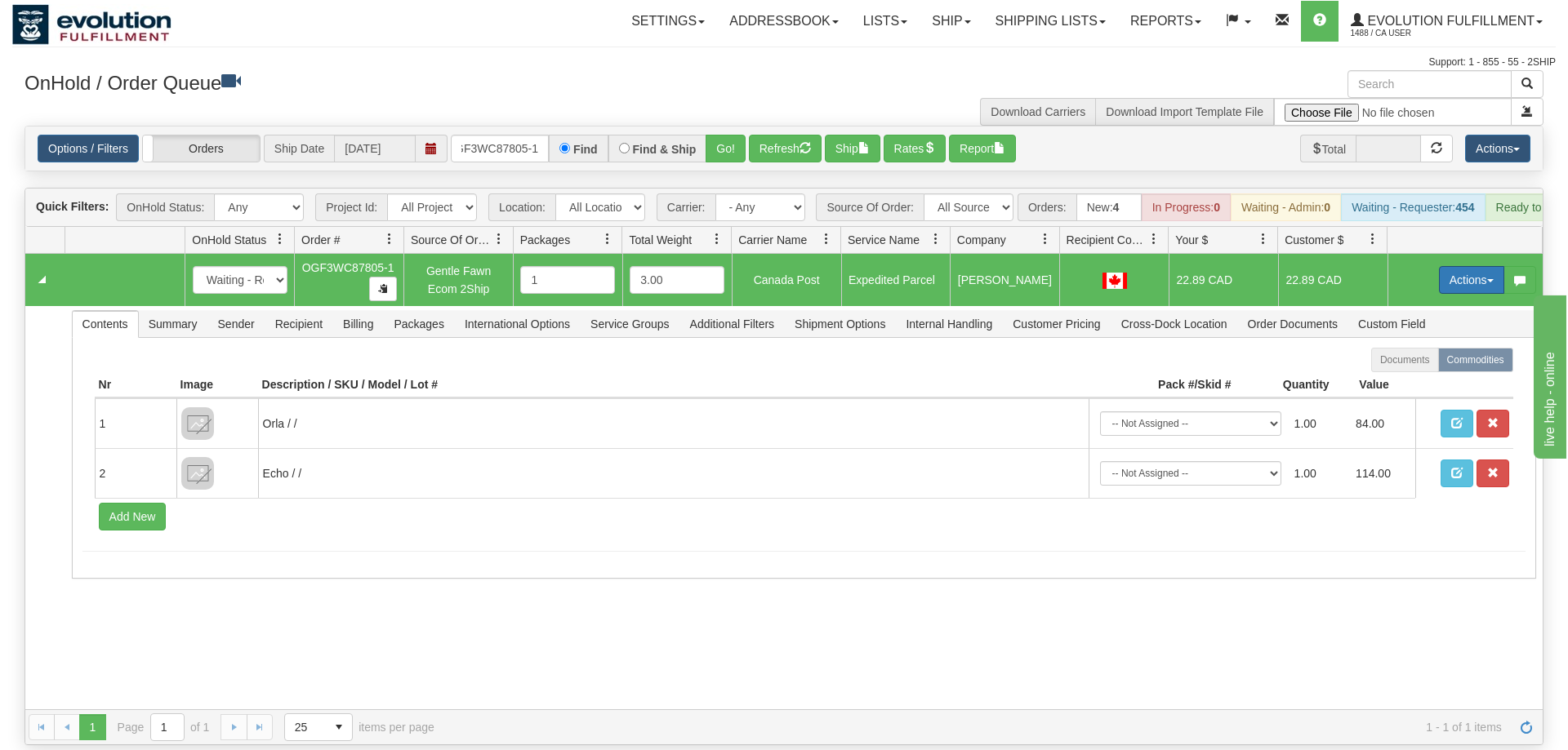
click at [1462, 266] on button "Actions" at bounding box center [1472, 280] width 66 height 28
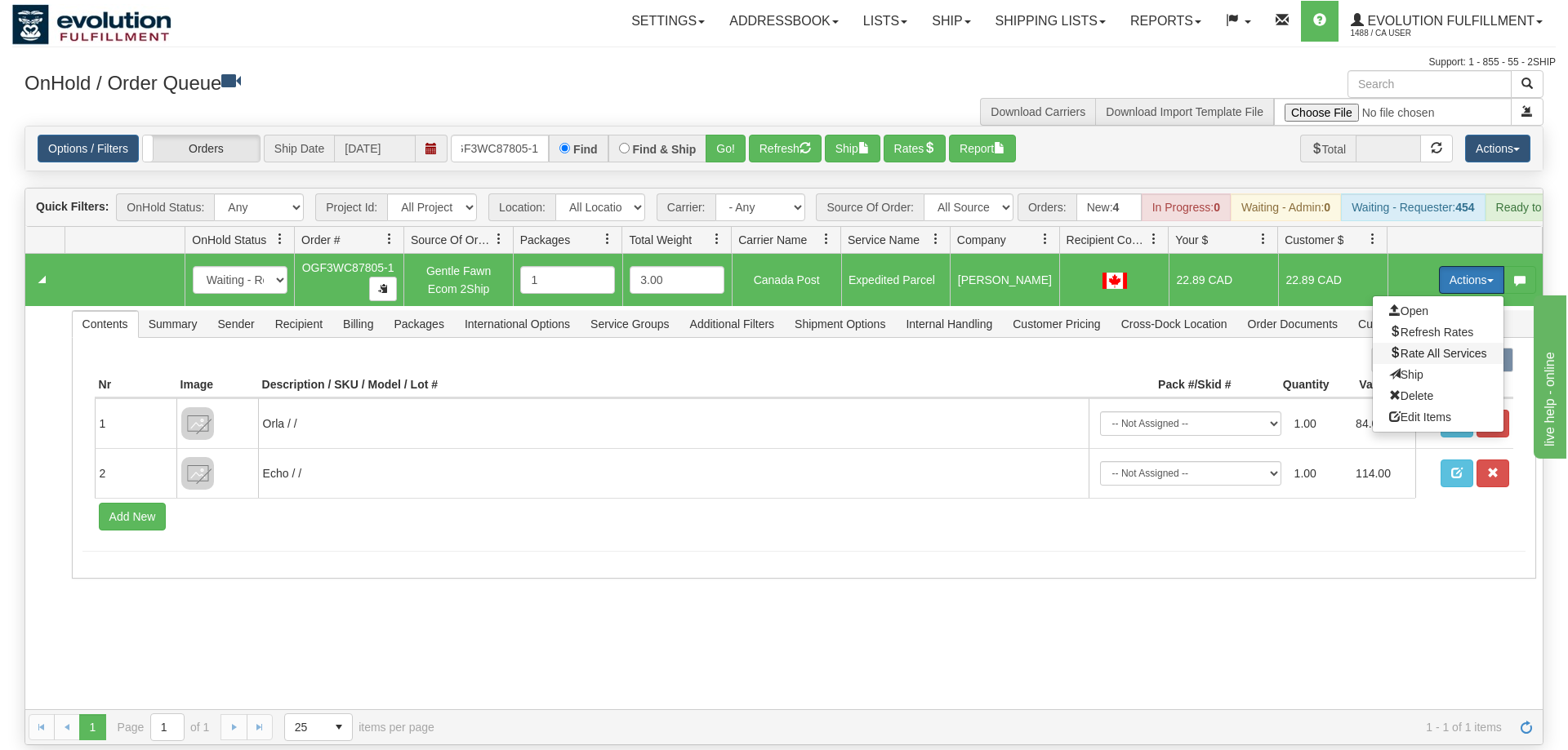
click at [1427, 347] on span "Rate All Services" at bounding box center [1438, 353] width 98 height 13
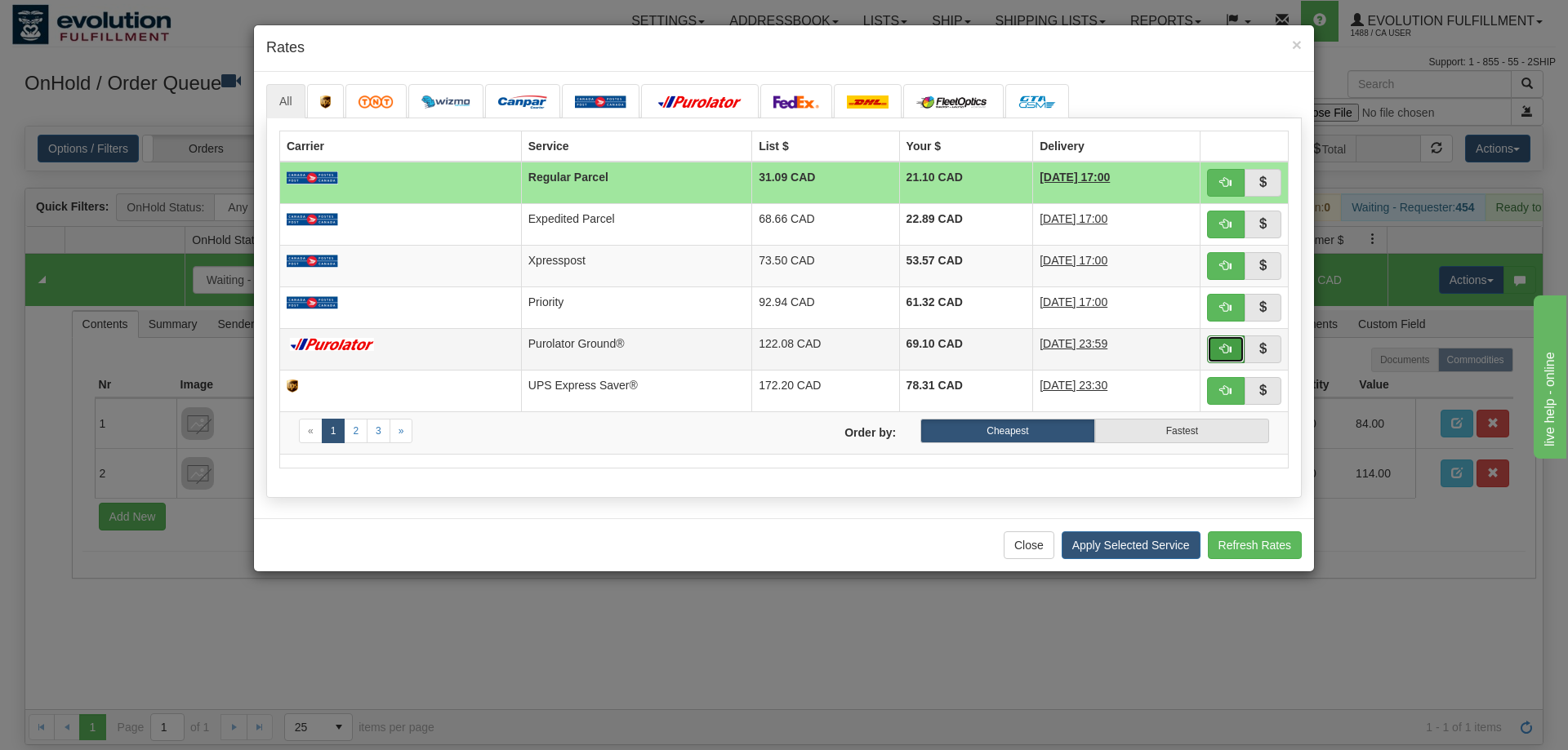
click at [1224, 346] on span "button" at bounding box center [1225, 348] width 11 height 11
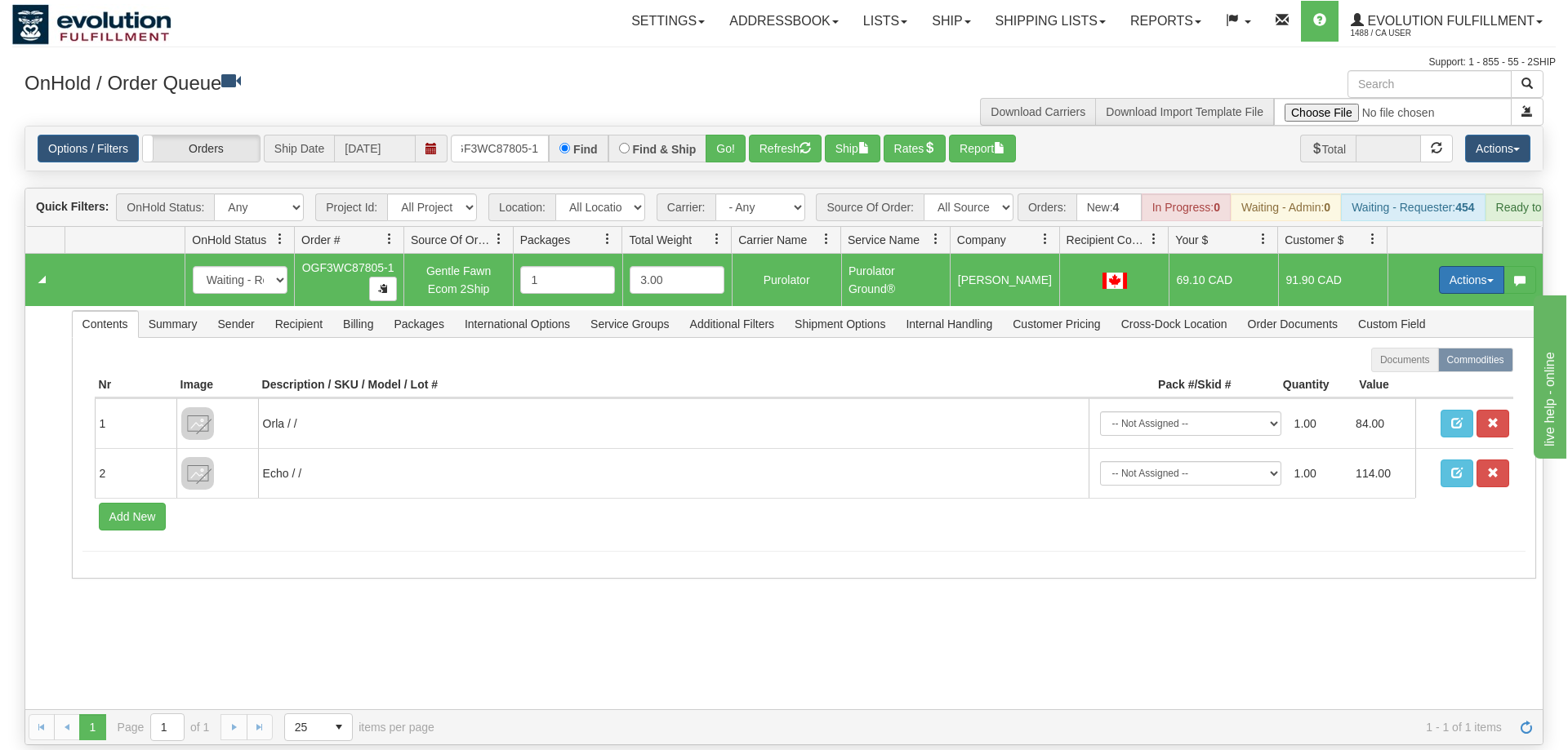
click at [1476, 266] on button "Actions" at bounding box center [1472, 280] width 66 height 28
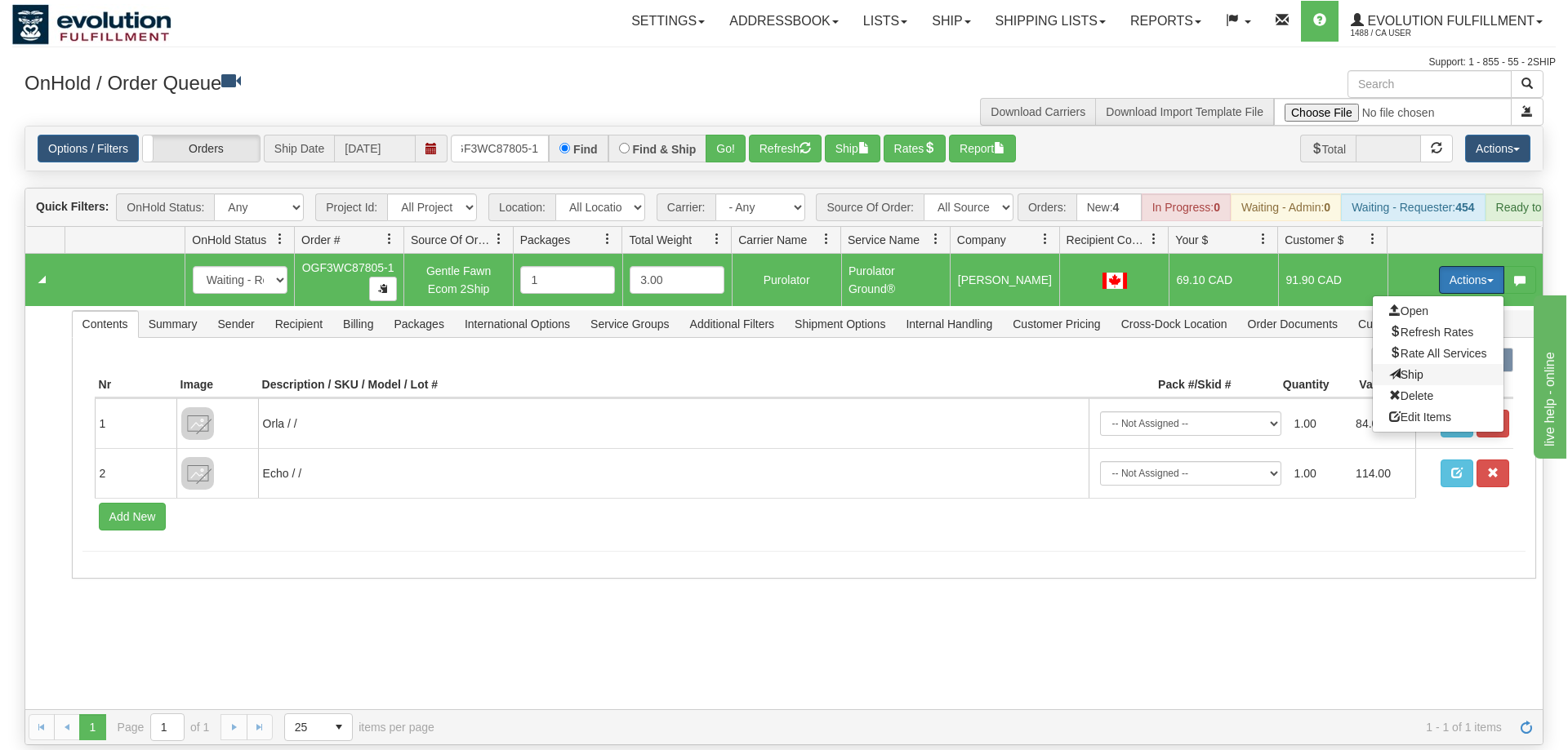
click at [1410, 368] on span "Ship" at bounding box center [1406, 374] width 34 height 13
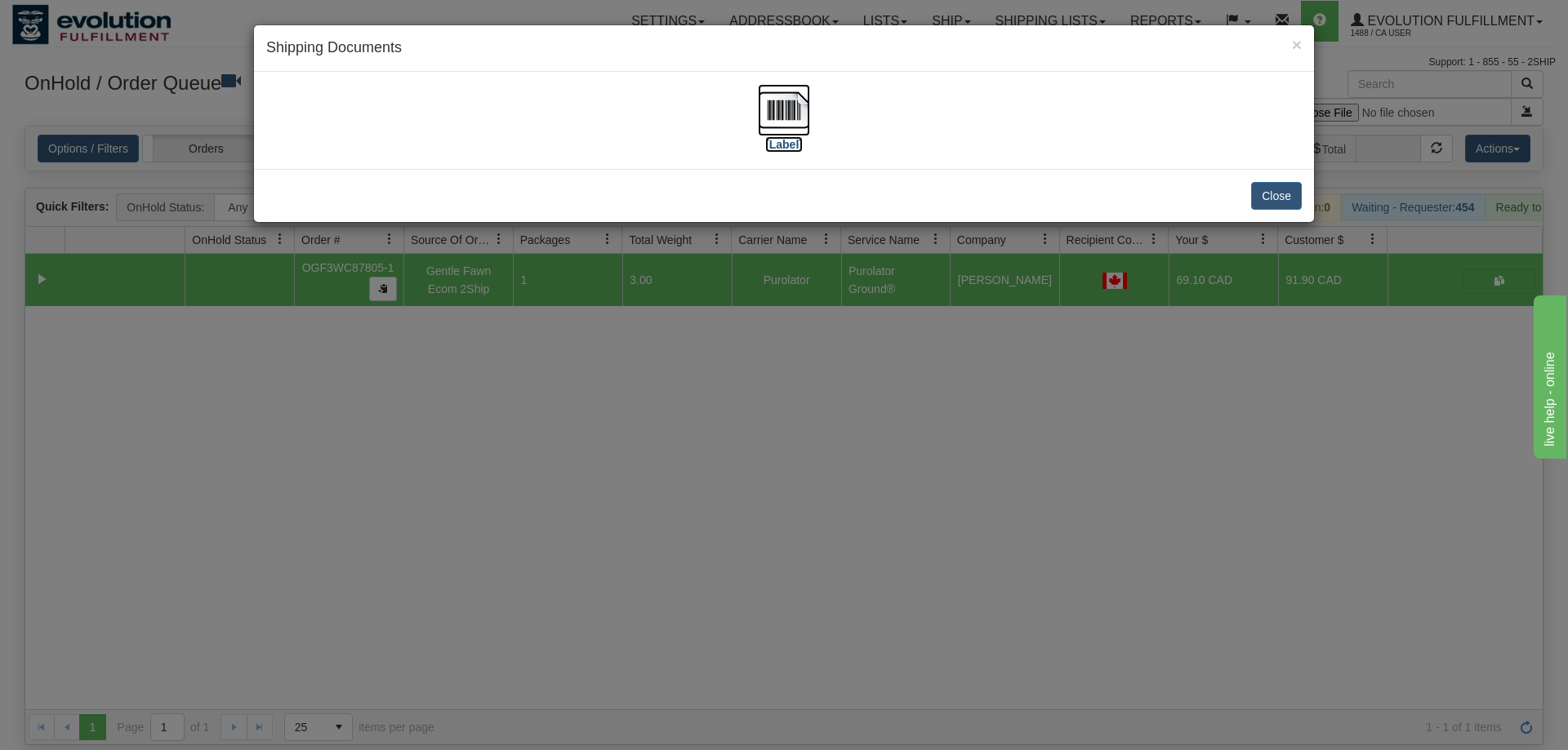
click at [766, 109] on img at bounding box center [784, 110] width 52 height 52
drag, startPoint x: 705, startPoint y: 450, endPoint x: 430, endPoint y: 33, distance: 499.5
click at [704, 440] on div "× Shipping Documents [Label] Close" at bounding box center [784, 375] width 1568 height 750
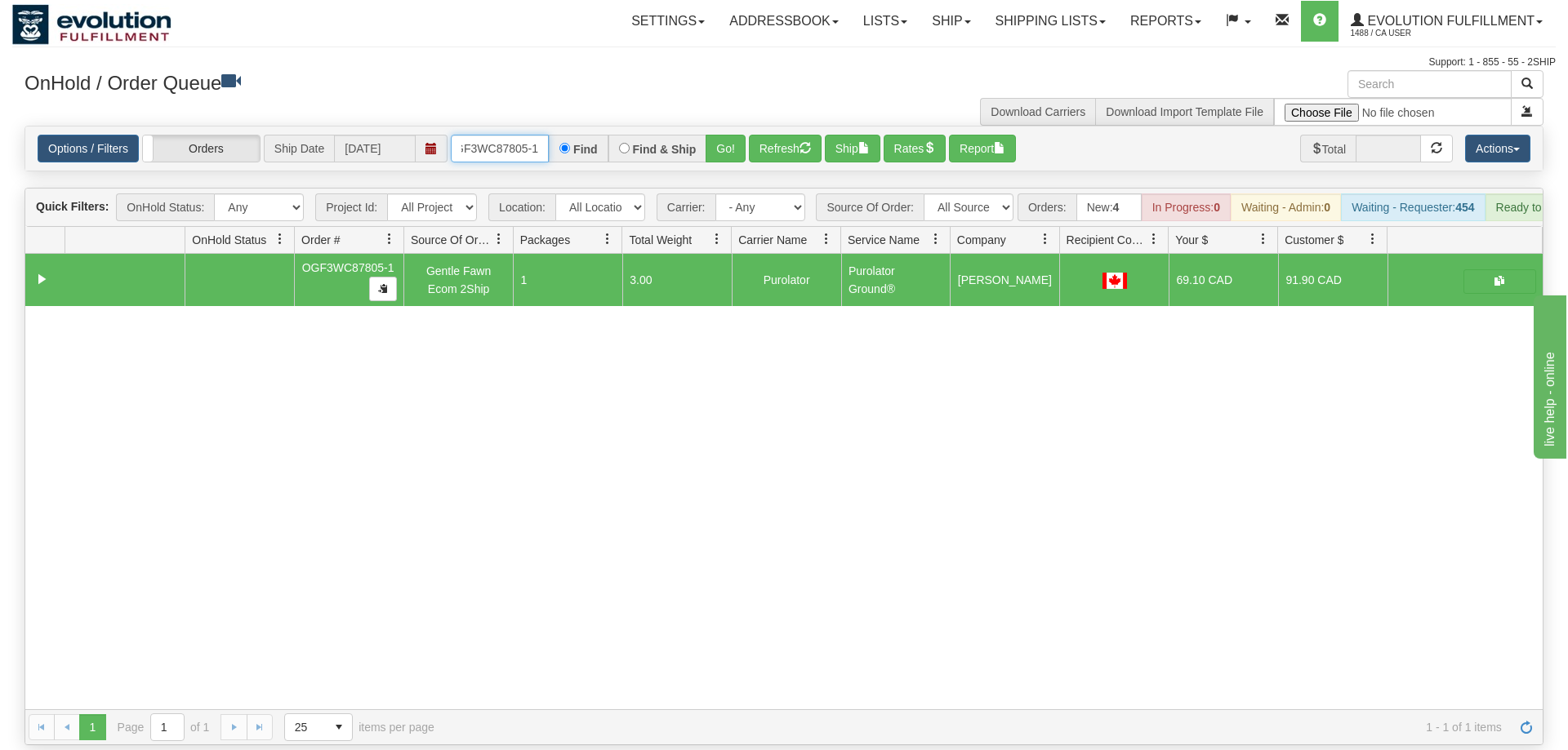
click at [507, 135] on input "OGF3WC87805-1" at bounding box center [500, 148] width 98 height 28
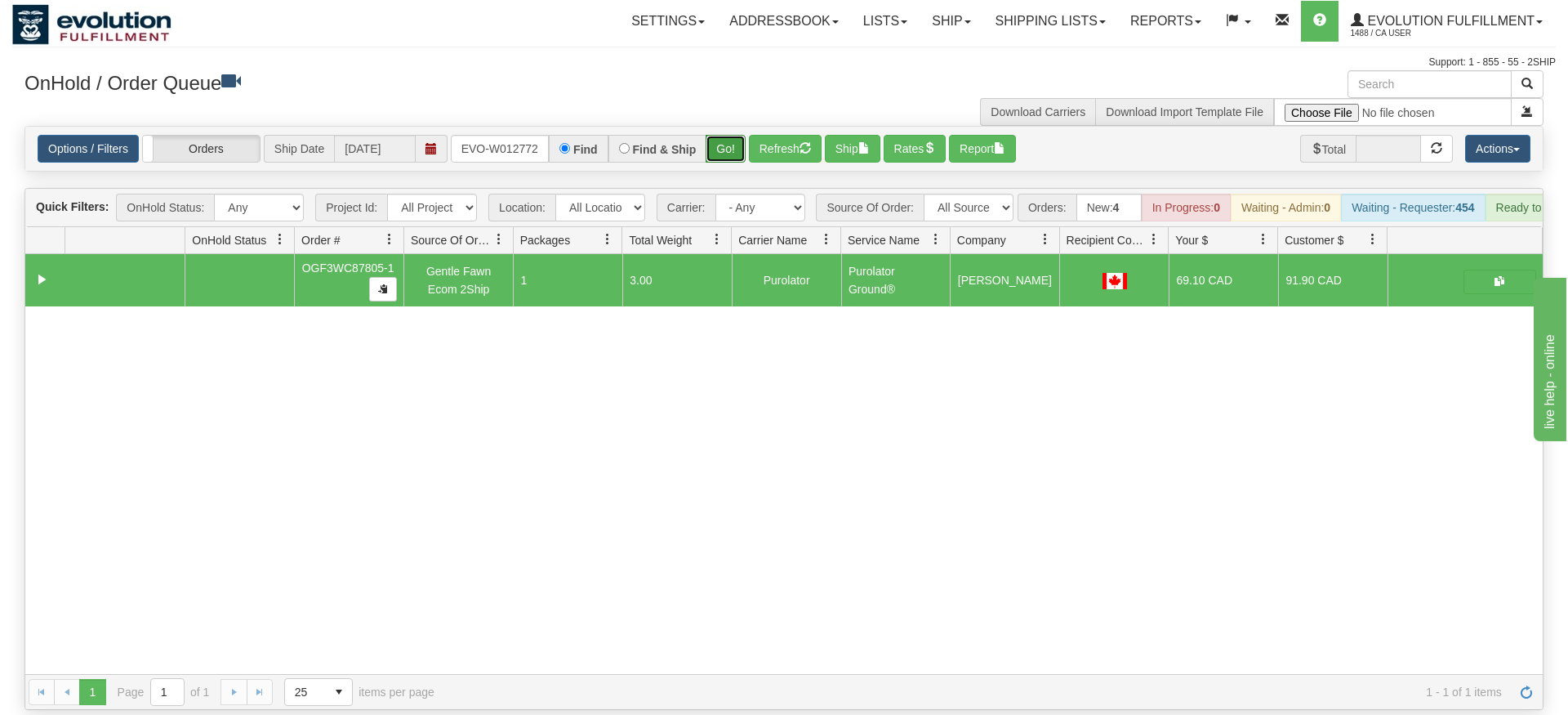
click at [740, 147] on div "Options / Filters Group Shipments Orders Ship Date 10/01/2025 ORSCEVO-W012772 F…" at bounding box center [784, 149] width 1519 height 46
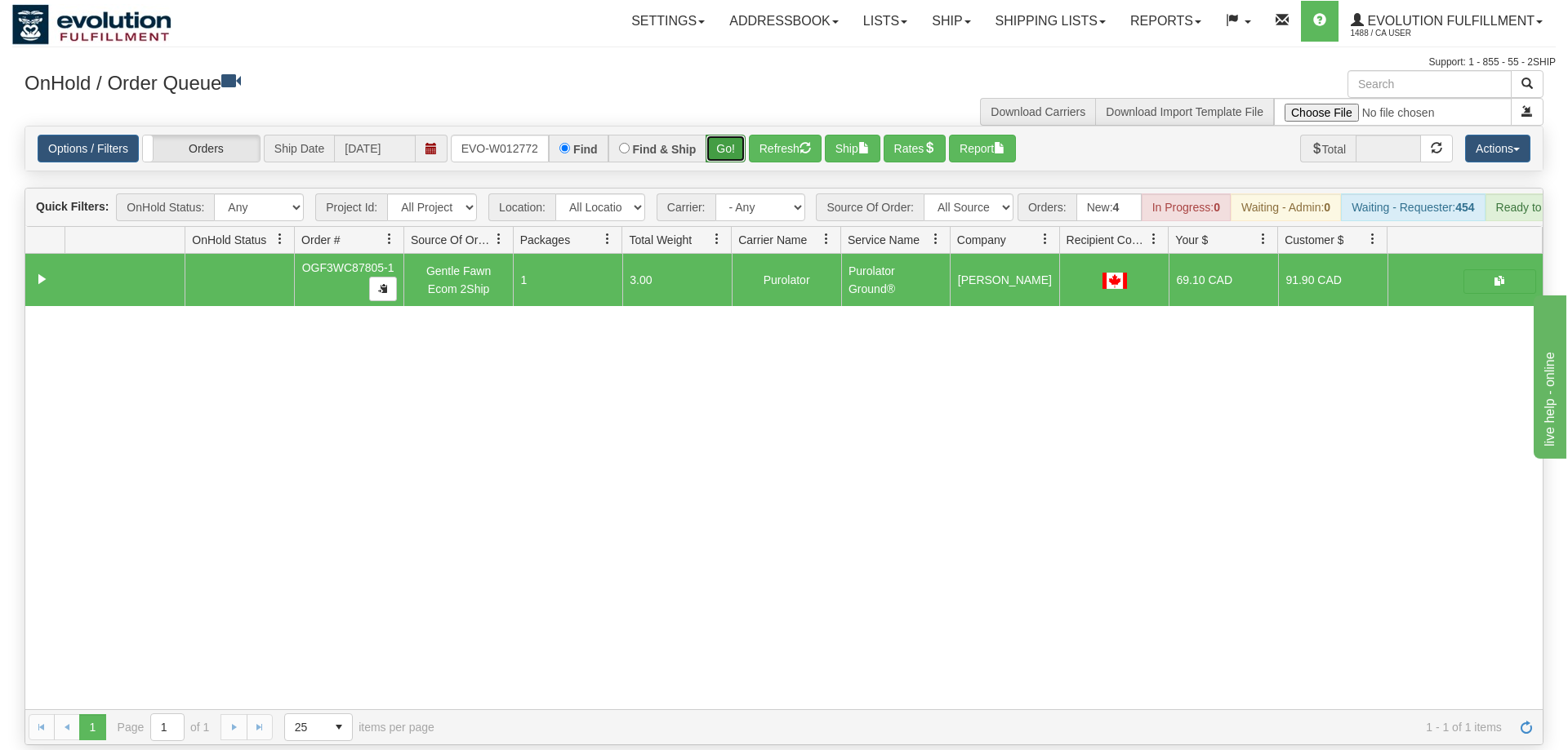
click at [725, 135] on button "Go!" at bounding box center [726, 148] width 40 height 28
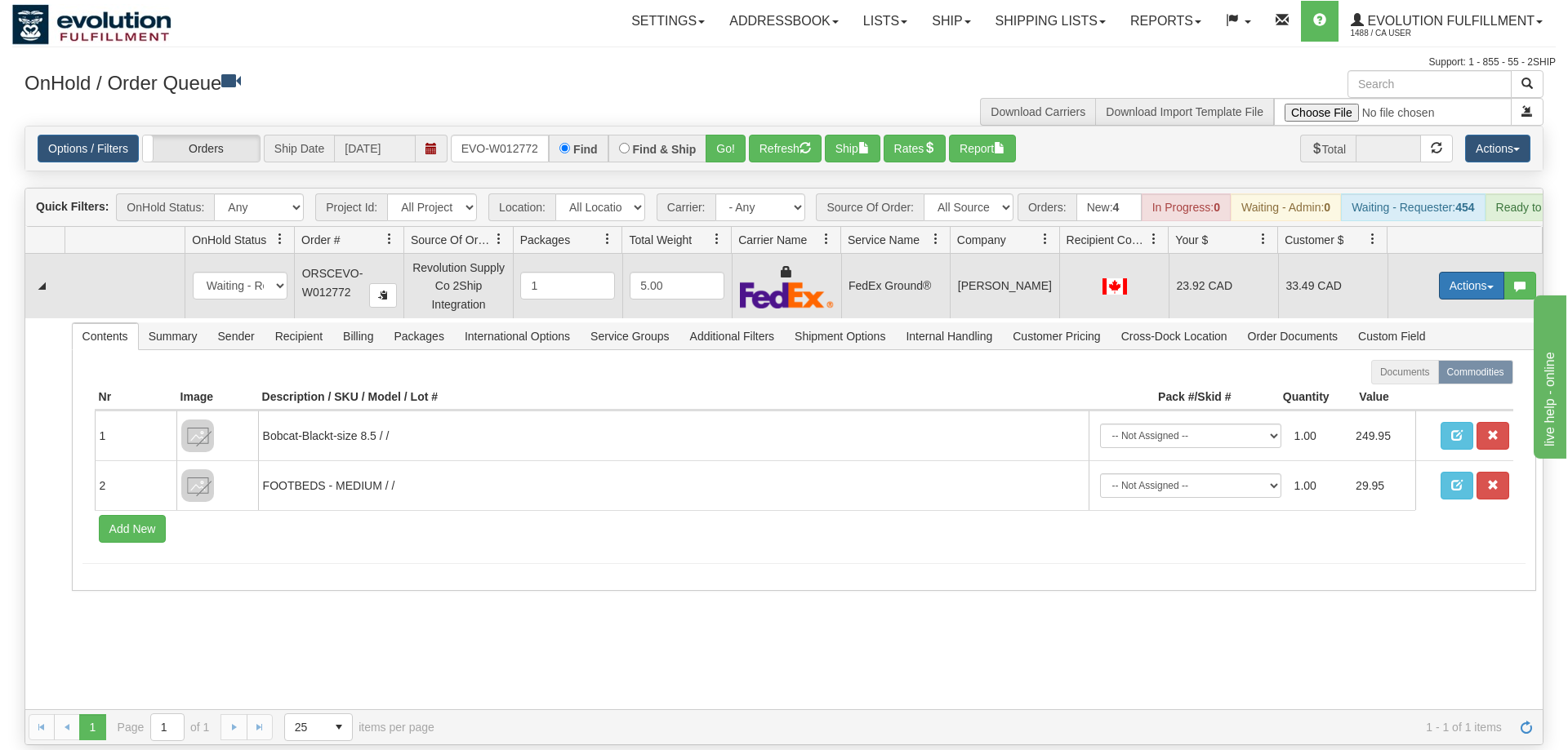
click at [1453, 272] on button "Actions" at bounding box center [1472, 286] width 66 height 28
click at [1422, 370] on link "Ship" at bounding box center [1438, 380] width 130 height 21
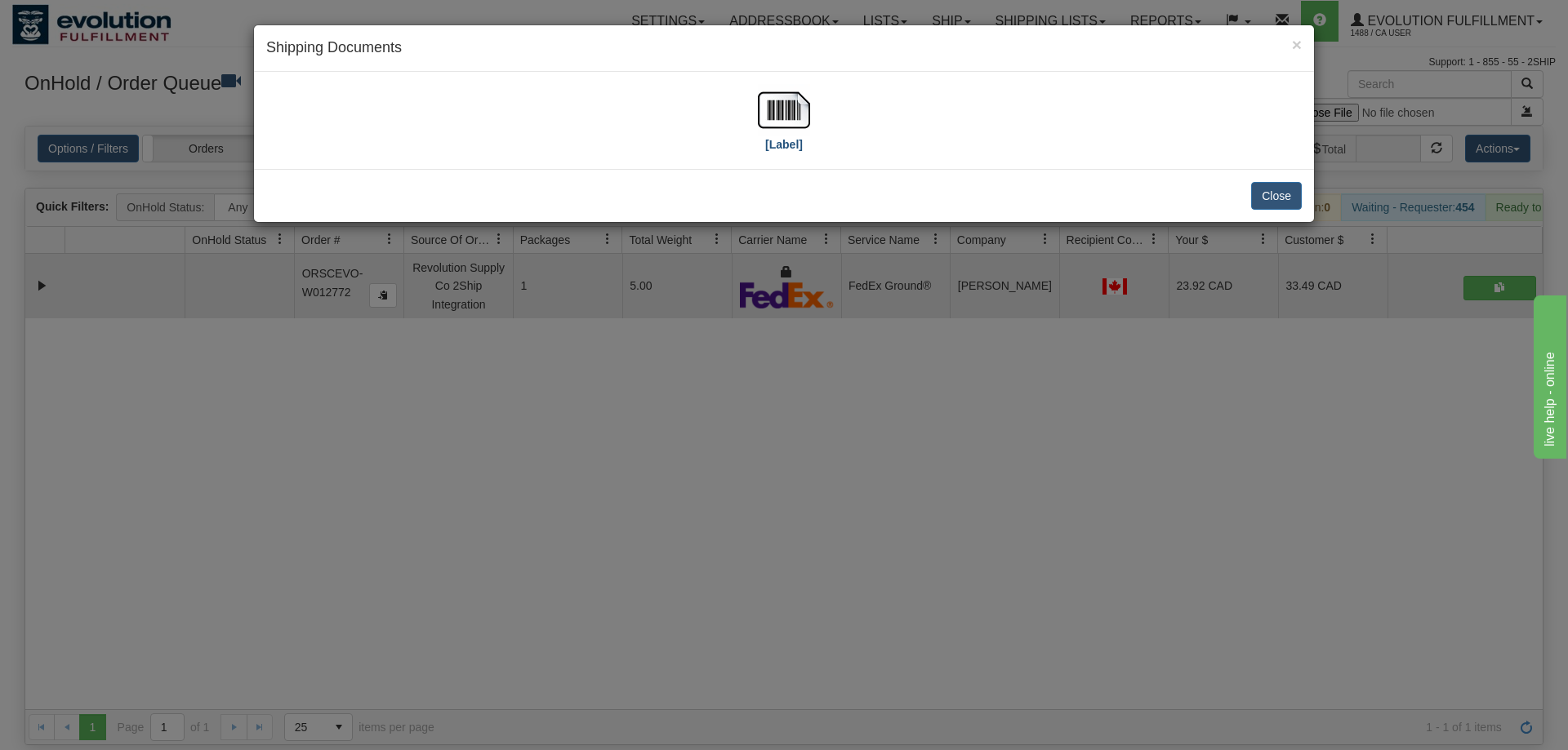
drag, startPoint x: 827, startPoint y: 159, endPoint x: 798, endPoint y: 109, distance: 57.8
click at [827, 159] on div "[Label]" at bounding box center [784, 120] width 1060 height 97
click at [798, 109] on img at bounding box center [784, 110] width 52 height 52
drag, startPoint x: 551, startPoint y: 522, endPoint x: 527, endPoint y: 283, distance: 240.2
click at [553, 521] on div "× Shipping Documents [Label] Close" at bounding box center [784, 375] width 1568 height 750
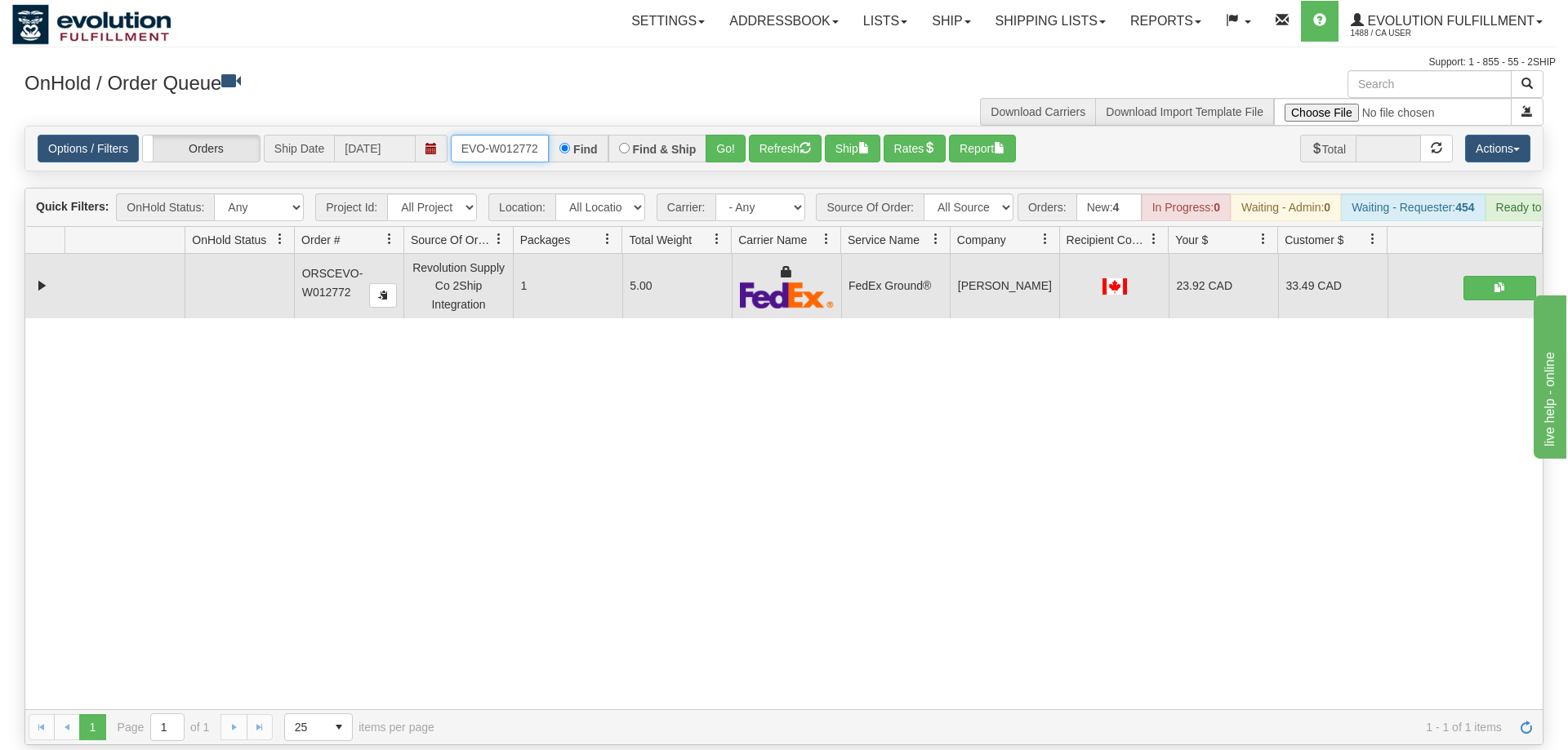
click at [526, 135] on input "ORSCEVO-W012772" at bounding box center [500, 148] width 98 height 28
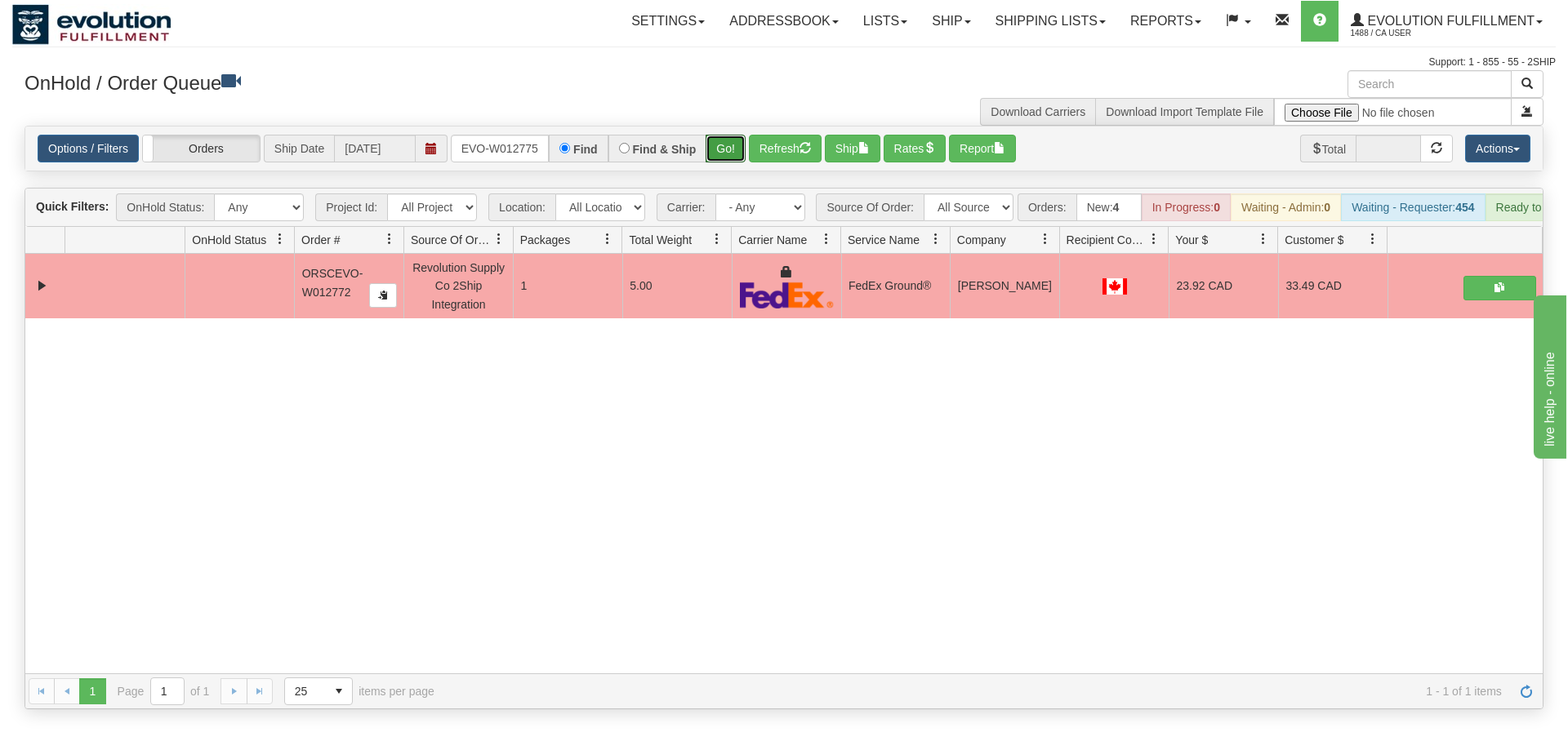
click at [729, 154] on div "Is equal to Is not equal to Contains Does not contains CAD USD EUR ZAR [PERSON_…" at bounding box center [784, 418] width 1543 height 584
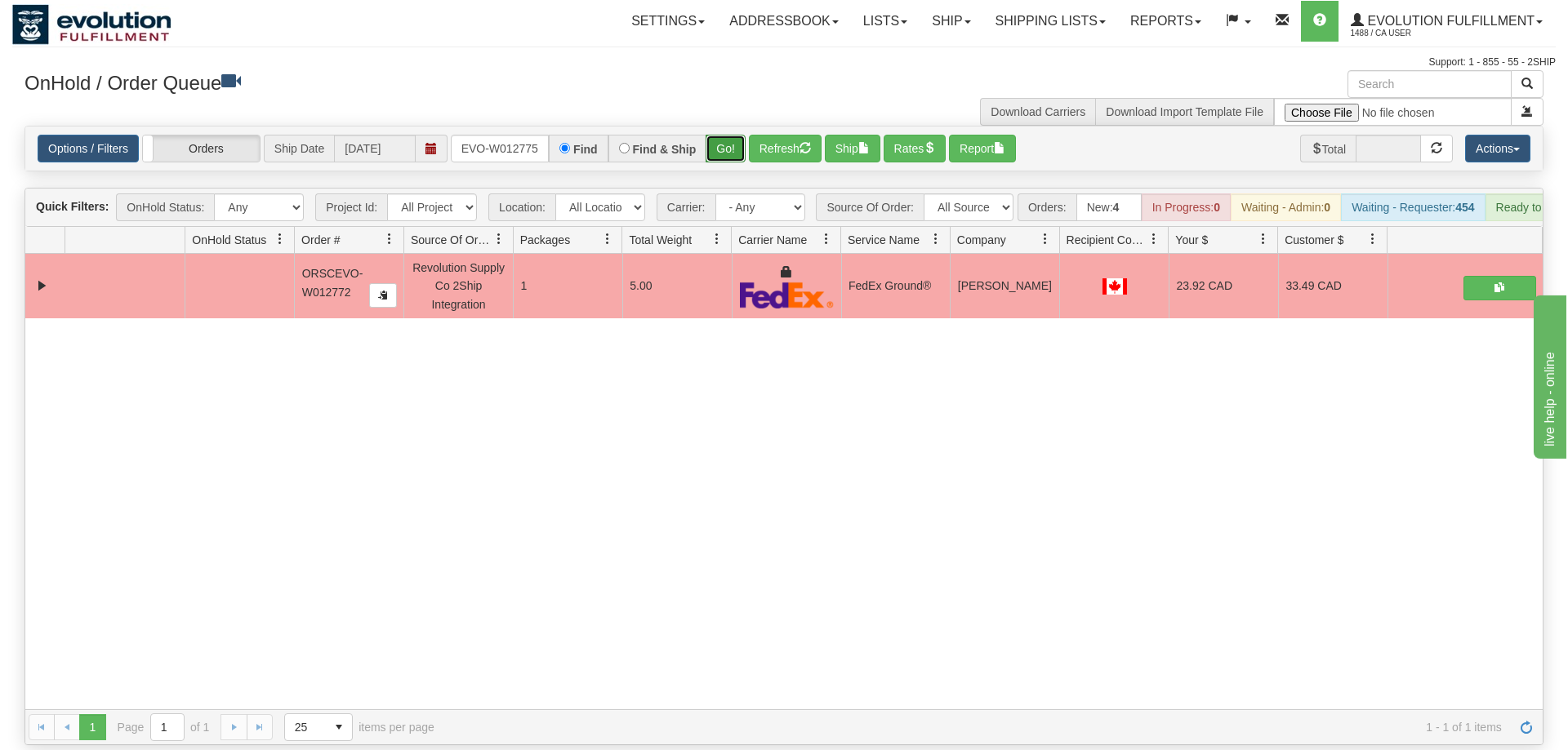
click at [729, 135] on button "Go!" at bounding box center [726, 148] width 40 height 28
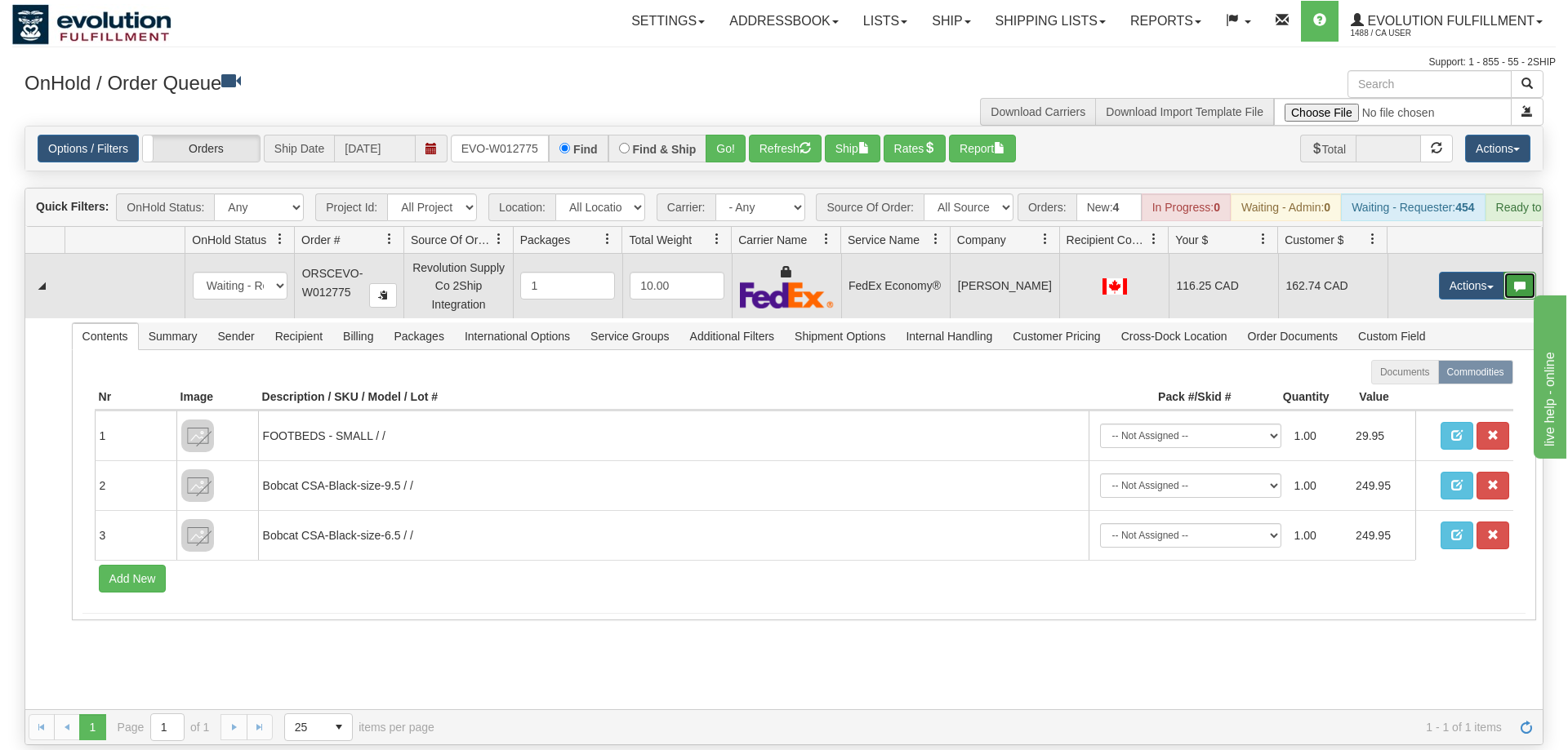
click at [1524, 272] on button "button" at bounding box center [1519, 286] width 32 height 28
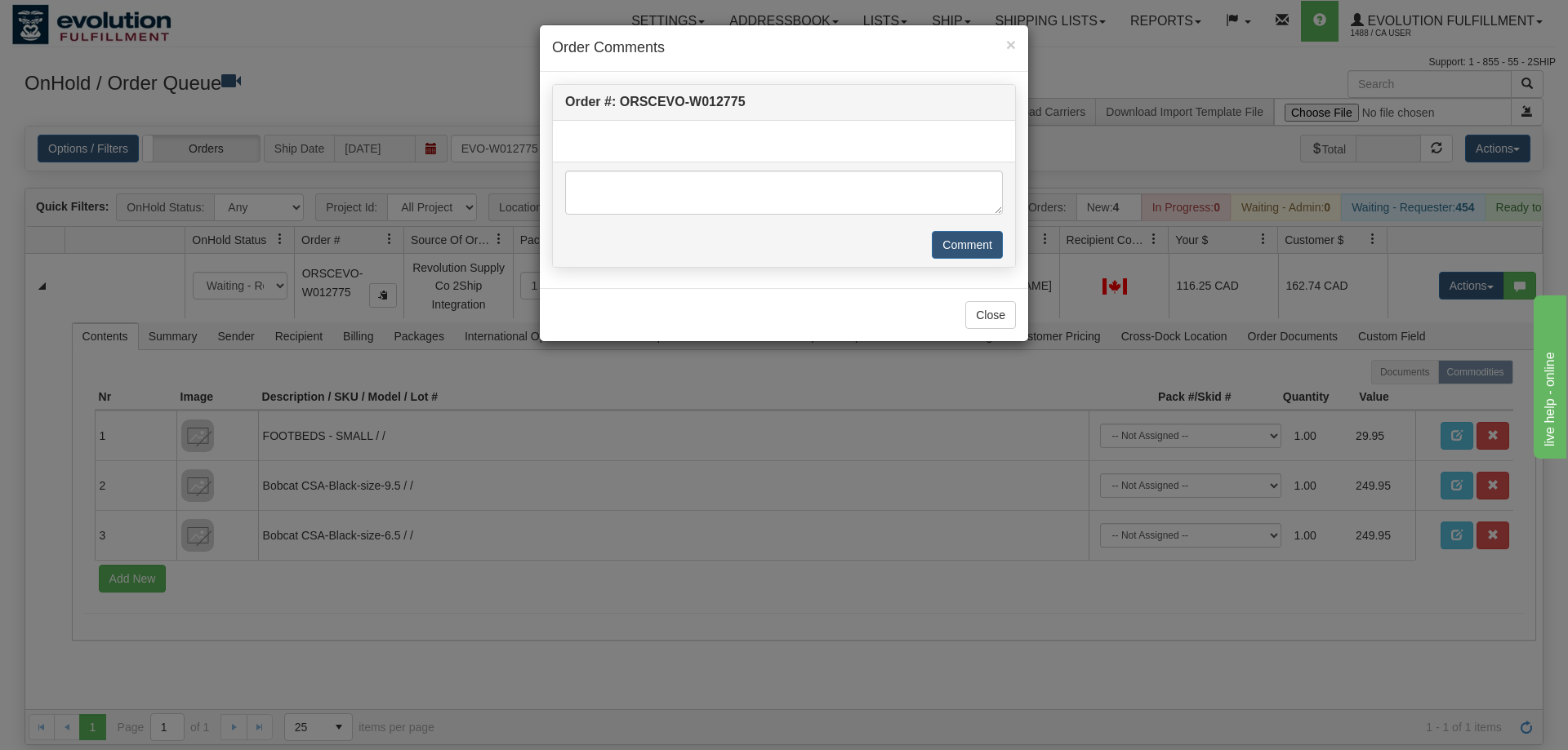
click at [1484, 265] on div "× Order Comments Order #: ORSCEVO-W012775 Comment Close" at bounding box center [784, 375] width 1568 height 750
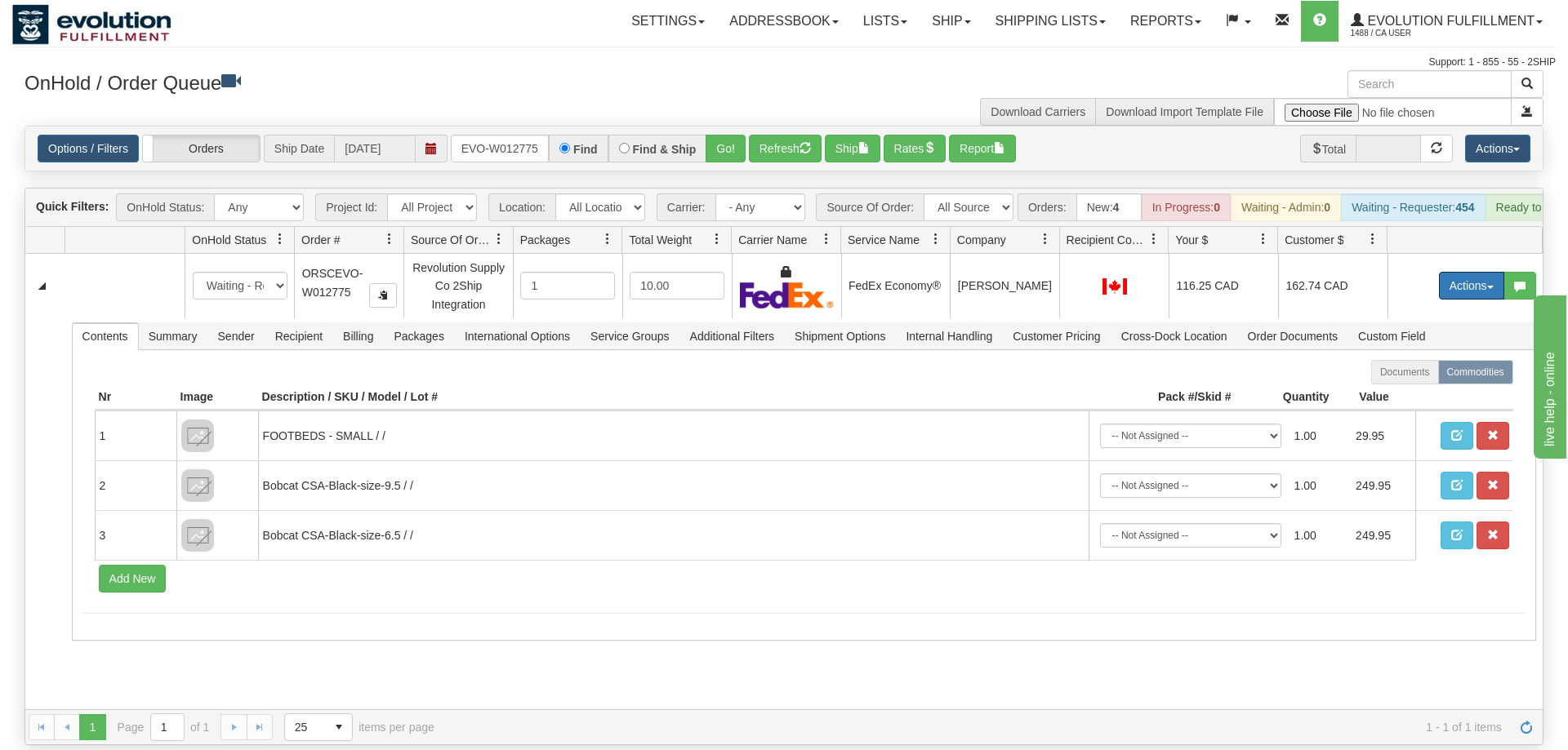
click at [1456, 272] on button "Actions" at bounding box center [1472, 286] width 66 height 28
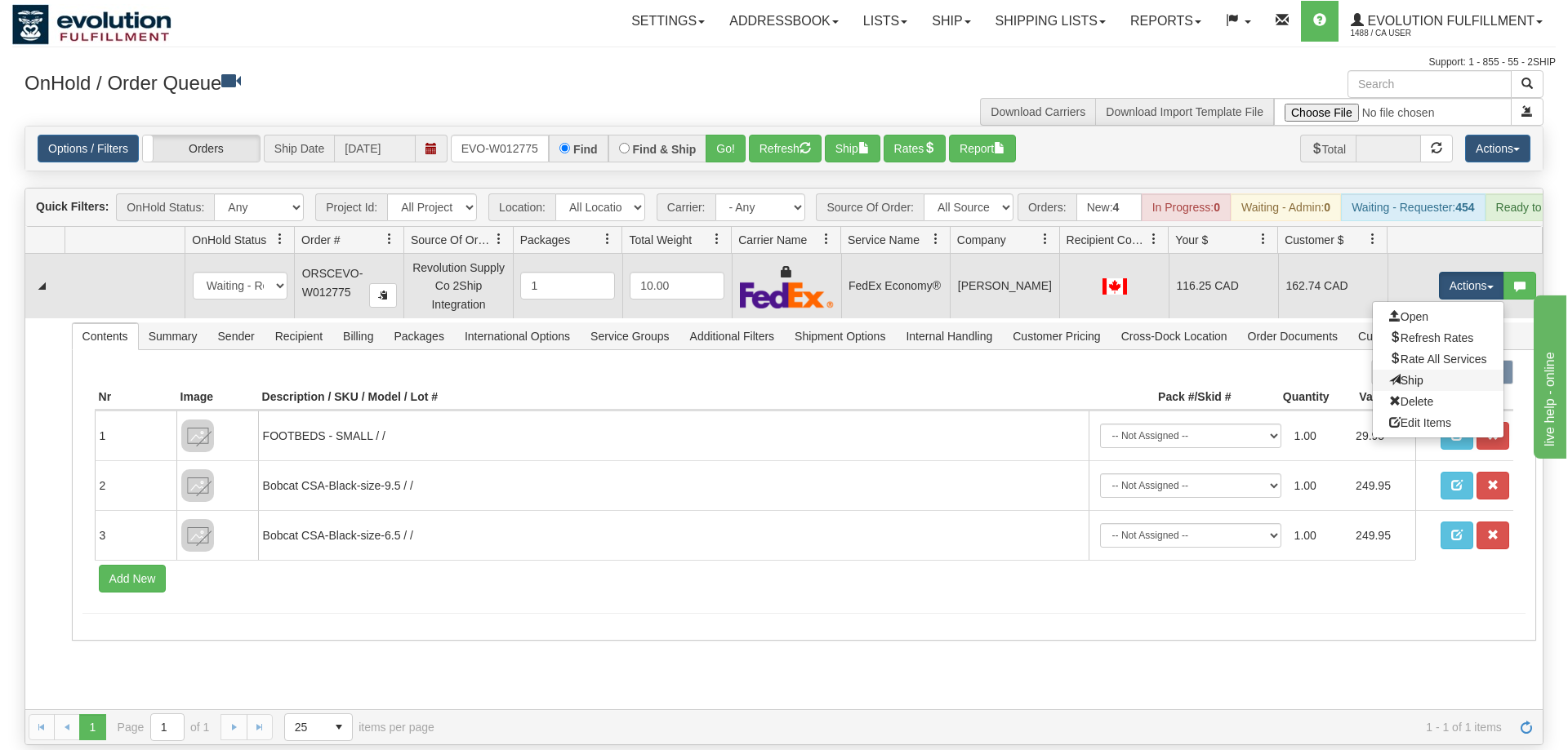
click at [1430, 370] on link "Ship" at bounding box center [1438, 380] width 130 height 21
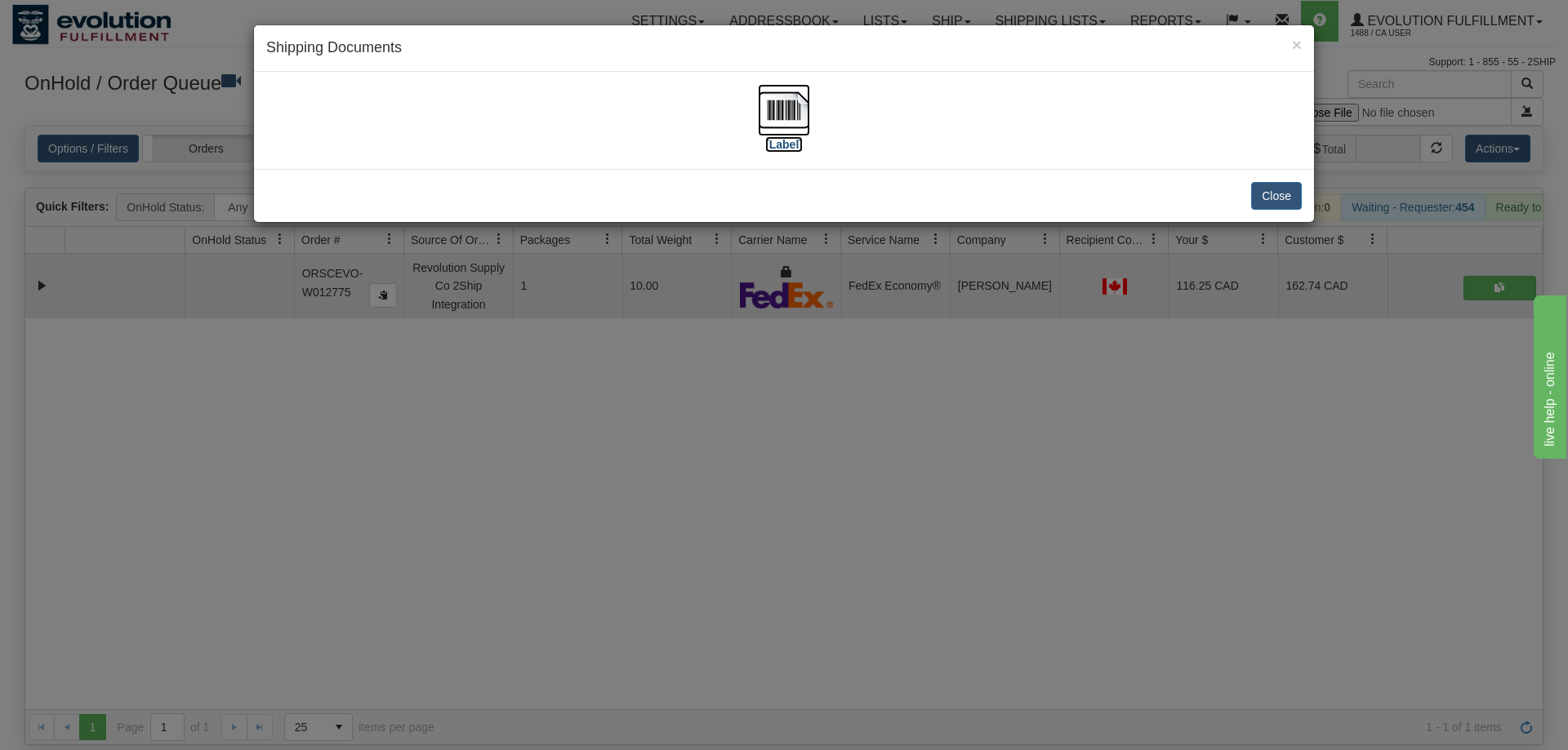
click at [786, 102] on img at bounding box center [784, 110] width 52 height 52
click at [746, 379] on div "× Shipping Documents [Label] Close" at bounding box center [784, 375] width 1568 height 750
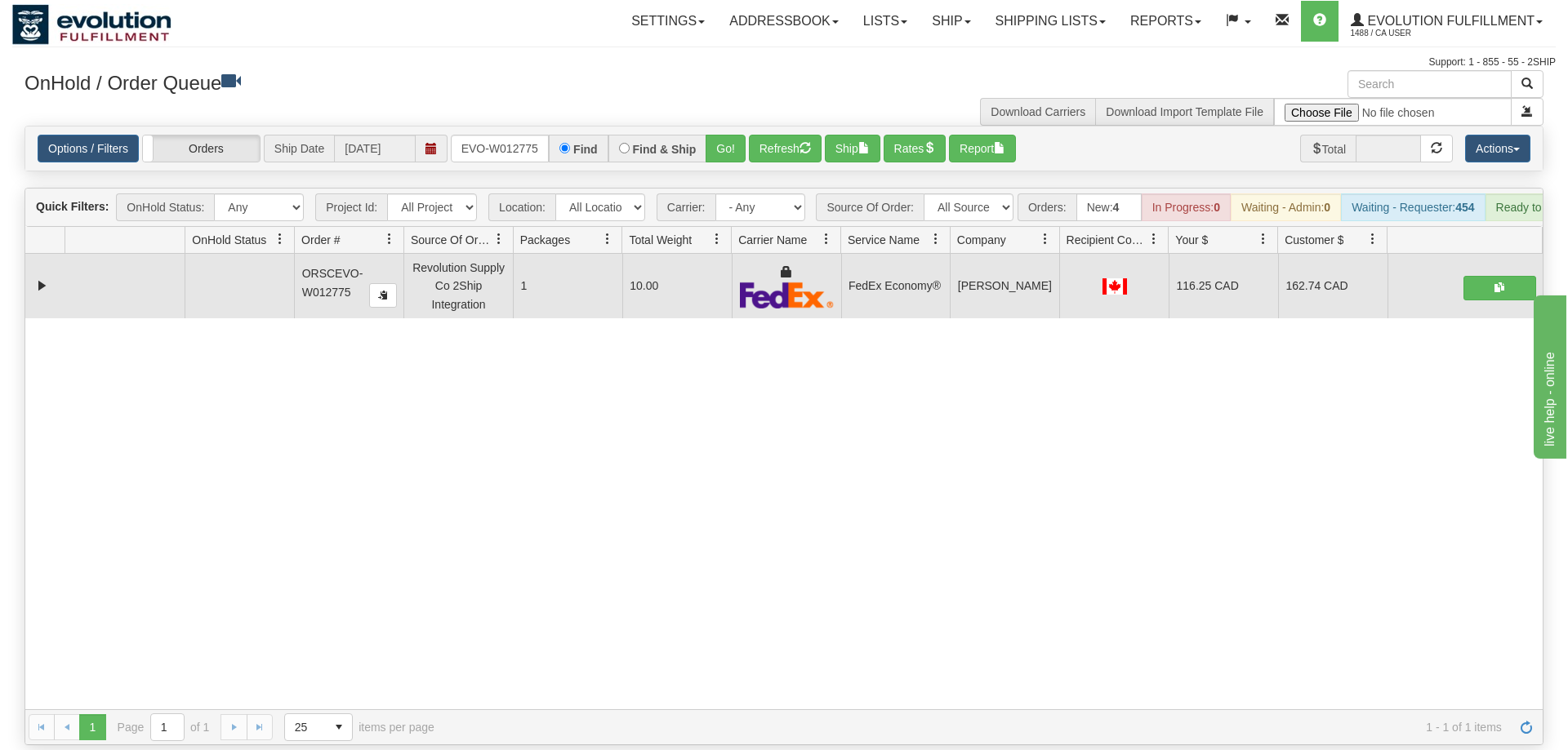
click at [1120, 353] on div "31691375 EVOLUTION V3 91289676 91289677 ORSCEVO-W012775 Revolution Supply Co 2S…" at bounding box center [784, 482] width 1518 height 456
click at [1542, 368] on div "31691375 EVOLUTION V3 91289676 91289677 ORSCEVO-W012775 Revolution Supply Co 2S…" at bounding box center [784, 482] width 1518 height 456
click at [516, 135] on input "ORSCEVO-W012775" at bounding box center [500, 148] width 98 height 28
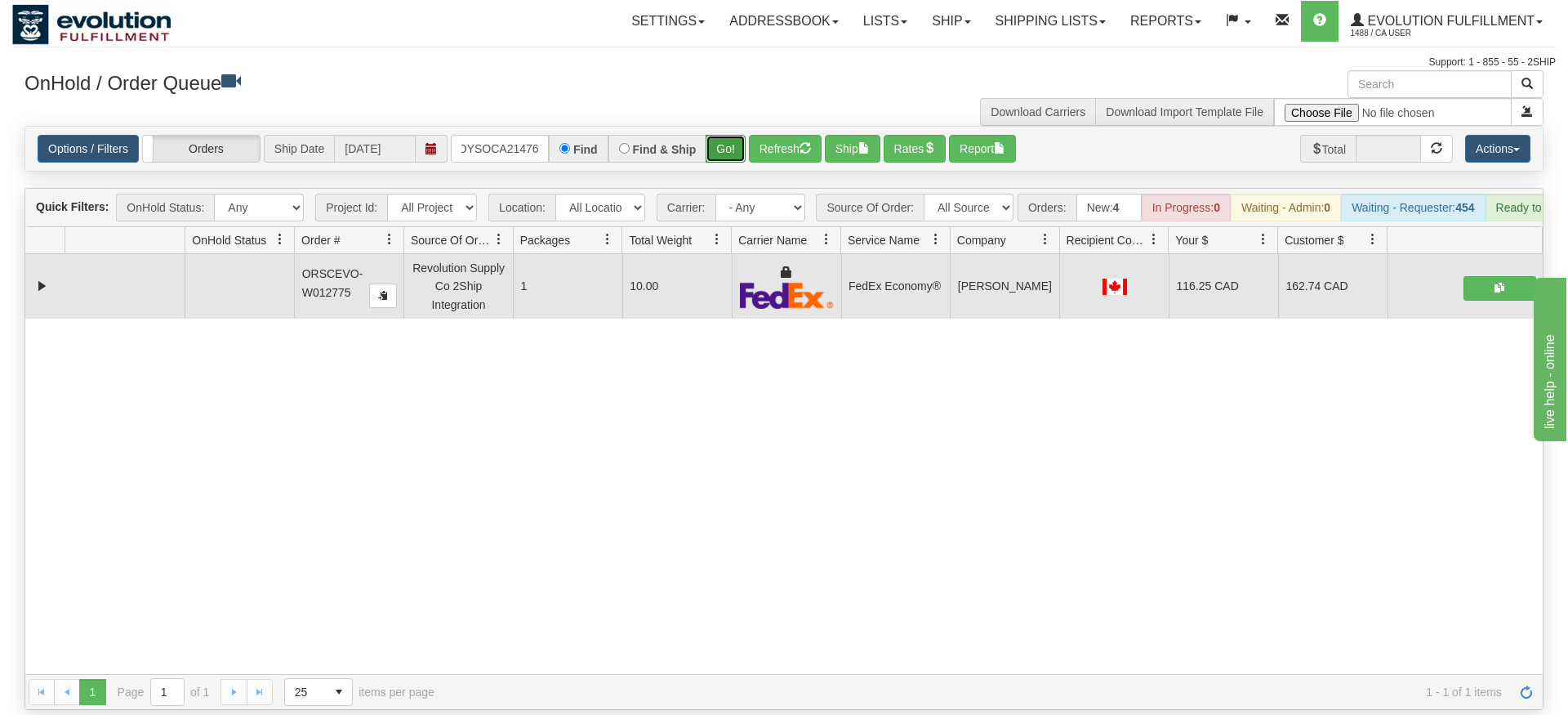
click at [728, 172] on div "Is equal to Is not equal to Contains Does not contains CAD USD EUR ZAR [PERSON_…" at bounding box center [784, 418] width 1543 height 584
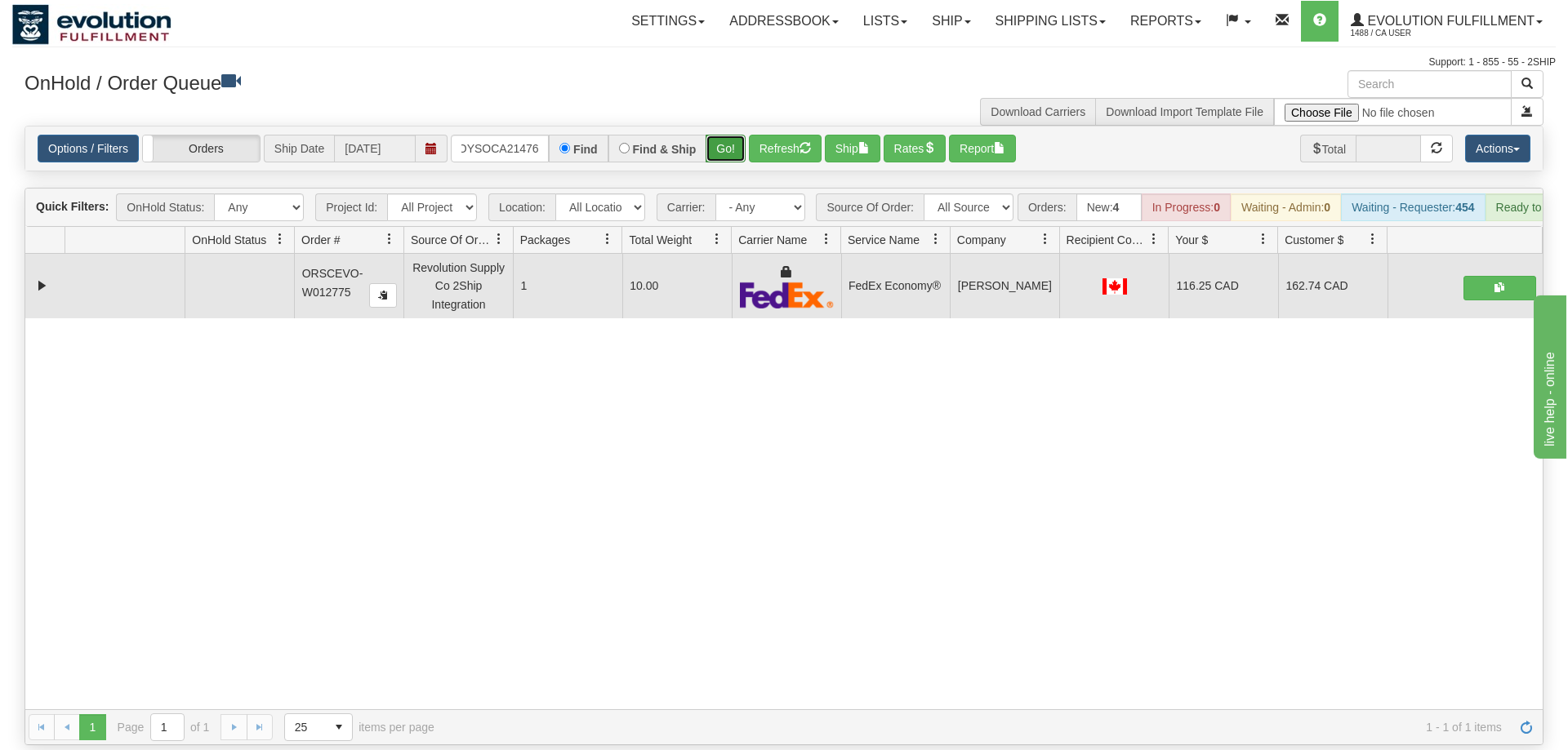
click at [734, 135] on button "Go!" at bounding box center [726, 148] width 40 height 28
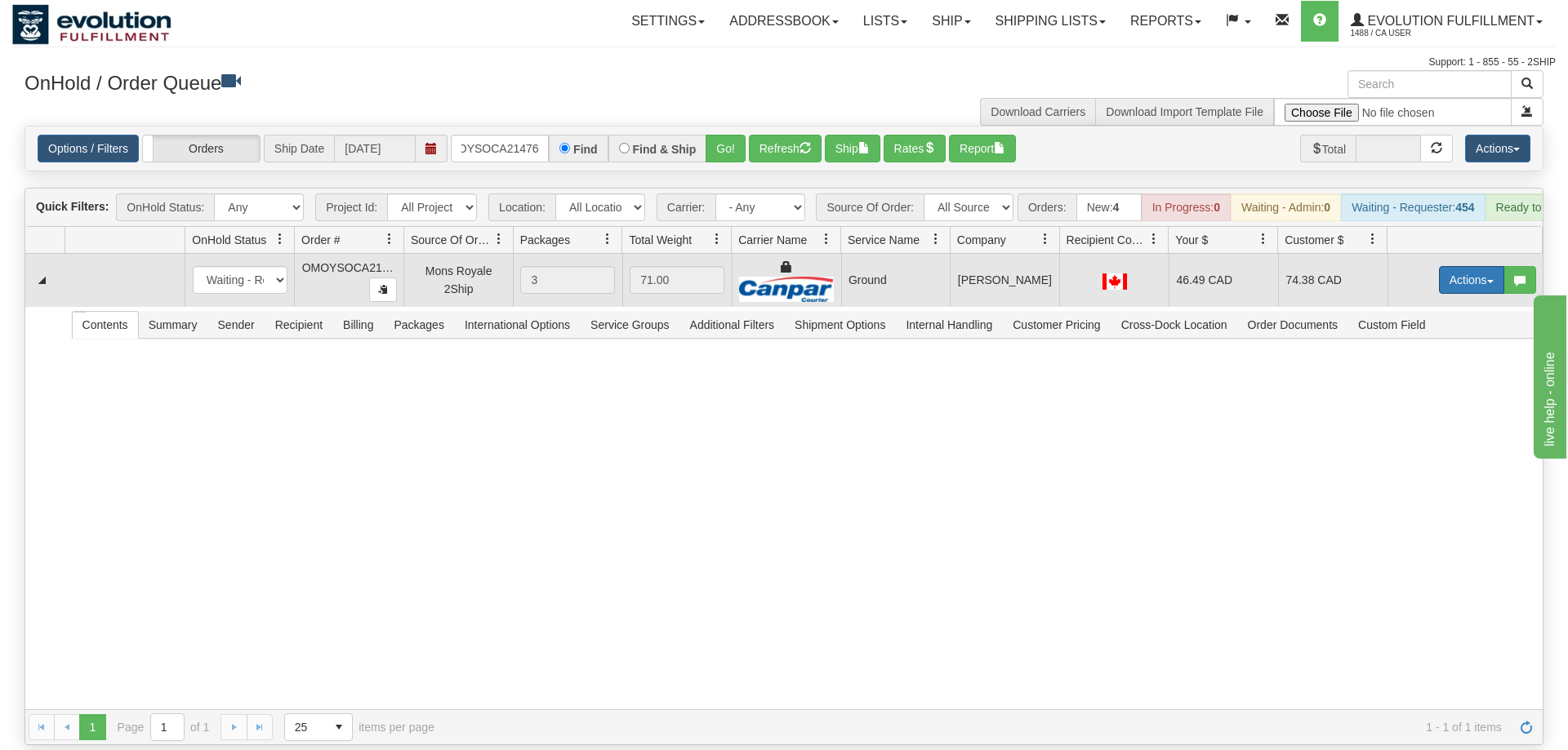
click at [1465, 266] on button "Actions" at bounding box center [1472, 280] width 66 height 28
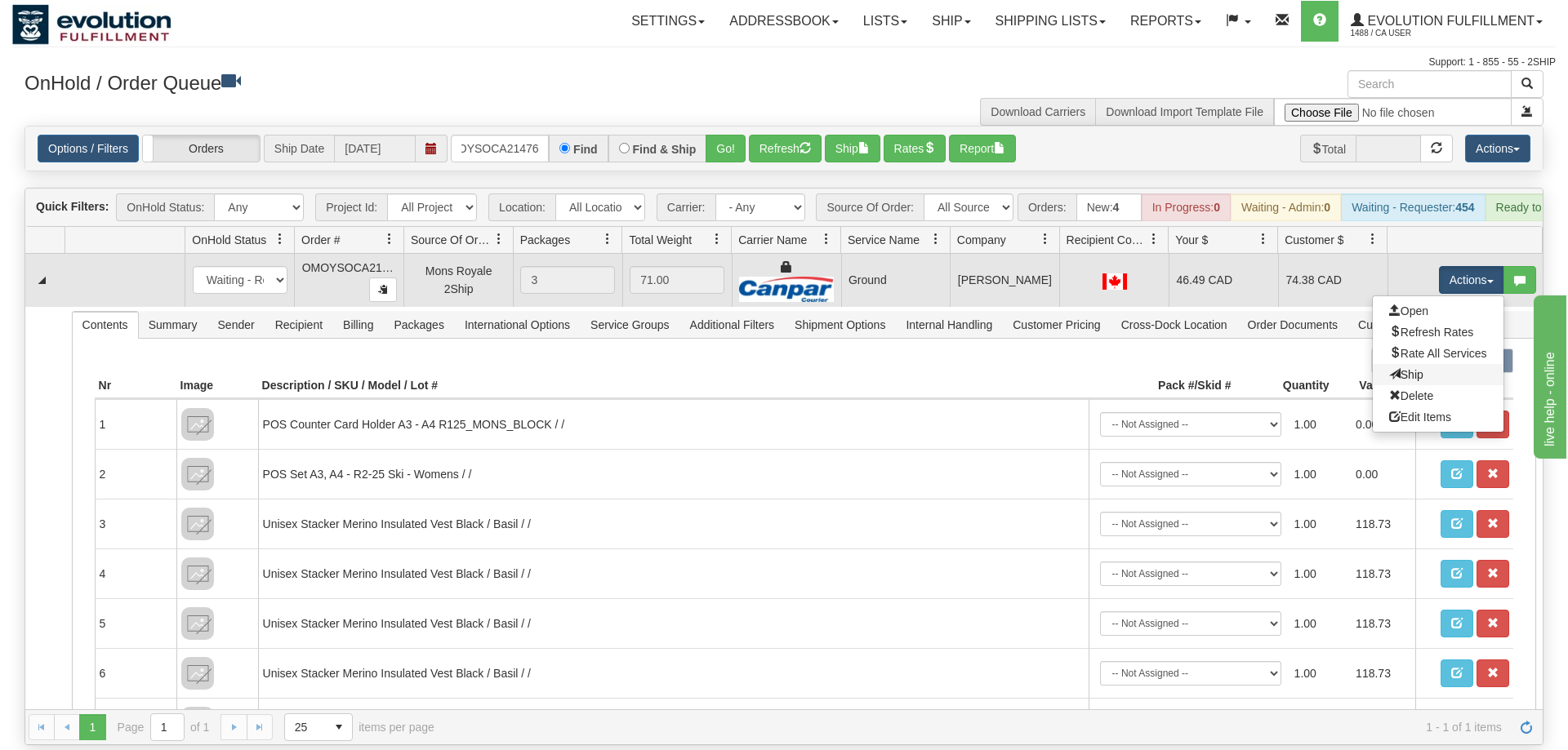
click at [1421, 364] on link "Ship" at bounding box center [1438, 374] width 130 height 21
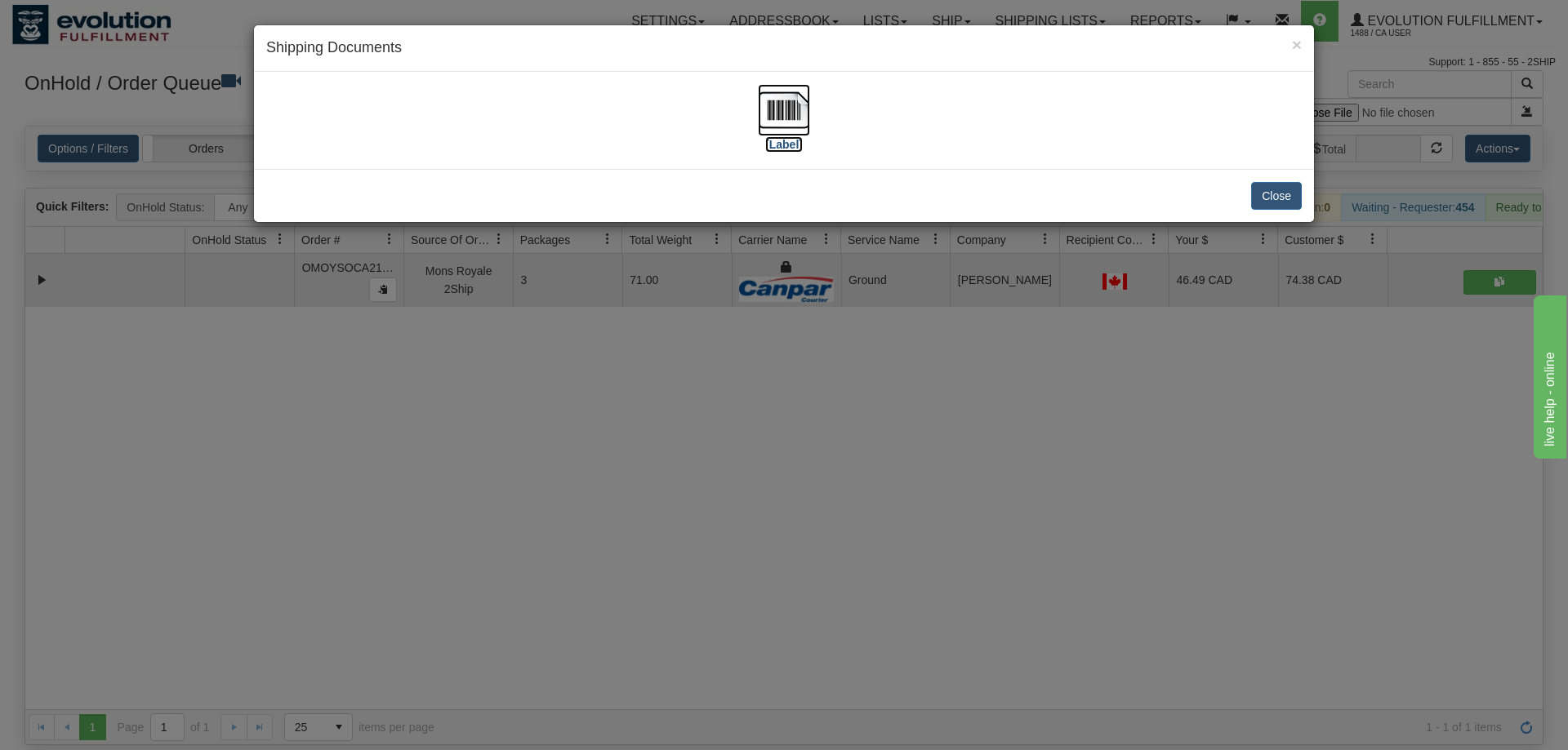
click at [786, 113] on img at bounding box center [784, 110] width 52 height 52
click at [623, 733] on div "× Shipping Documents [Label] Close" at bounding box center [784, 375] width 1568 height 750
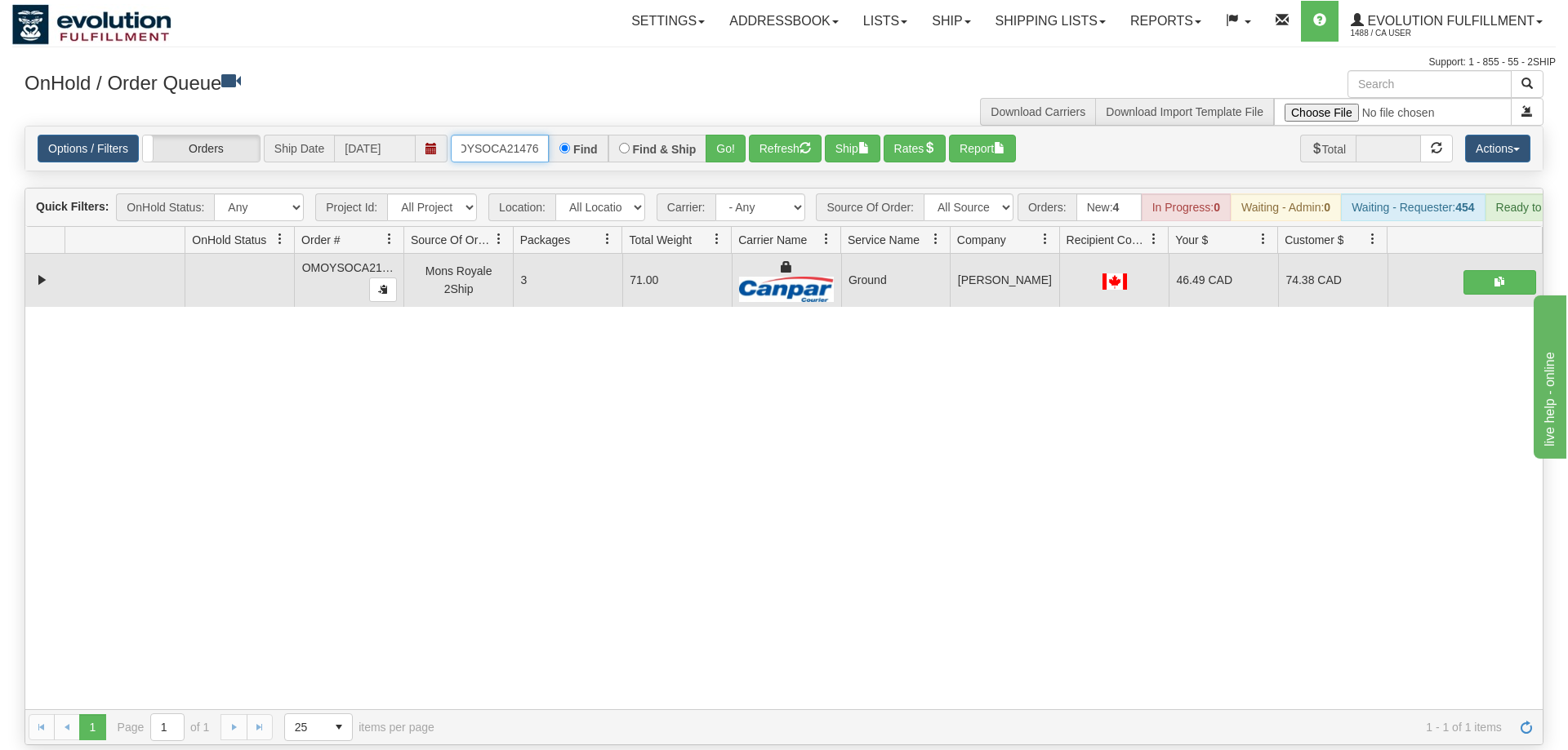
click at [508, 137] on input "OMOYSOCA21476" at bounding box center [500, 148] width 98 height 28
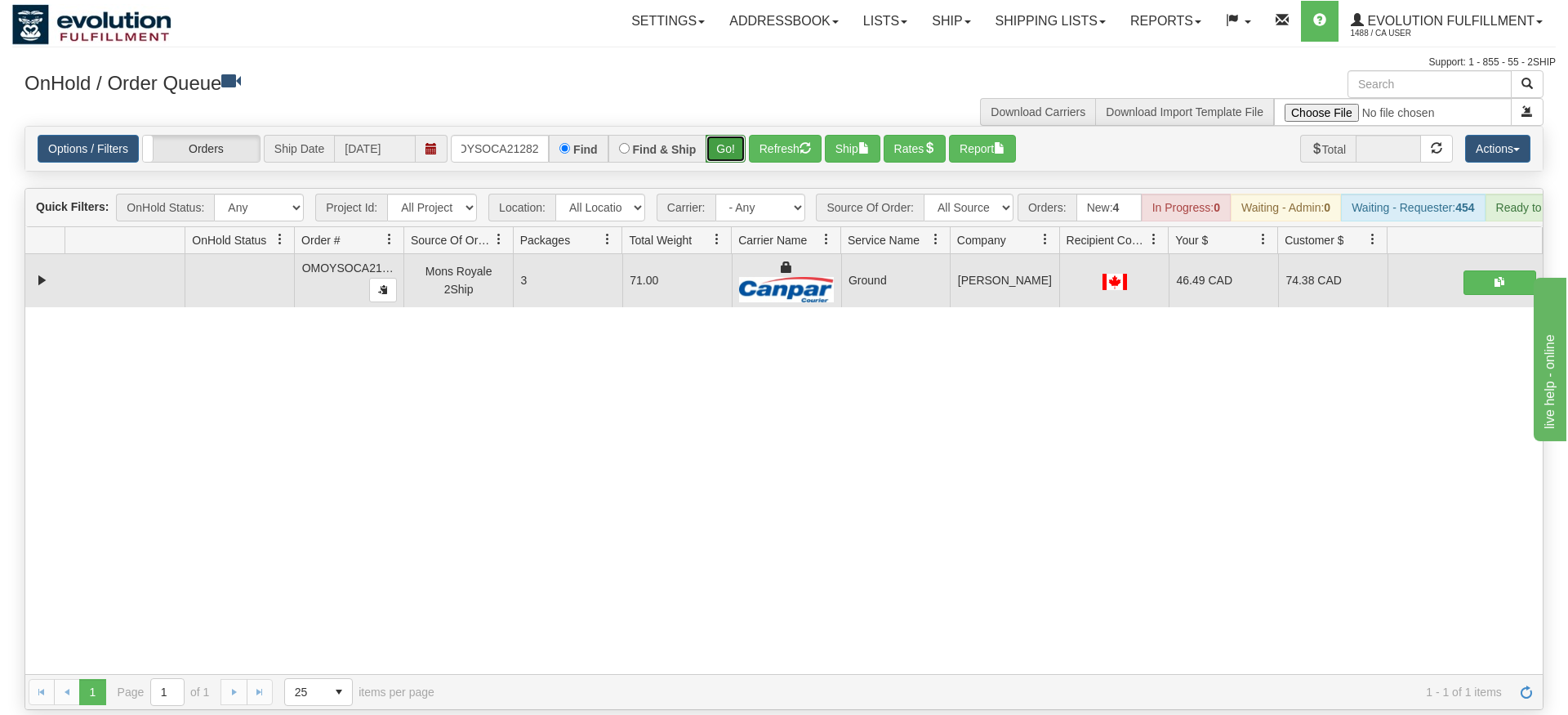
drag, startPoint x: 727, startPoint y: 125, endPoint x: 729, endPoint y: 142, distance: 17.1
click at [727, 157] on div "Is equal to Is not equal to Contains Does not contains CAD USD EUR ZAR [PERSON_…" at bounding box center [784, 418] width 1543 height 584
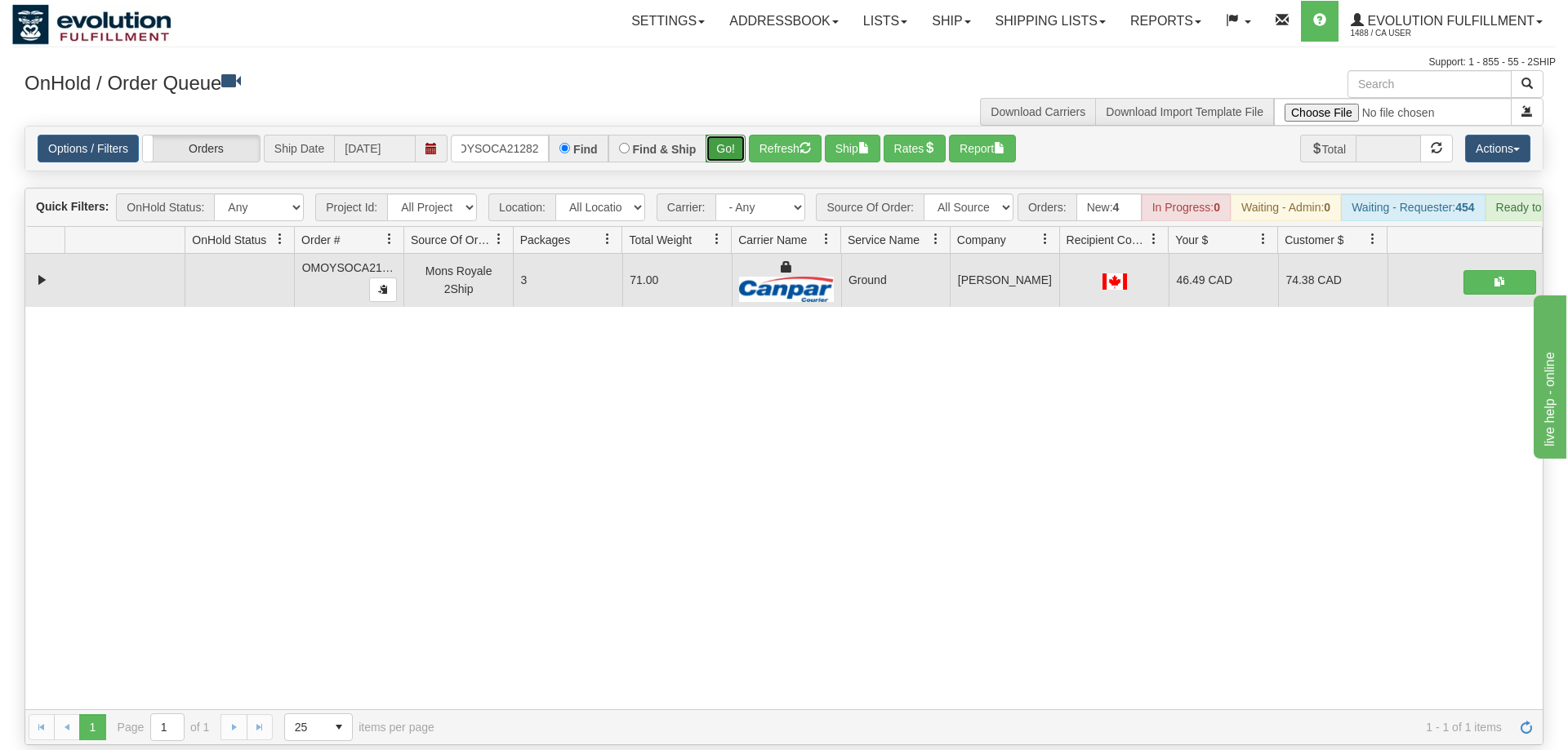
click at [729, 136] on button "Go!" at bounding box center [726, 148] width 40 height 28
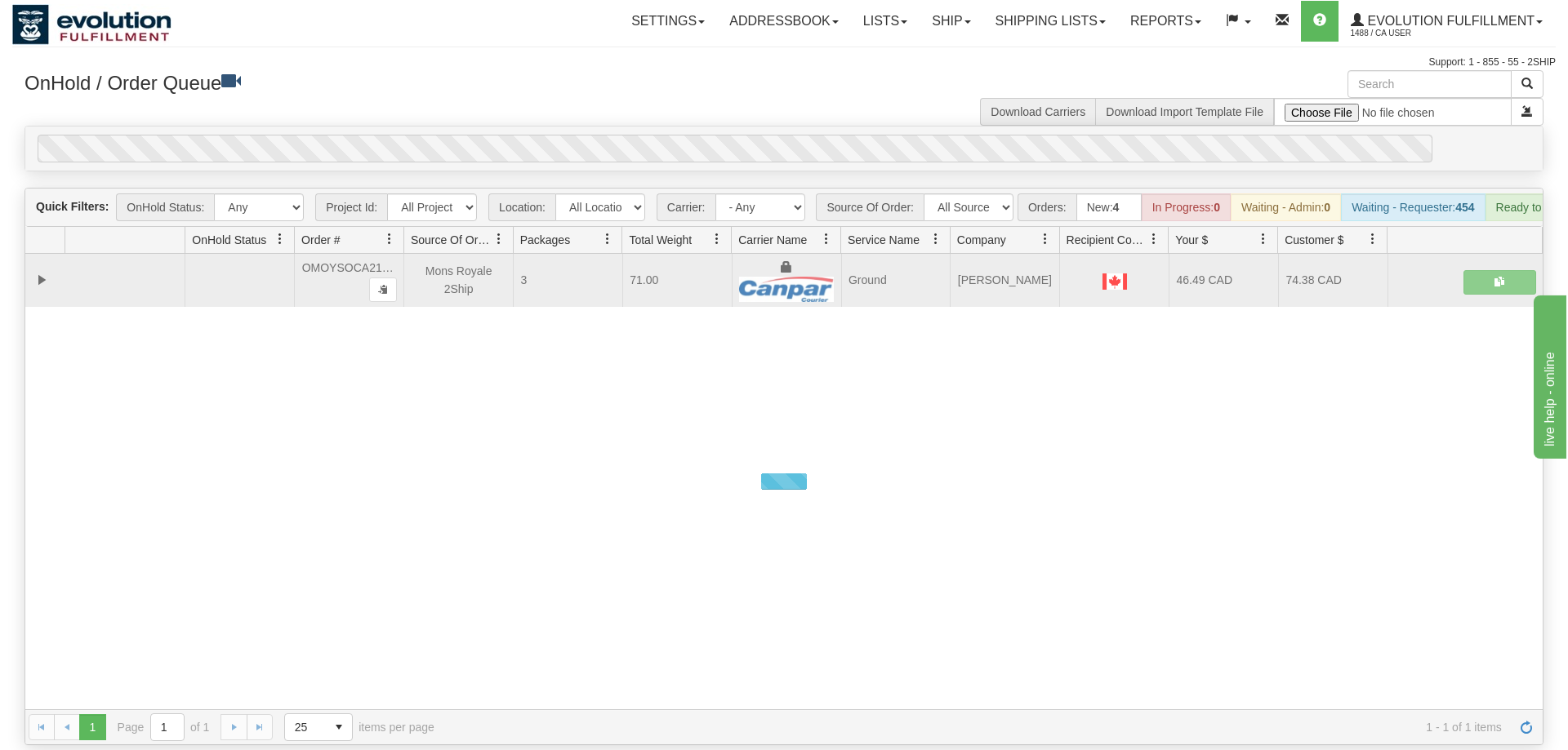
click at [729, 135] on div "0" at bounding box center [735, 148] width 1395 height 28
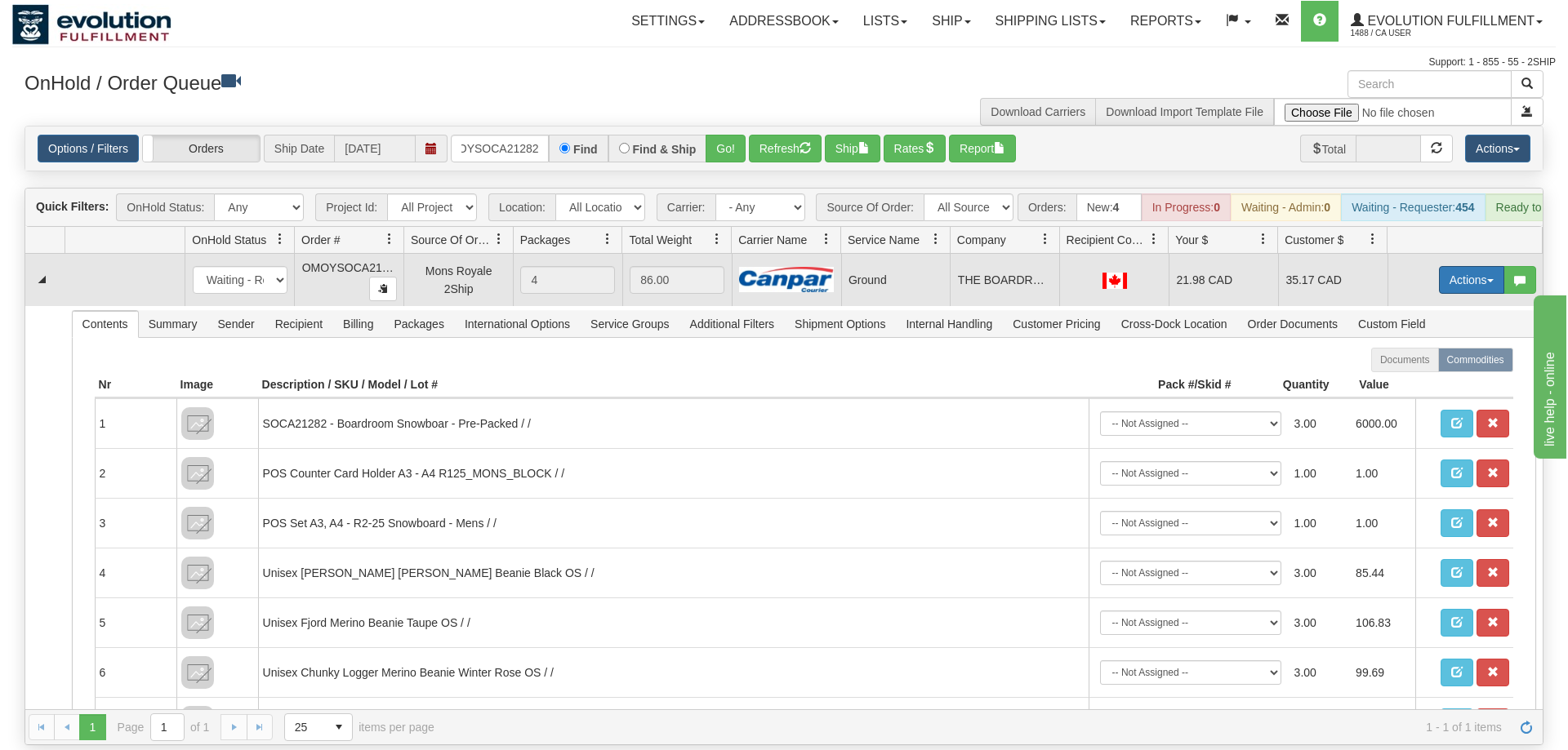
click at [1472, 266] on button "Actions" at bounding box center [1472, 280] width 66 height 28
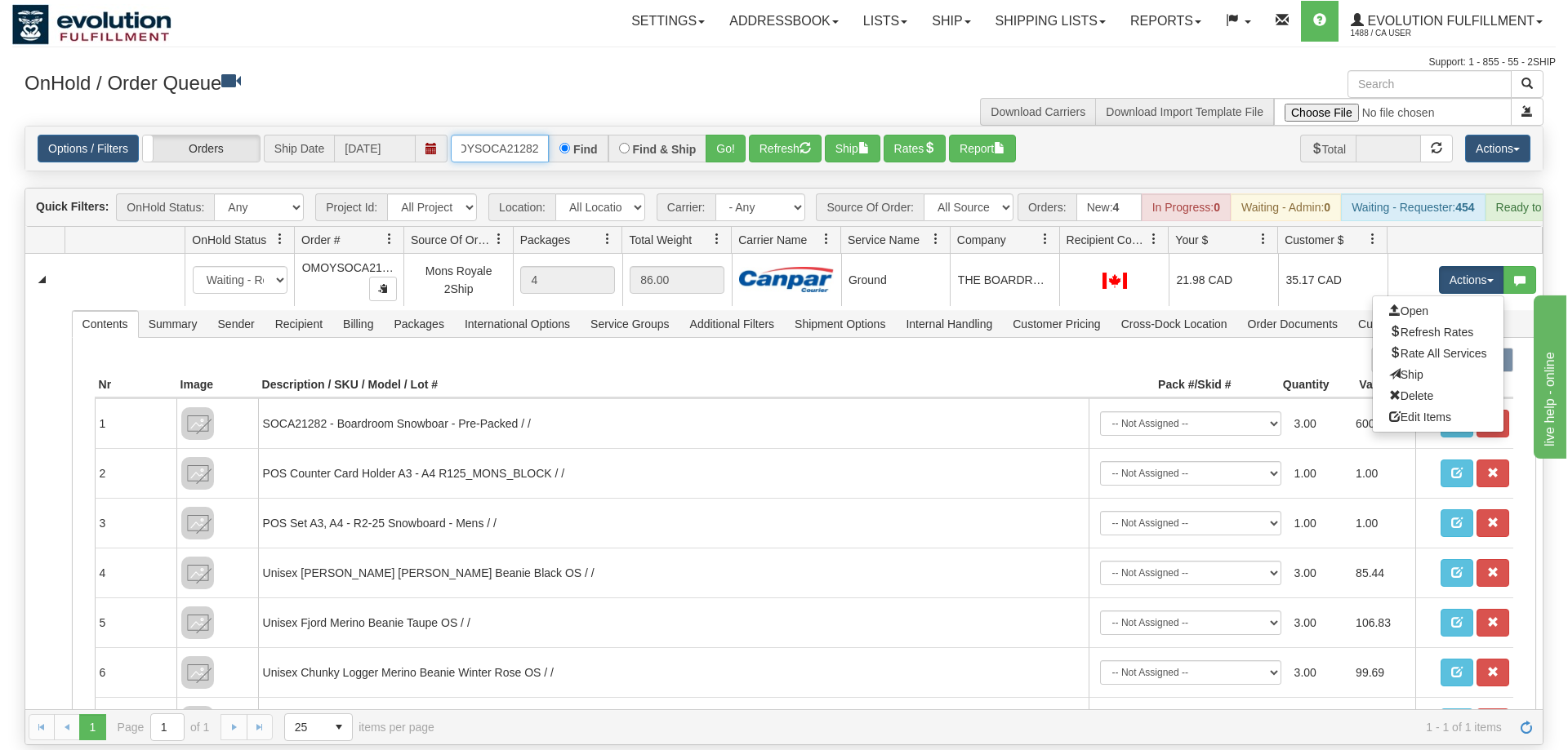
click at [534, 135] on input "OMOYSOCA21282" at bounding box center [500, 148] width 98 height 28
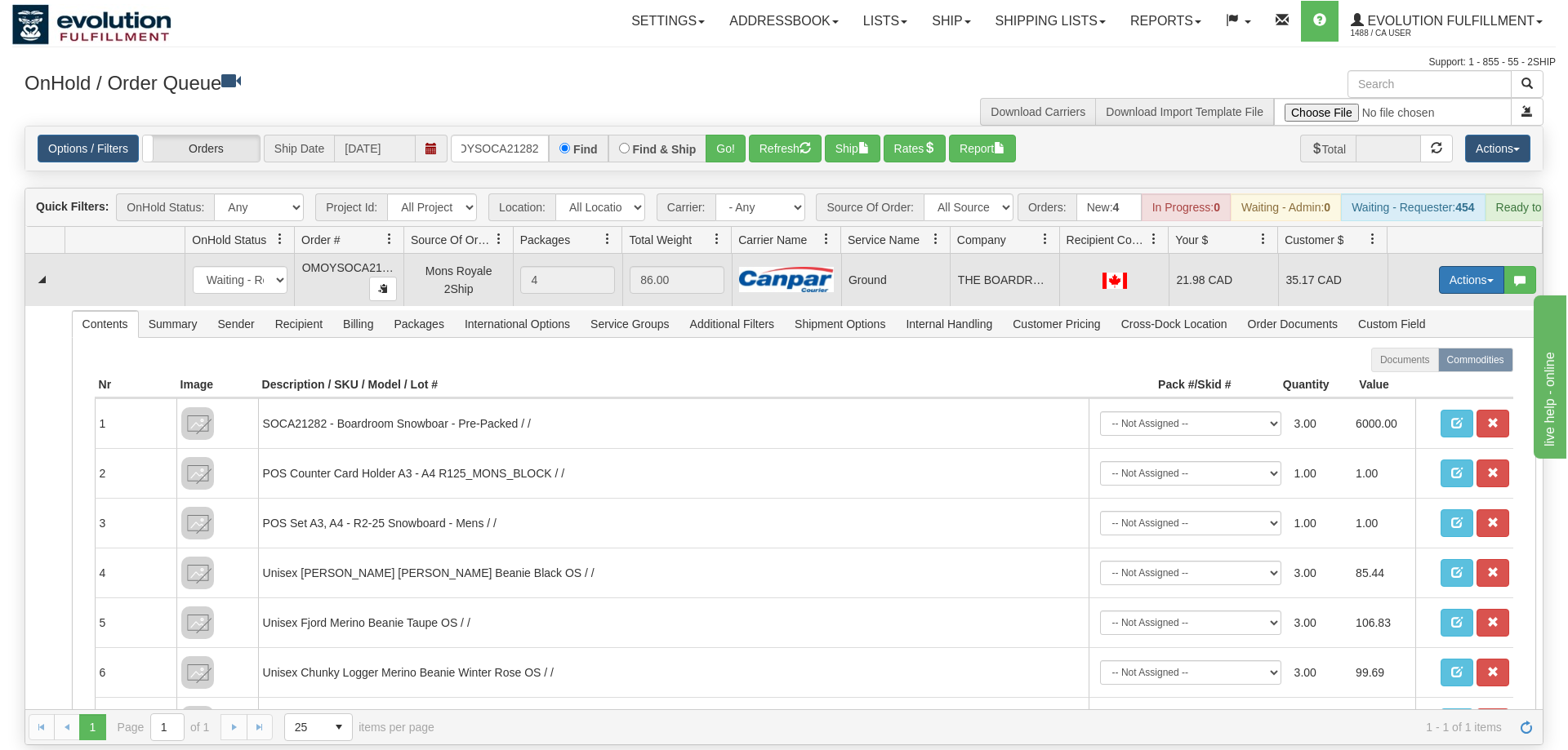
click at [1460, 268] on button "Actions" at bounding box center [1472, 280] width 66 height 28
click at [1419, 368] on span "Ship" at bounding box center [1406, 374] width 34 height 13
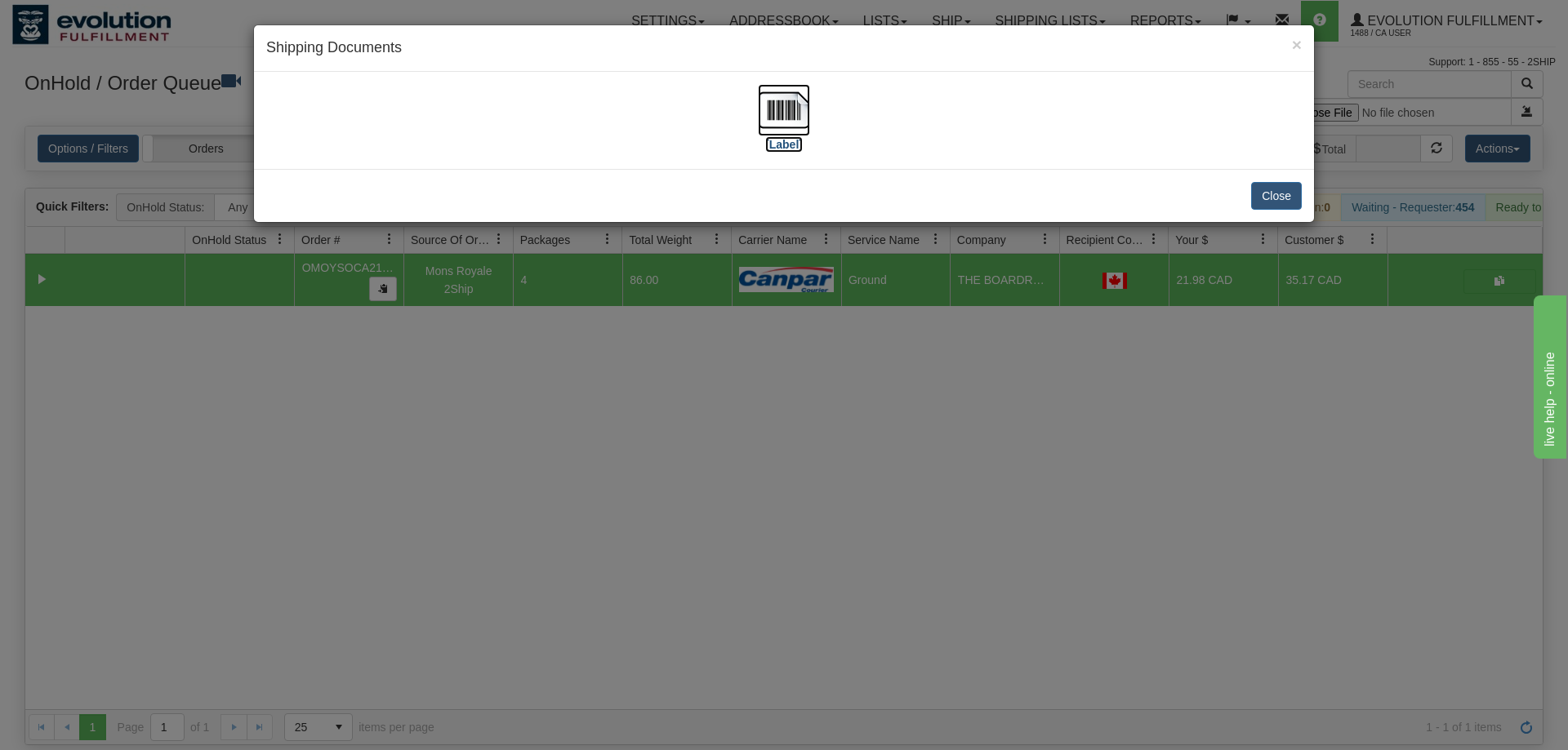
click at [760, 125] on img at bounding box center [784, 110] width 52 height 52
drag, startPoint x: 662, startPoint y: 371, endPoint x: 610, endPoint y: 177, distance: 200.8
click at [654, 324] on div "× Shipping Documents [Label] Close" at bounding box center [784, 375] width 1568 height 750
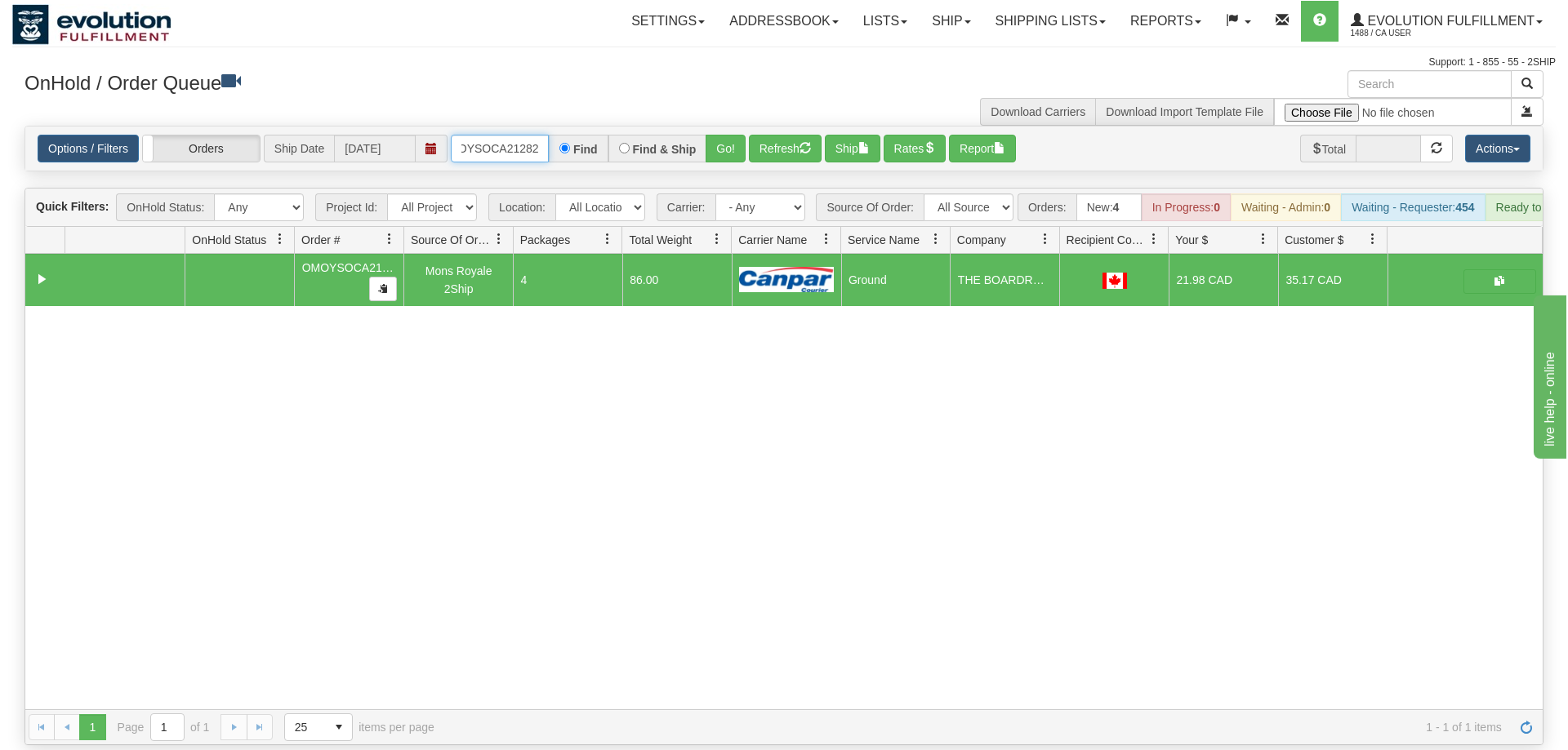
click at [475, 135] on input "OMOYSOCA21282" at bounding box center [500, 148] width 98 height 28
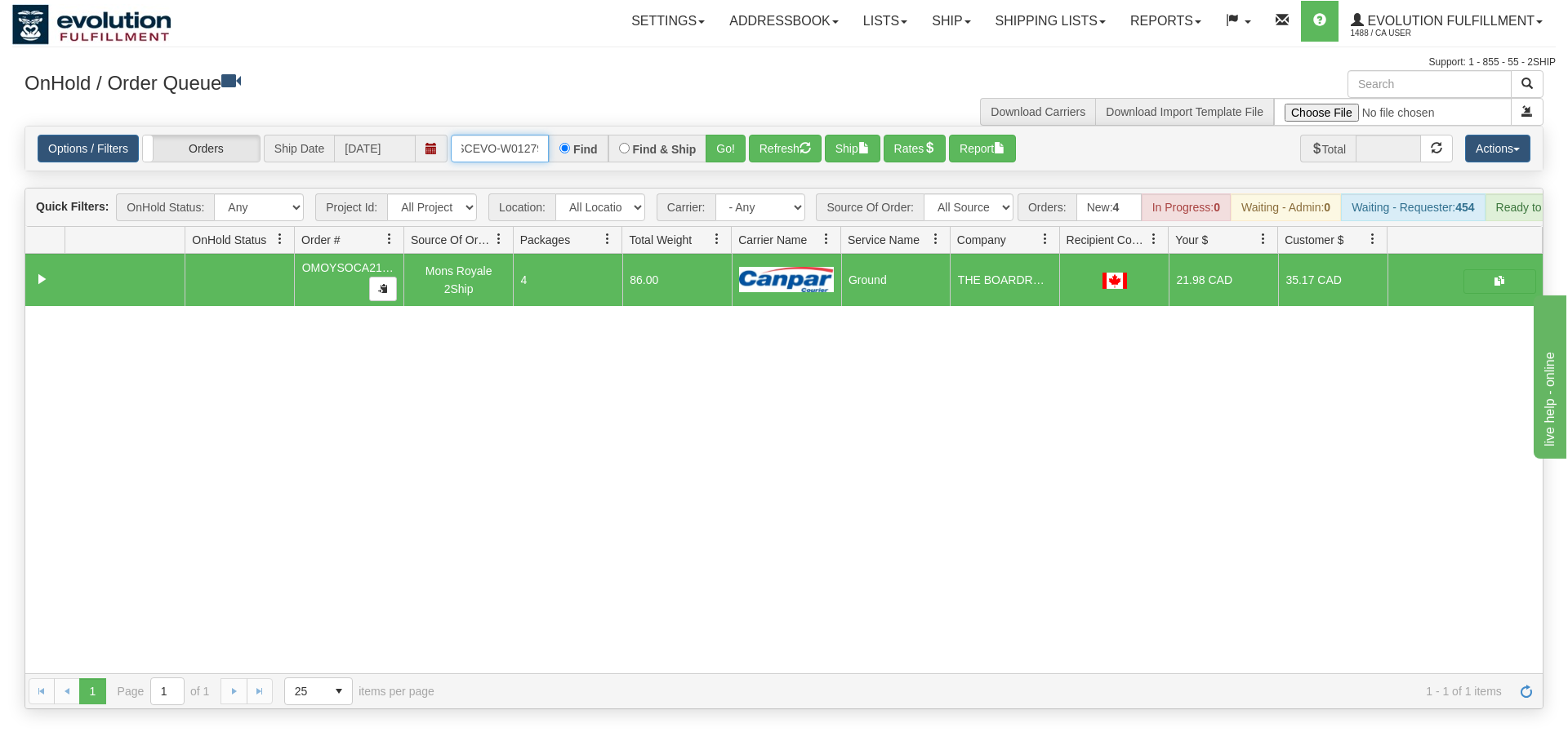
scroll to position [0, 33]
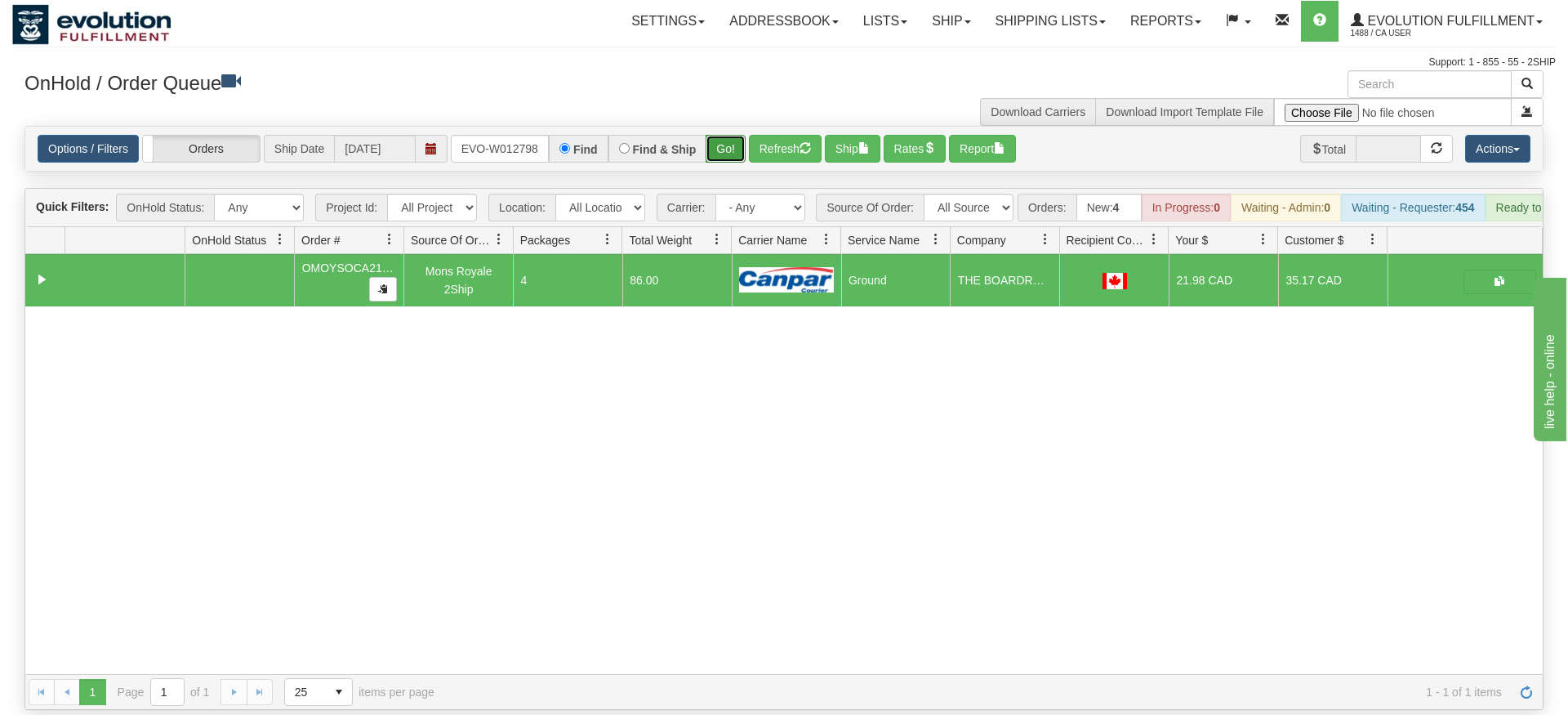
click at [720, 153] on div "Is equal to Is not equal to Contains Does not contains CAD USD EUR ZAR [PERSON_…" at bounding box center [784, 418] width 1543 height 584
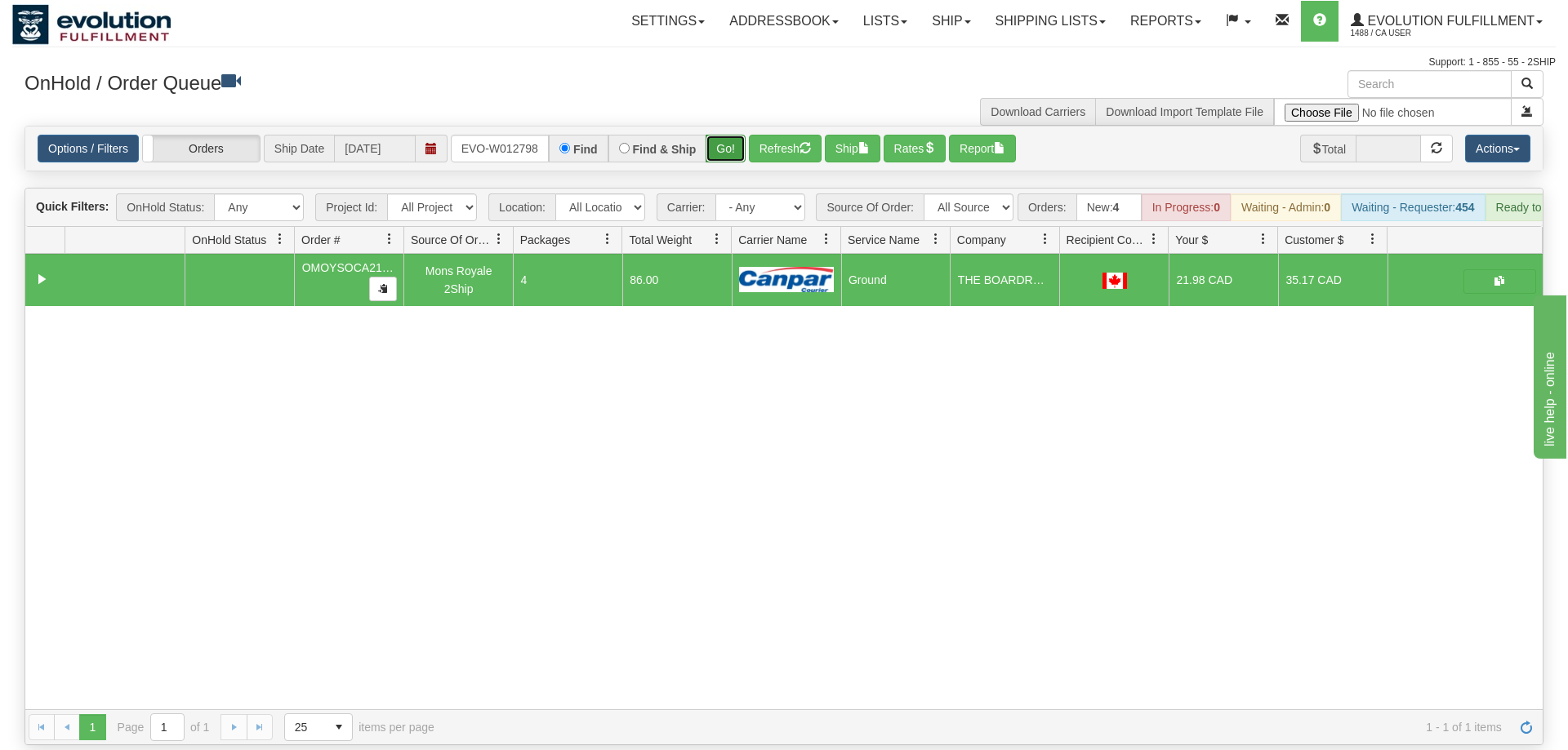
click at [720, 135] on button "Go!" at bounding box center [726, 148] width 40 height 28
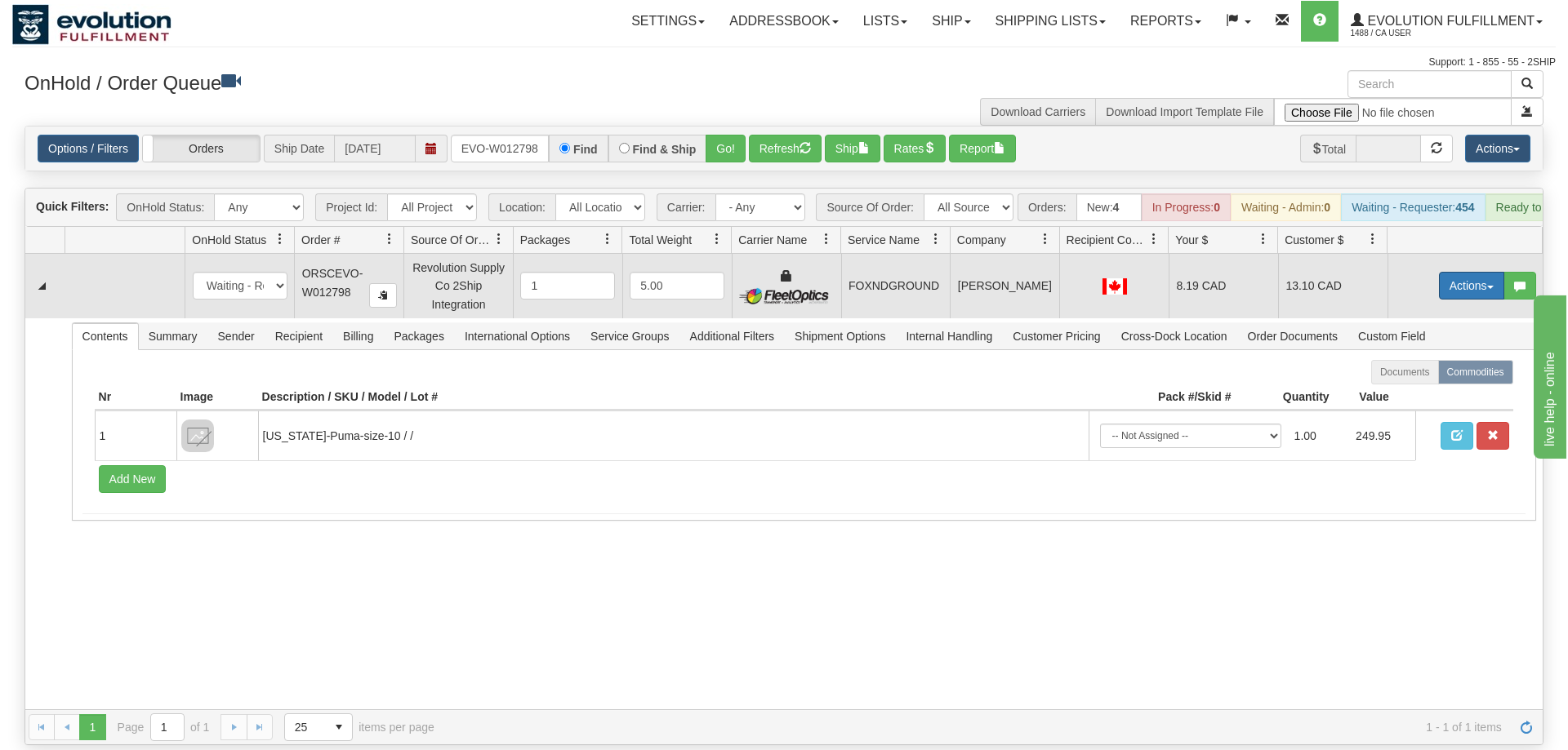
click at [1456, 272] on button "Actions" at bounding box center [1472, 286] width 66 height 28
click at [1409, 370] on link "Ship" at bounding box center [1438, 380] width 130 height 21
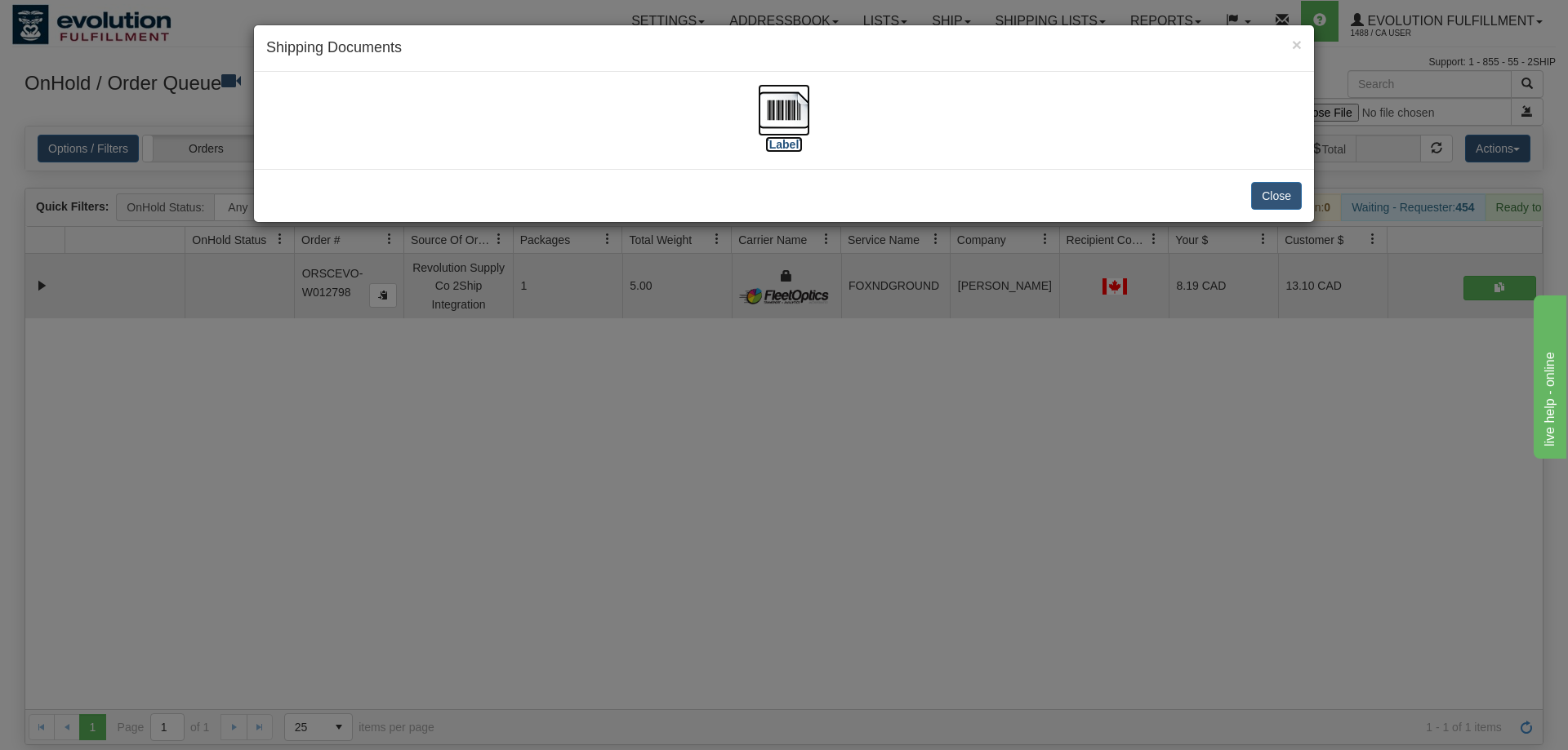
click at [809, 101] on img at bounding box center [784, 110] width 52 height 52
click at [547, 160] on div "[Label]" at bounding box center [784, 120] width 1060 height 97
drag, startPoint x: 573, startPoint y: 380, endPoint x: 572, endPoint y: 368, distance: 12.0
click at [572, 368] on div "× Shipping Documents [Label] Close" at bounding box center [784, 375] width 1568 height 750
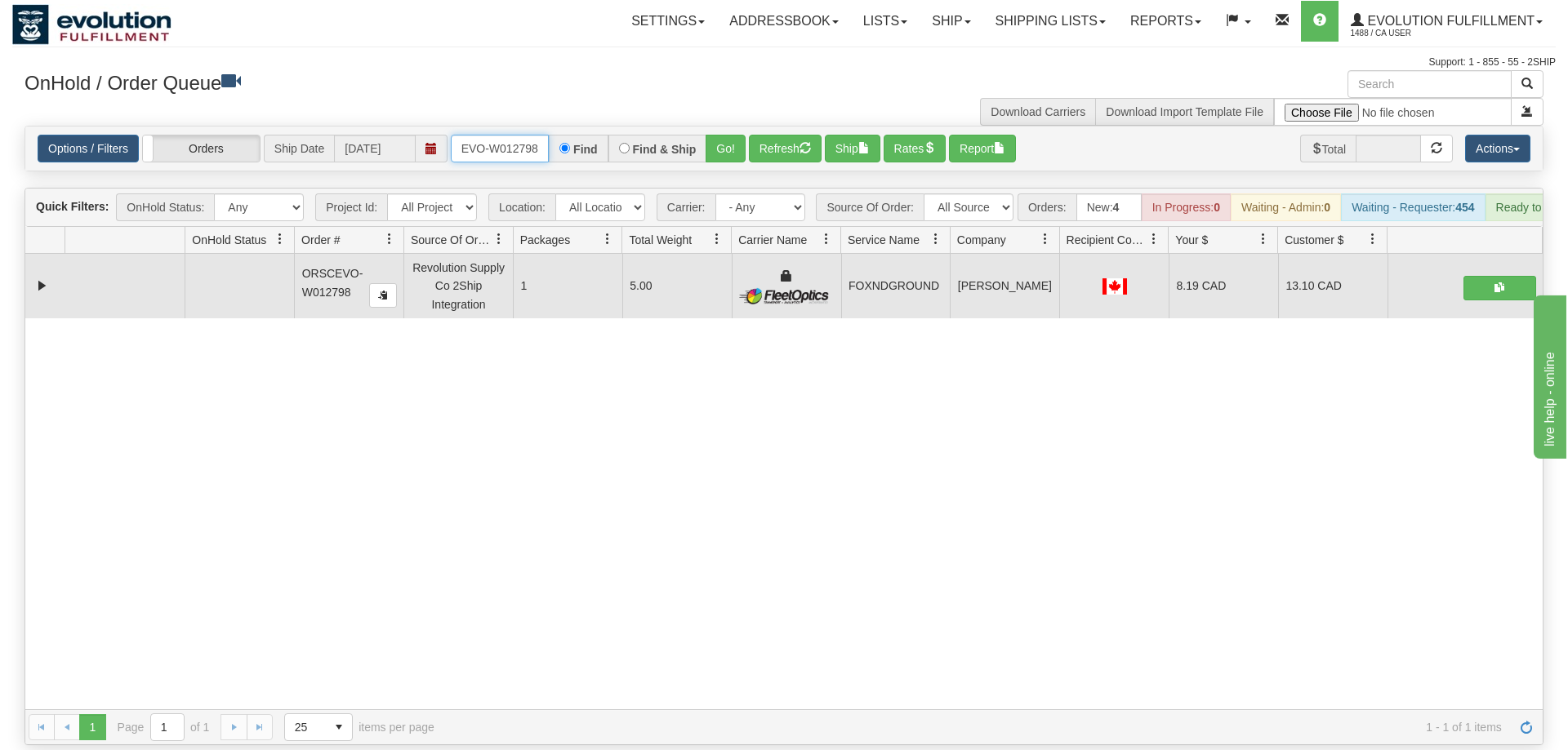
click at [500, 136] on input "ORSCEVO-W012798" at bounding box center [500, 148] width 98 height 28
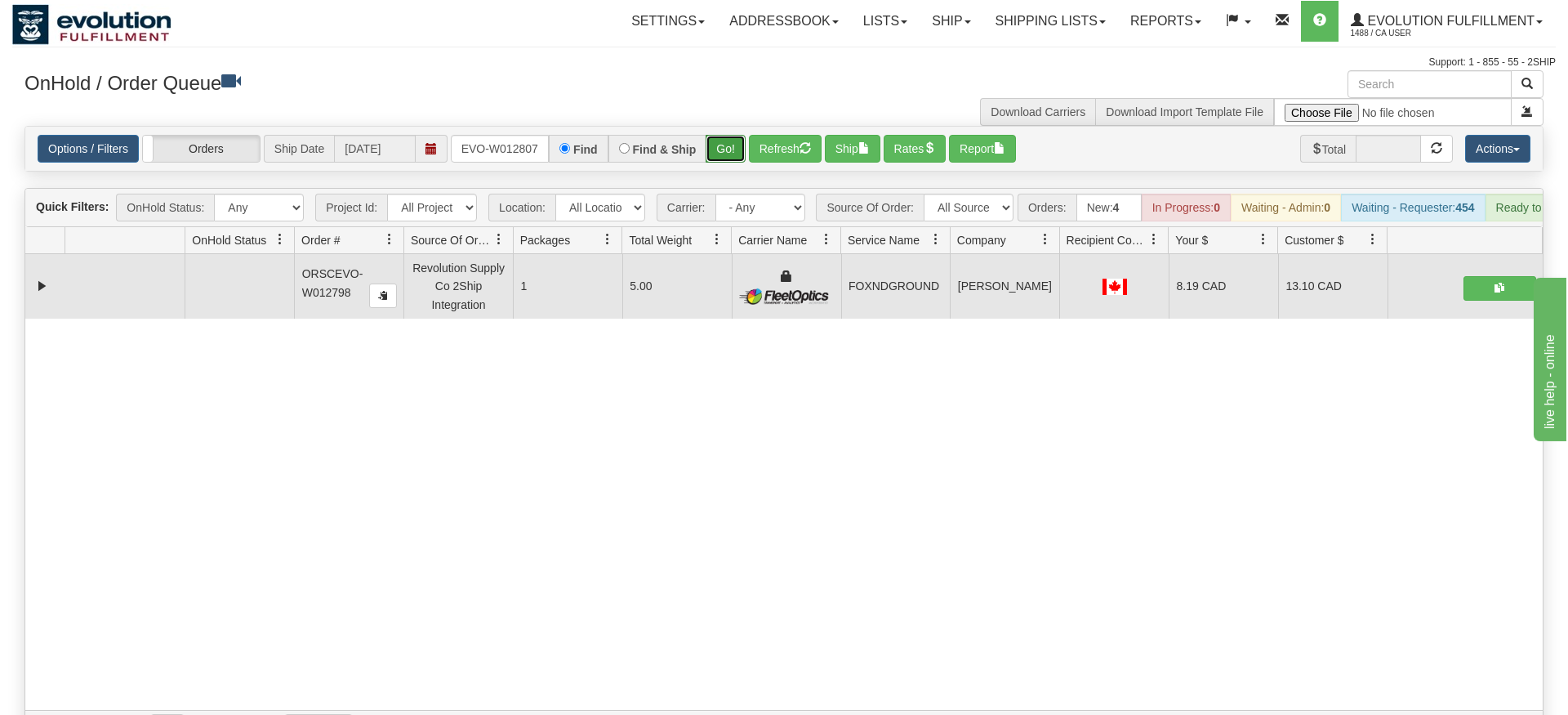
drag, startPoint x: 726, startPoint y: 116, endPoint x: 715, endPoint y: 131, distance: 18.6
click at [721, 148] on div "Is equal to Is not equal to Contains Does not contains CAD USD EUR ZAR [PERSON_…" at bounding box center [784, 436] width 1543 height 620
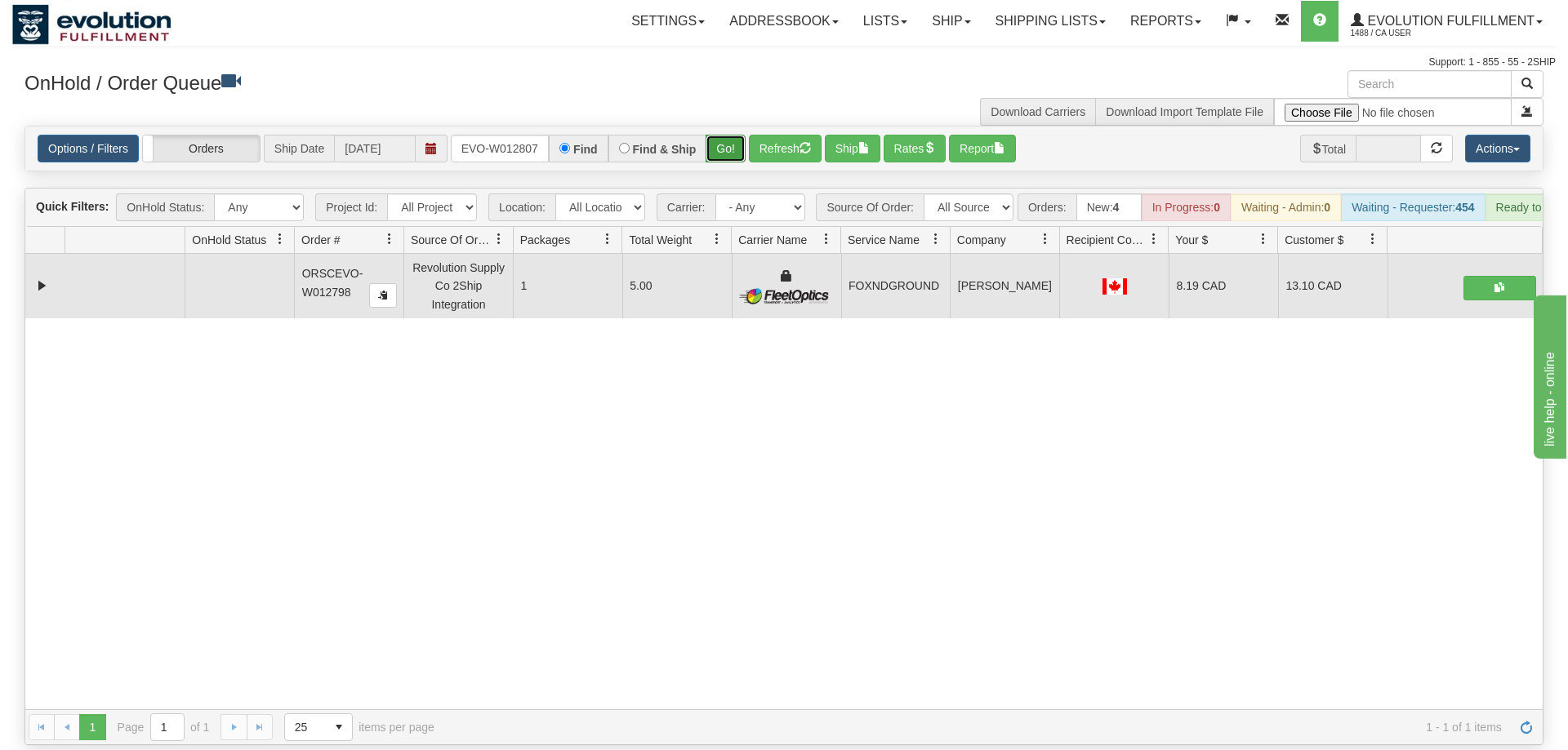
click at [715, 135] on button "Go!" at bounding box center [726, 148] width 40 height 28
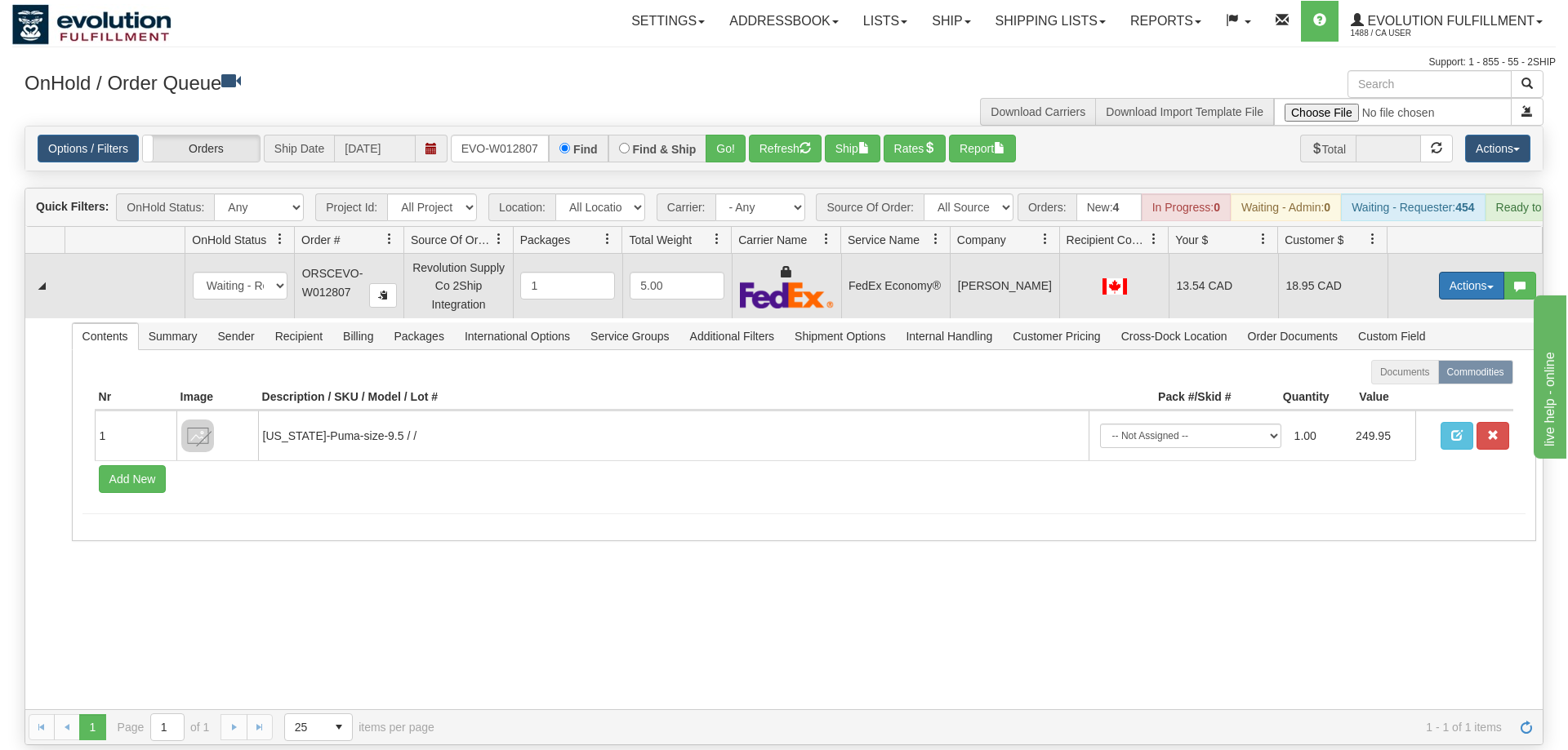
click at [1472, 272] on button "Actions" at bounding box center [1472, 286] width 66 height 28
click at [1389, 374] on span at bounding box center [1394, 379] width 11 height 11
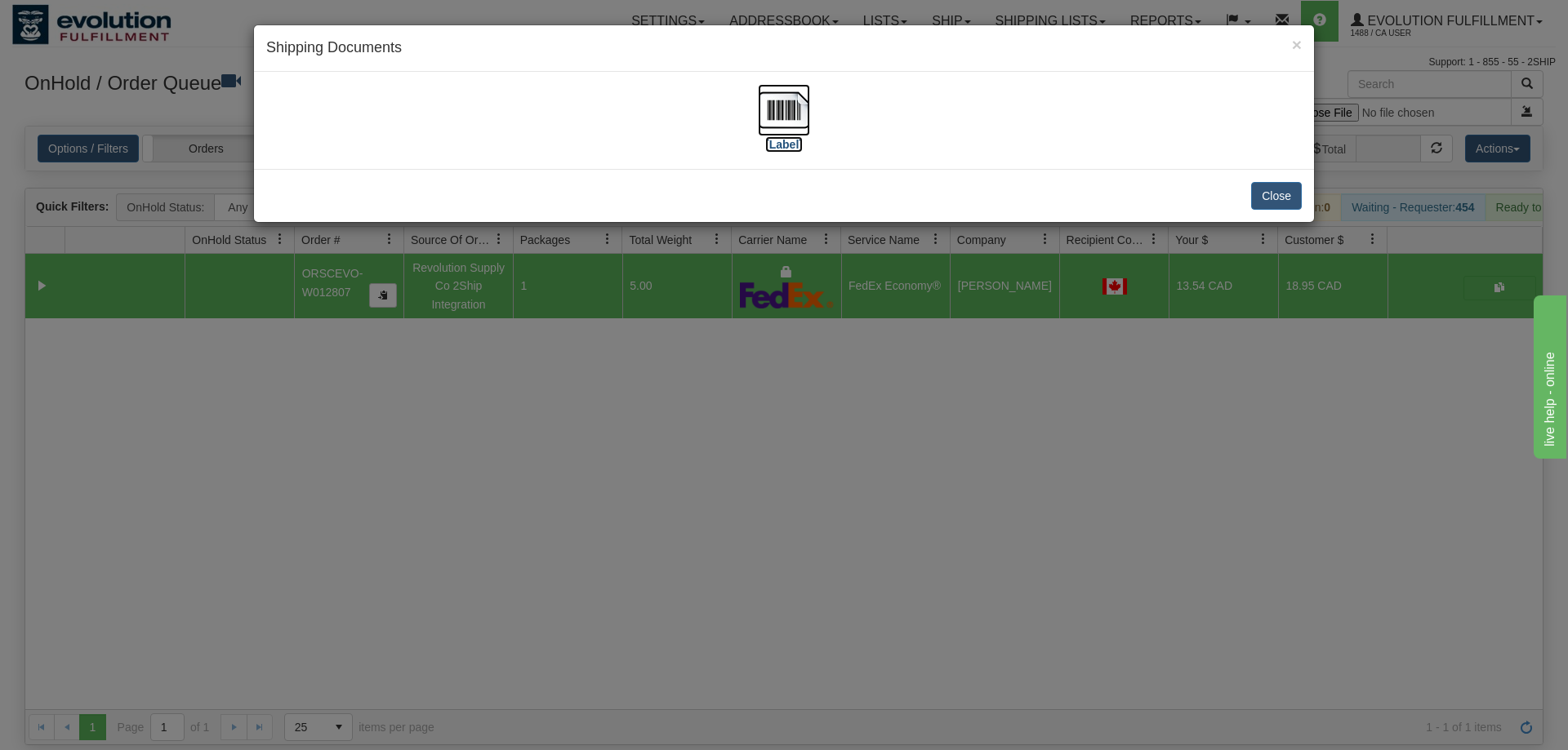
click at [796, 119] on img at bounding box center [784, 110] width 52 height 52
drag, startPoint x: 688, startPoint y: 447, endPoint x: 728, endPoint y: 81, distance: 368.2
click at [696, 427] on div "× Shipping Documents [Label] Close" at bounding box center [784, 375] width 1568 height 750
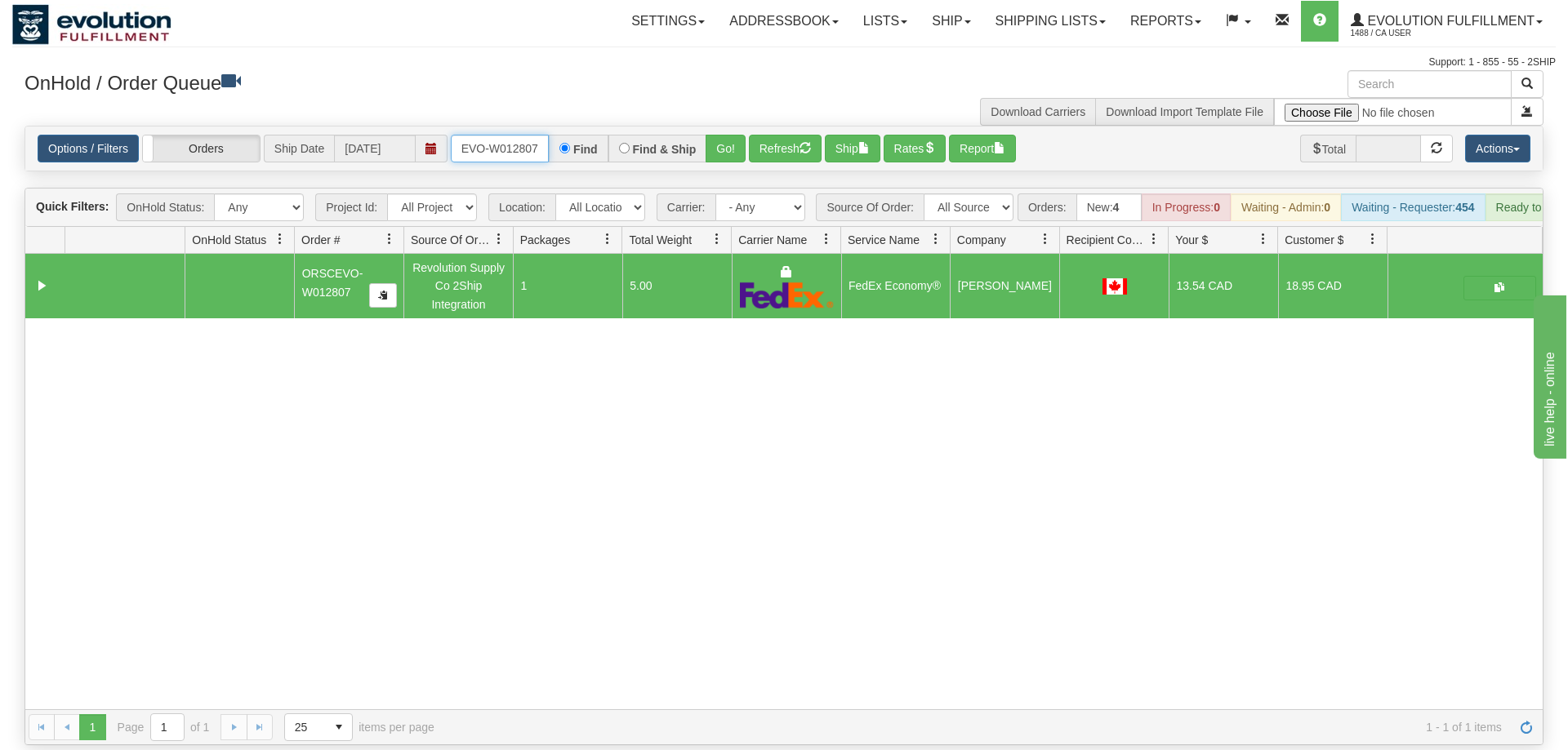
click at [498, 135] on input "ORSCEVO-W012807" at bounding box center [500, 148] width 98 height 28
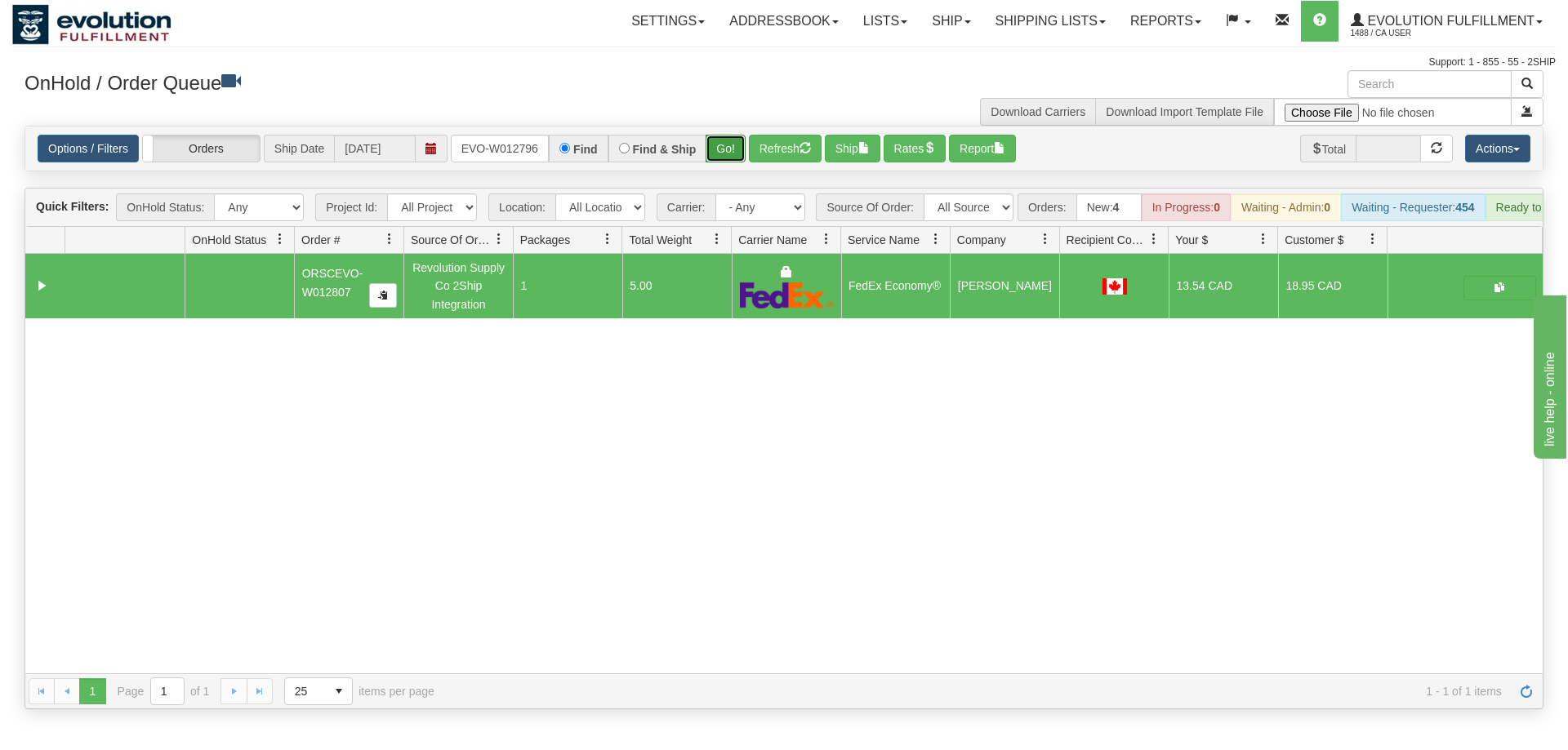
drag, startPoint x: 733, startPoint y: 135, endPoint x: 720, endPoint y: 112, distance: 26.4
click at [732, 164] on div "Is equal to Is not equal to Contains Does not contains CAD USD EUR ZAR [PERSON_…" at bounding box center [784, 418] width 1543 height 584
click at [720, 135] on button "Go!" at bounding box center [726, 148] width 40 height 28
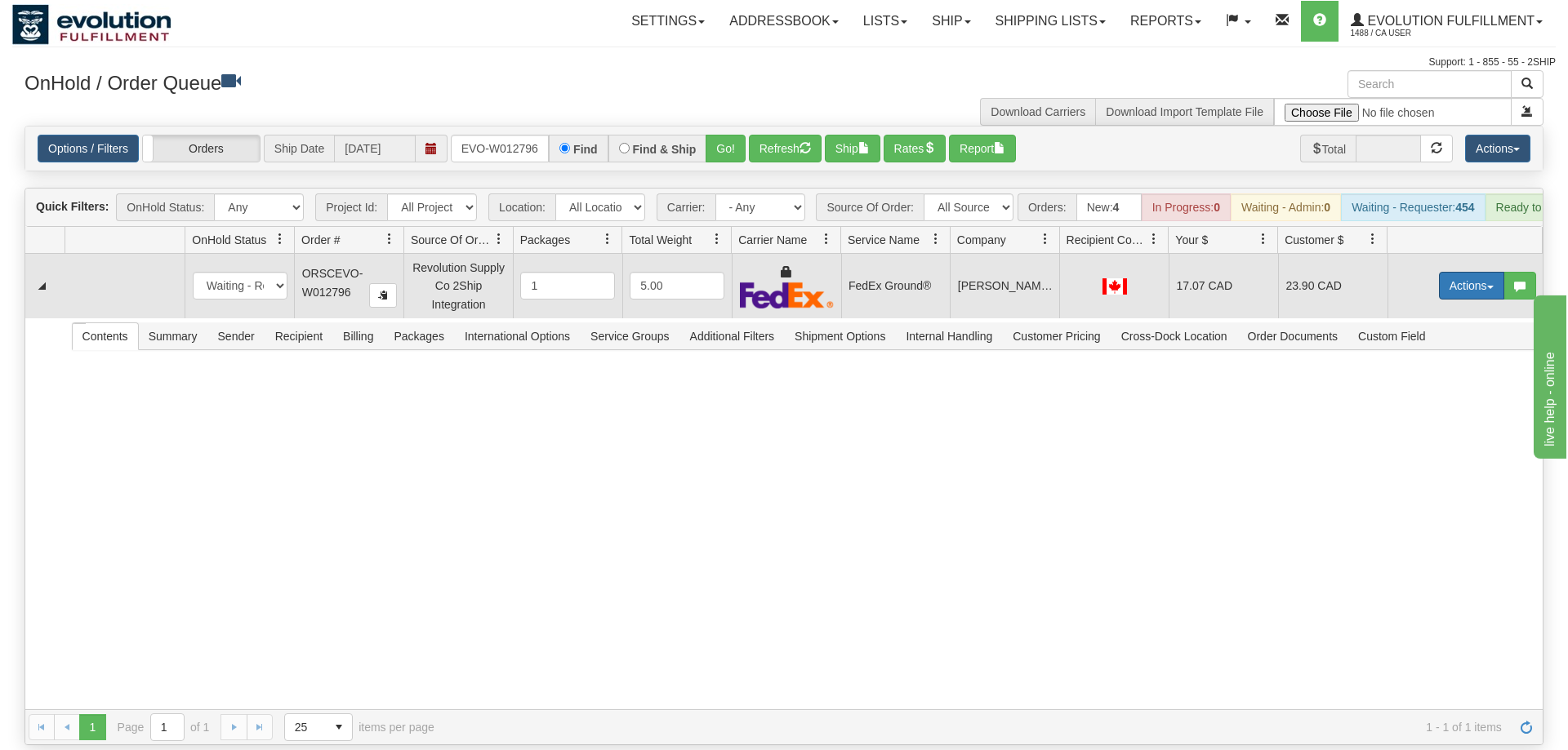
click at [1456, 272] on button "Actions" at bounding box center [1472, 286] width 66 height 28
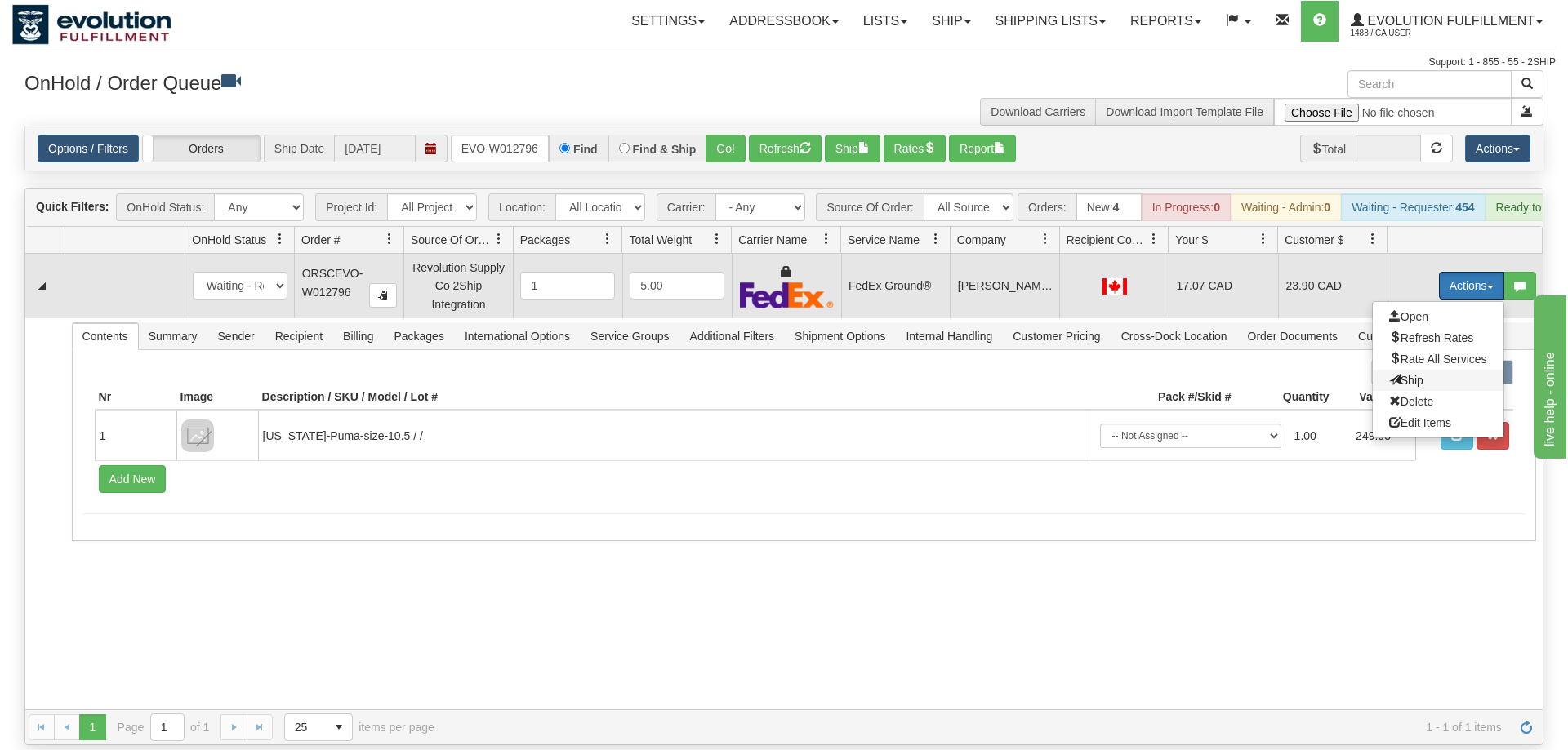
click at [1403, 374] on span "Ship" at bounding box center [1406, 380] width 34 height 13
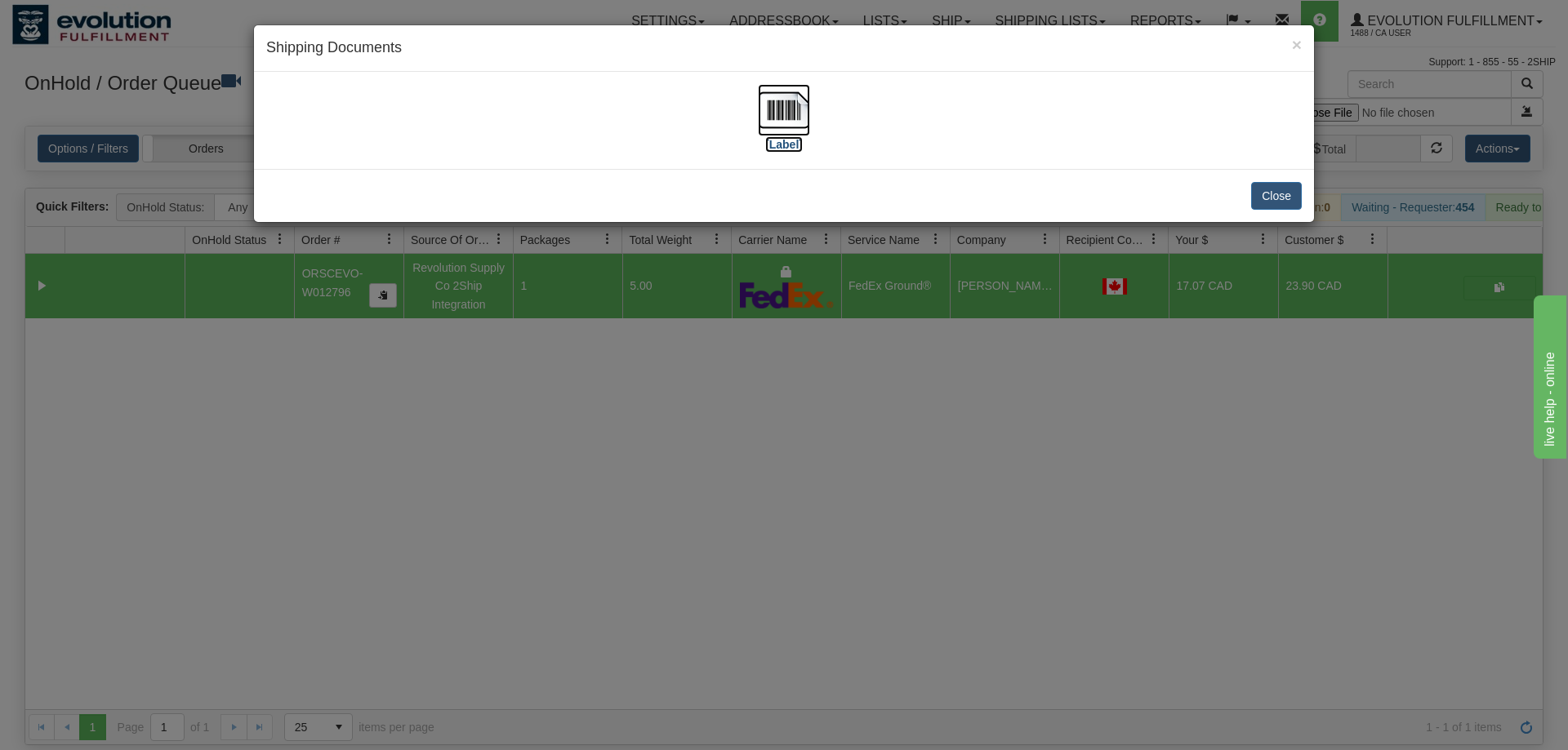
click at [785, 123] on img at bounding box center [784, 110] width 52 height 52
click at [835, 426] on div "× Shipping Documents [Label] Close" at bounding box center [784, 375] width 1568 height 750
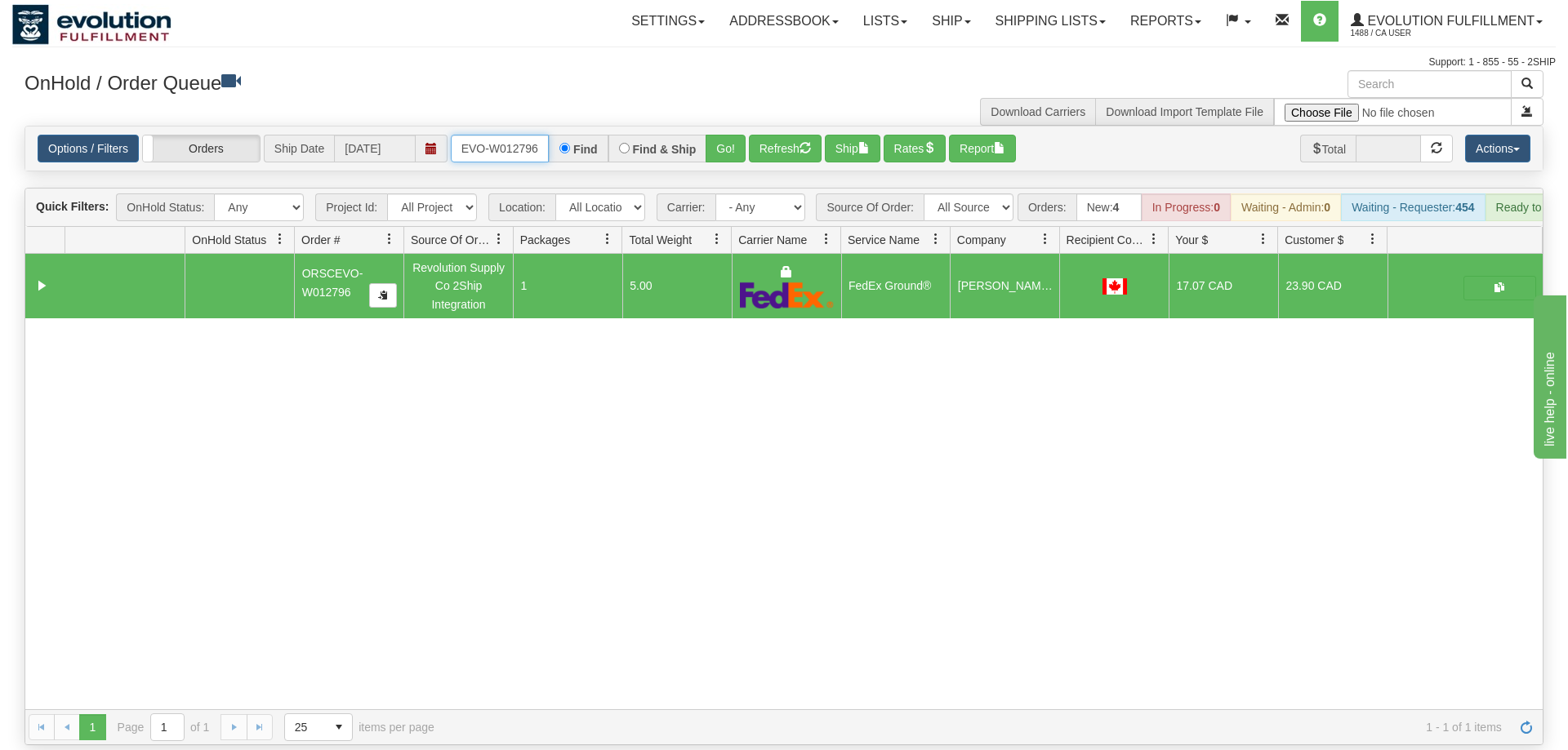
click at [516, 135] on input "ORSCEVO-W012796" at bounding box center [500, 148] width 98 height 28
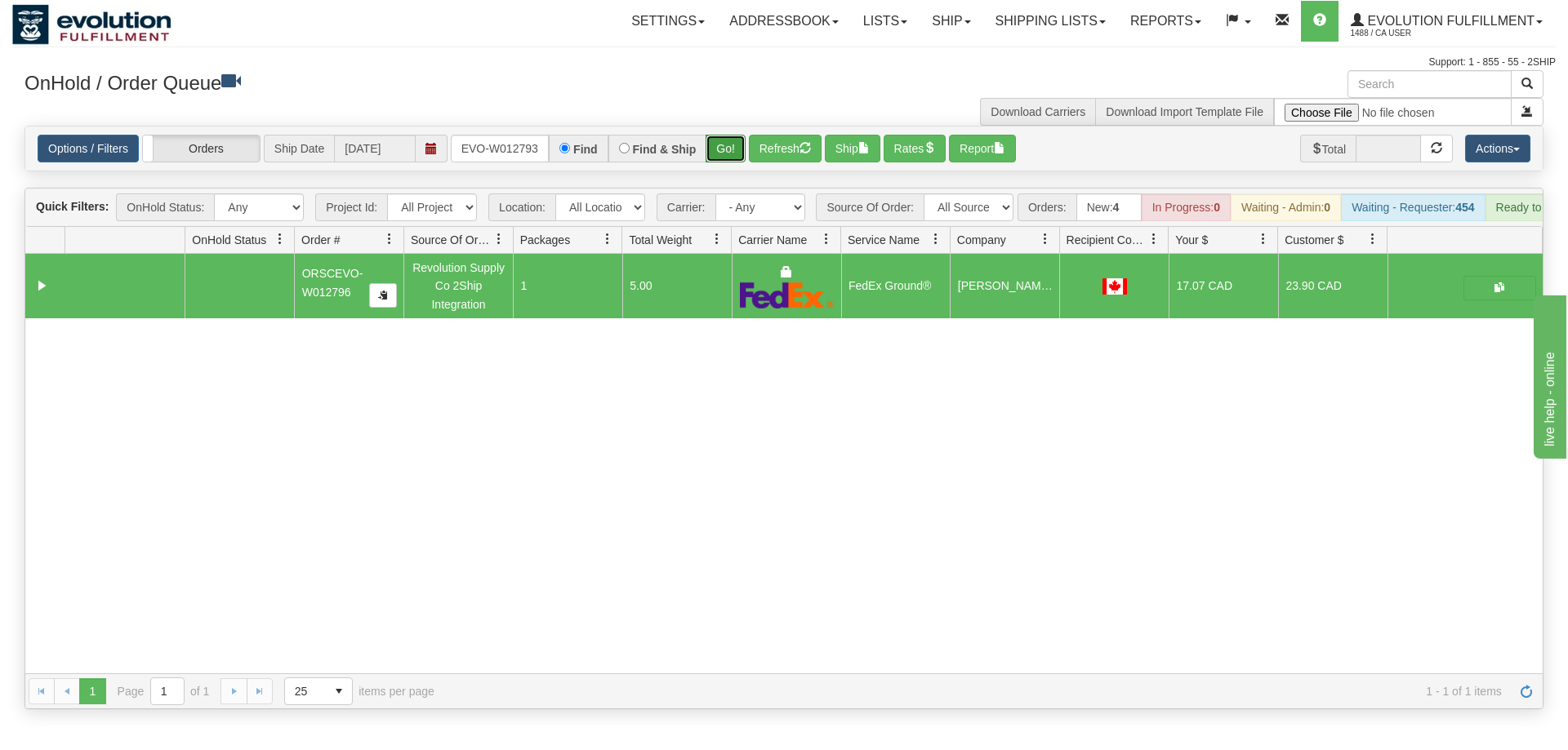
click at [739, 159] on div "Is equal to Is not equal to Contains Does not contains CAD USD EUR ZAR [PERSON_…" at bounding box center [784, 418] width 1543 height 584
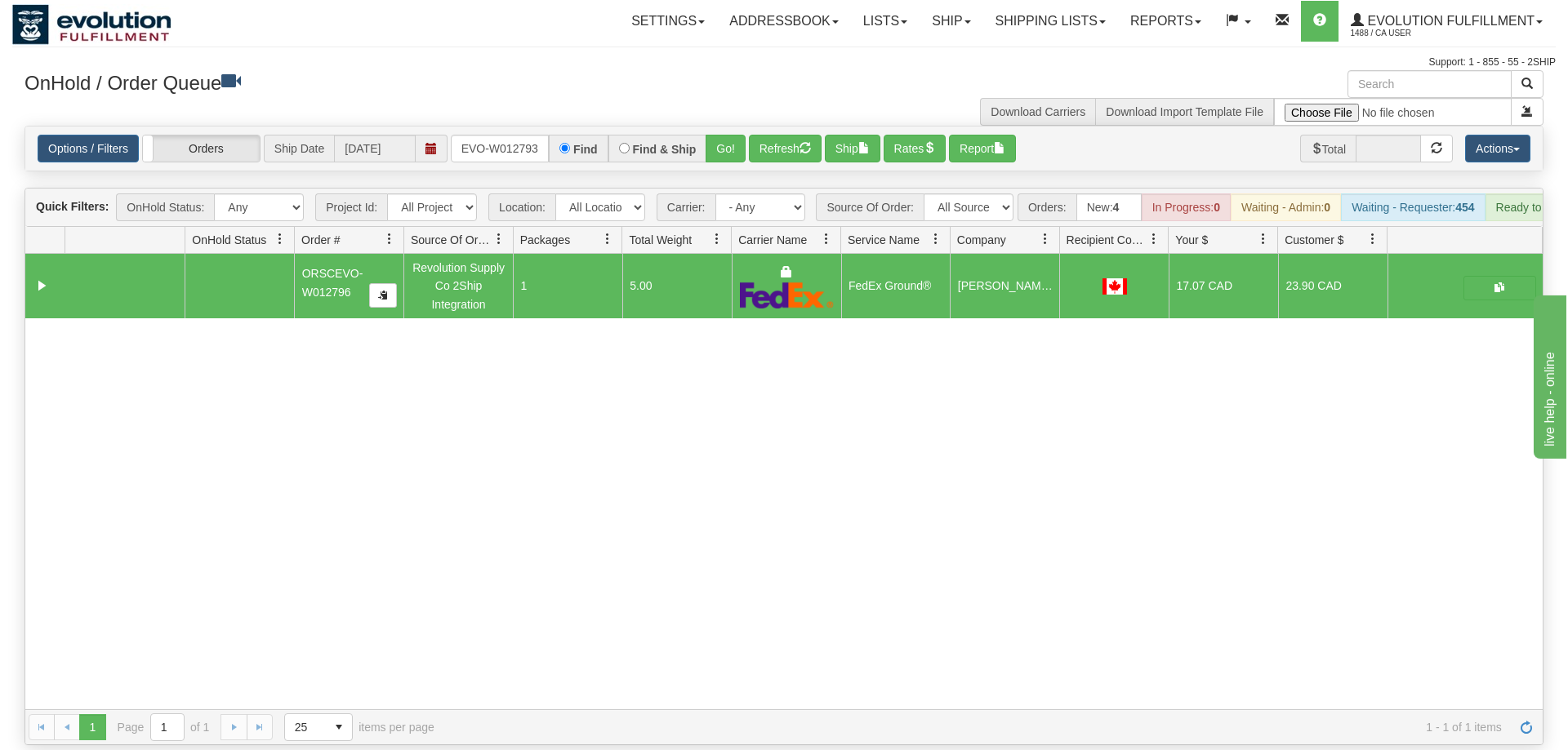
click at [734, 143] on div "Options / Filters Group Shipments Orders Ship Date 10/01/2025 ORSCEVO-W012793 F…" at bounding box center [784, 148] width 1518 height 44
click at [731, 135] on button "Go!" at bounding box center [726, 148] width 40 height 28
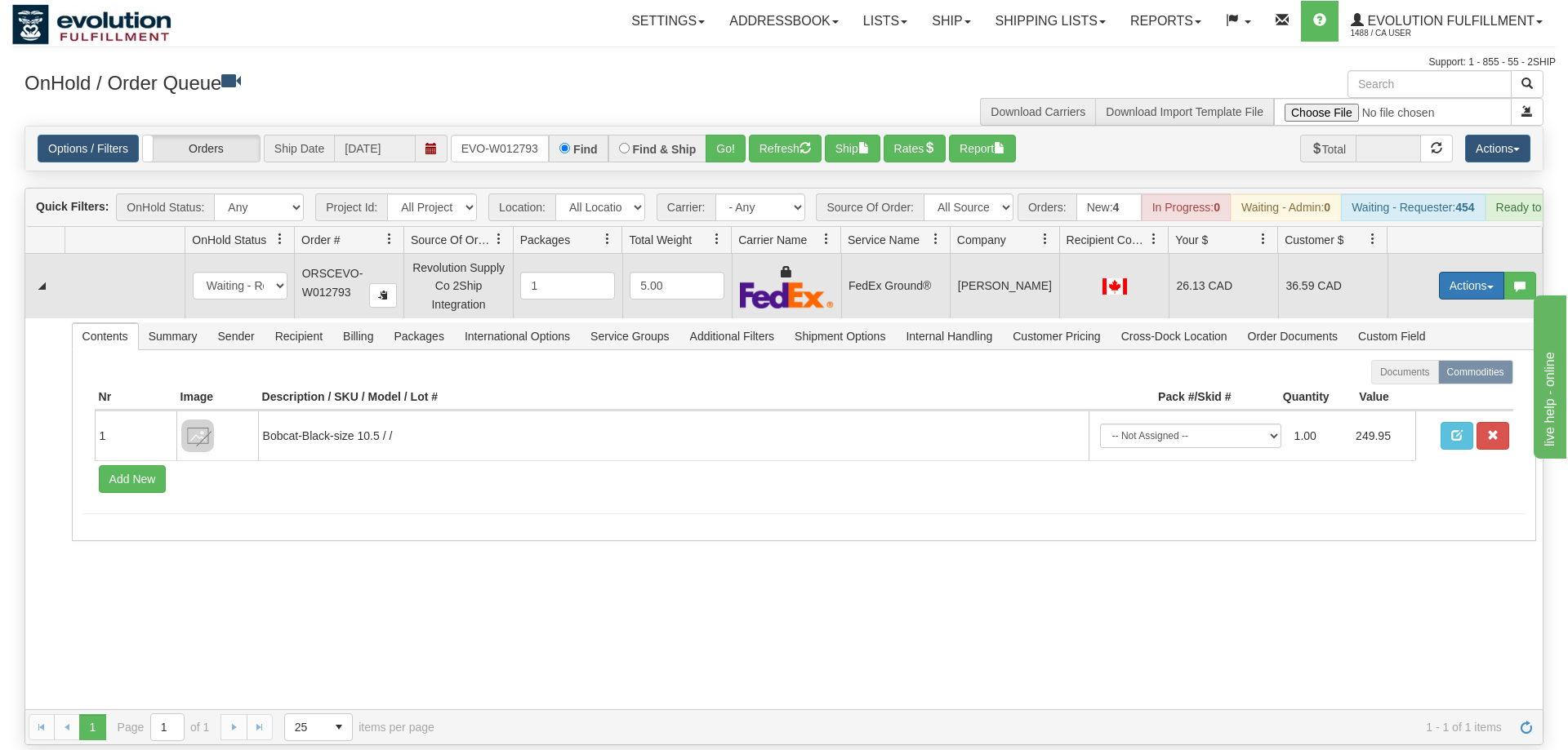
click at [1472, 272] on button "Actions" at bounding box center [1472, 286] width 66 height 28
click at [1429, 370] on link "Ship" at bounding box center [1438, 380] width 130 height 21
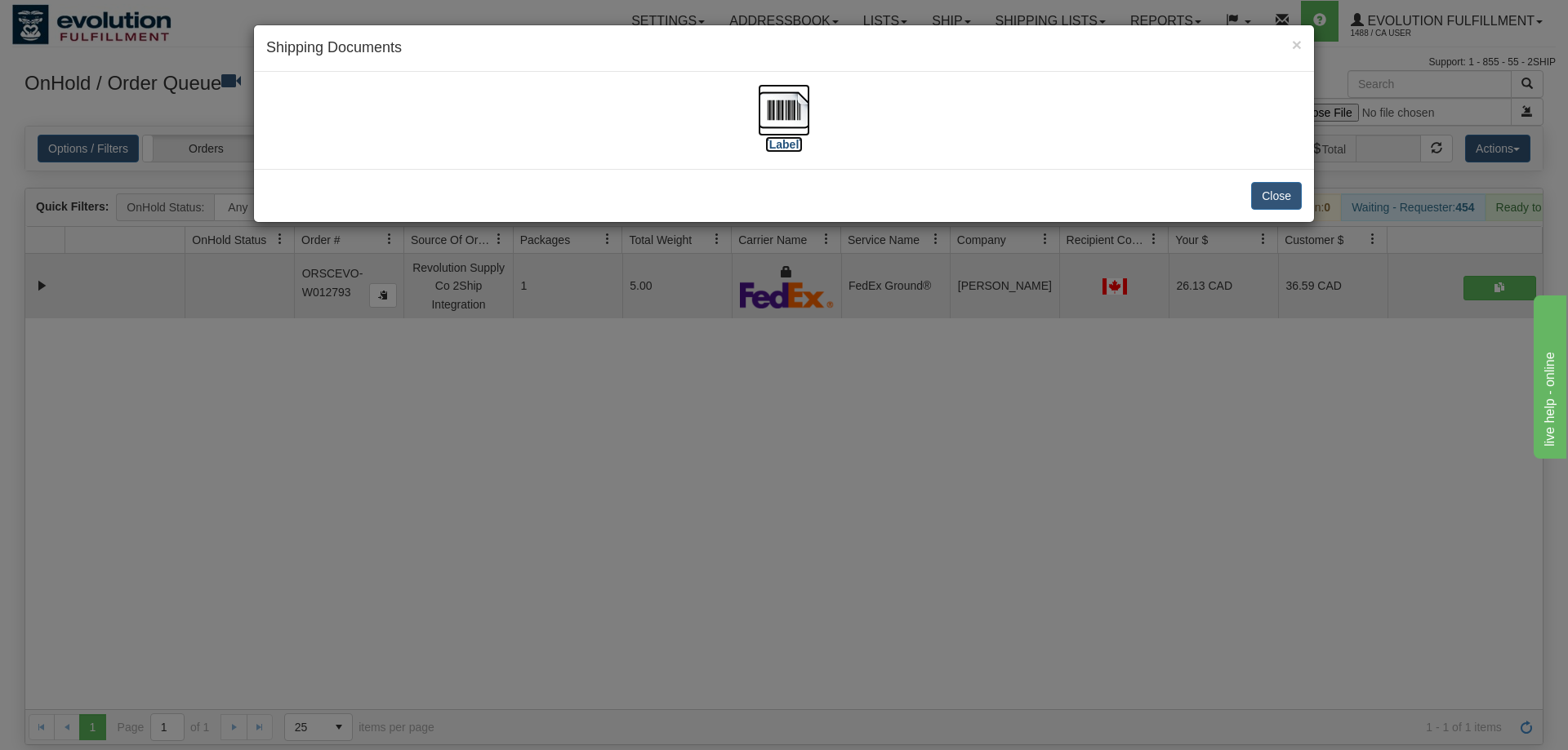
click at [788, 112] on img at bounding box center [784, 110] width 52 height 52
click at [620, 481] on div "× Shipping Documents [Label] Close" at bounding box center [784, 375] width 1568 height 750
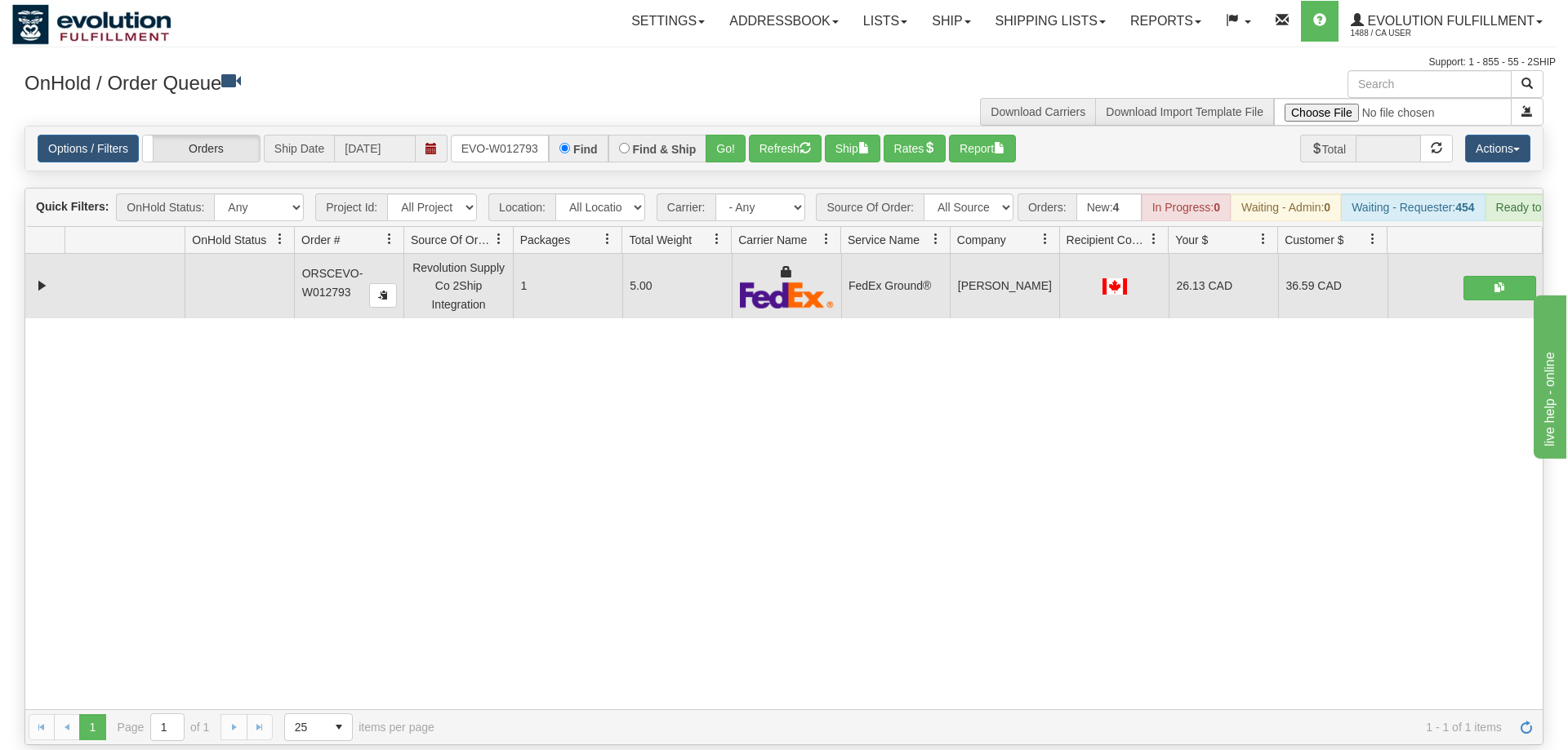
click at [511, 101] on div "OnHold / Order Queue" at bounding box center [397, 85] width 772 height 32
click at [511, 135] on input "ORSCEVO-W012793" at bounding box center [500, 148] width 98 height 28
click at [720, 163] on div "Is equal to Is not equal to Contains Does not contains CAD USD EUR ZAR [PERSON_…" at bounding box center [784, 436] width 1543 height 620
click at [727, 135] on button "Go!" at bounding box center [726, 148] width 40 height 28
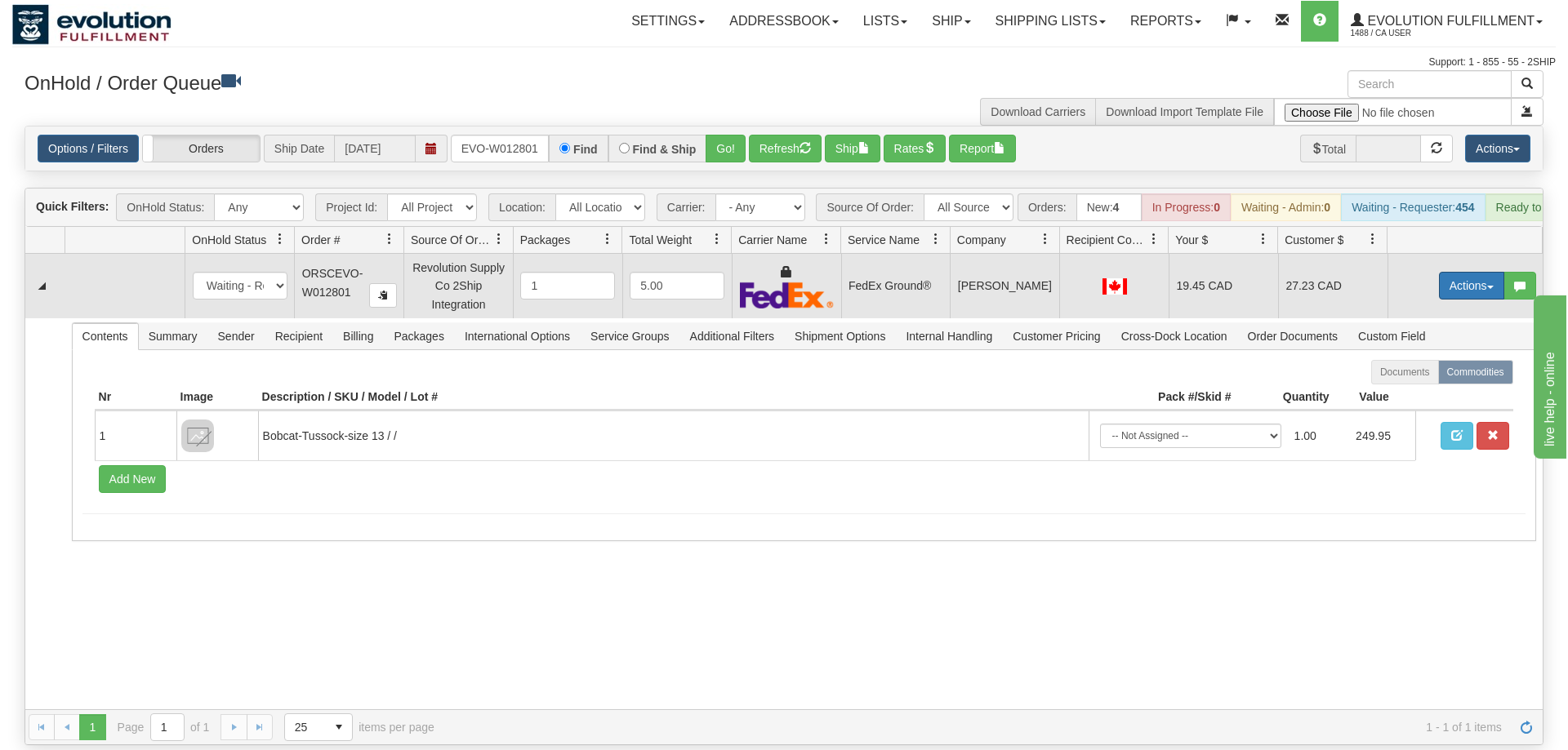
click at [1456, 272] on button "Actions" at bounding box center [1472, 286] width 66 height 28
click at [1423, 370] on link "Ship" at bounding box center [1438, 380] width 130 height 21
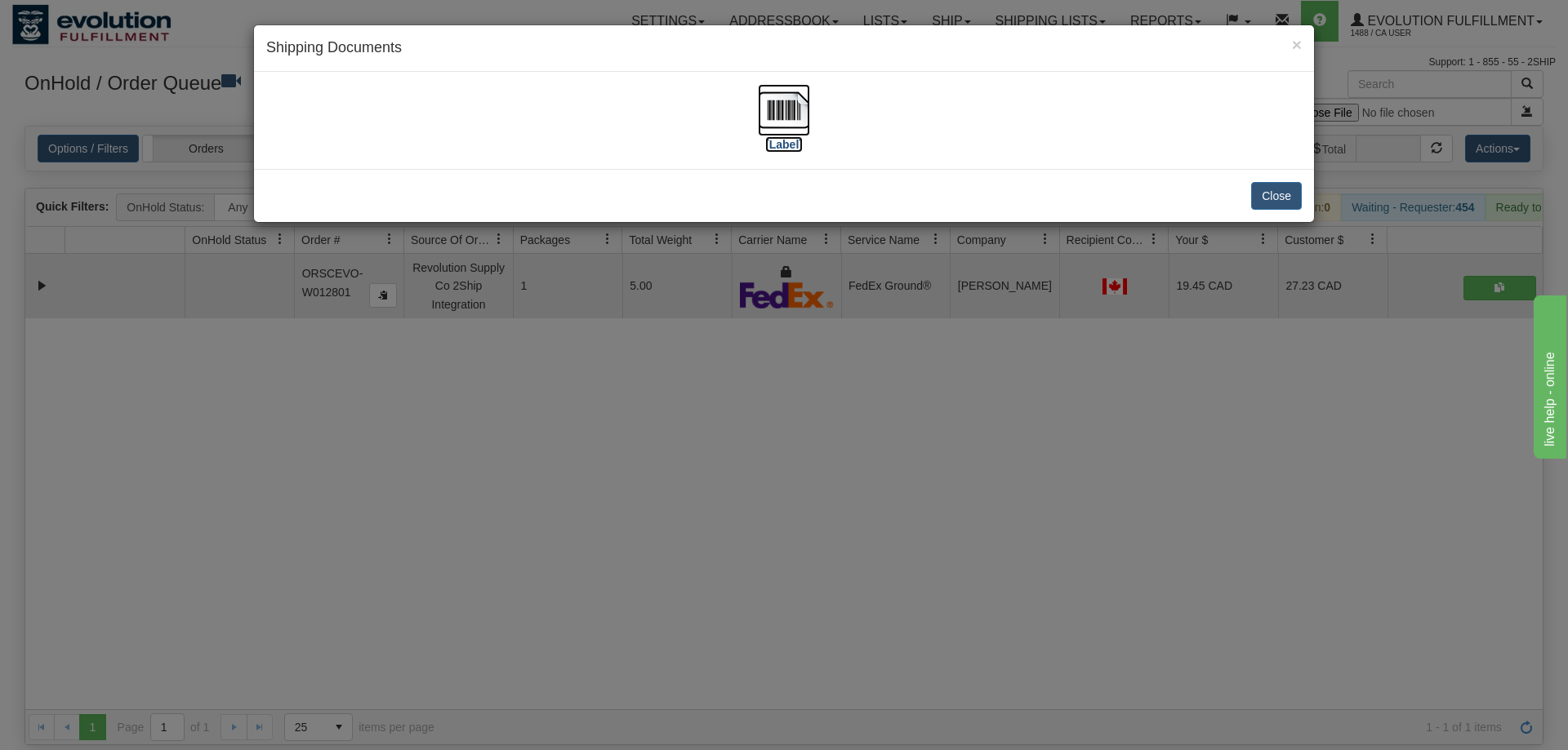
click at [796, 123] on img at bounding box center [784, 110] width 52 height 52
drag, startPoint x: 745, startPoint y: 541, endPoint x: 281, endPoint y: 0, distance: 712.7
click at [745, 534] on div "× Shipping Documents [Label] Close" at bounding box center [784, 375] width 1568 height 750
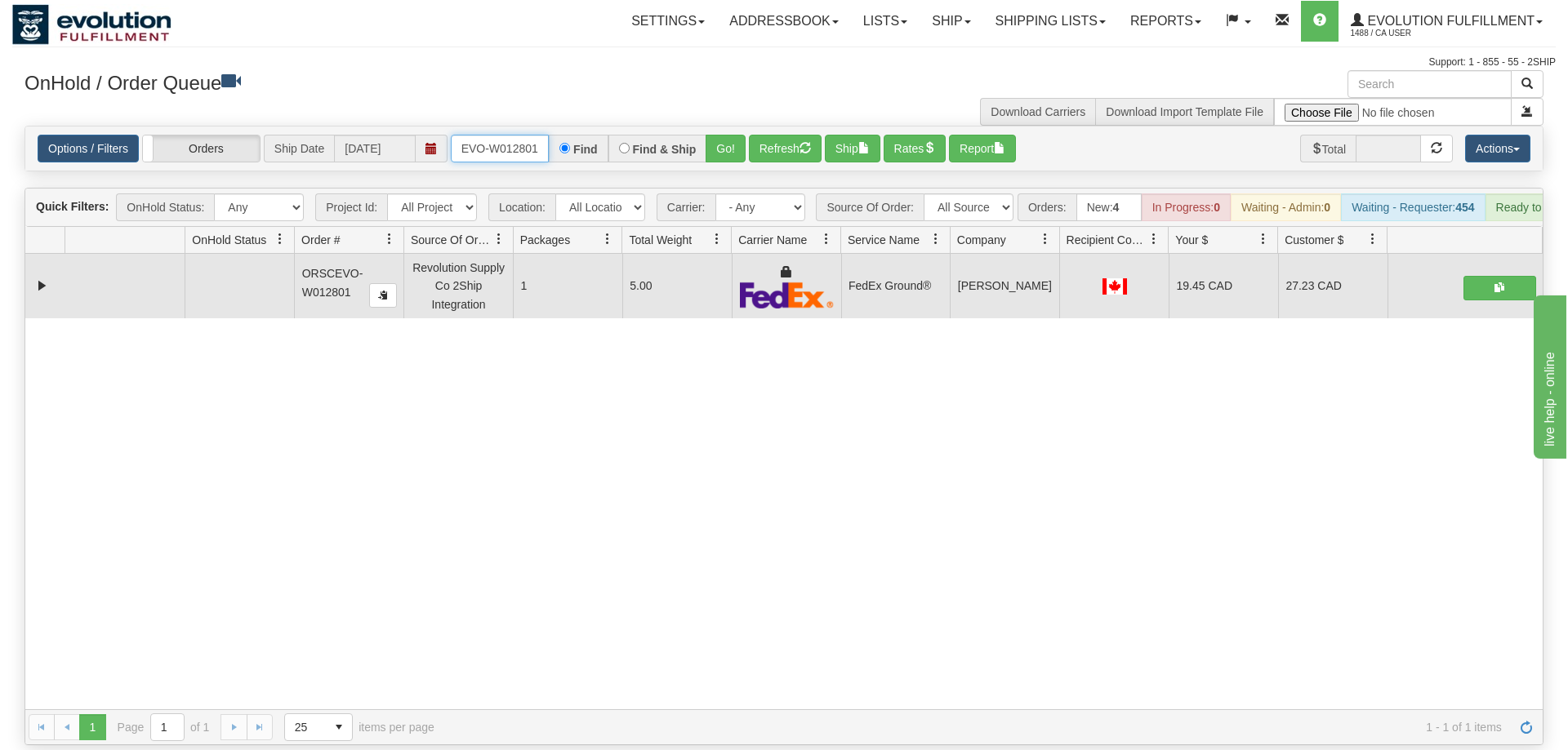
click at [492, 135] on input "ORSCEVO-W012801" at bounding box center [500, 148] width 98 height 28
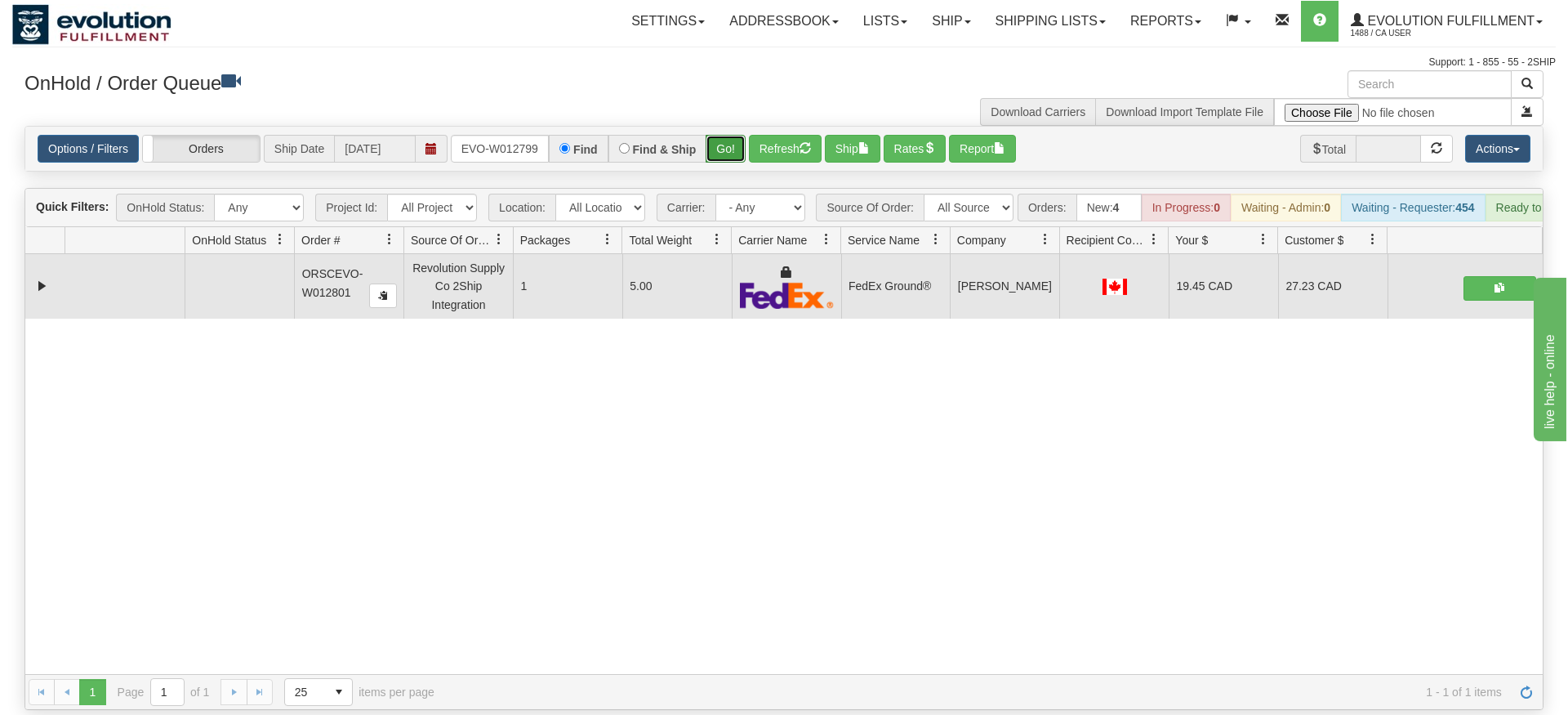
click at [733, 163] on div "Is equal to Is not equal to Contains Does not contains CAD USD EUR ZAR [PERSON_…" at bounding box center [784, 418] width 1543 height 584
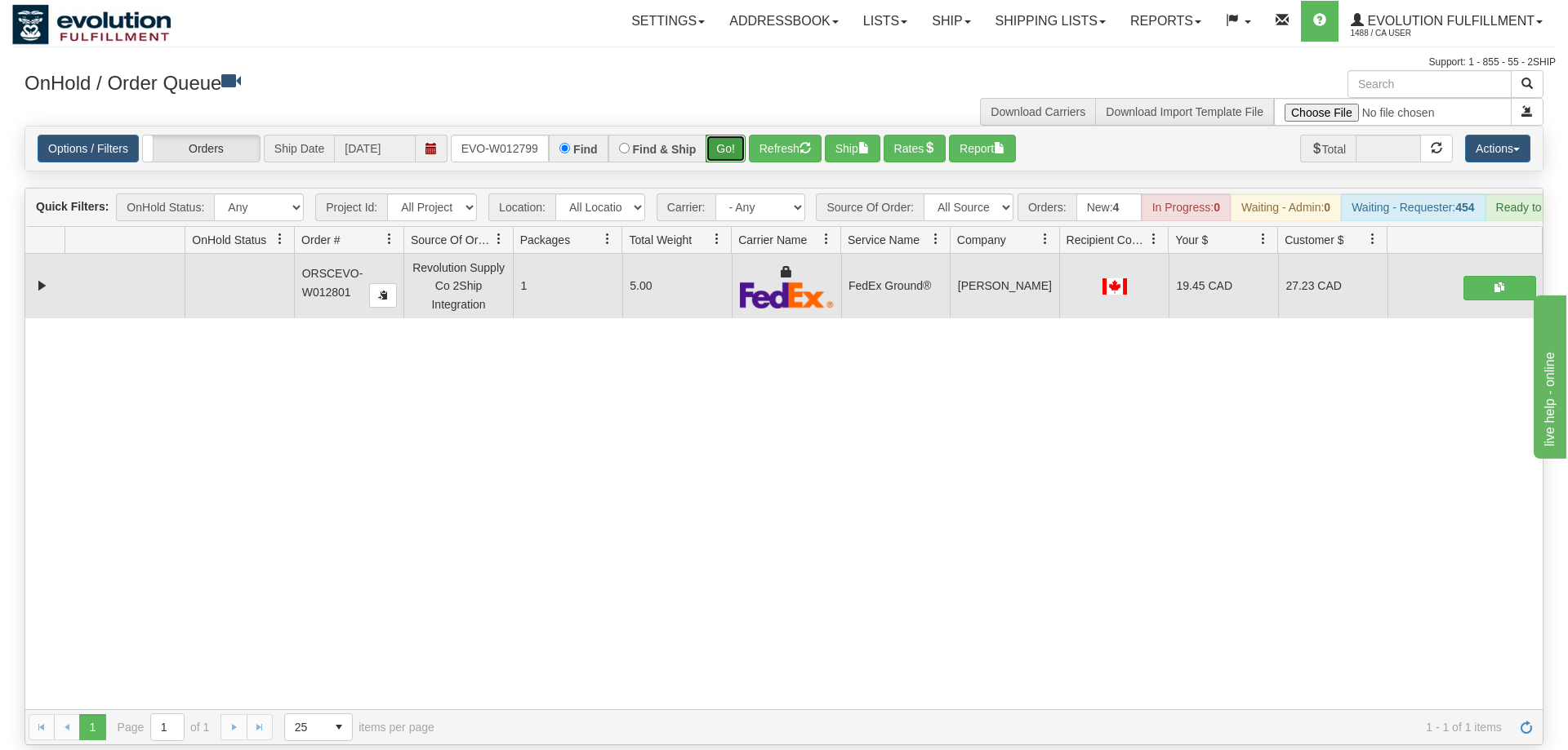
click at [728, 135] on button "Go!" at bounding box center [726, 148] width 40 height 28
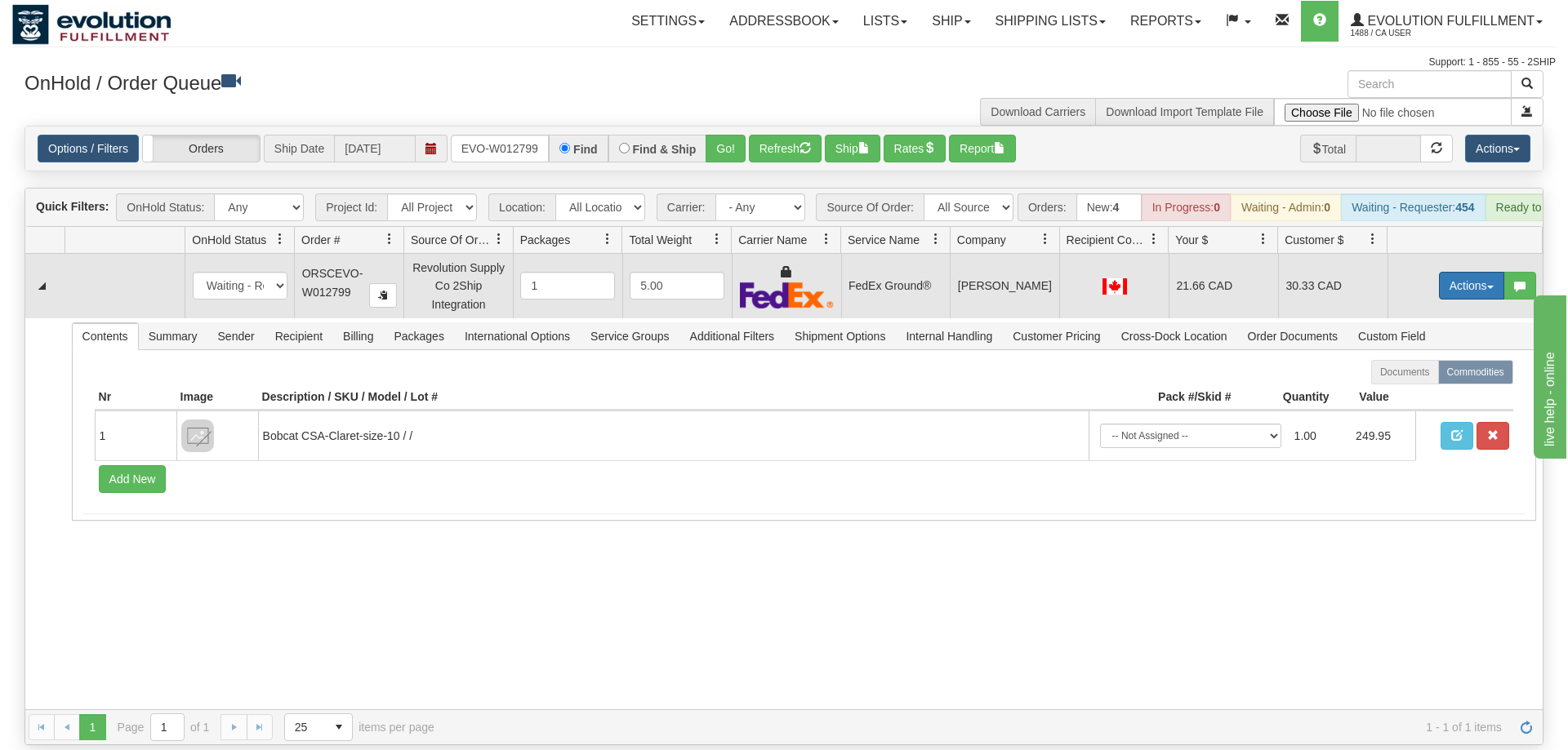
click at [1449, 272] on button "Actions" at bounding box center [1472, 286] width 66 height 28
click at [1389, 374] on span at bounding box center [1394, 379] width 11 height 11
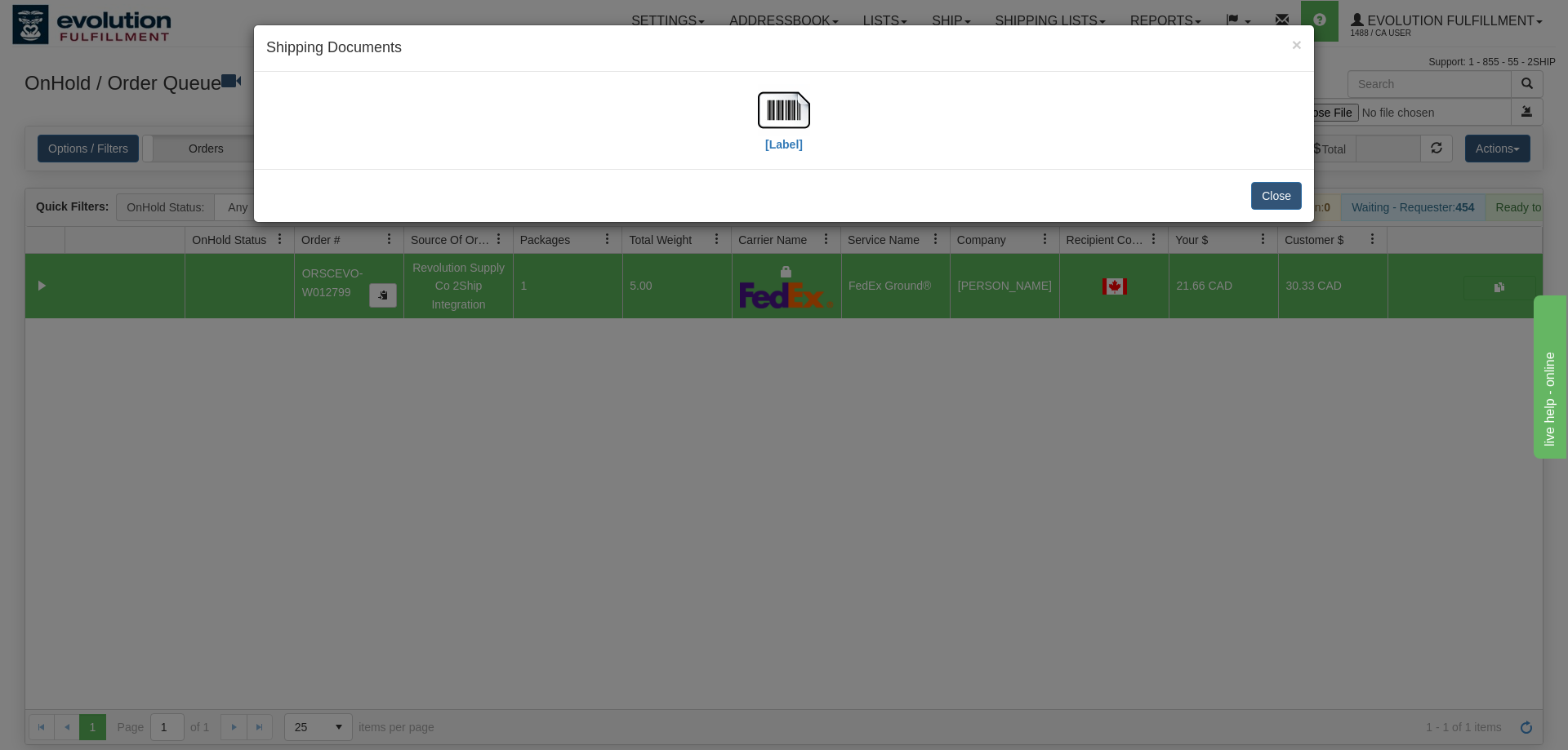
click at [771, 70] on div "× Shipping Documents" at bounding box center [784, 49] width 1060 height 47
click at [780, 133] on img at bounding box center [784, 110] width 52 height 52
click at [763, 401] on div "× Shipping Documents [Label] Close" at bounding box center [784, 375] width 1568 height 750
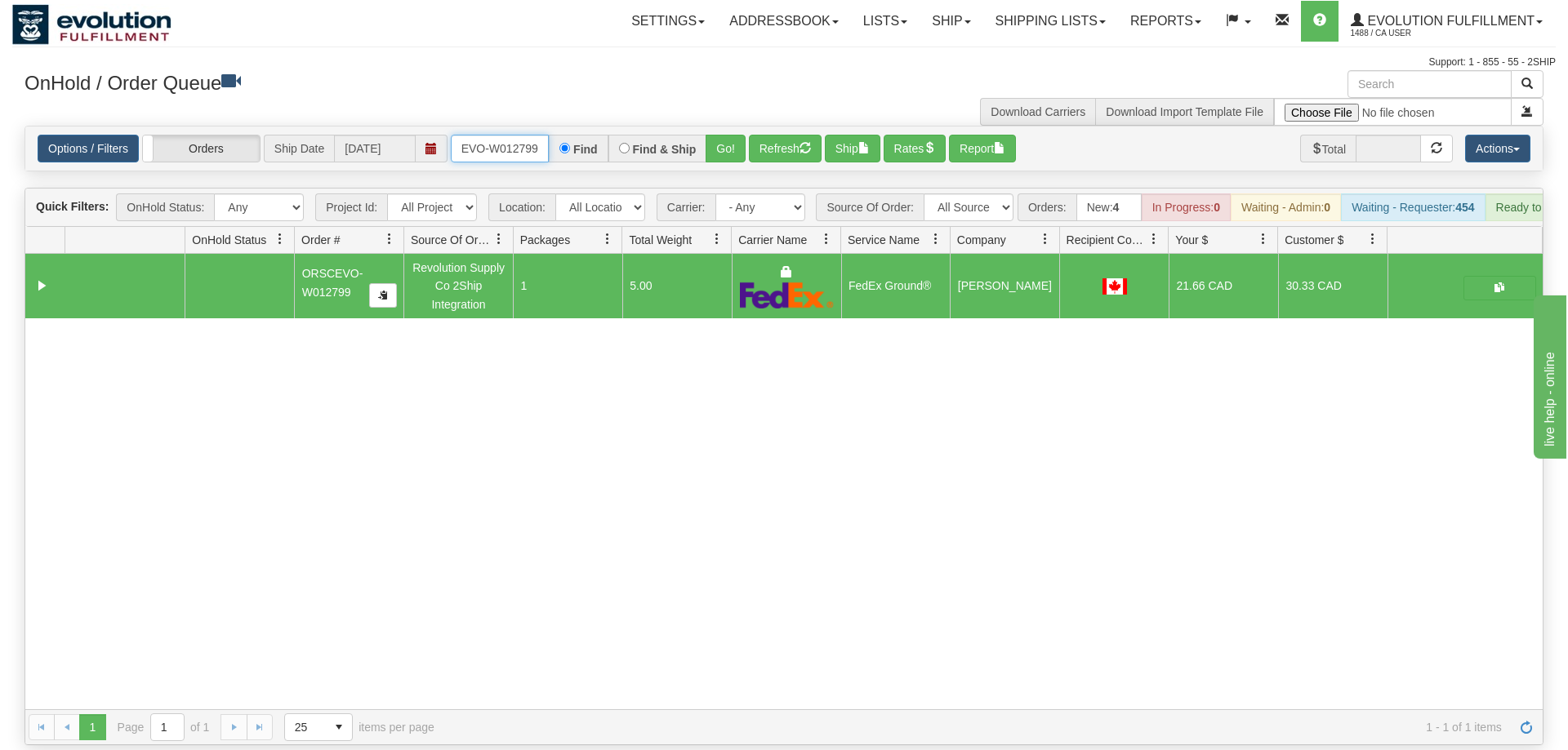
click at [535, 135] on input "ORSCEVO-W012799" at bounding box center [500, 148] width 98 height 28
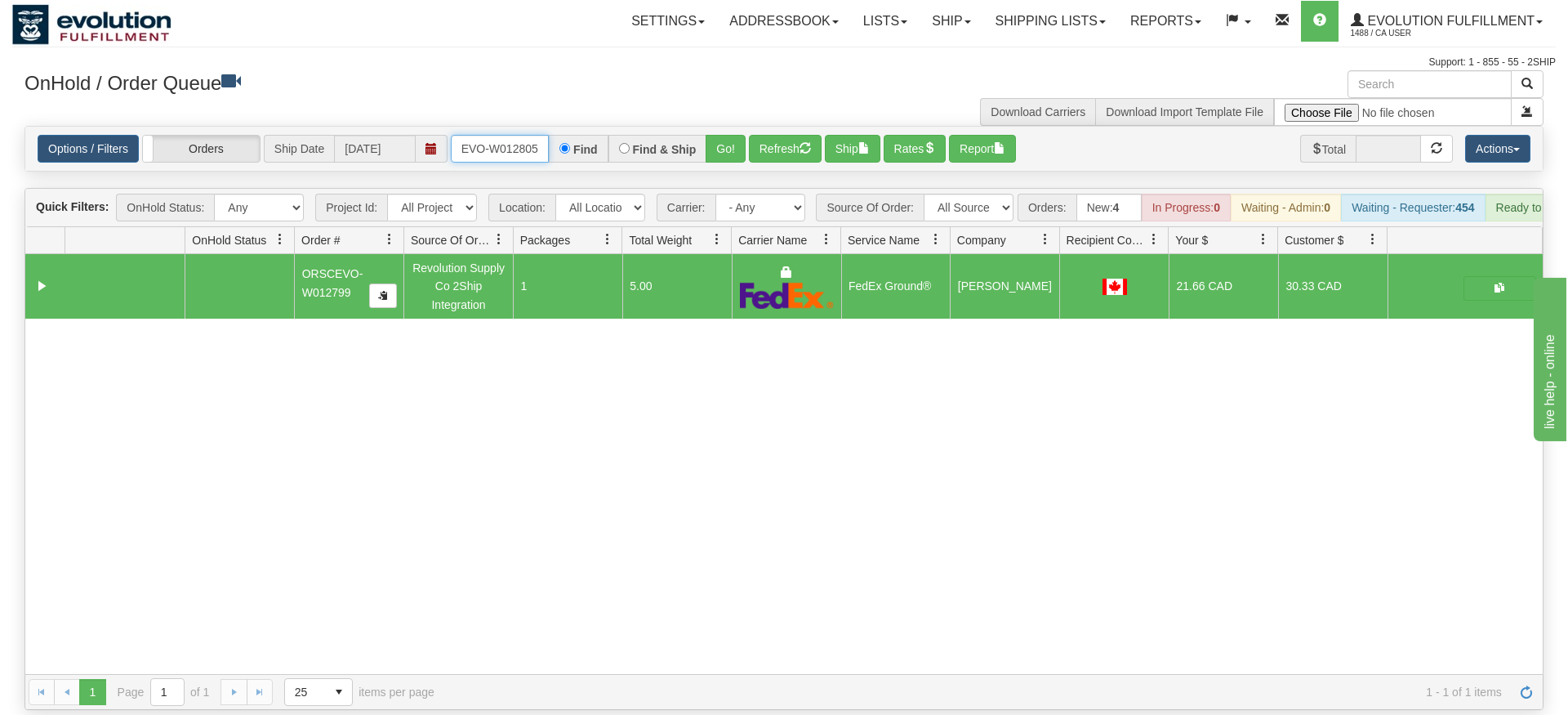
type input "ORSCEVO-W012805"
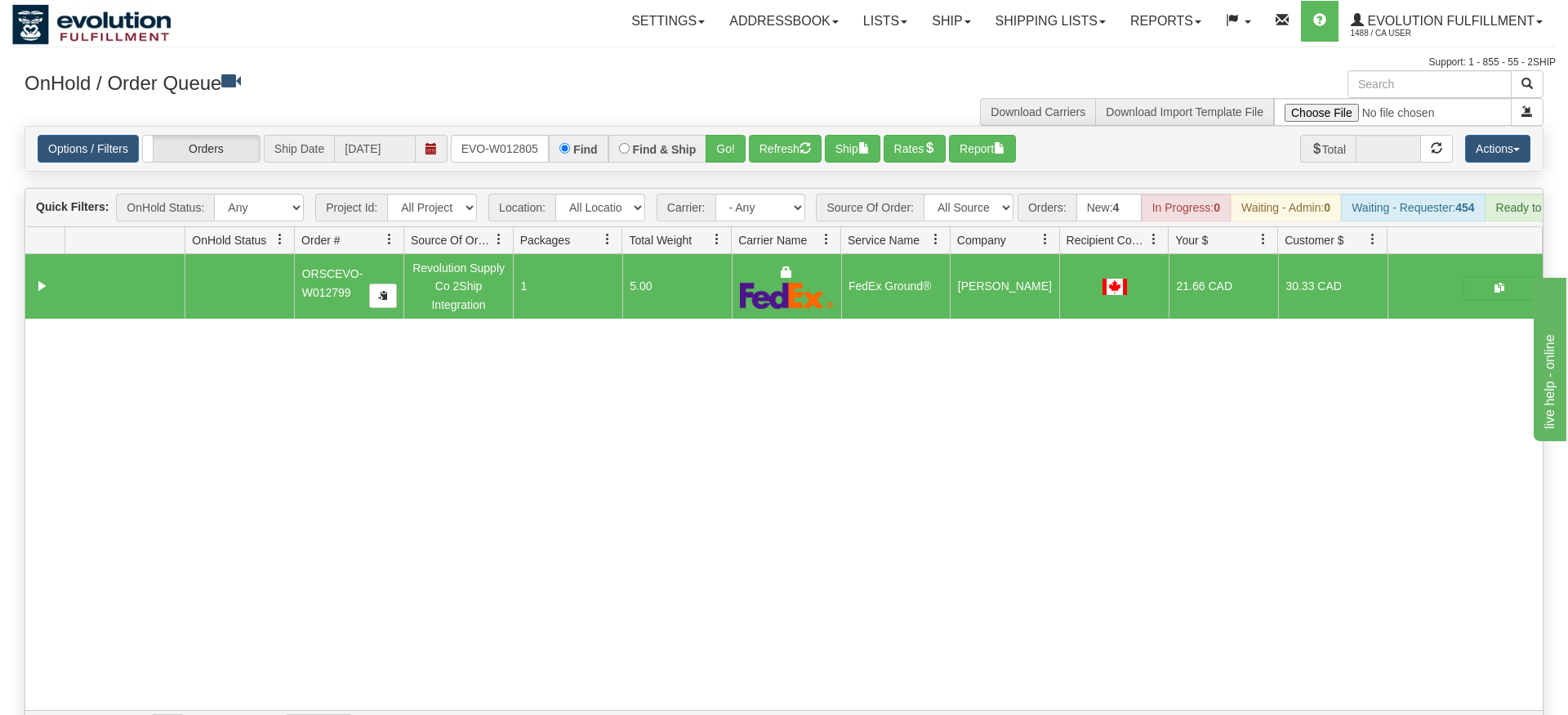
drag, startPoint x: 683, startPoint y: 192, endPoint x: 737, endPoint y: 138, distance: 76.4
click at [690, 184] on div "Is equal to Is not equal to Contains Does not contains CAD USD EUR ZAR [PERSON_…" at bounding box center [784, 436] width 1543 height 620
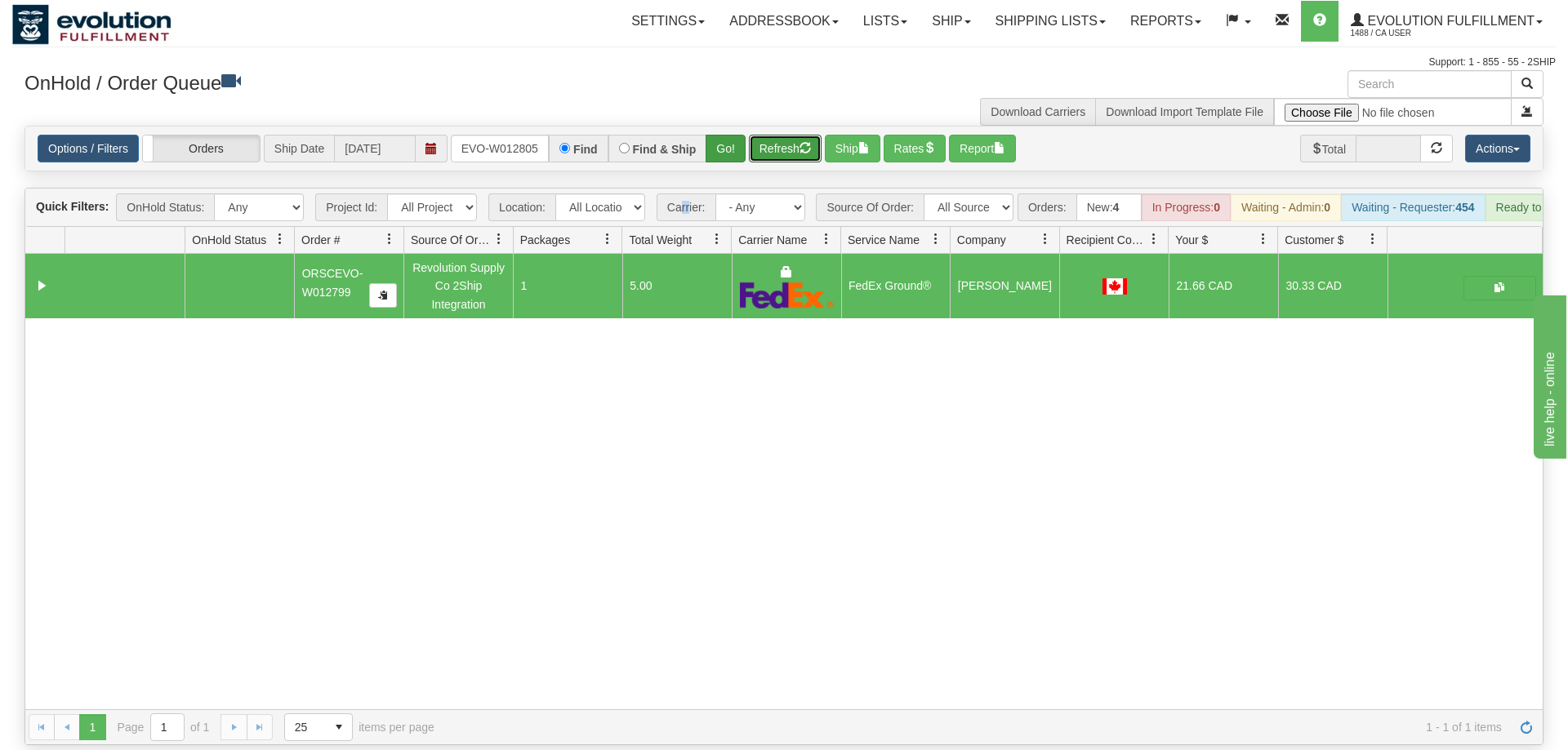
drag, startPoint x: 753, startPoint y: 113, endPoint x: 731, endPoint y: 117, distance: 22.4
click at [752, 135] on button "Refresh" at bounding box center [784, 148] width 72 height 28
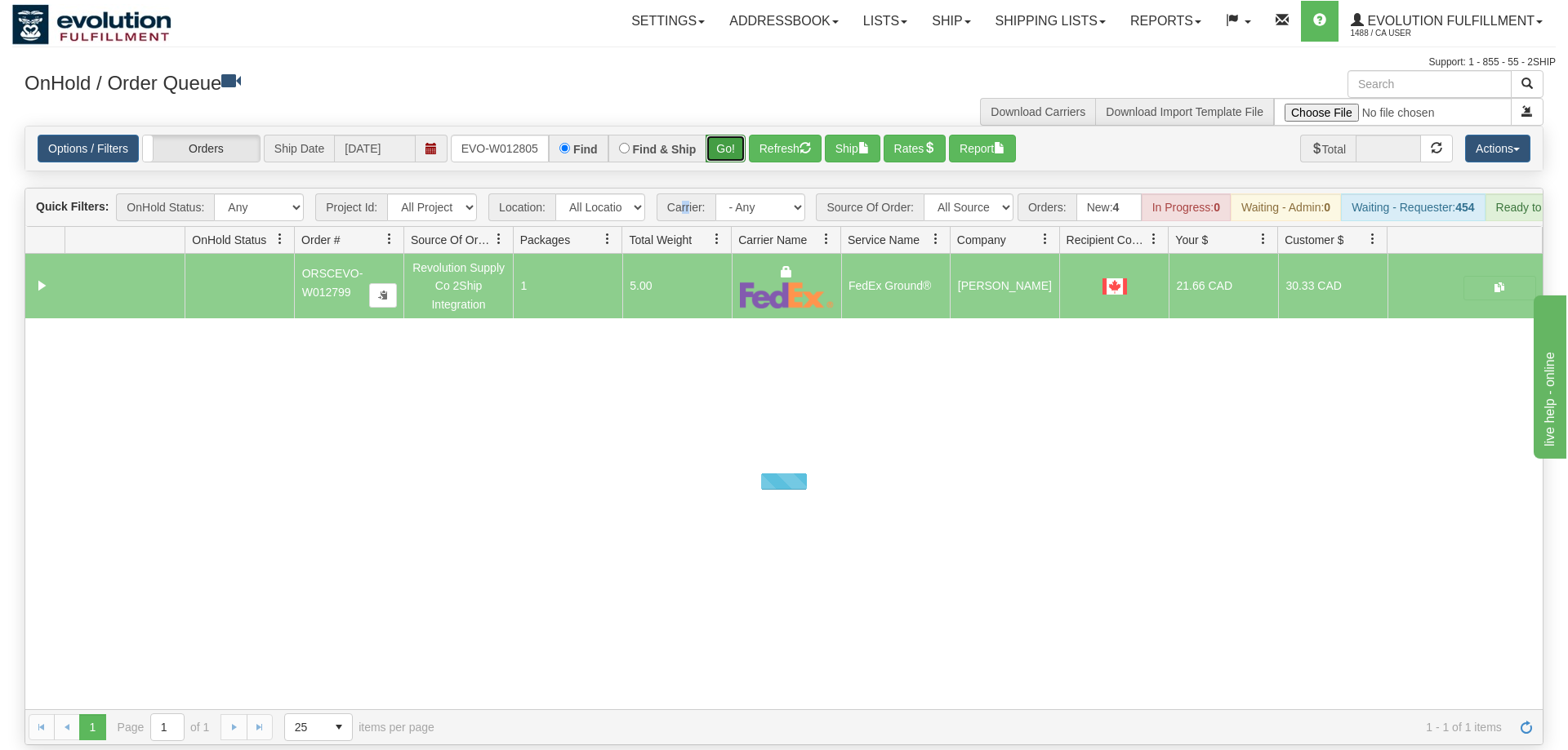
click at [731, 135] on button "Go!" at bounding box center [726, 148] width 40 height 28
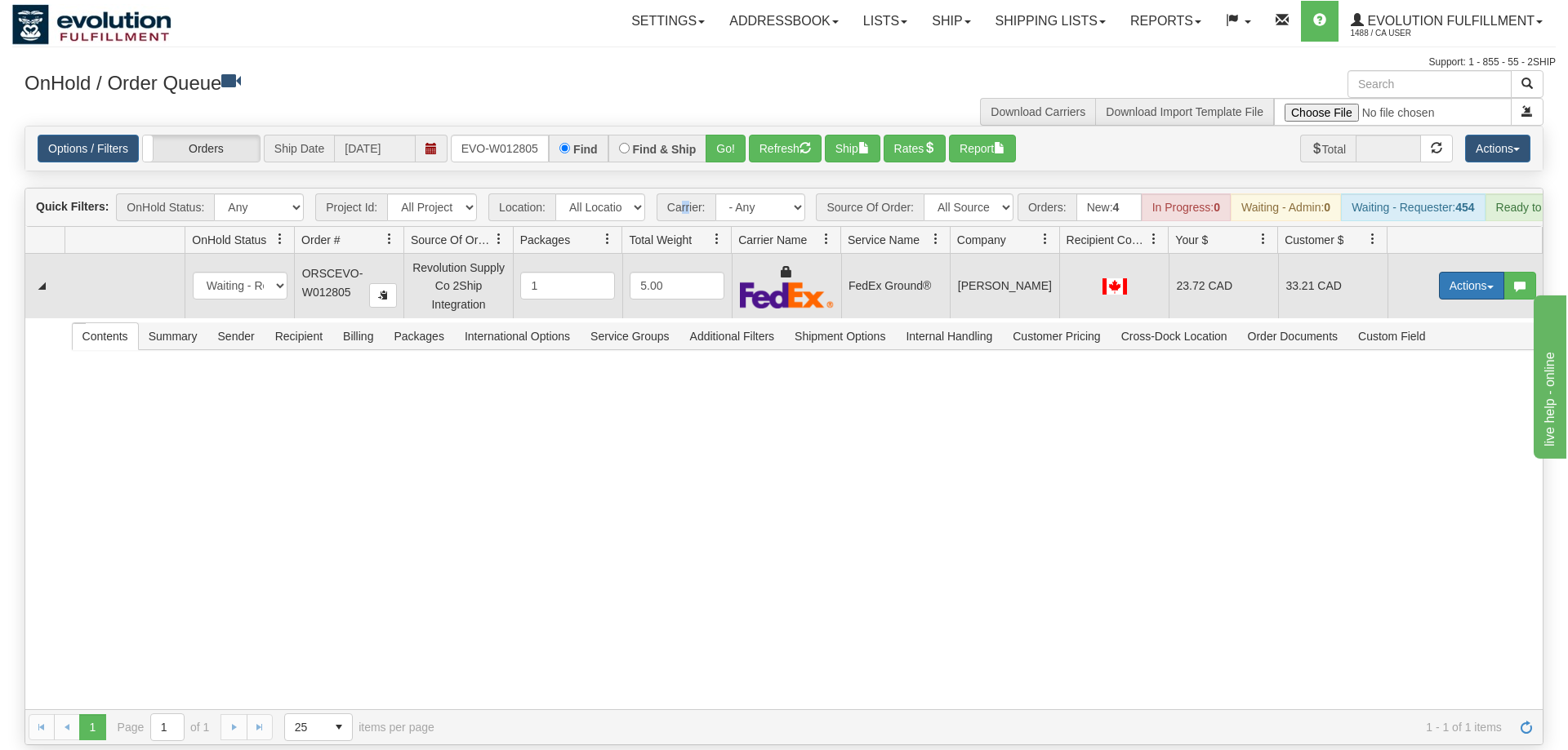
click at [1472, 272] on button "Actions" at bounding box center [1472, 286] width 66 height 28
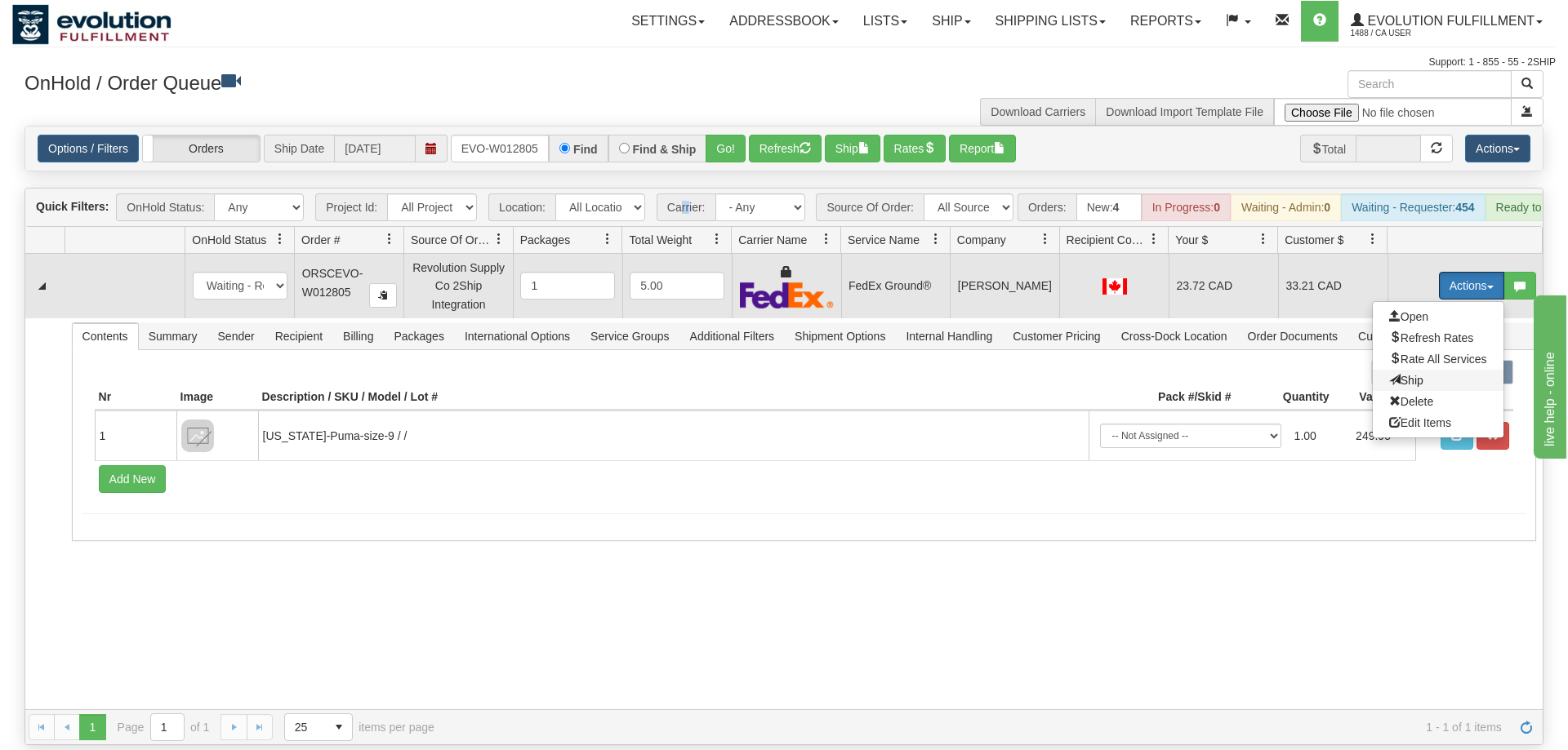
click at [1406, 374] on span "Ship" at bounding box center [1406, 380] width 34 height 13
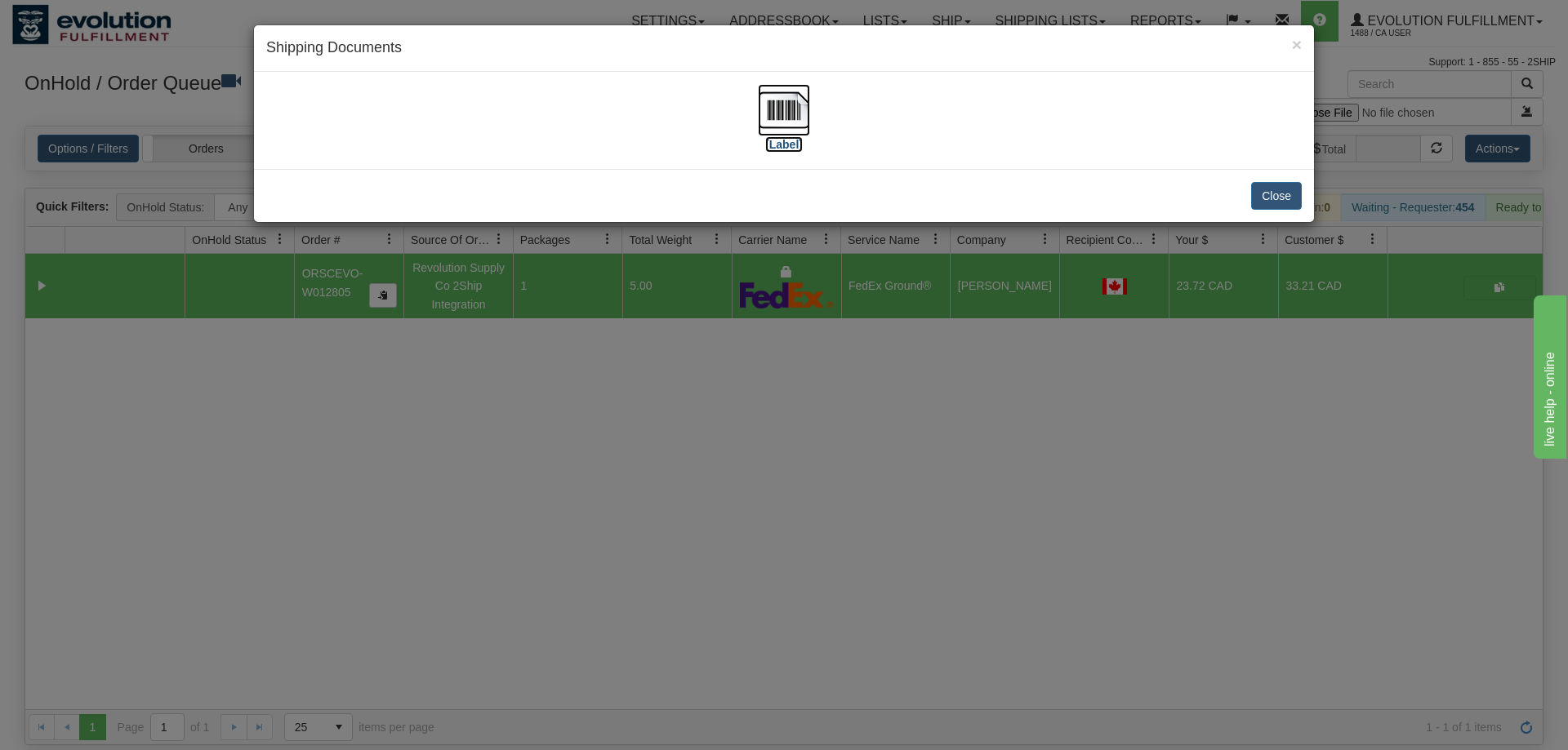
click at [786, 104] on img at bounding box center [784, 110] width 52 height 52
